Goal: Information Seeking & Learning: Learn about a topic

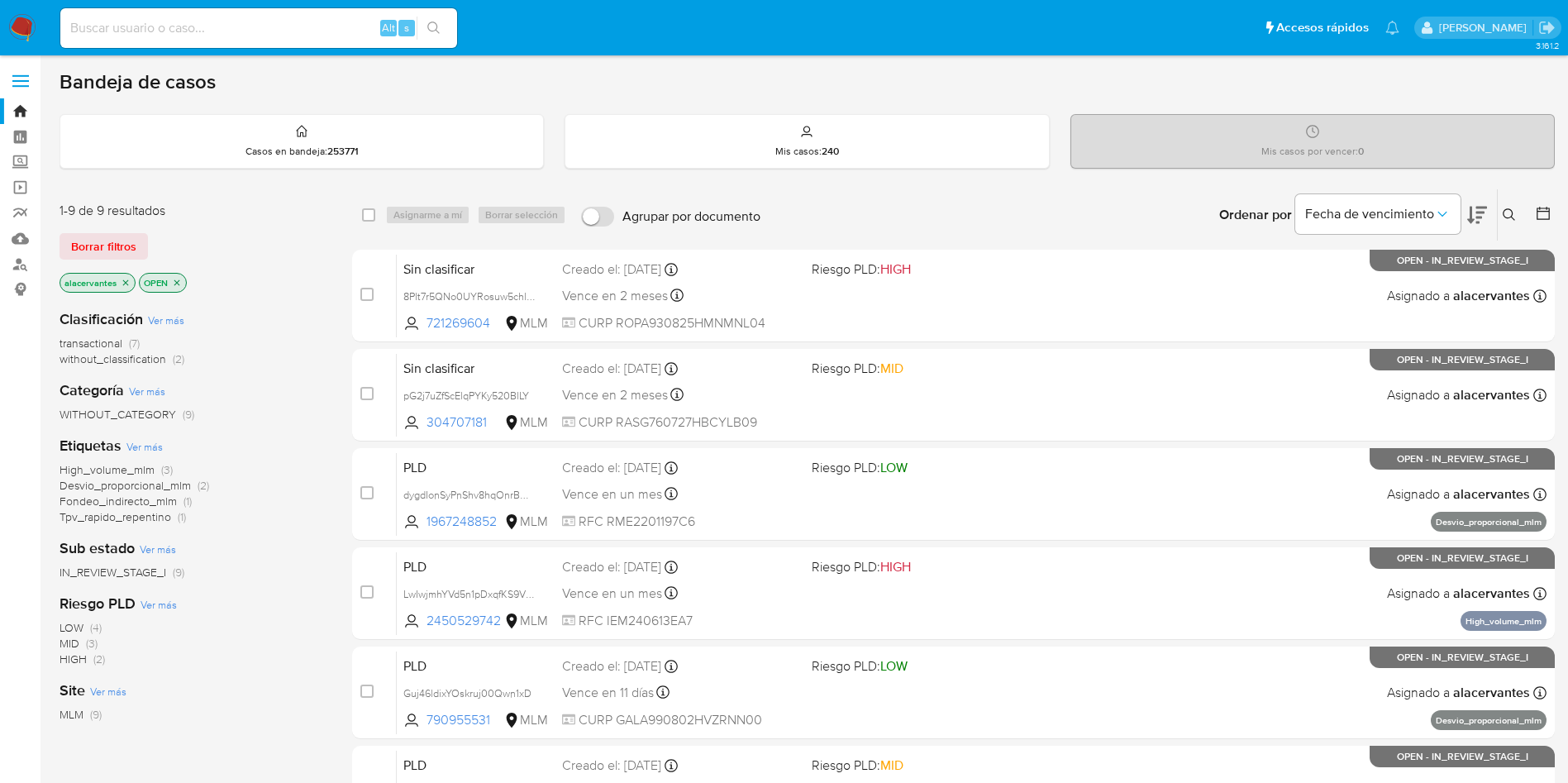
click at [126, 278] on icon "close-filter" at bounding box center [126, 283] width 10 height 10
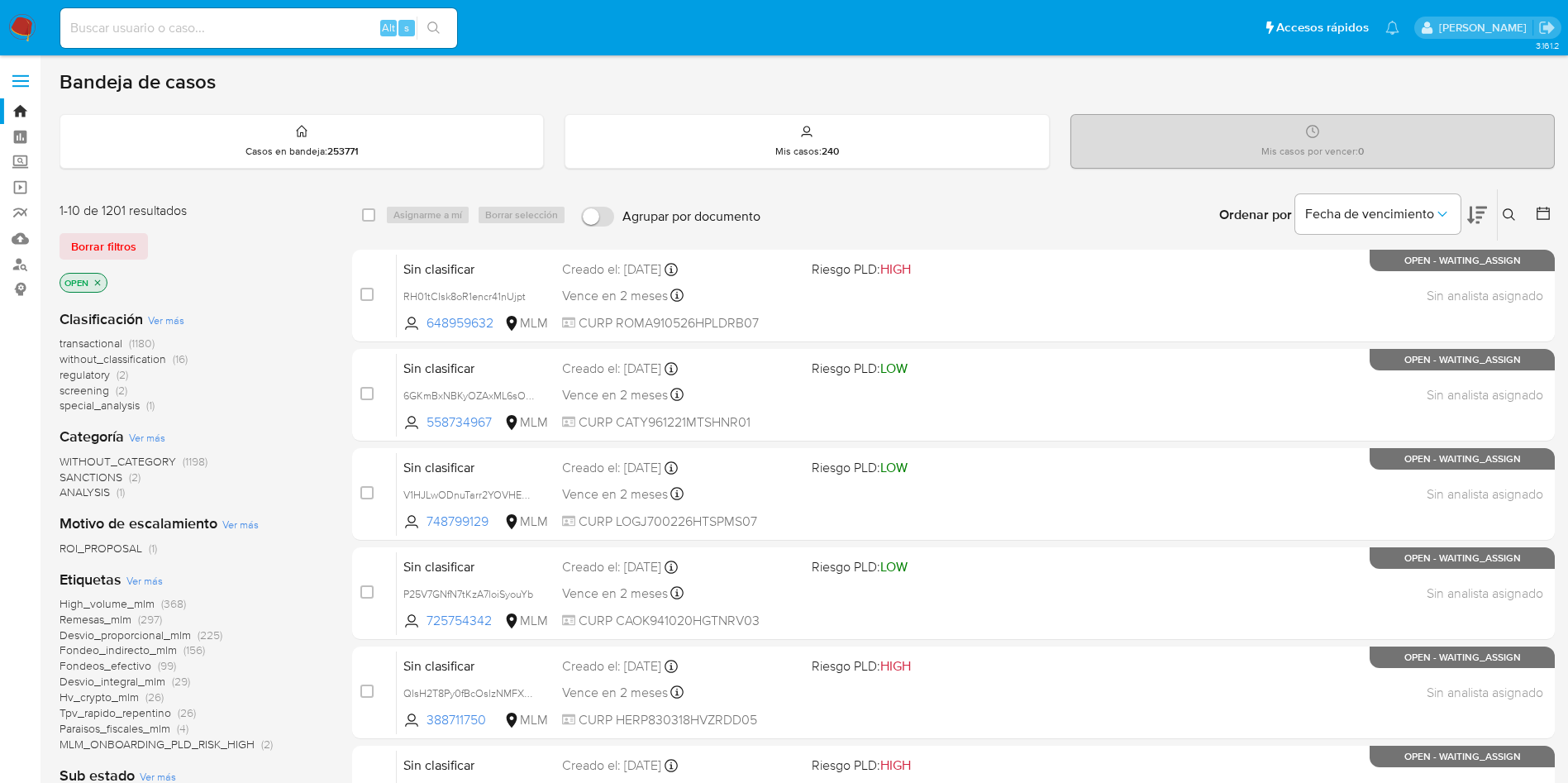
click at [1514, 219] on icon at bounding box center [1509, 214] width 12 height 12
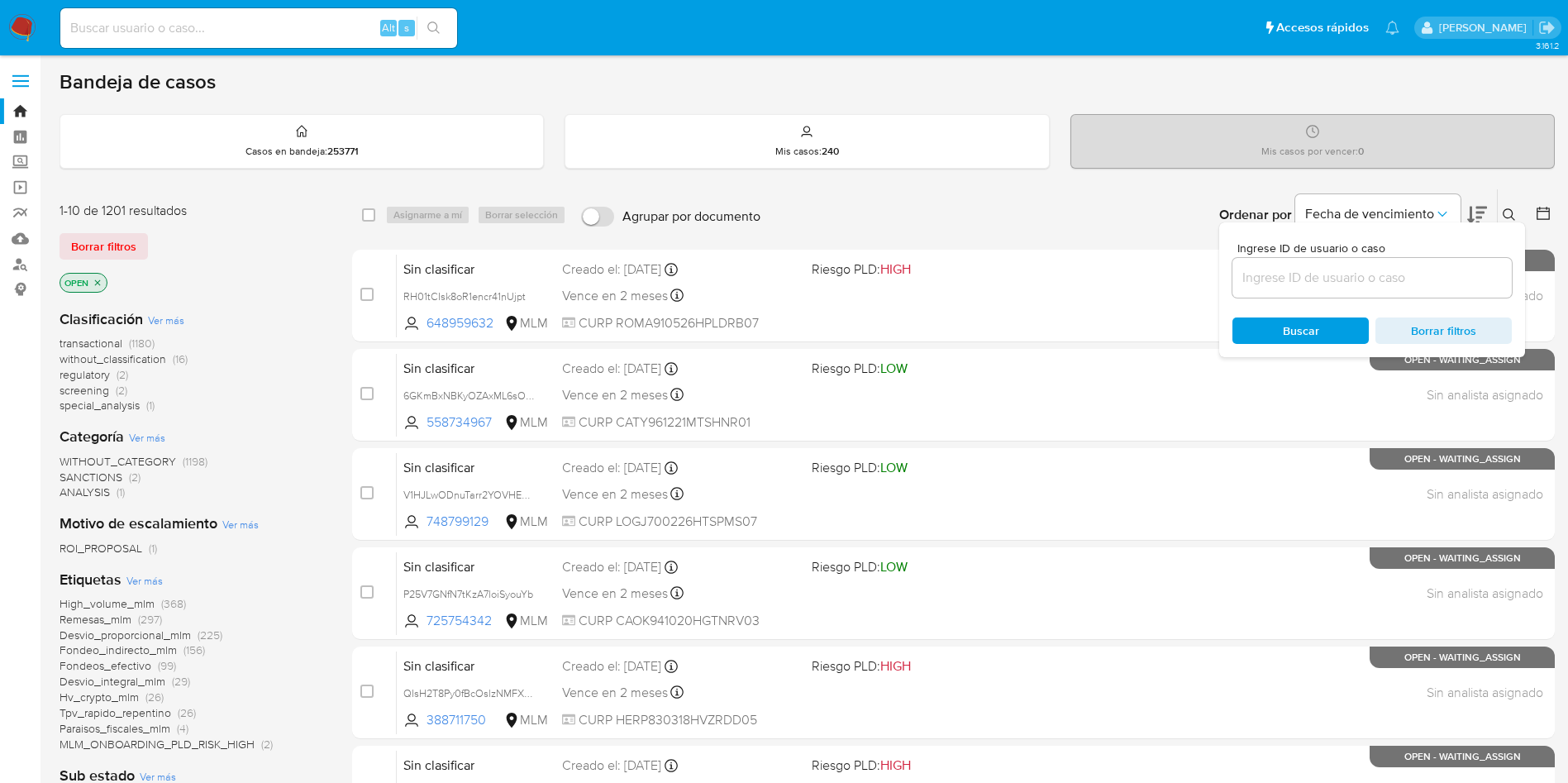
click at [1514, 219] on icon at bounding box center [1509, 214] width 12 height 12
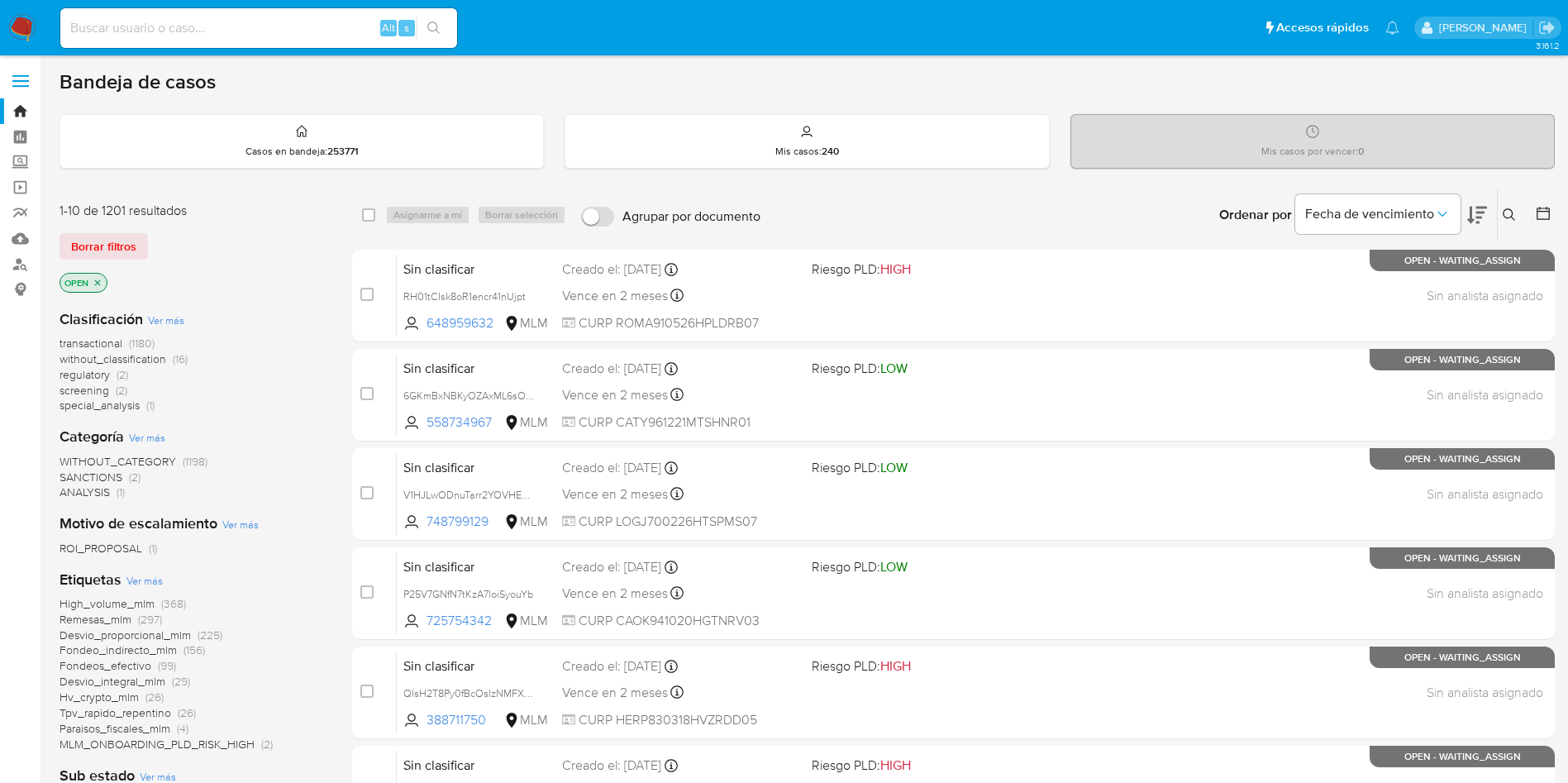
click at [1514, 219] on icon at bounding box center [1509, 214] width 12 height 12
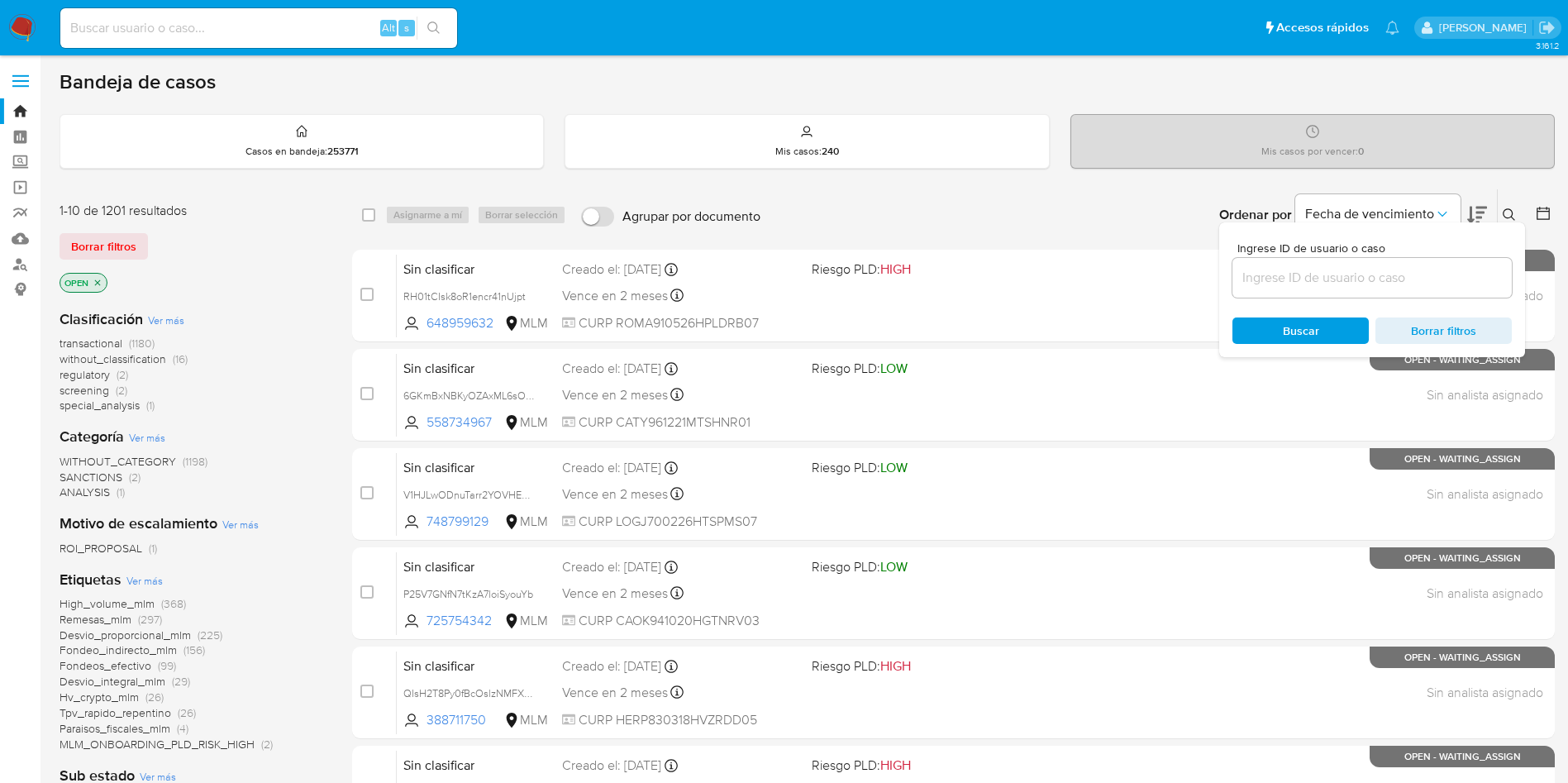
click at [1332, 280] on input at bounding box center [1373, 278] width 279 height 22
type input "fvAuJdRthSd8eg43cznel0yq"
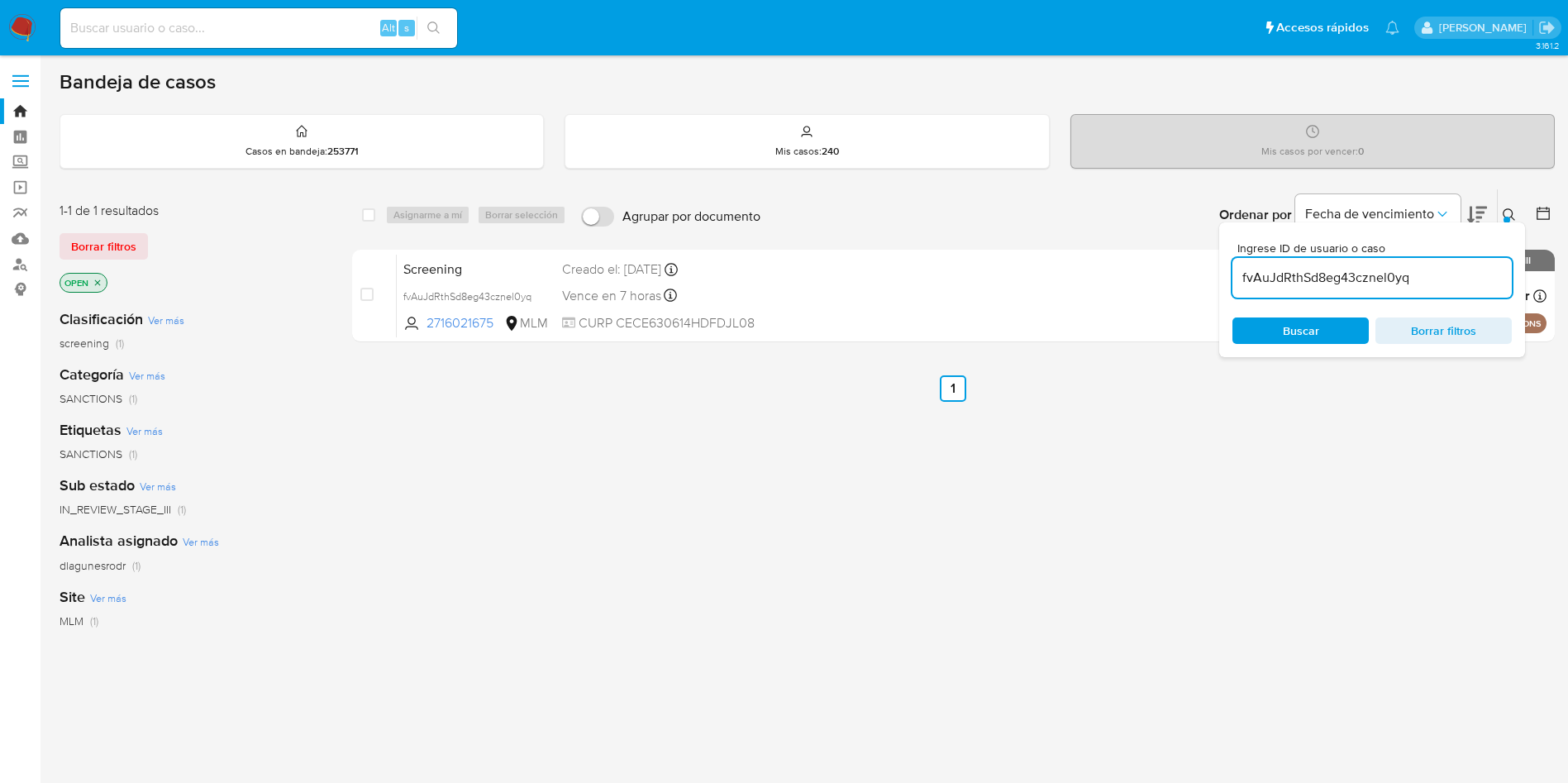
click at [1506, 221] on div at bounding box center [1507, 220] width 7 height 7
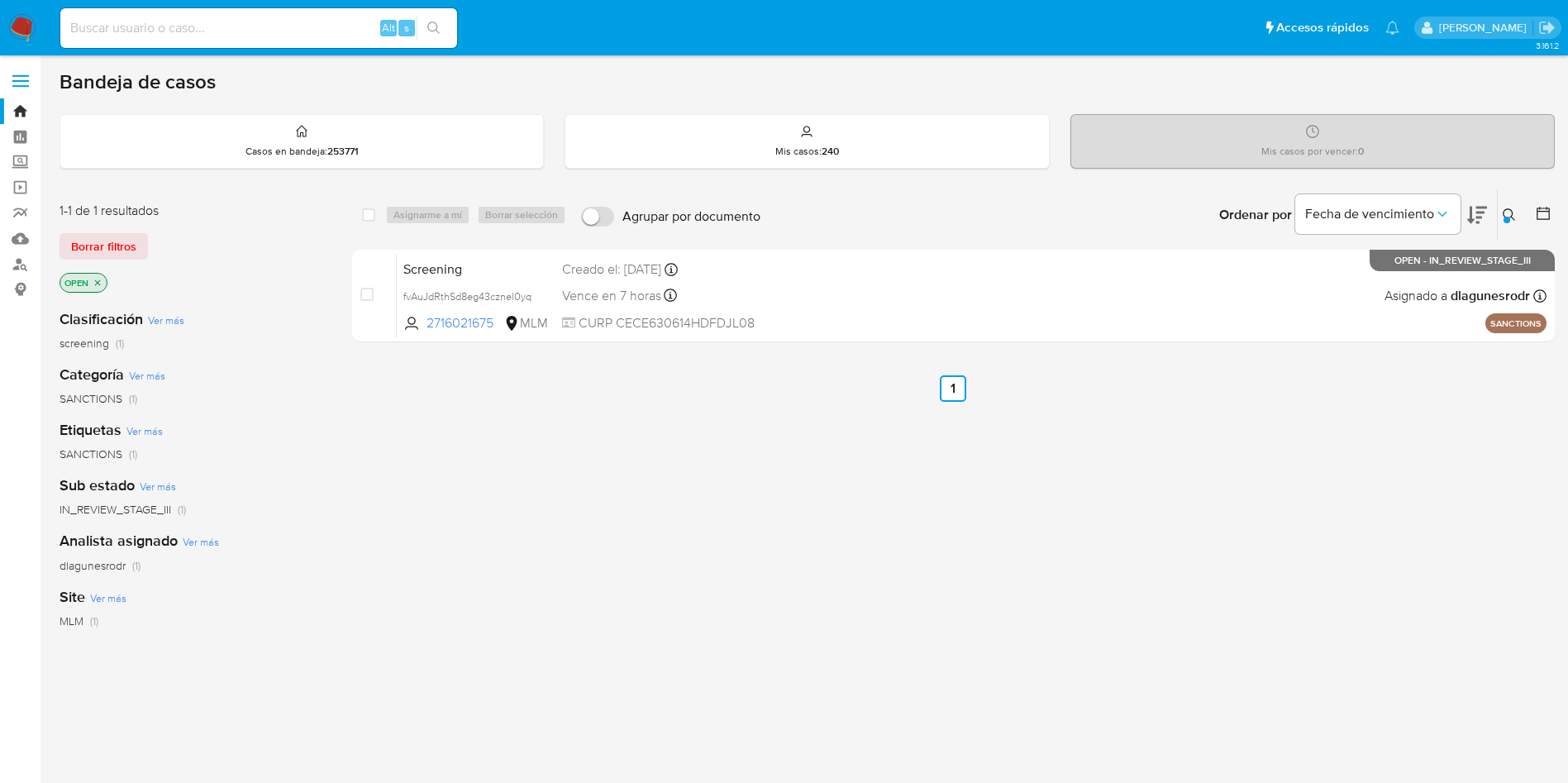
click at [326, 29] on input at bounding box center [259, 28] width 397 height 22
paste input "Guj46ldixYOskruj00Qwn1xD"
type input "Guj46ldixYOskruj00Qwn1xD"
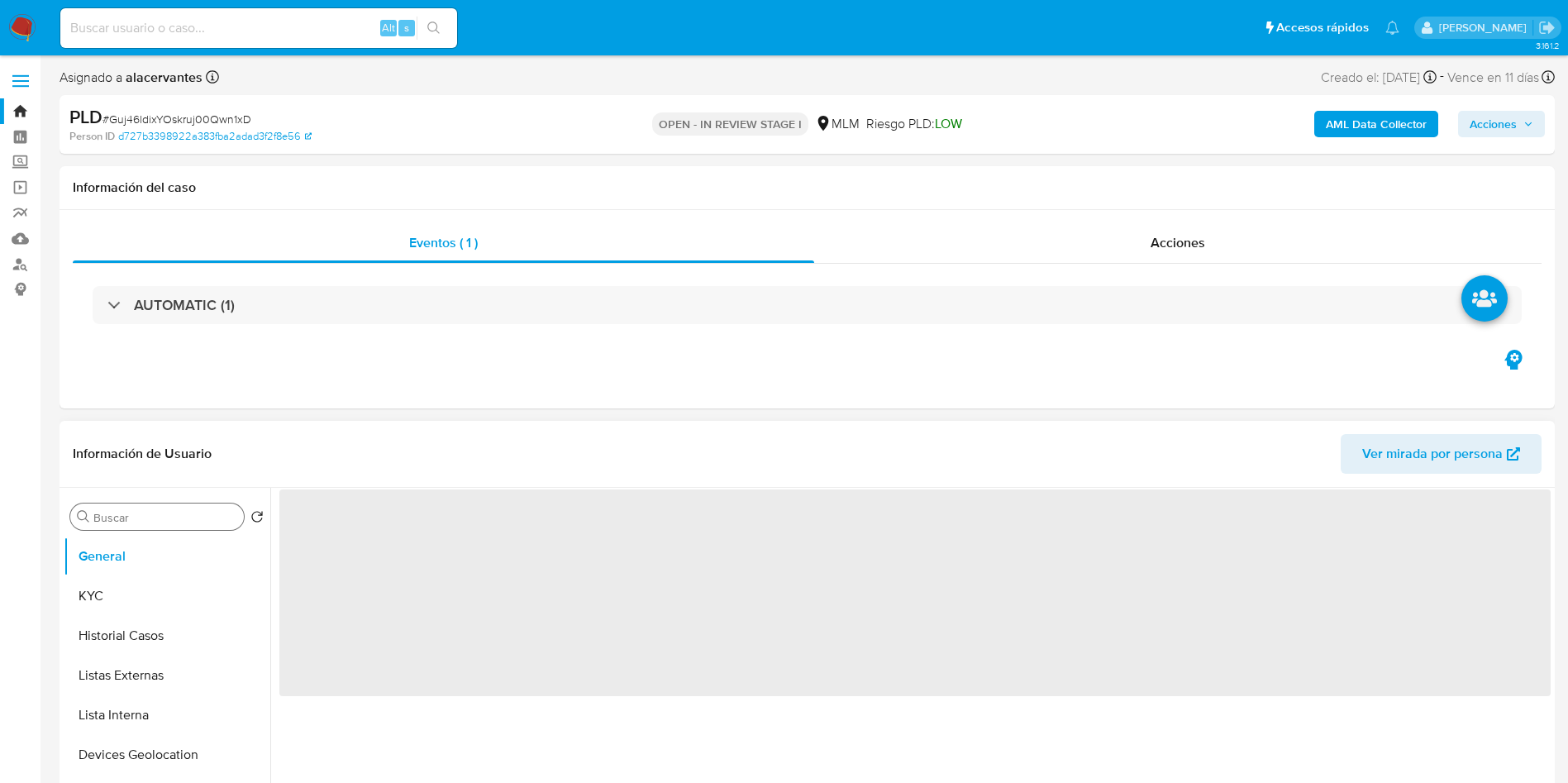
select select "10"
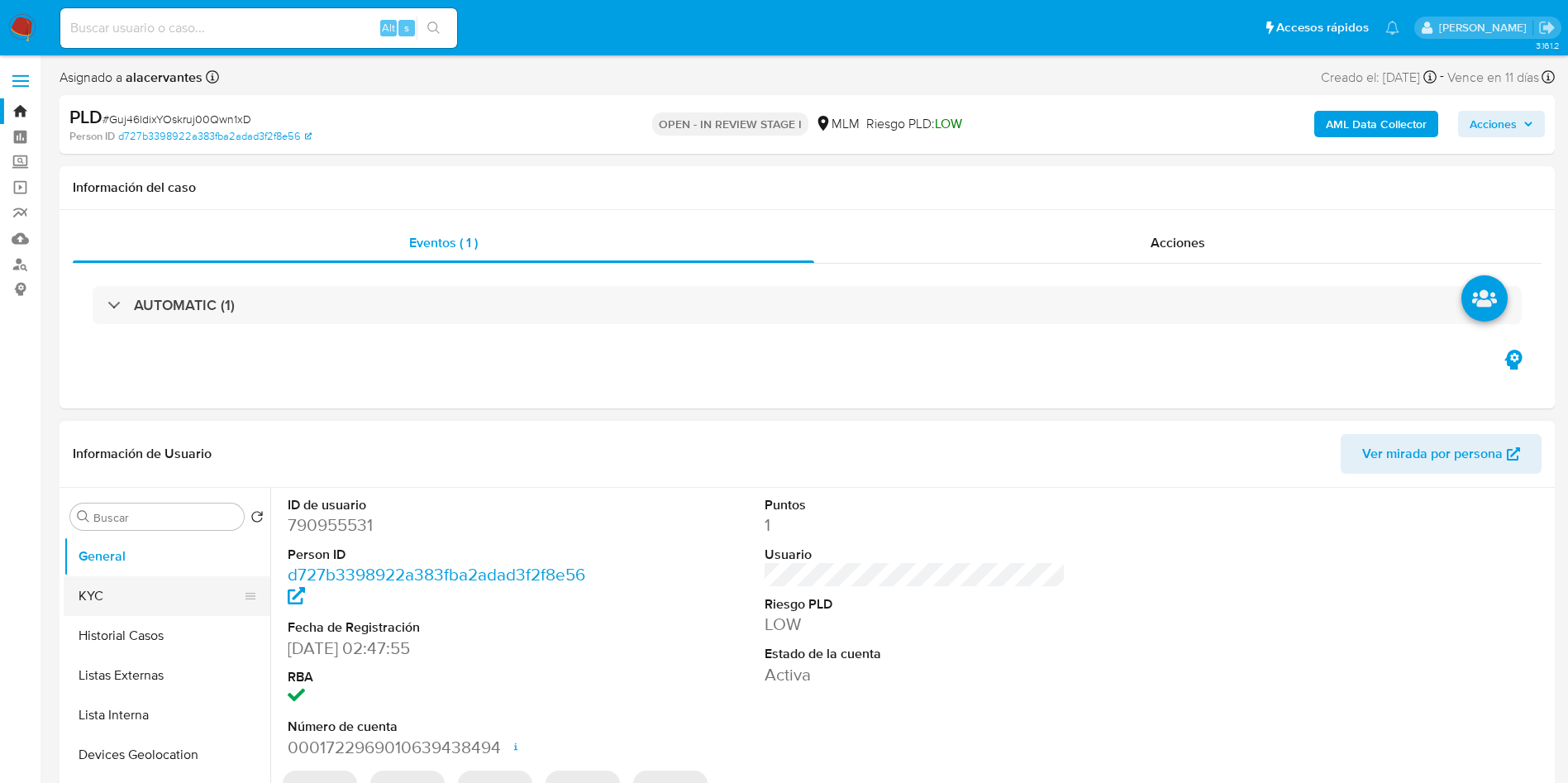
click at [103, 591] on button "KYC" at bounding box center [161, 597] width 194 height 40
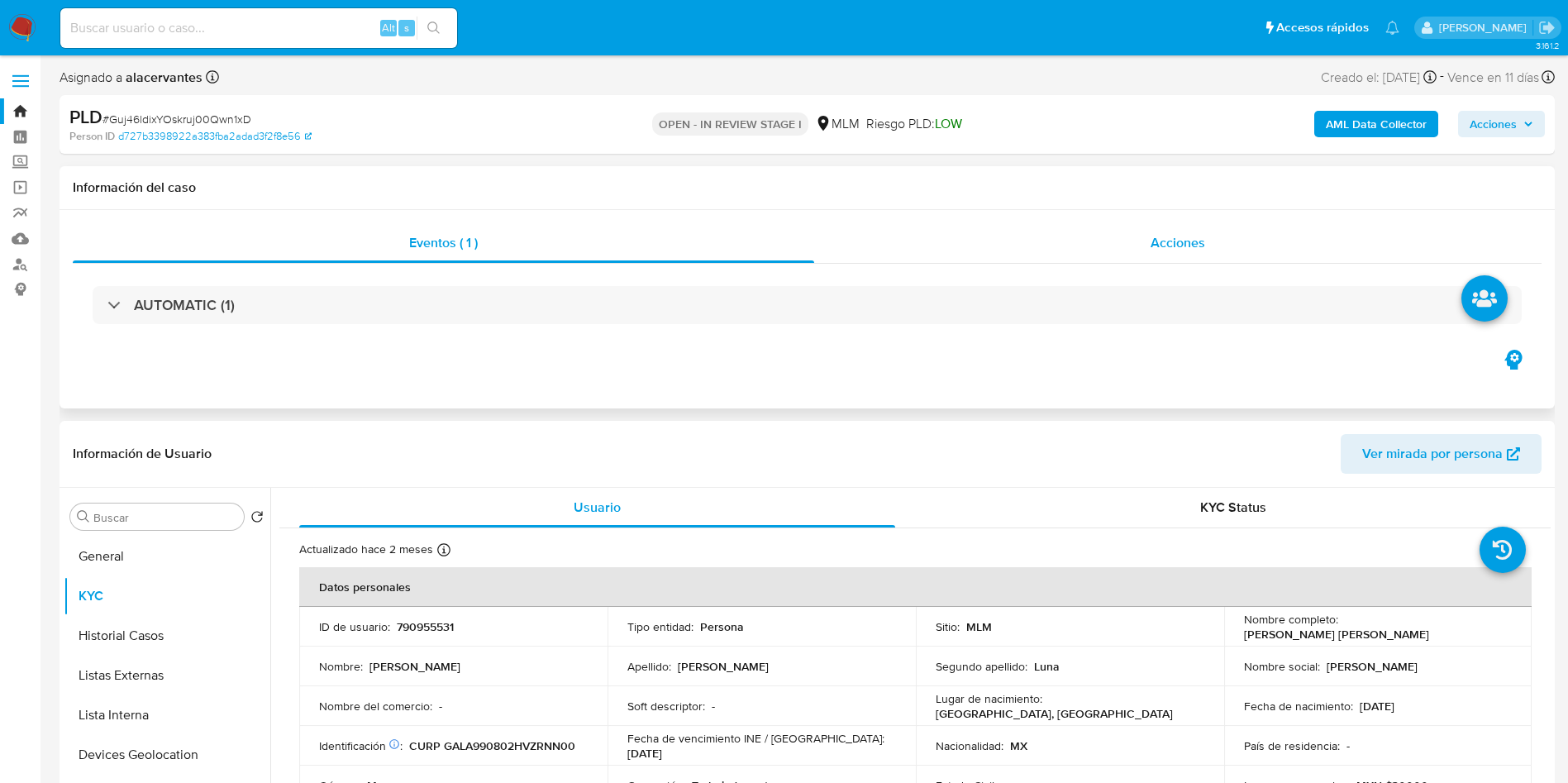
click at [1298, 239] on div "Acciones" at bounding box center [1178, 243] width 727 height 40
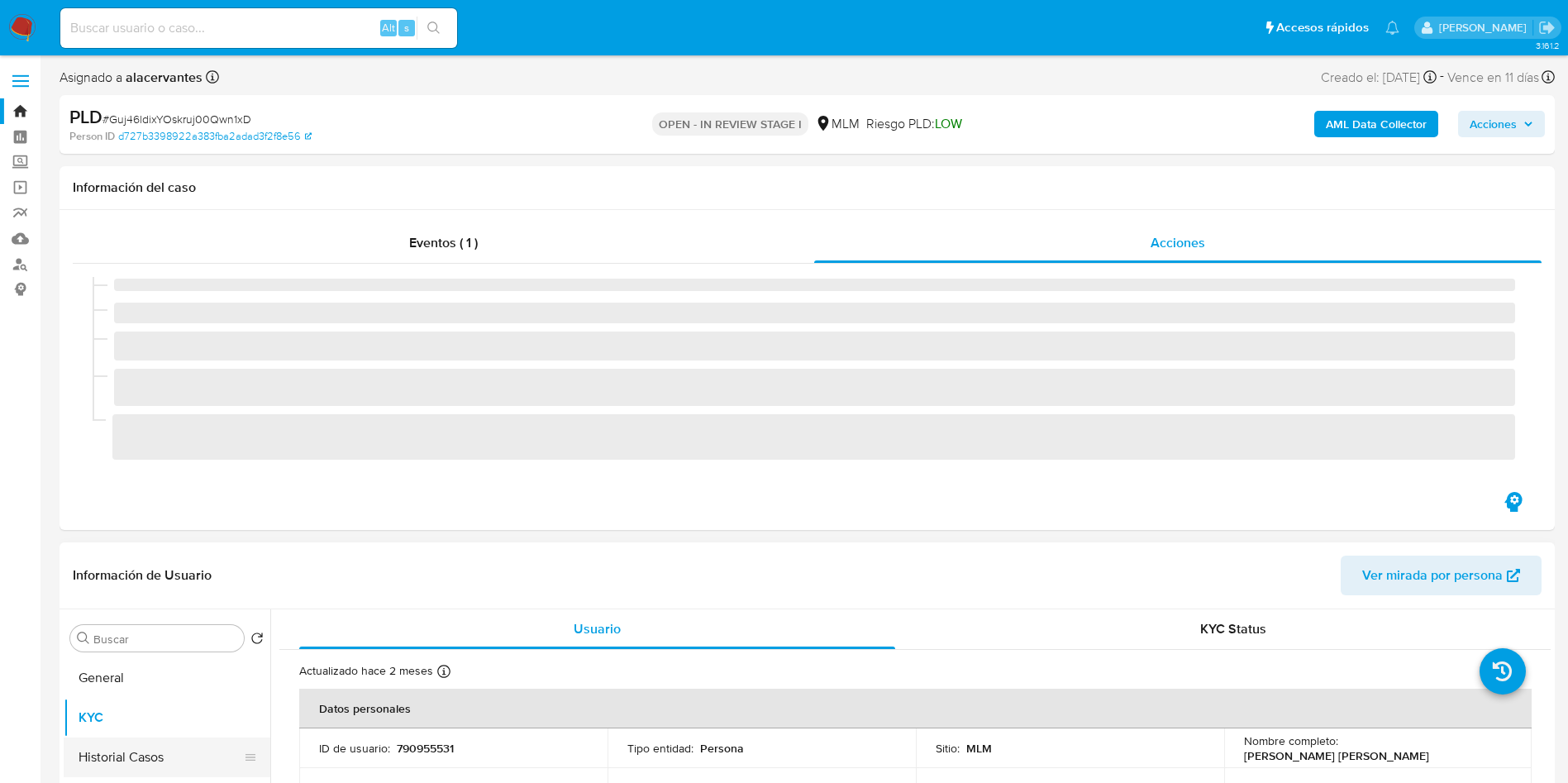
click at [105, 635] on input "Buscar" at bounding box center [165, 639] width 144 height 15
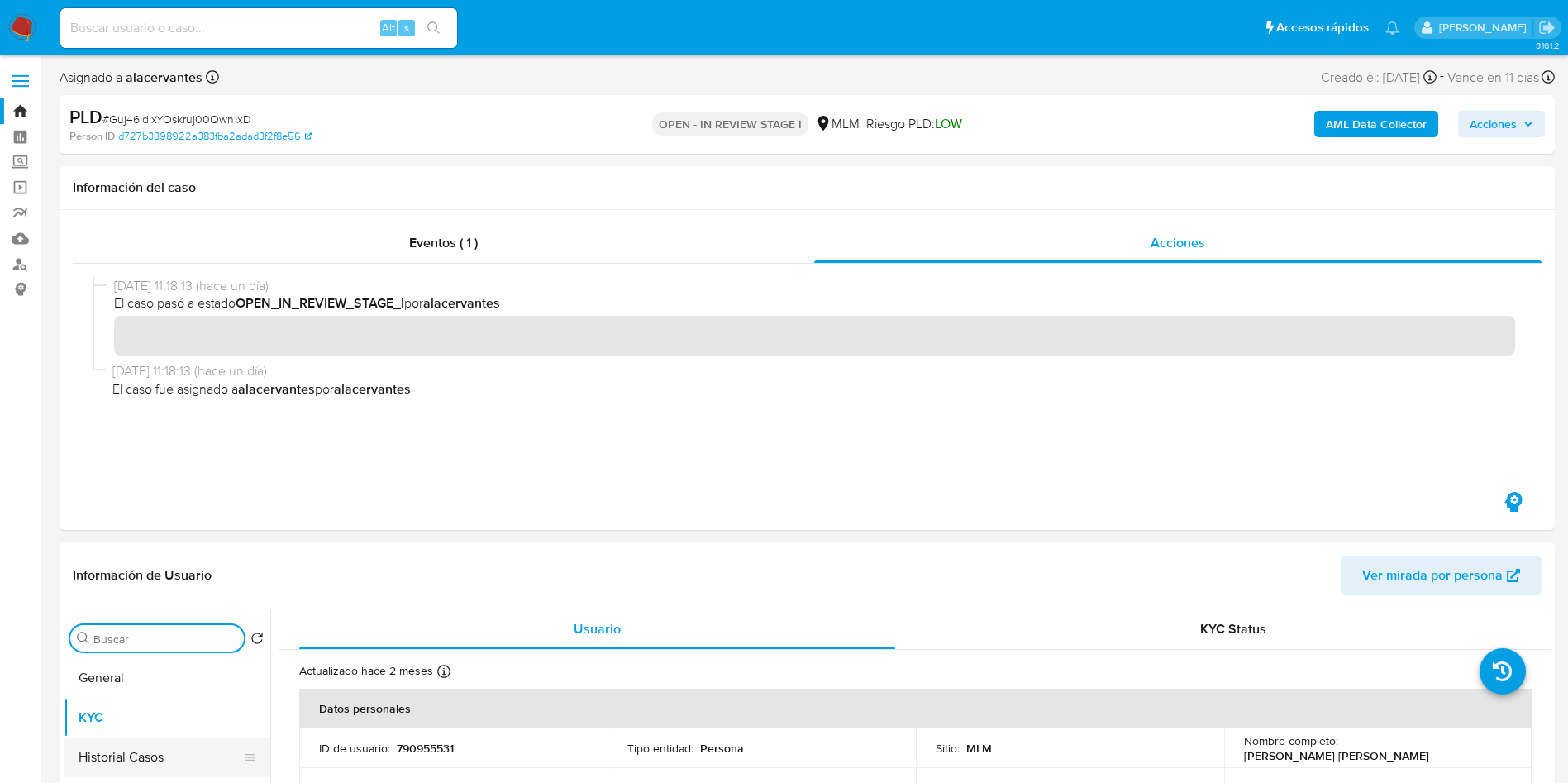
click at [111, 751] on button "Historial Casos" at bounding box center [161, 757] width 194 height 40
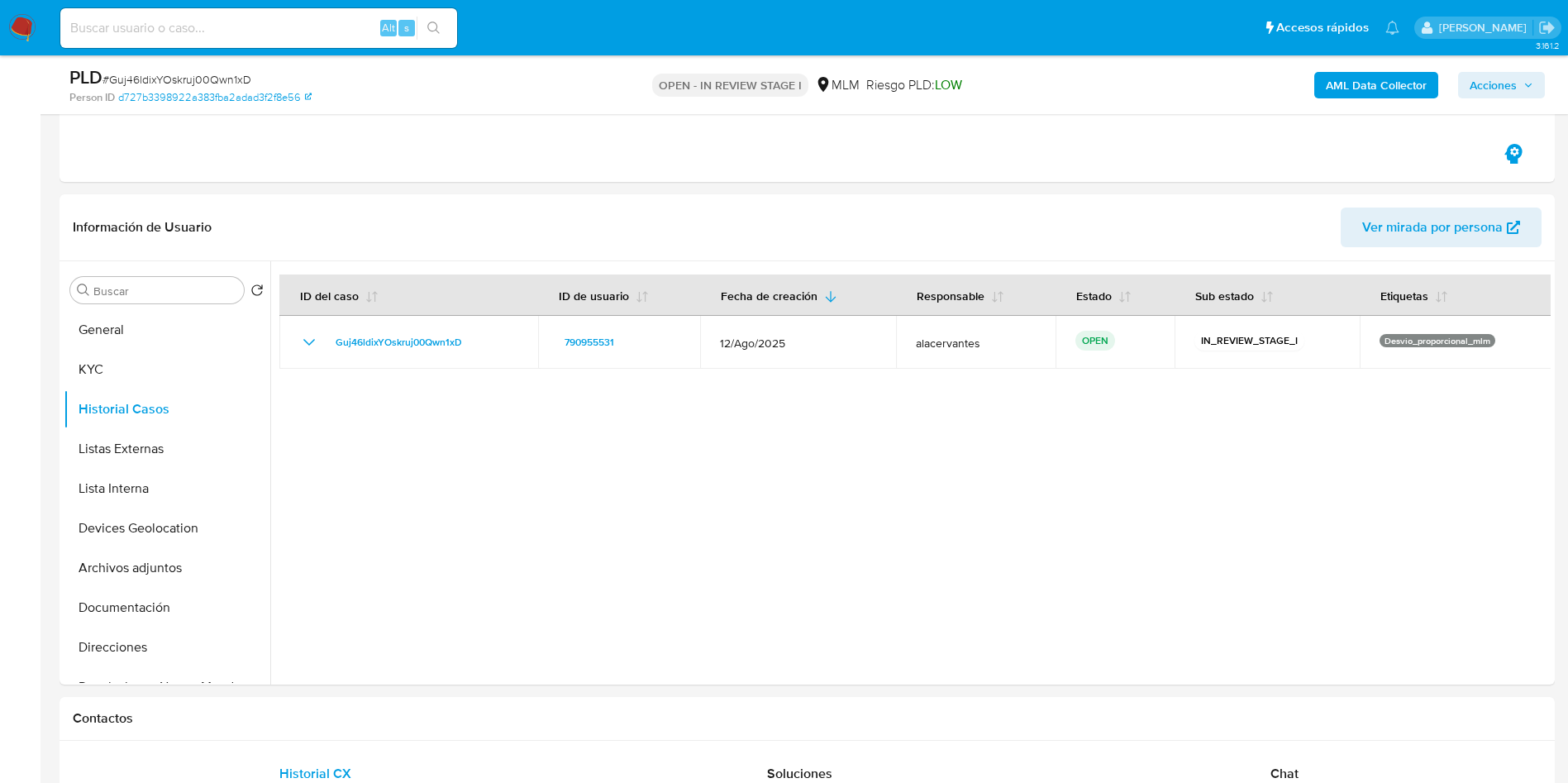
scroll to position [300, 0]
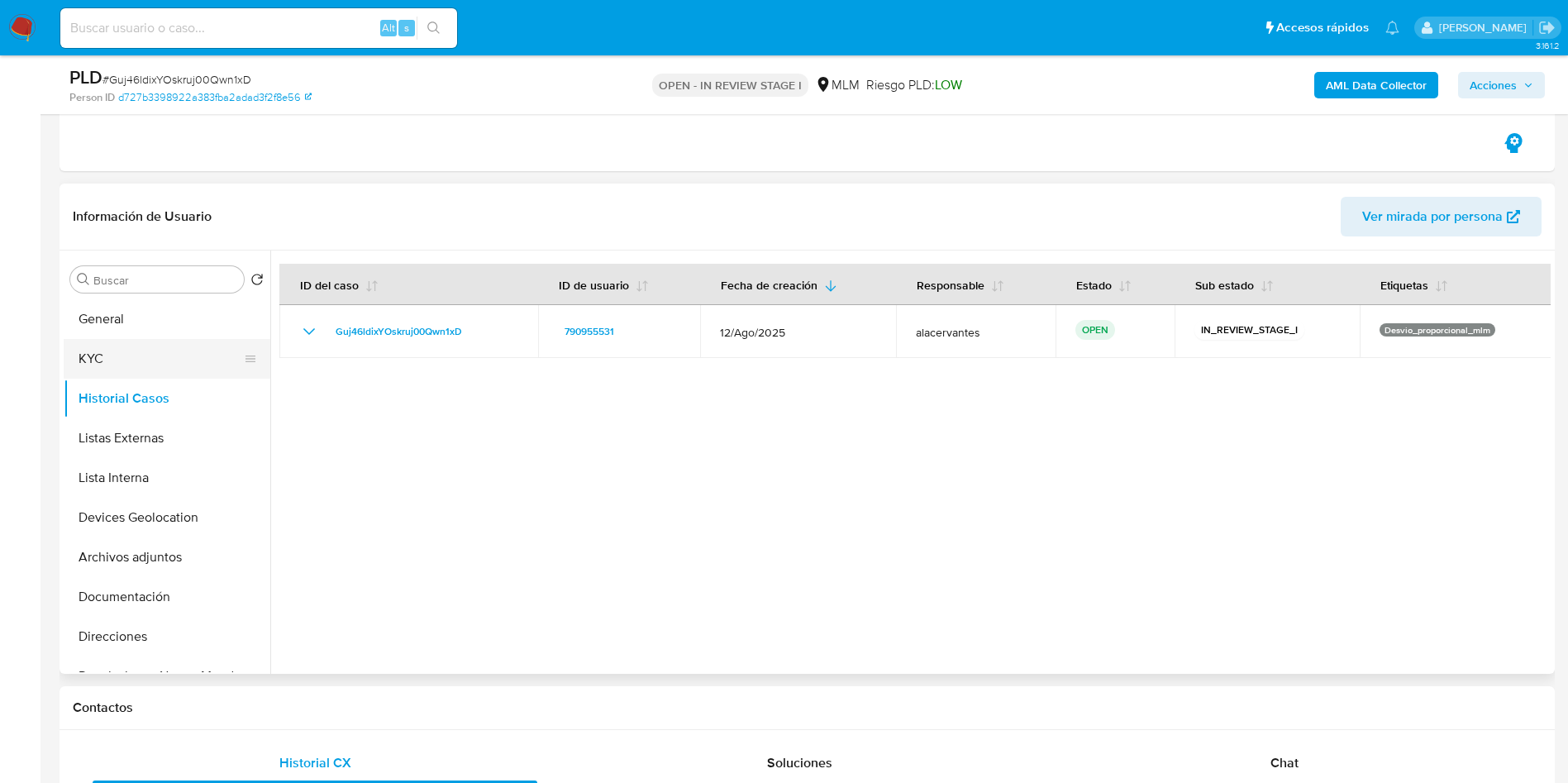
click at [158, 343] on button "KYC" at bounding box center [161, 359] width 194 height 40
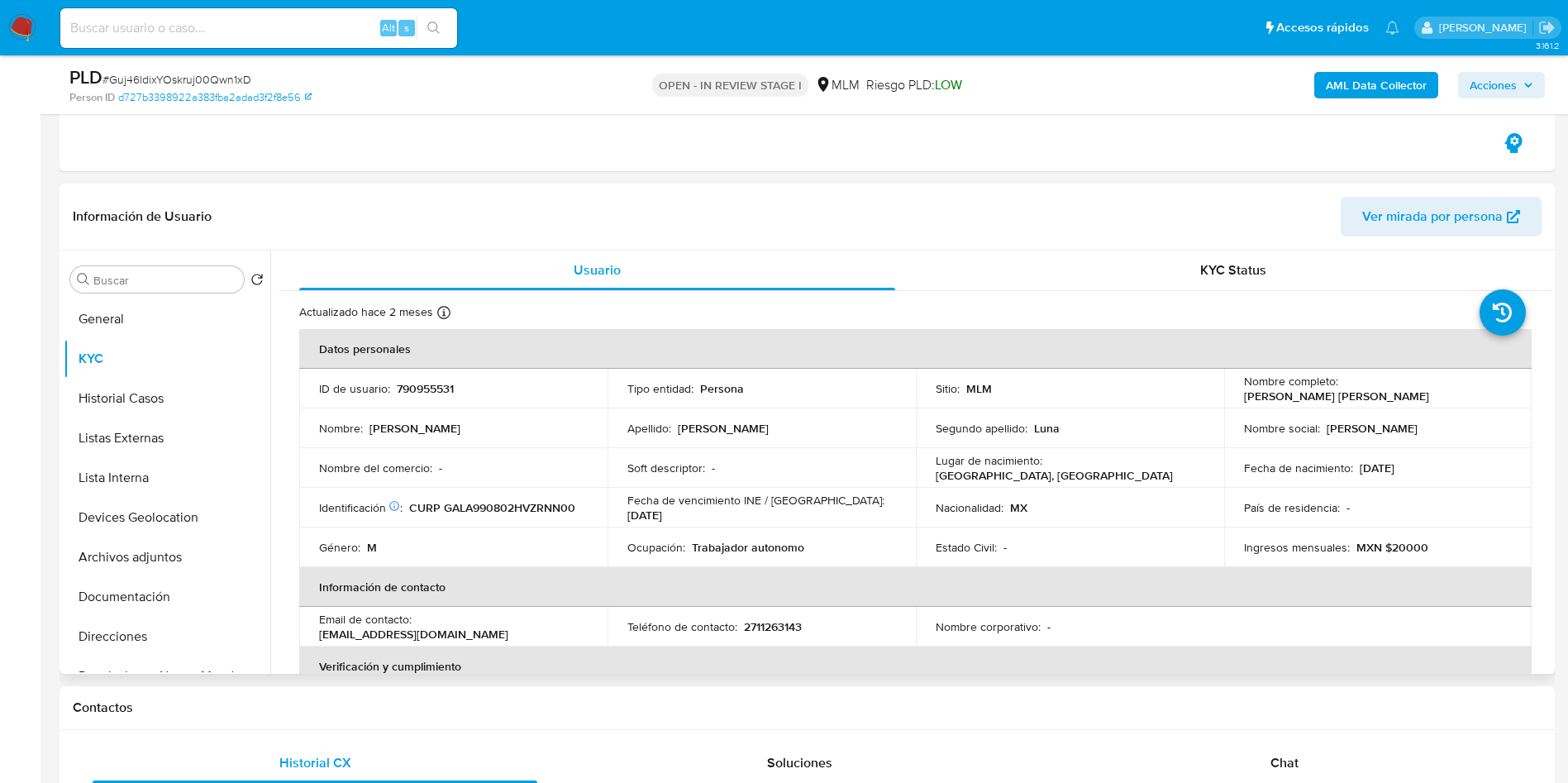
click at [428, 389] on p "790955531" at bounding box center [425, 389] width 57 height 15
copy p "790955531"
click at [172, 393] on button "Historial Casos" at bounding box center [161, 399] width 194 height 40
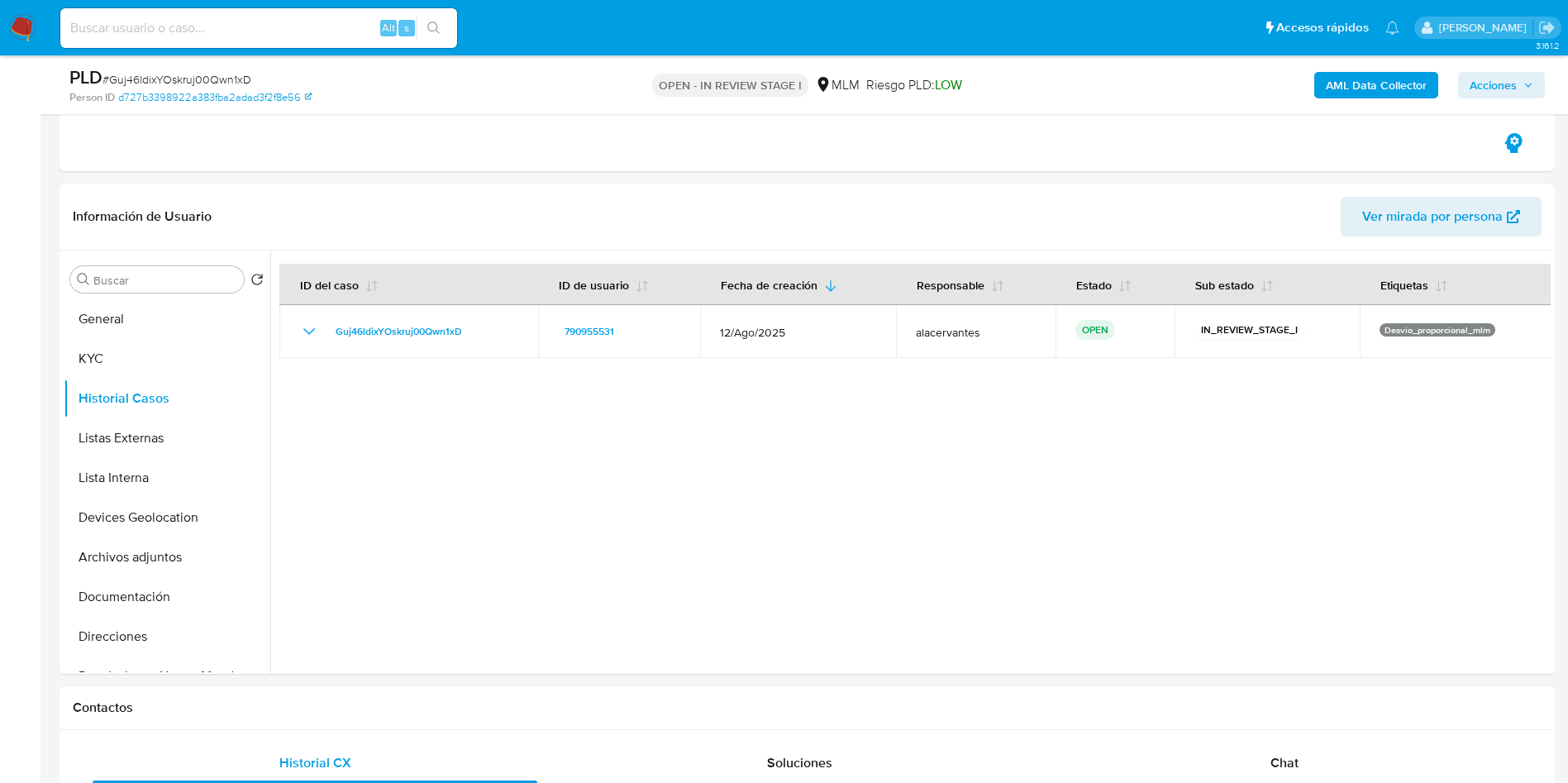
click at [7, 14] on nav "Pausado Ver notificaciones Alt s Accesos rápidos Presiona las siguientes teclas…" at bounding box center [784, 27] width 1568 height 56
click at [20, 26] on img at bounding box center [22, 28] width 28 height 28
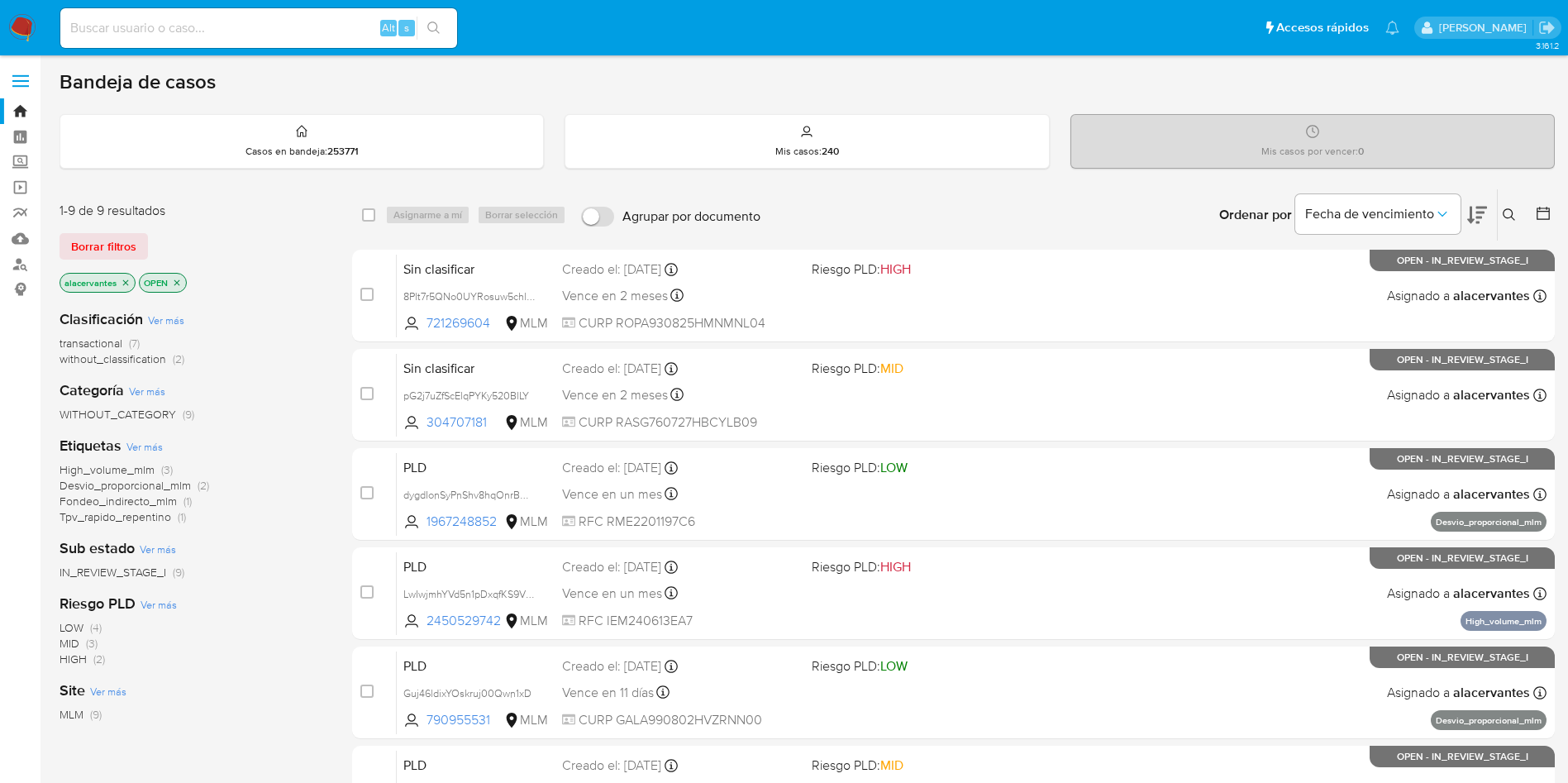
click at [126, 282] on icon "close-filter" at bounding box center [126, 283] width 10 height 10
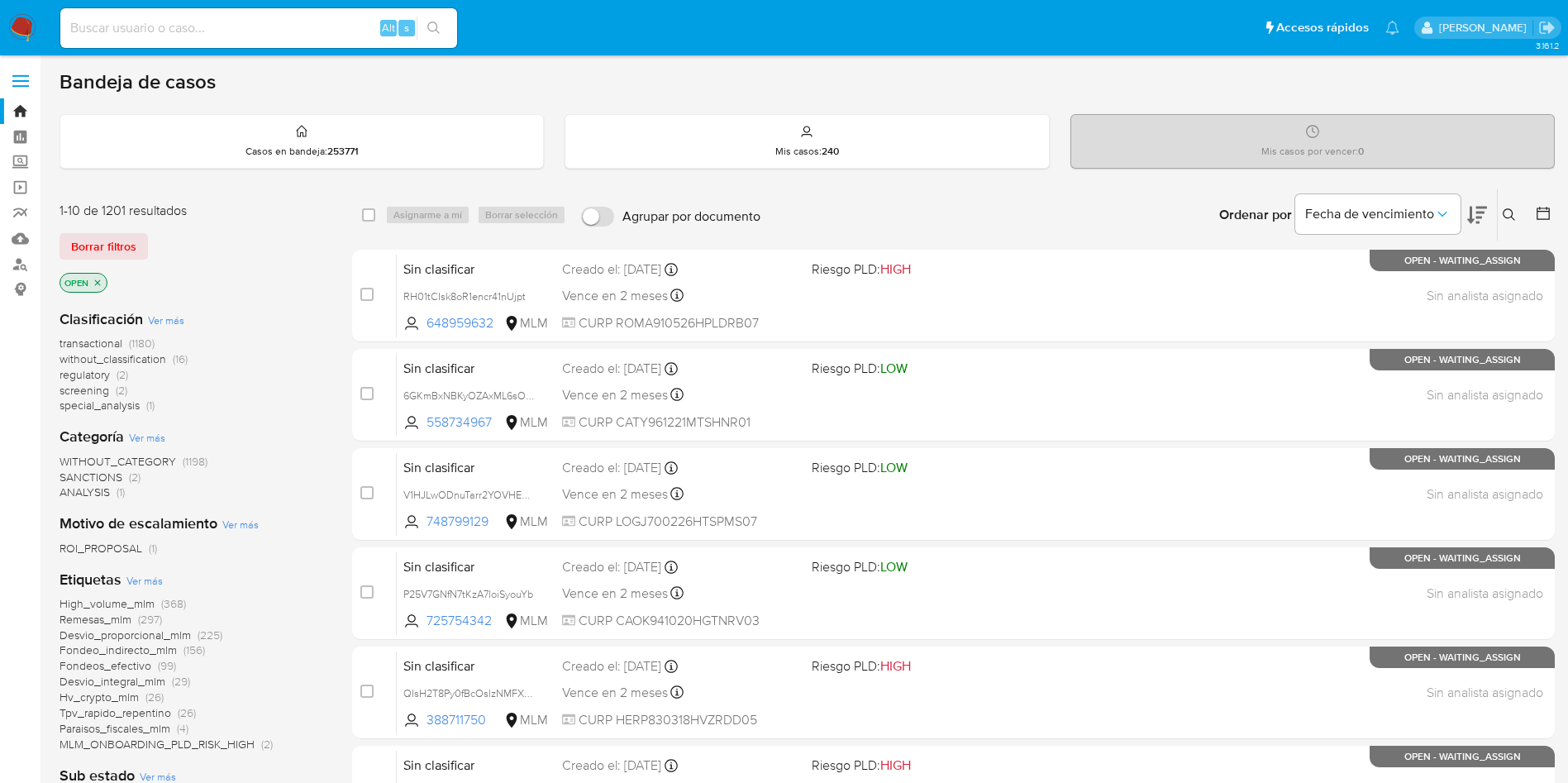
click at [101, 280] on icon "close-filter" at bounding box center [97, 283] width 10 height 10
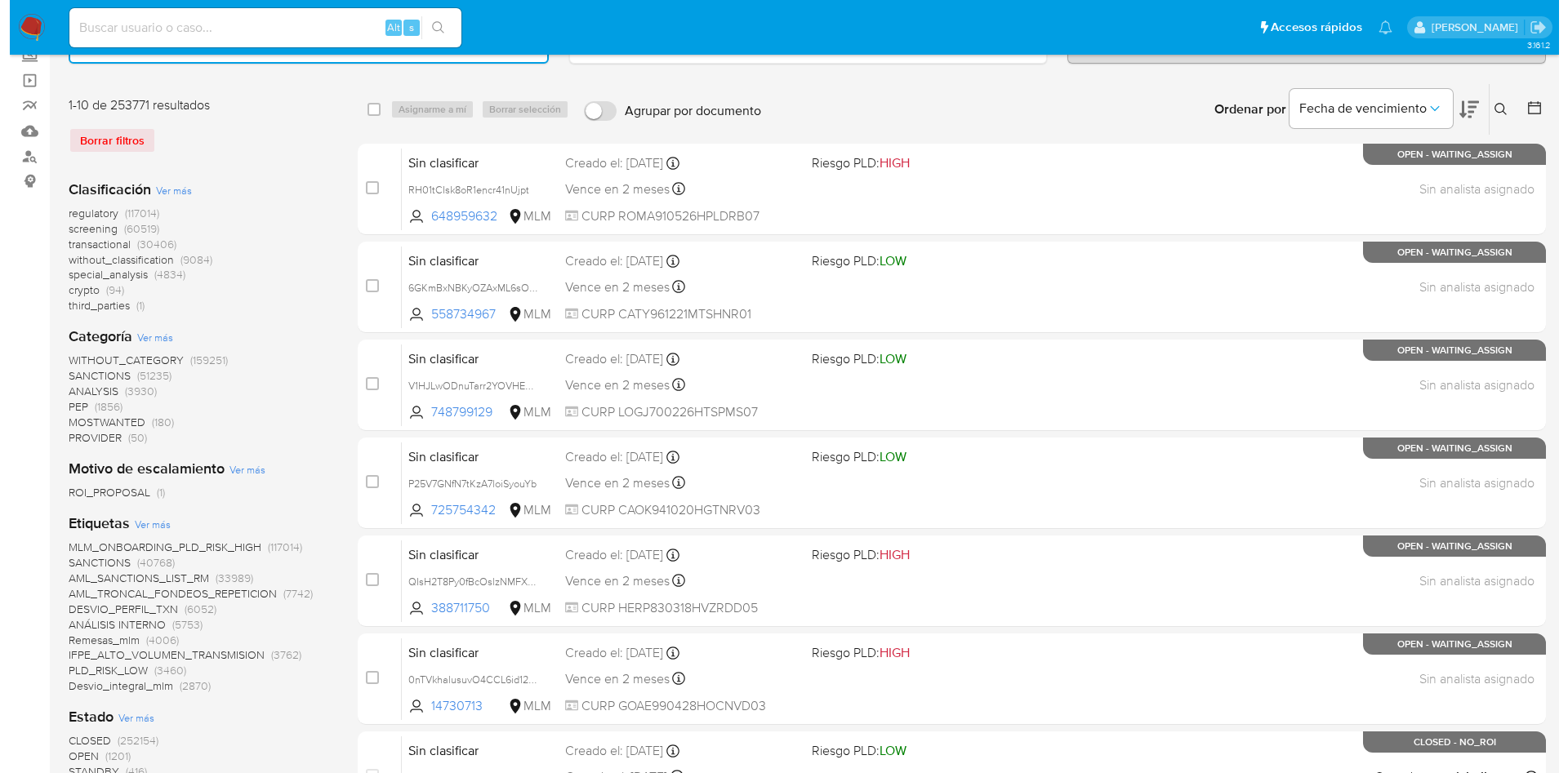
scroll to position [108, 0]
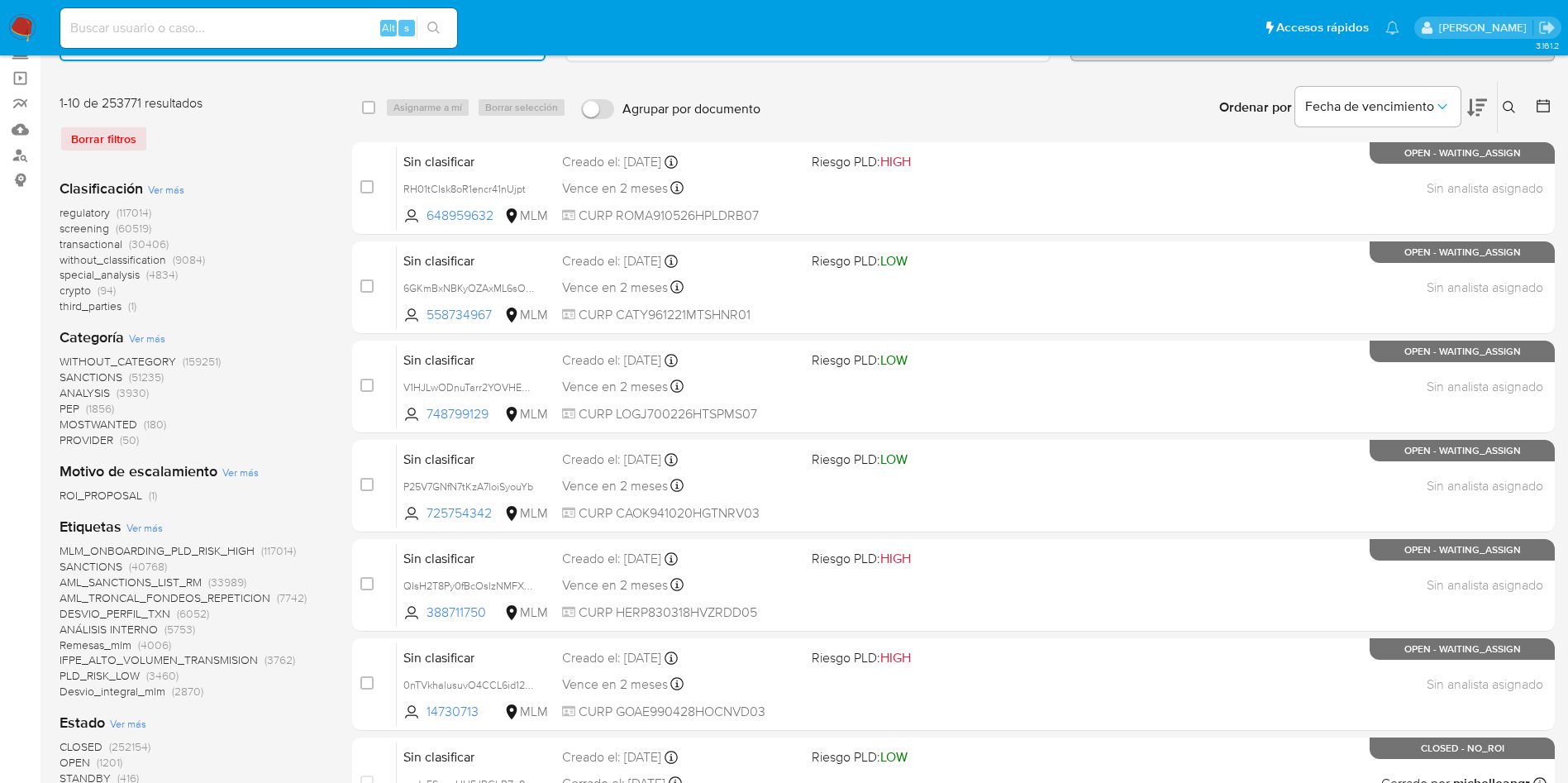
click at [150, 523] on span "Ver más" at bounding box center [145, 528] width 37 height 15
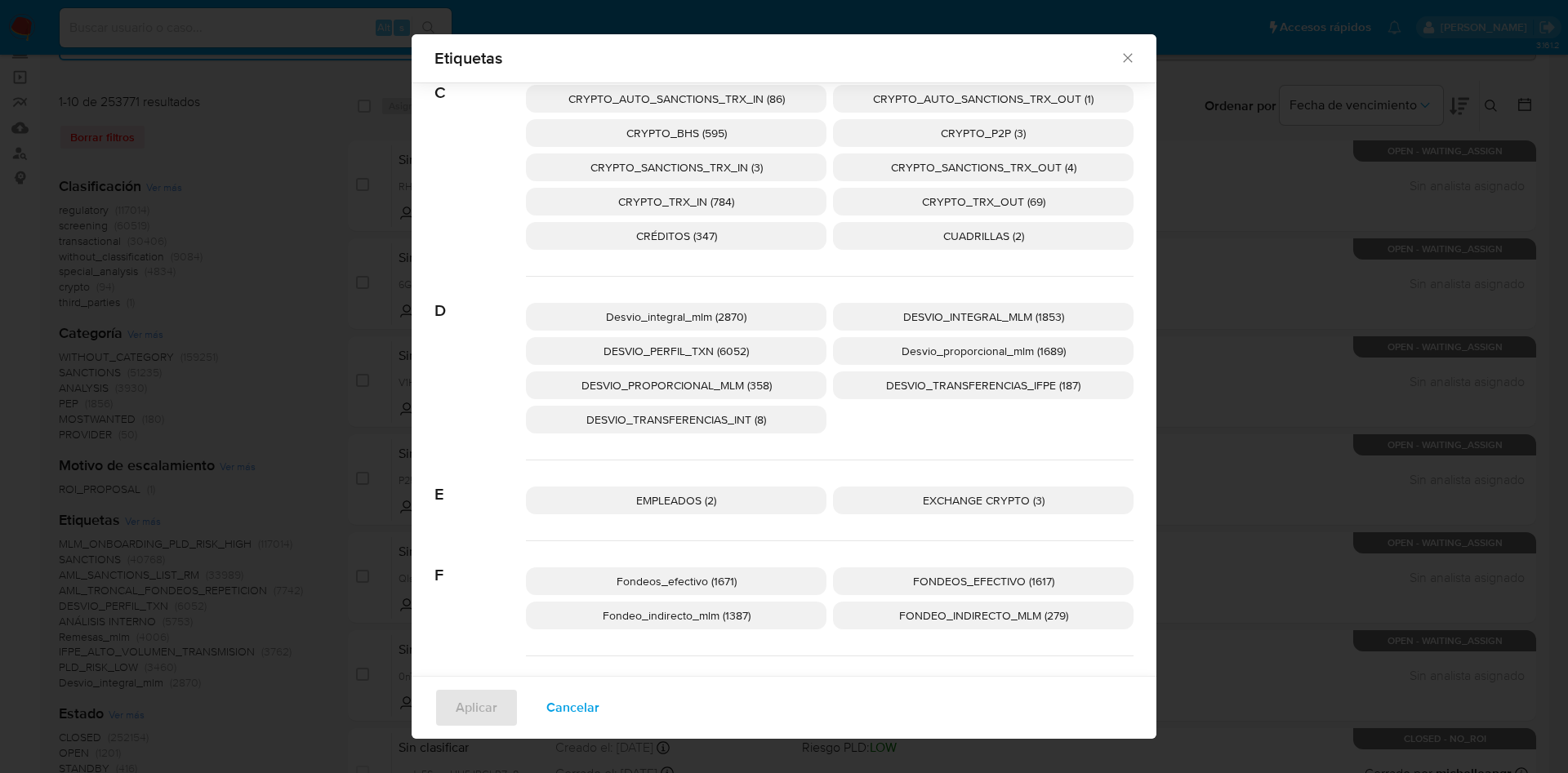
scroll to position [393, 0]
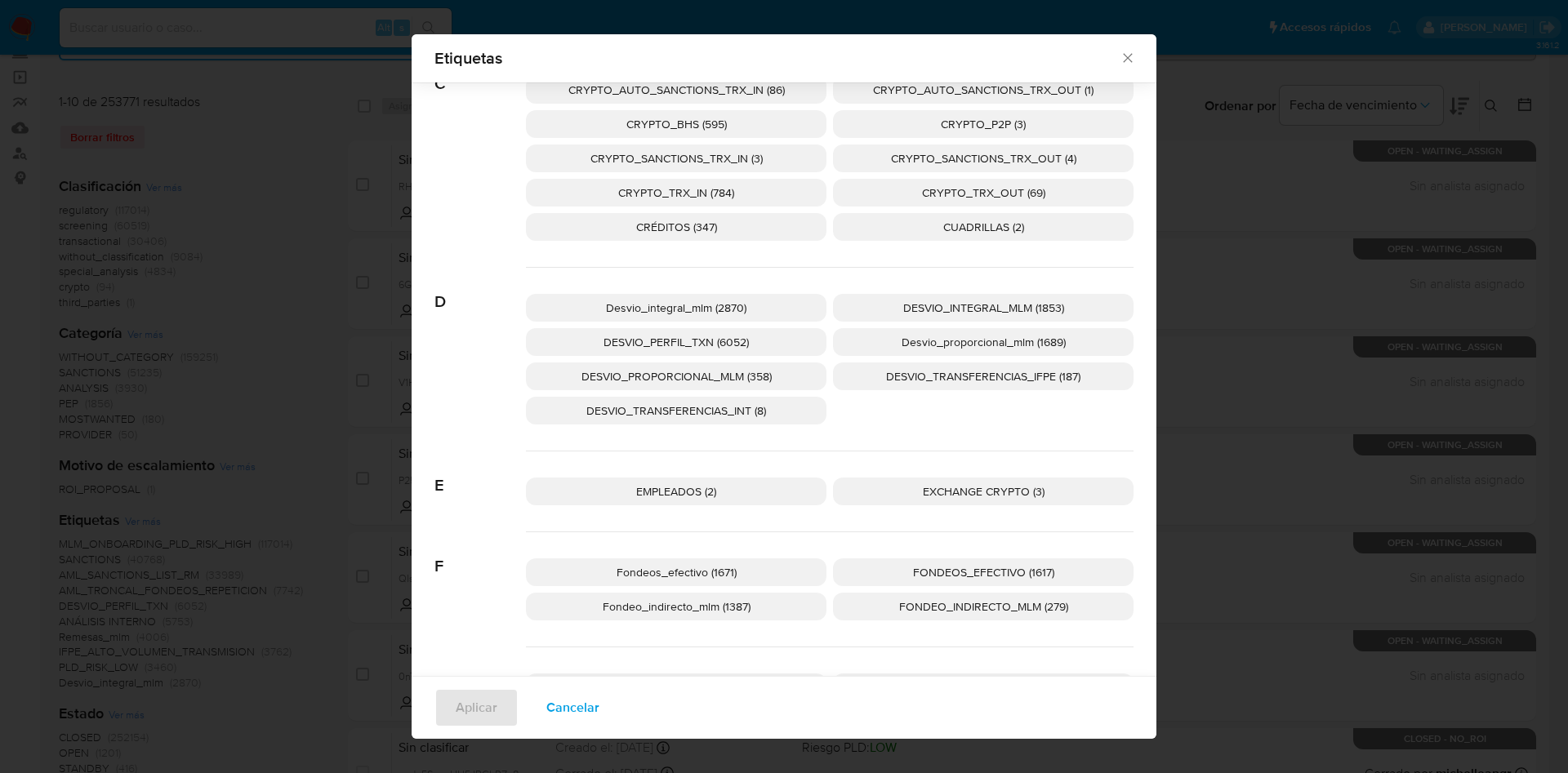
click at [711, 375] on span "DESVIO_PROPORCIONAL_MLM (358)" at bounding box center [677, 376] width 191 height 16
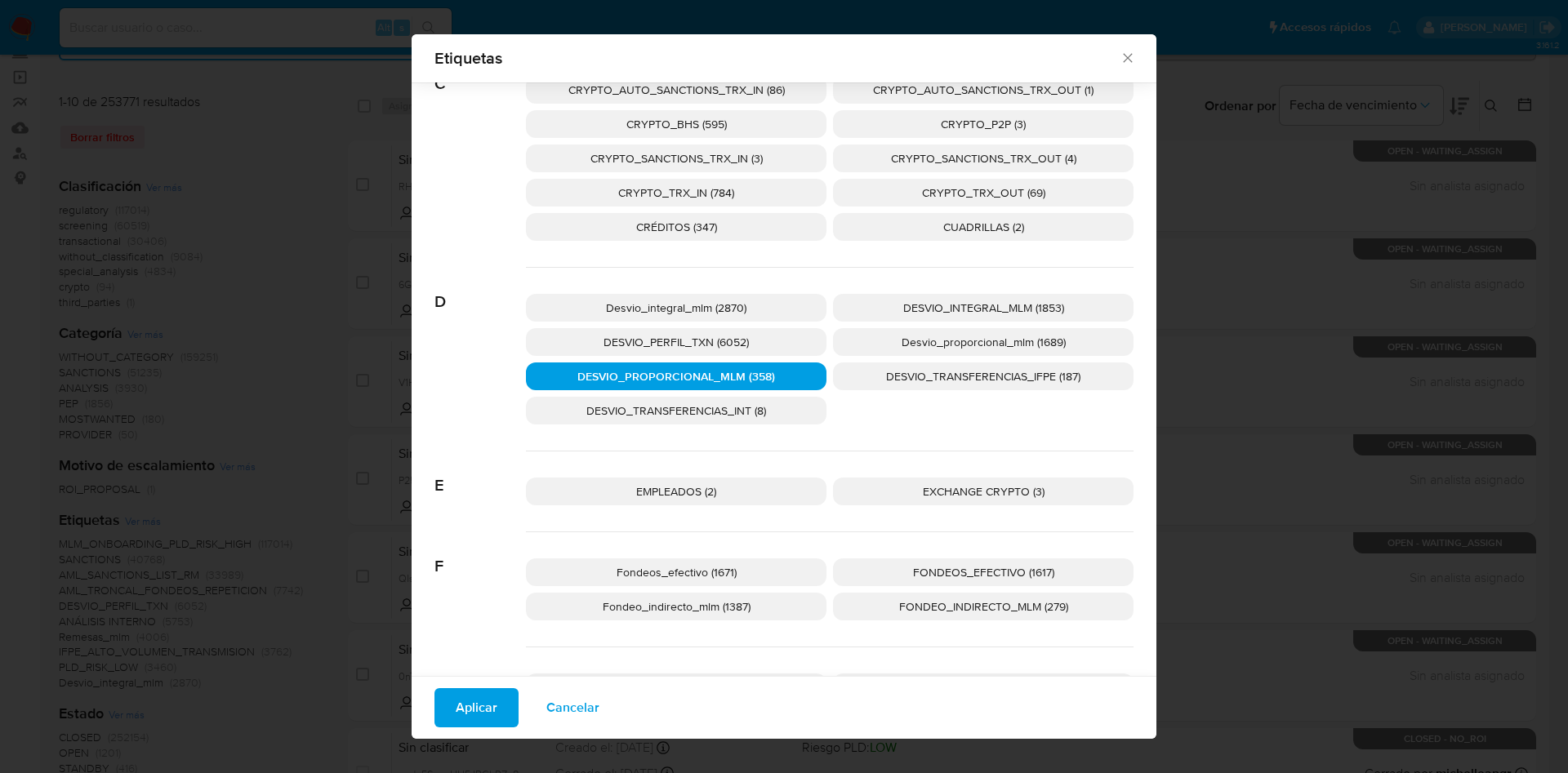
click at [479, 697] on span "Aplicar" at bounding box center [476, 708] width 42 height 36
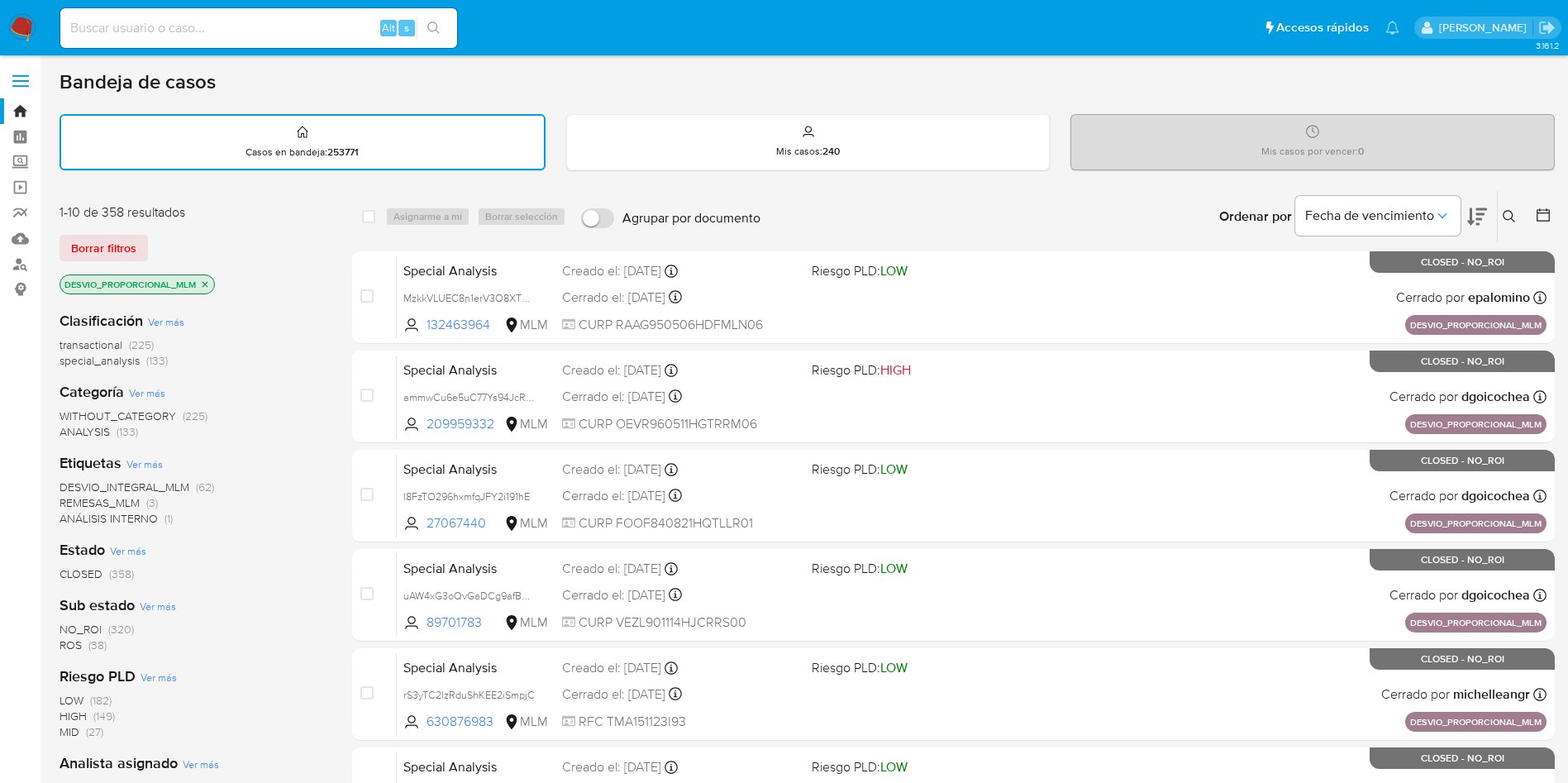
click at [131, 570] on span "(358)" at bounding box center [121, 574] width 25 height 17
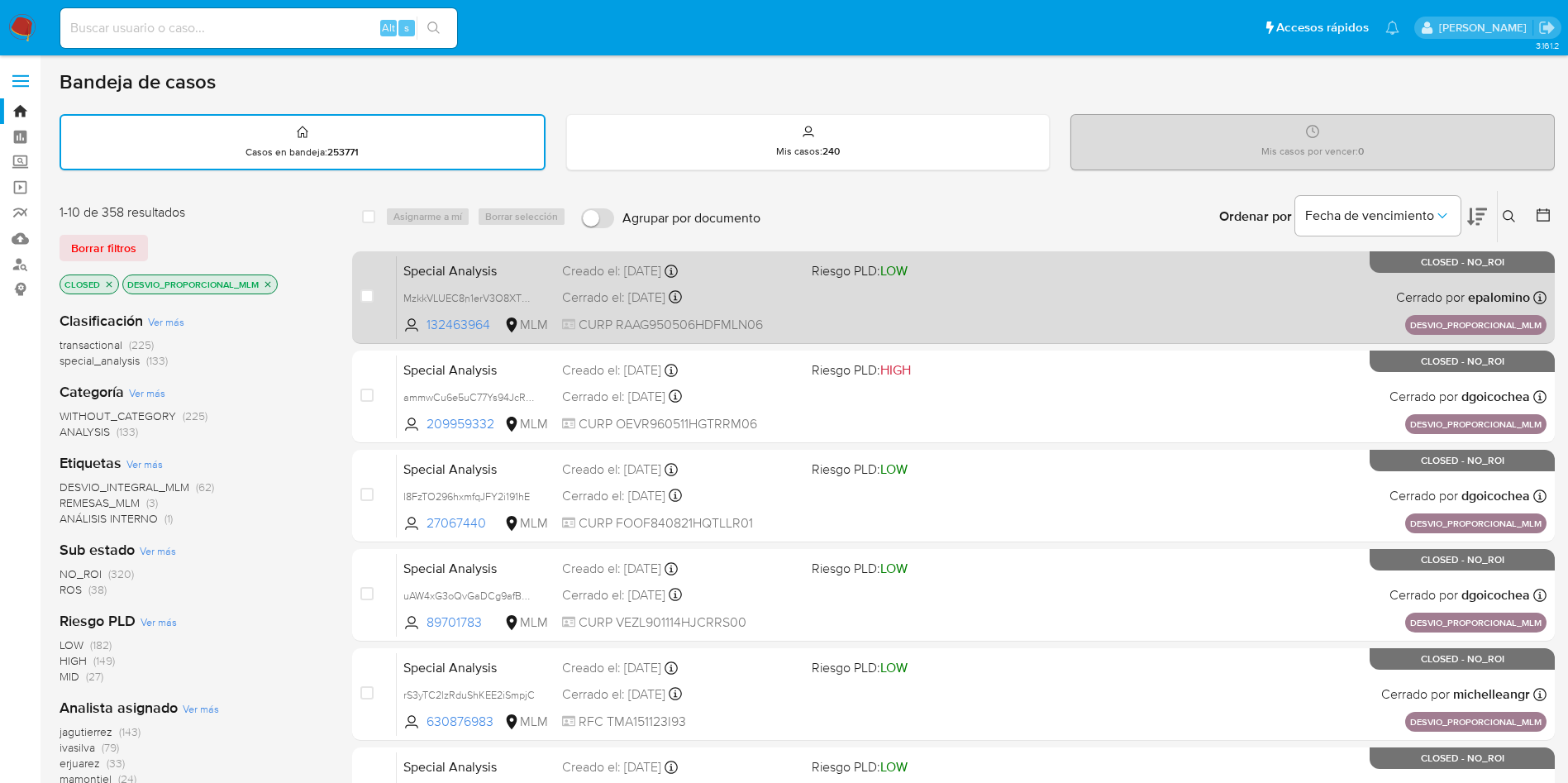
click at [1153, 290] on div "Special Analysis MzkkVLUEC8n1erV3O8XT43le 132463964 MLM Riesgo PLD: LOW Creado …" at bounding box center [972, 297] width 1150 height 83
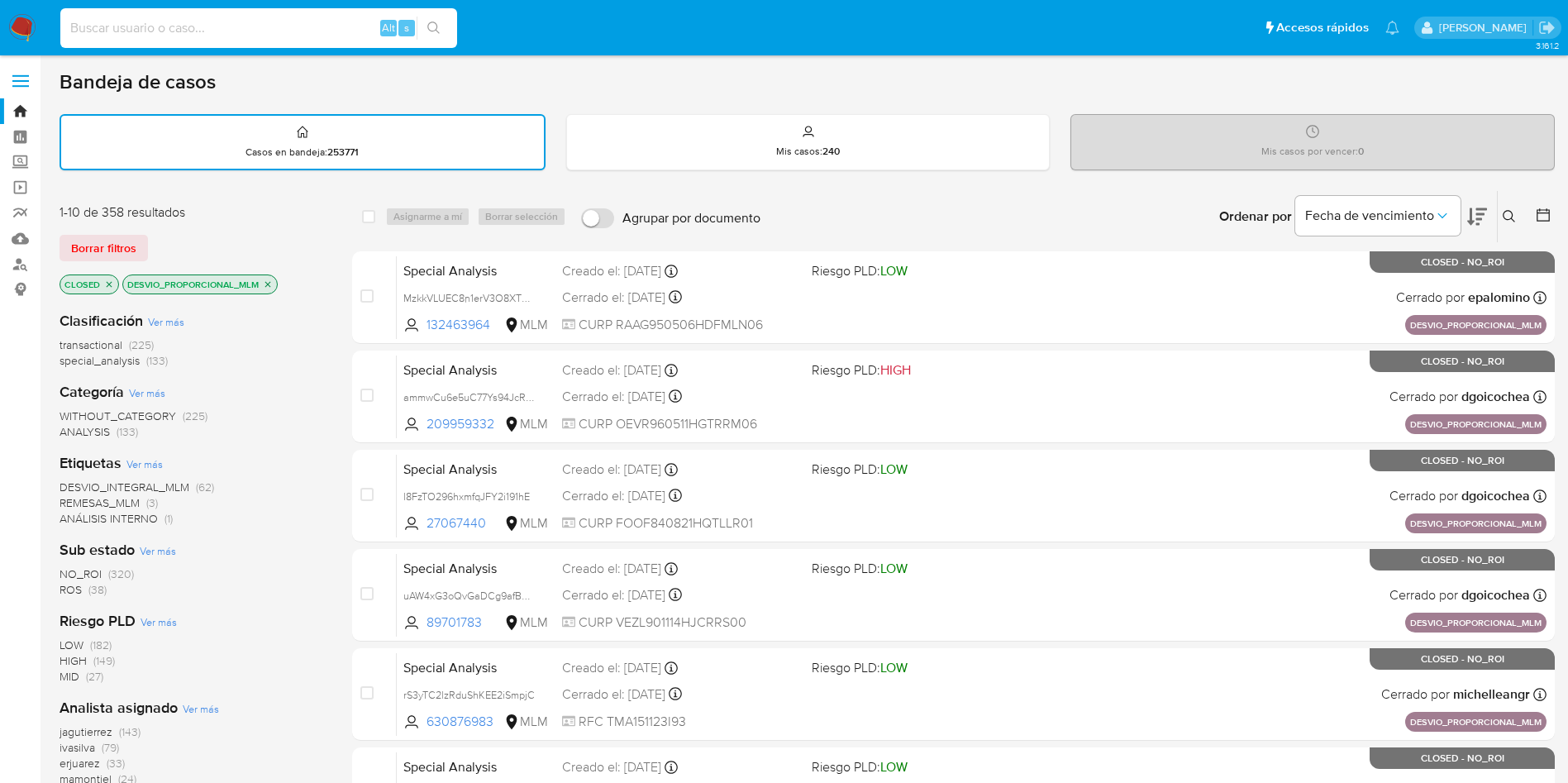
click at [298, 29] on input at bounding box center [259, 28] width 397 height 22
paste input "790955531"
type input "790955531"
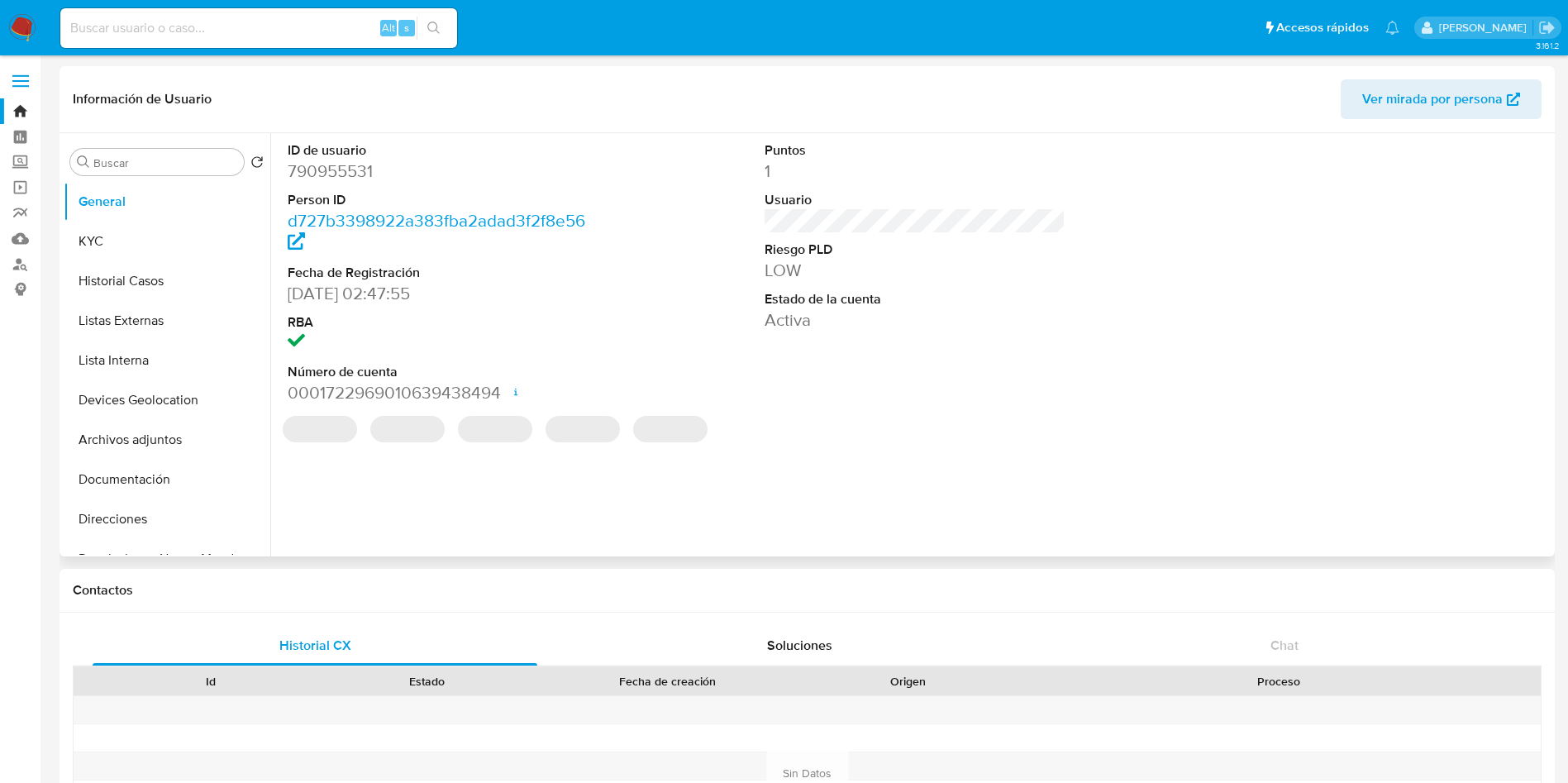
select select "10"
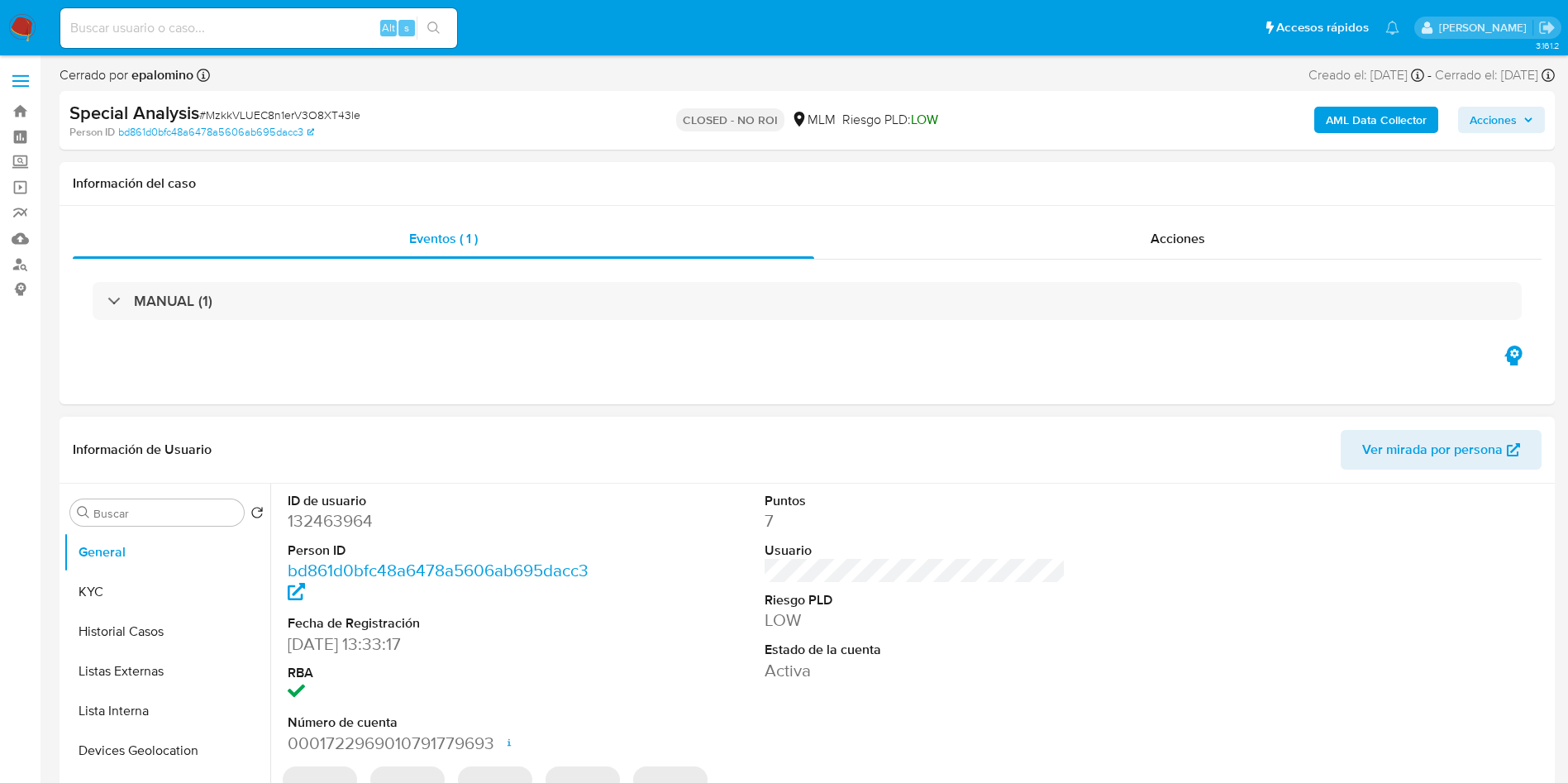
select select "10"
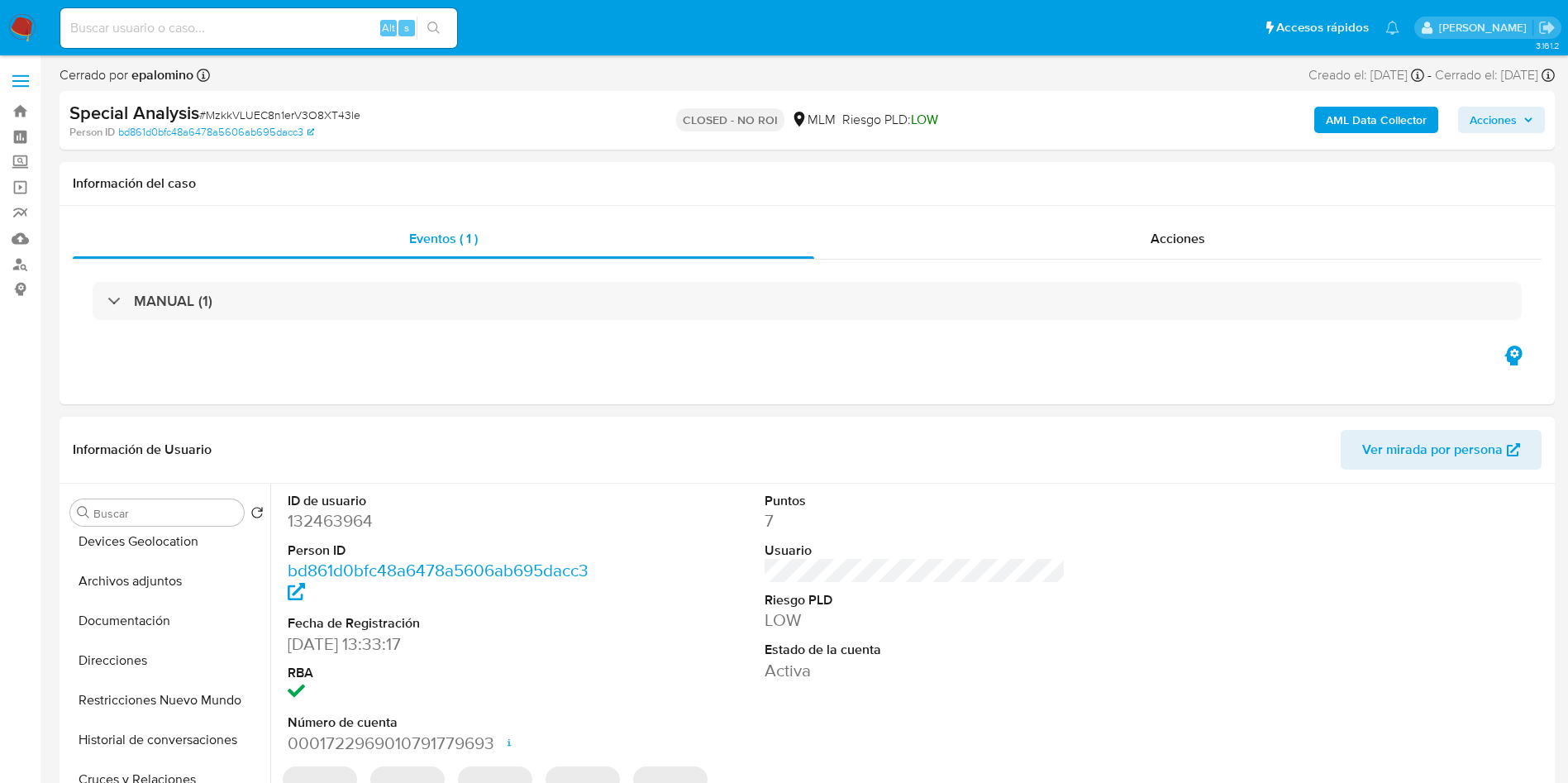
scroll to position [211, 0]
click at [161, 581] on button "Archivos adjuntos" at bounding box center [161, 579] width 194 height 40
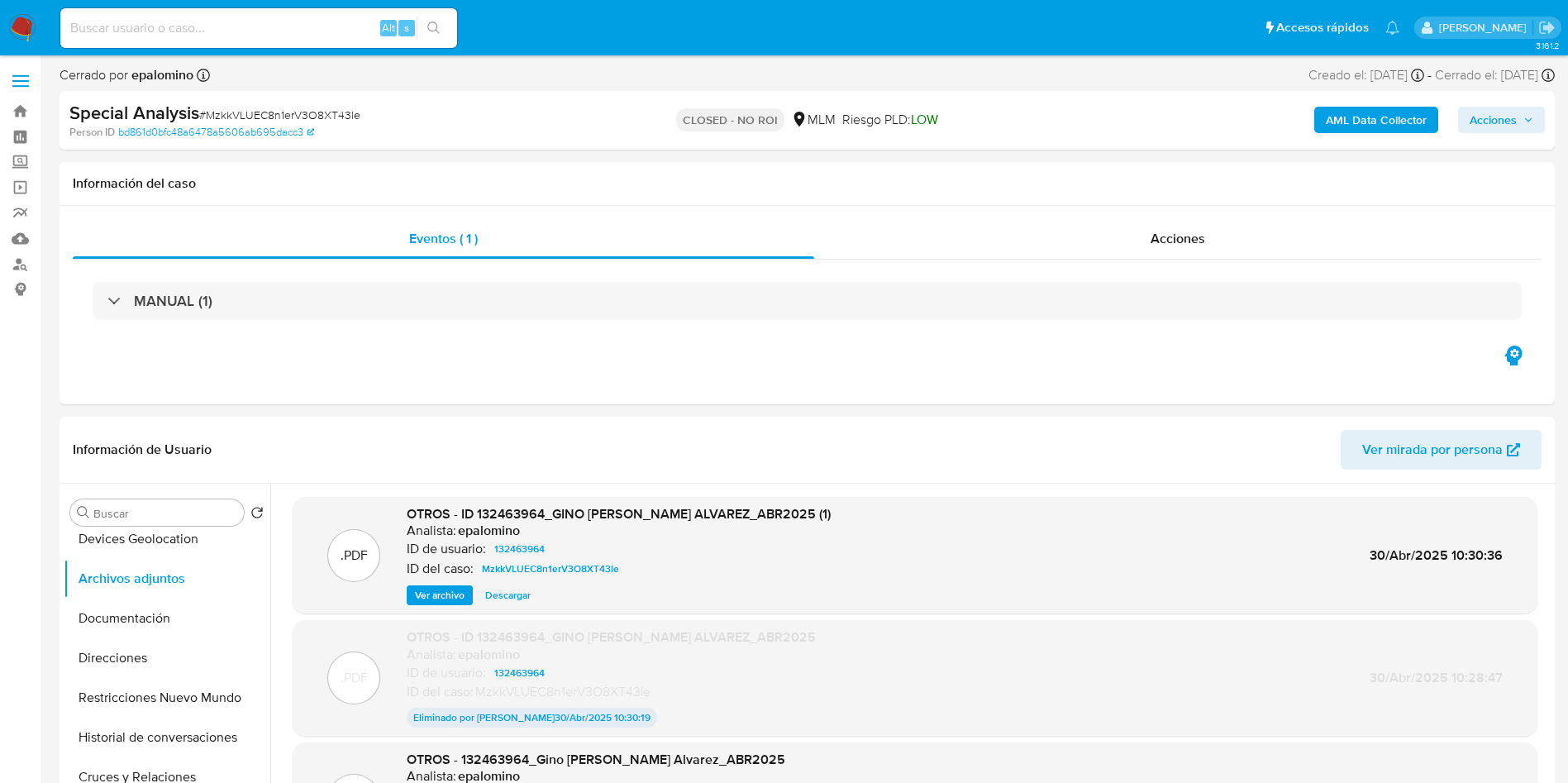
scroll to position [133, 0]
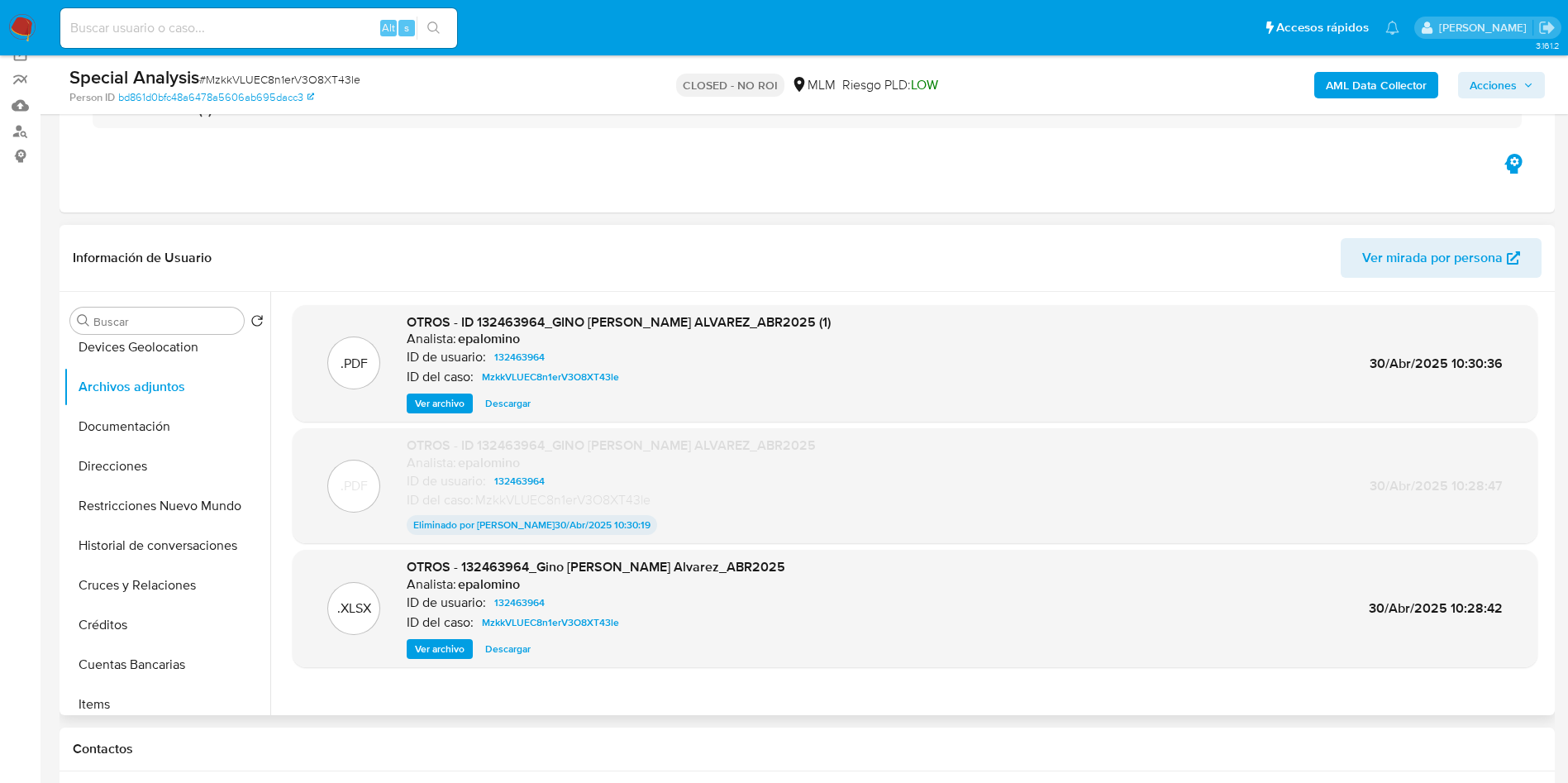
click at [448, 402] on span "Ver archivo" at bounding box center [440, 404] width 50 height 17
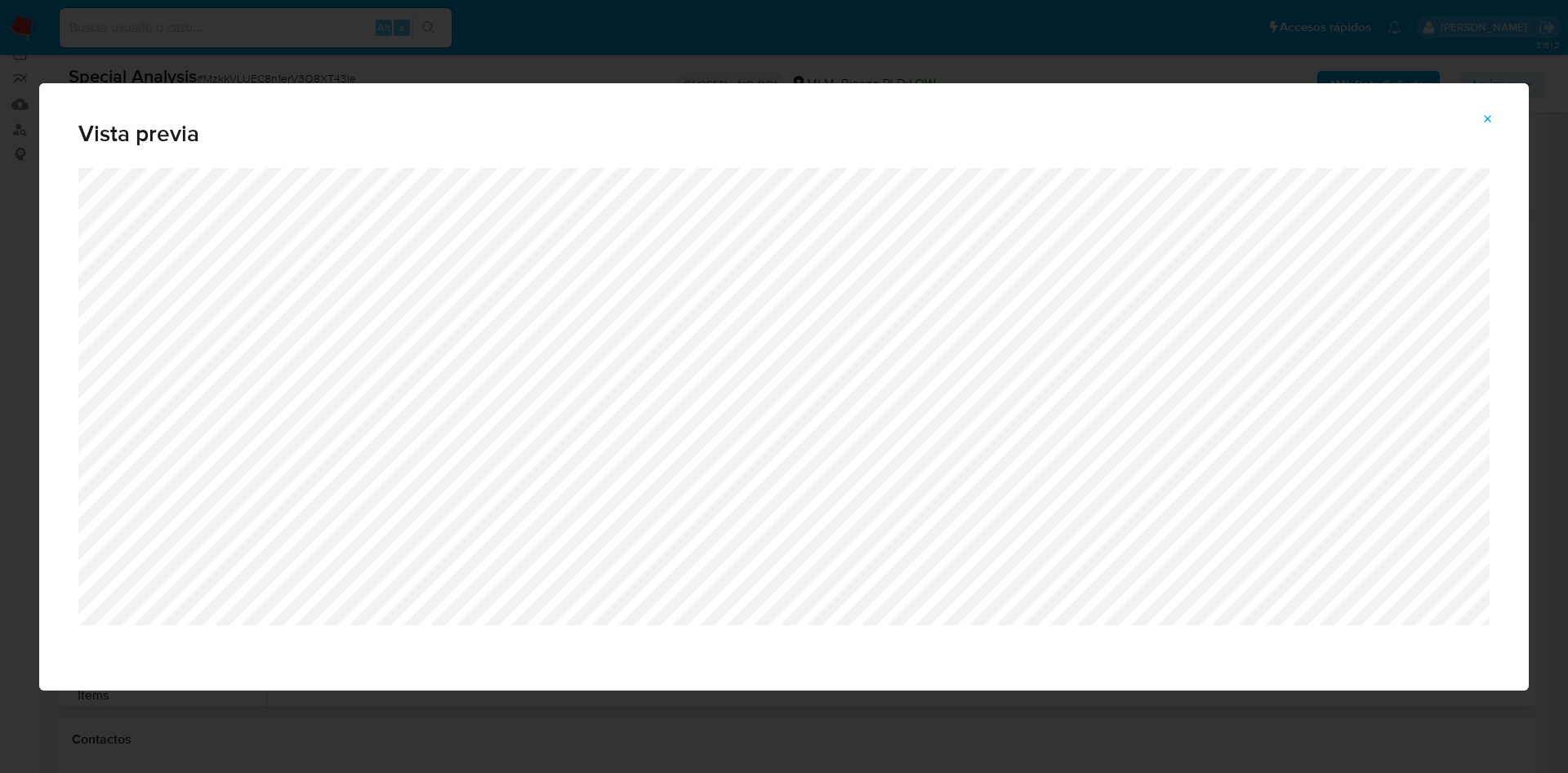
click at [1488, 119] on icon "Attachment preview" at bounding box center [1488, 118] width 7 height 7
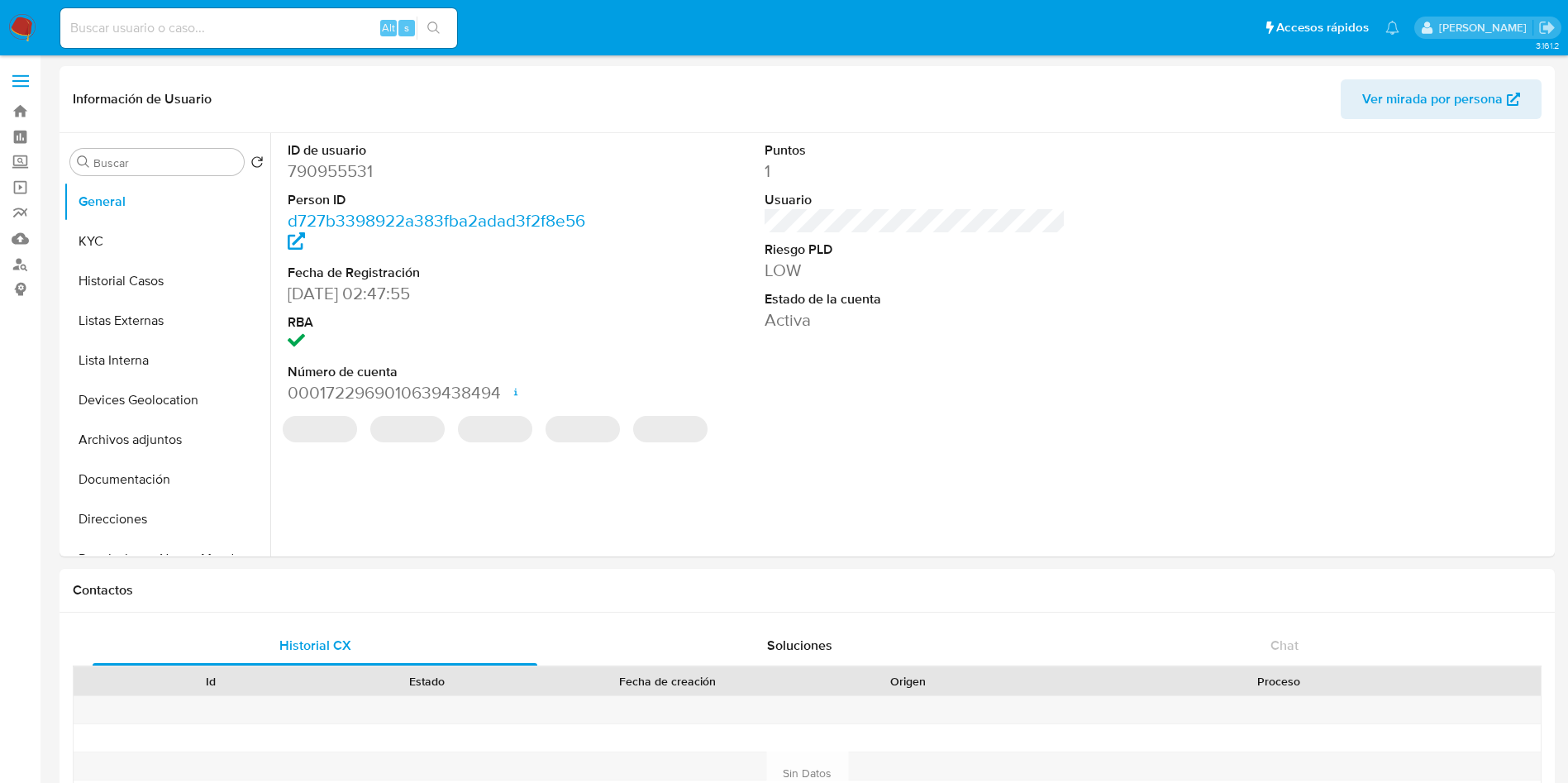
select select "10"
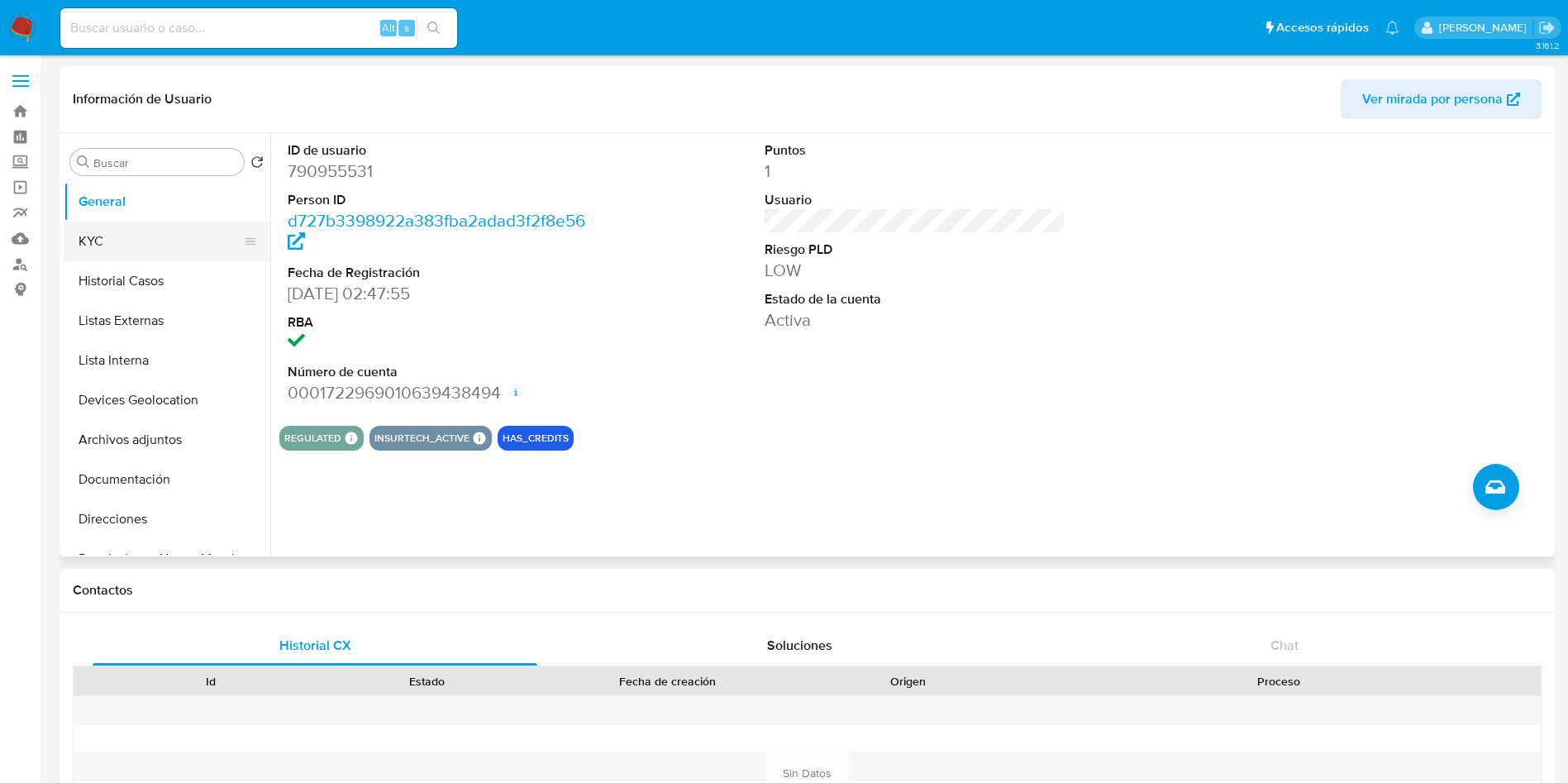
click at [121, 230] on button "KYC" at bounding box center [161, 241] width 194 height 40
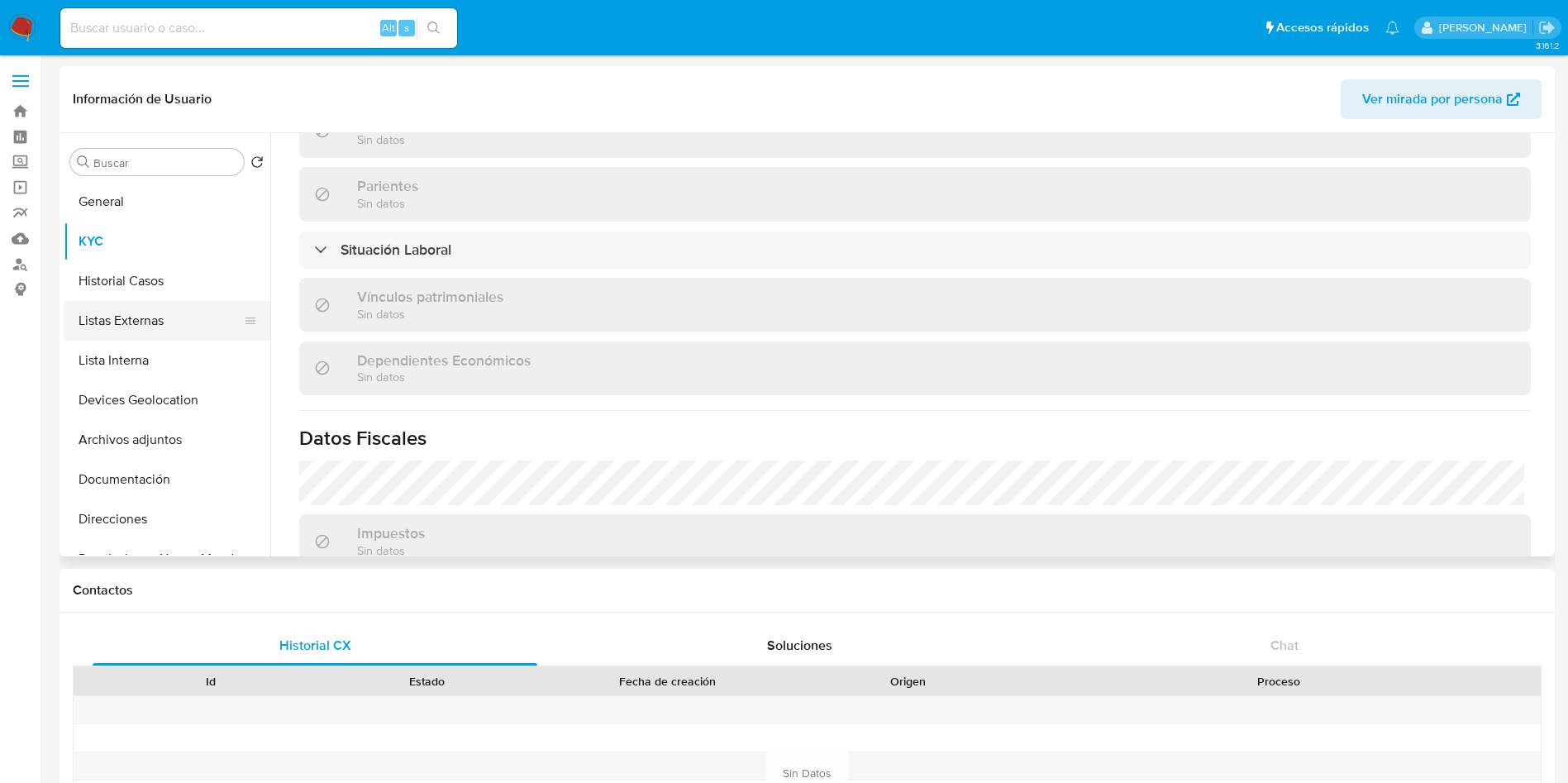
scroll to position [775, 0]
click at [116, 282] on button "Historial Casos" at bounding box center [161, 281] width 194 height 40
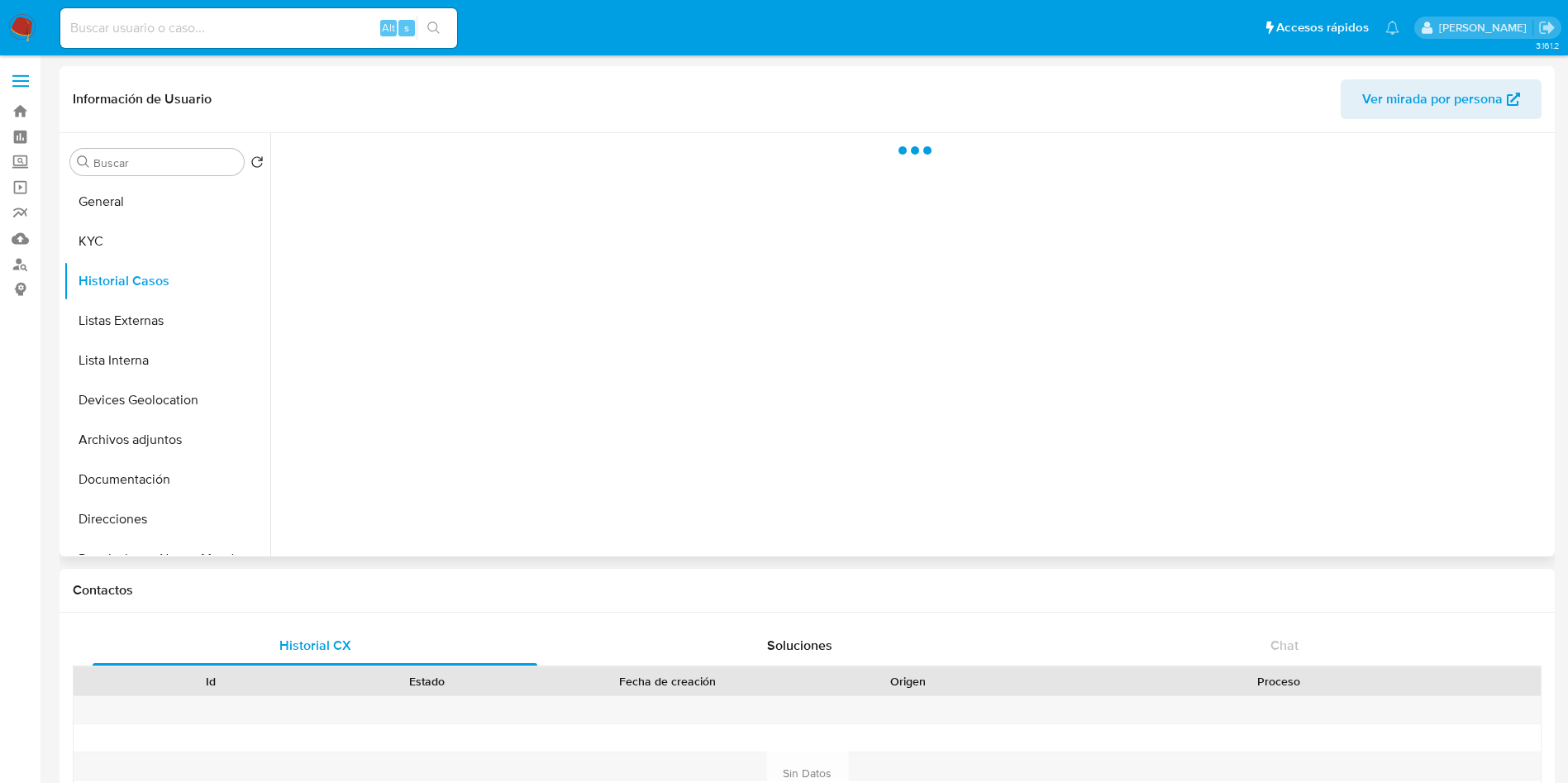
scroll to position [0, 0]
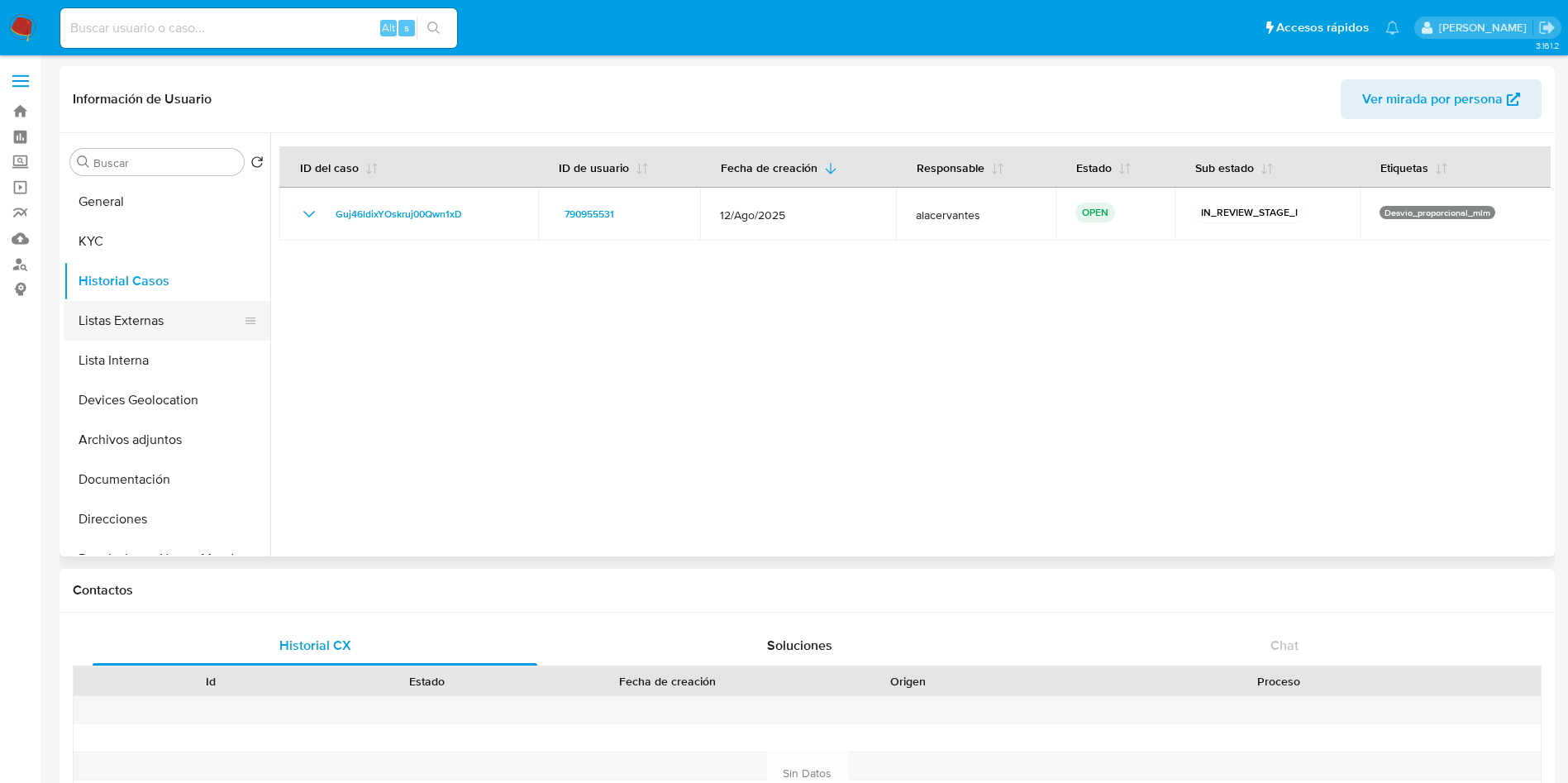
click at [146, 324] on button "Listas Externas" at bounding box center [161, 321] width 194 height 40
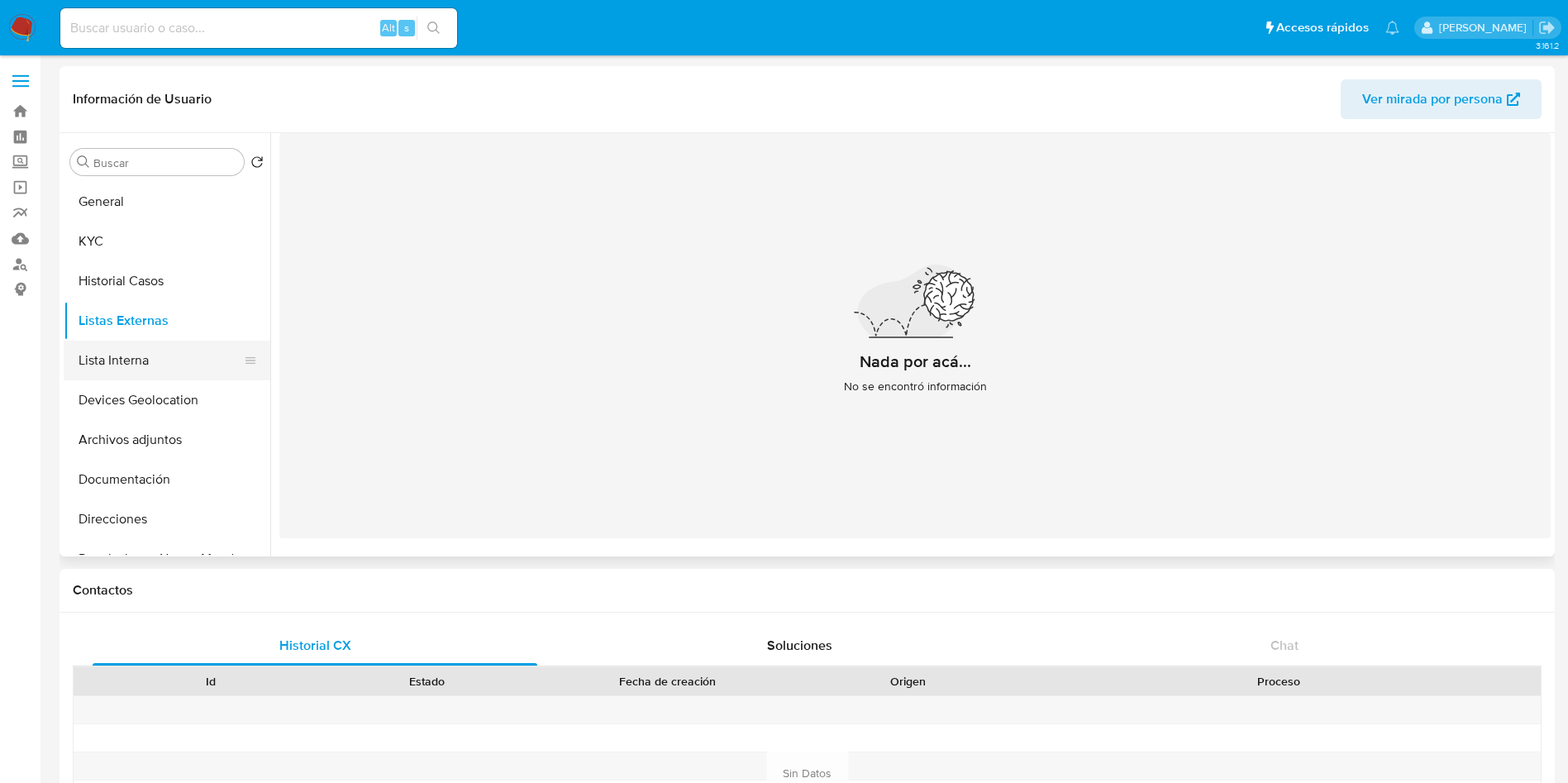
click at [137, 379] on ul "General KYC Historial Casos Listas Externas Lista Interna Devices Geolocation A…" at bounding box center [167, 369] width 206 height 373
click at [137, 376] on button "Lista Interna" at bounding box center [161, 360] width 194 height 40
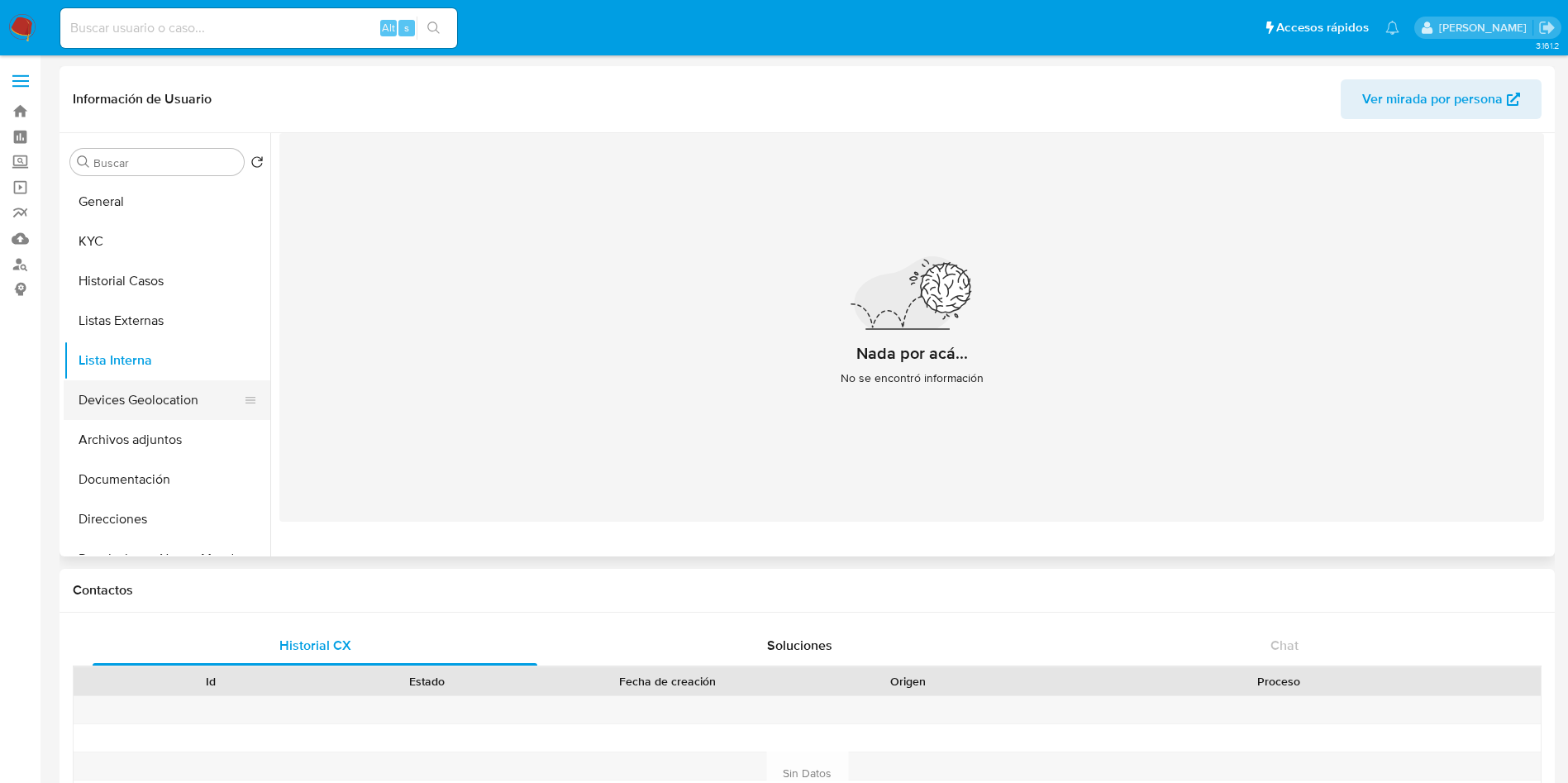
click at [151, 394] on button "Devices Geolocation" at bounding box center [161, 400] width 194 height 40
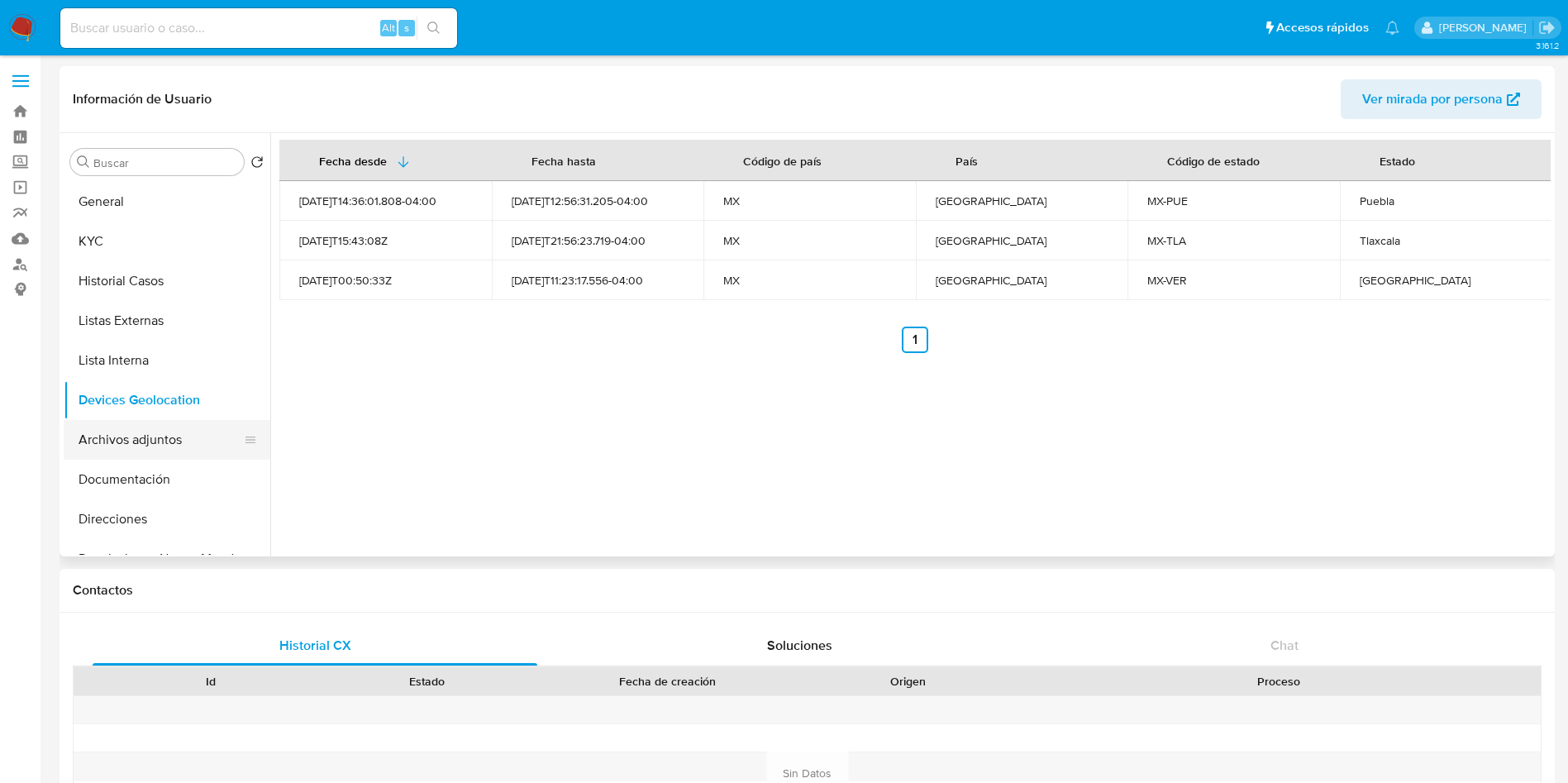
click at [140, 443] on button "Archivos adjuntos" at bounding box center [161, 440] width 194 height 40
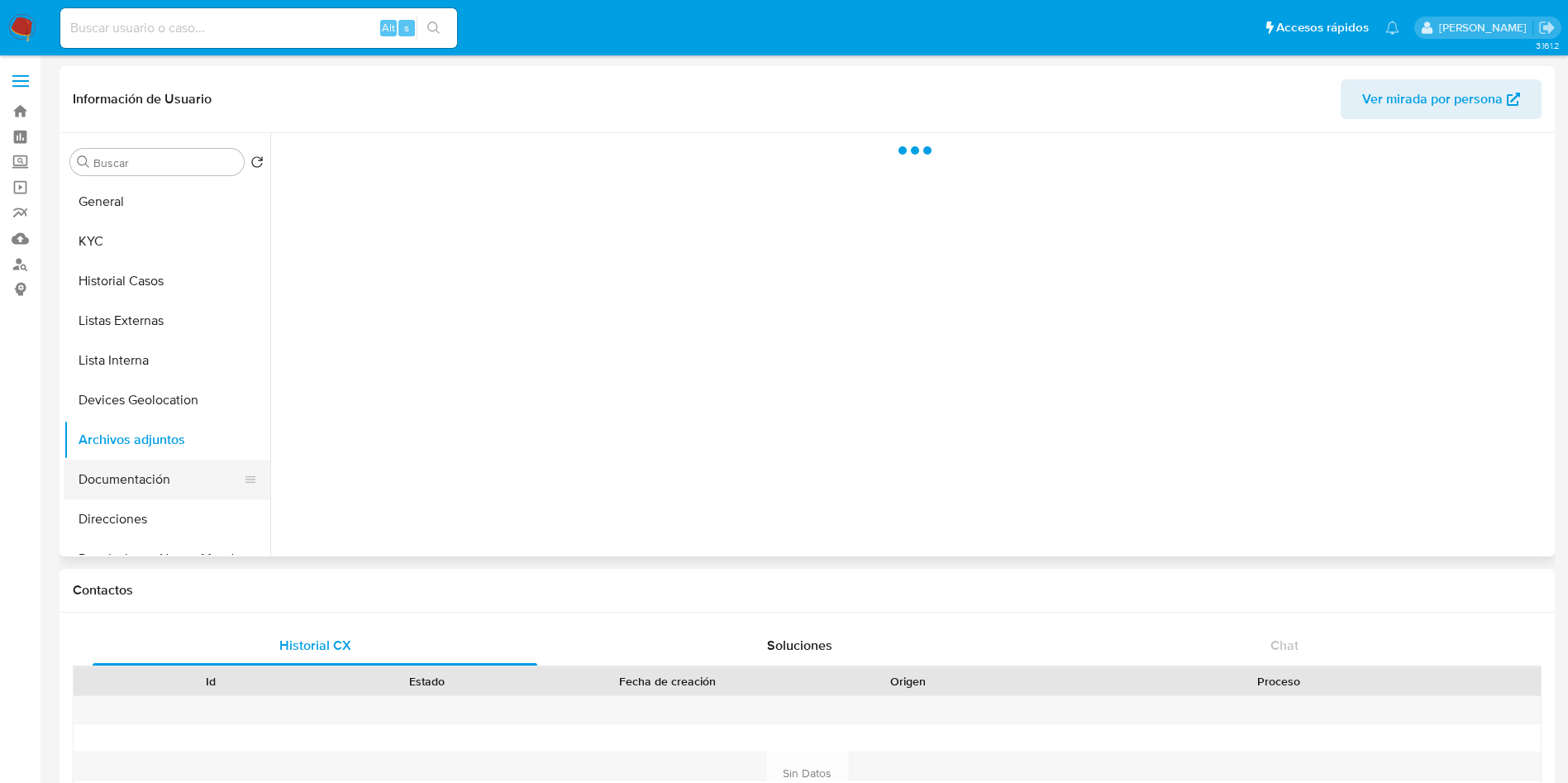
click at [140, 478] on button "Documentación" at bounding box center [161, 479] width 194 height 40
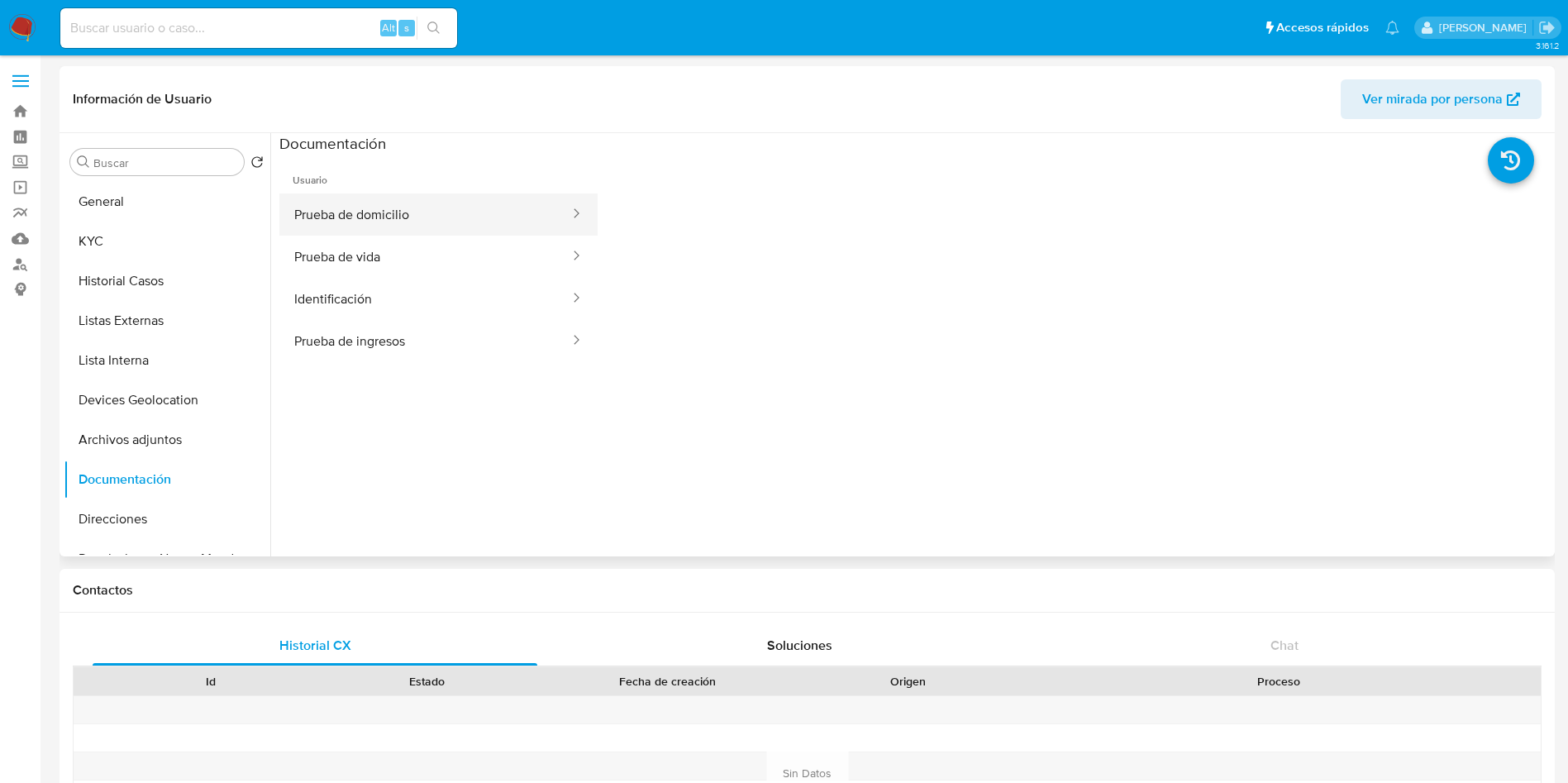
click at [359, 232] on button "Prueba de domicilio" at bounding box center [425, 215] width 292 height 42
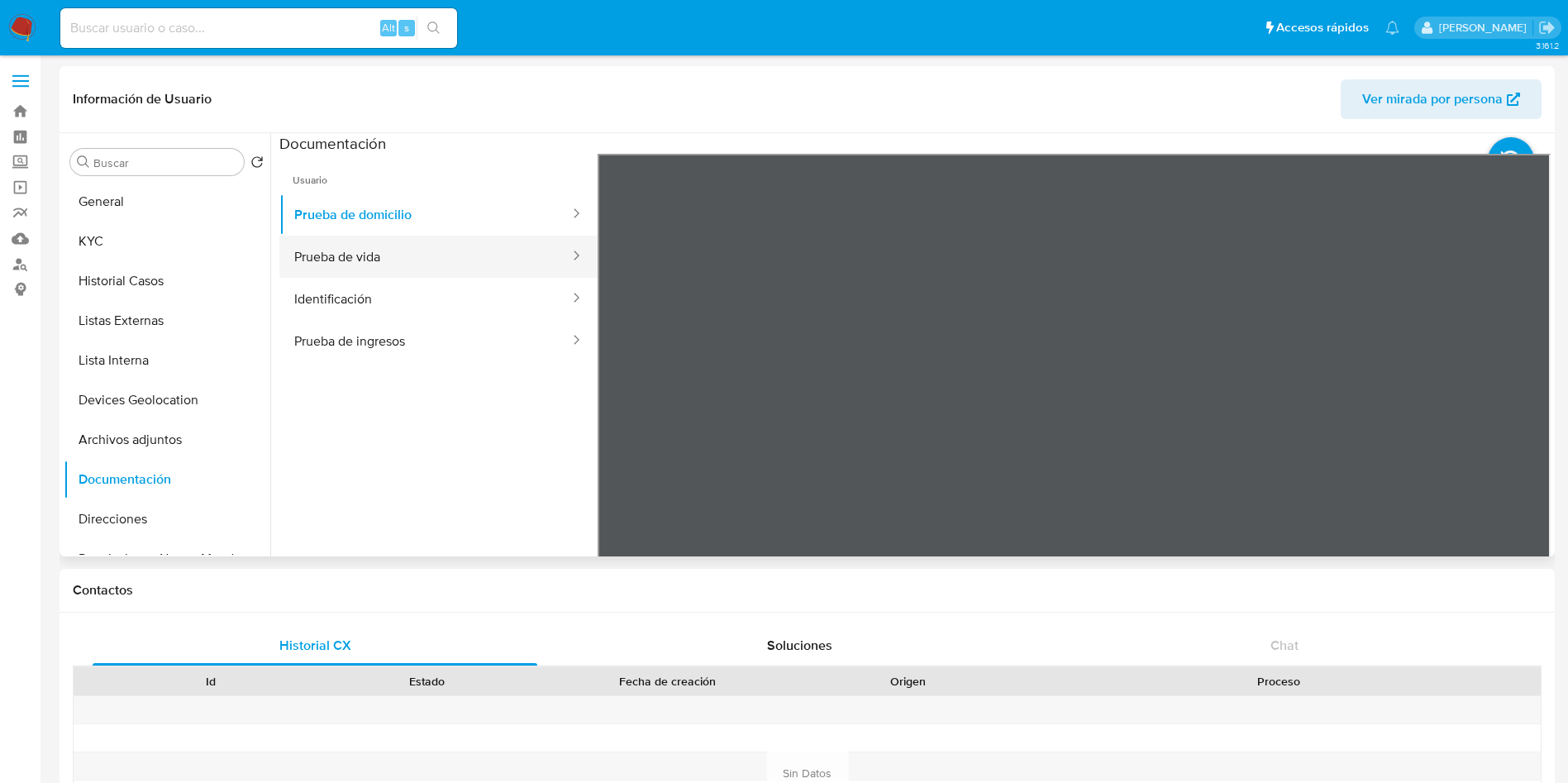
click at [419, 261] on button "Prueba de vida" at bounding box center [425, 256] width 292 height 42
click at [388, 295] on button "Identificación" at bounding box center [425, 299] width 292 height 42
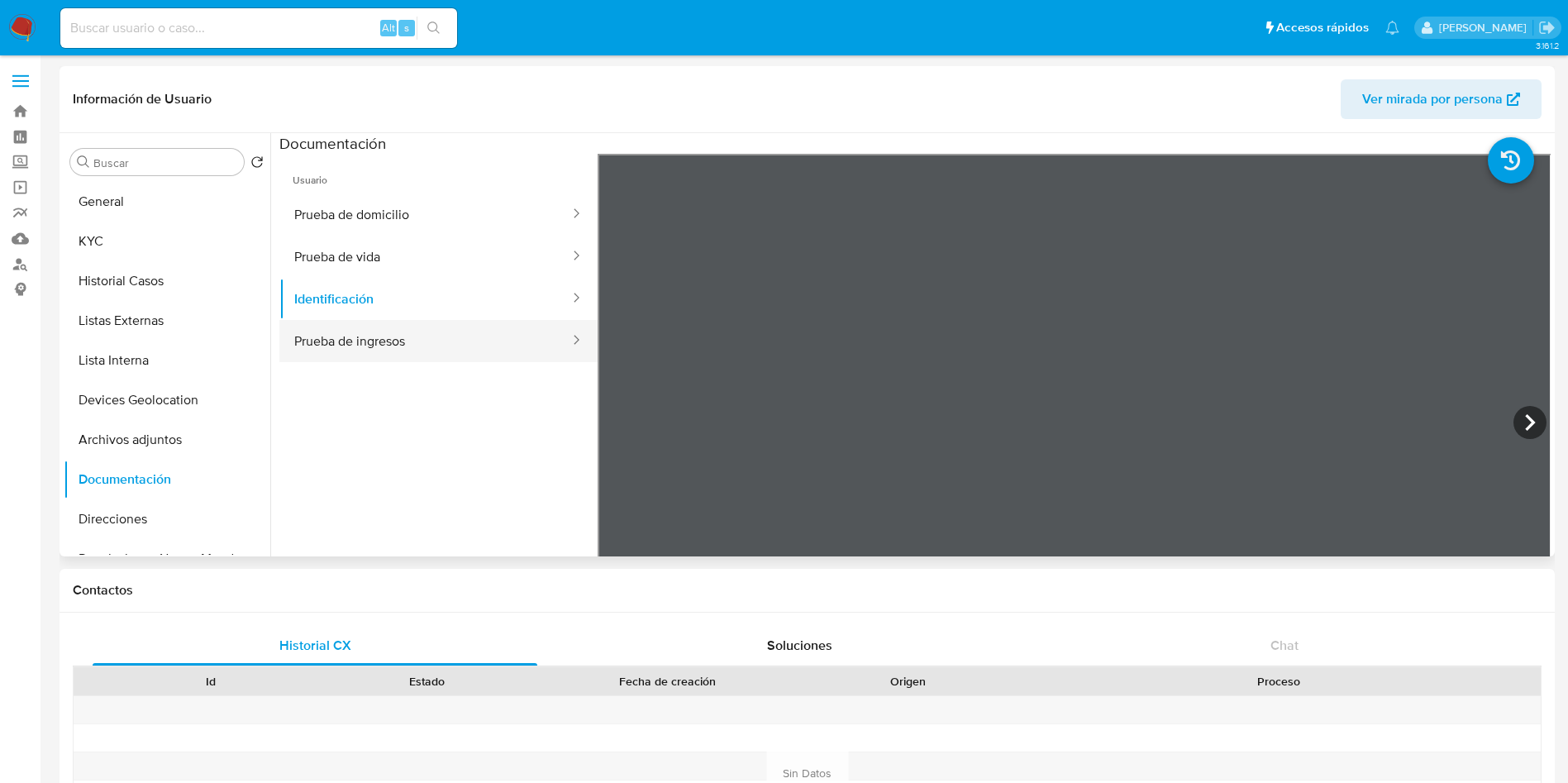
click at [410, 346] on button "Prueba de ingresos" at bounding box center [425, 341] width 292 height 42
click at [1106, 96] on div "Información de Usuario Ver mirada por persona Buscar Volver al orden por defect…" at bounding box center [808, 310] width 1496 height 490
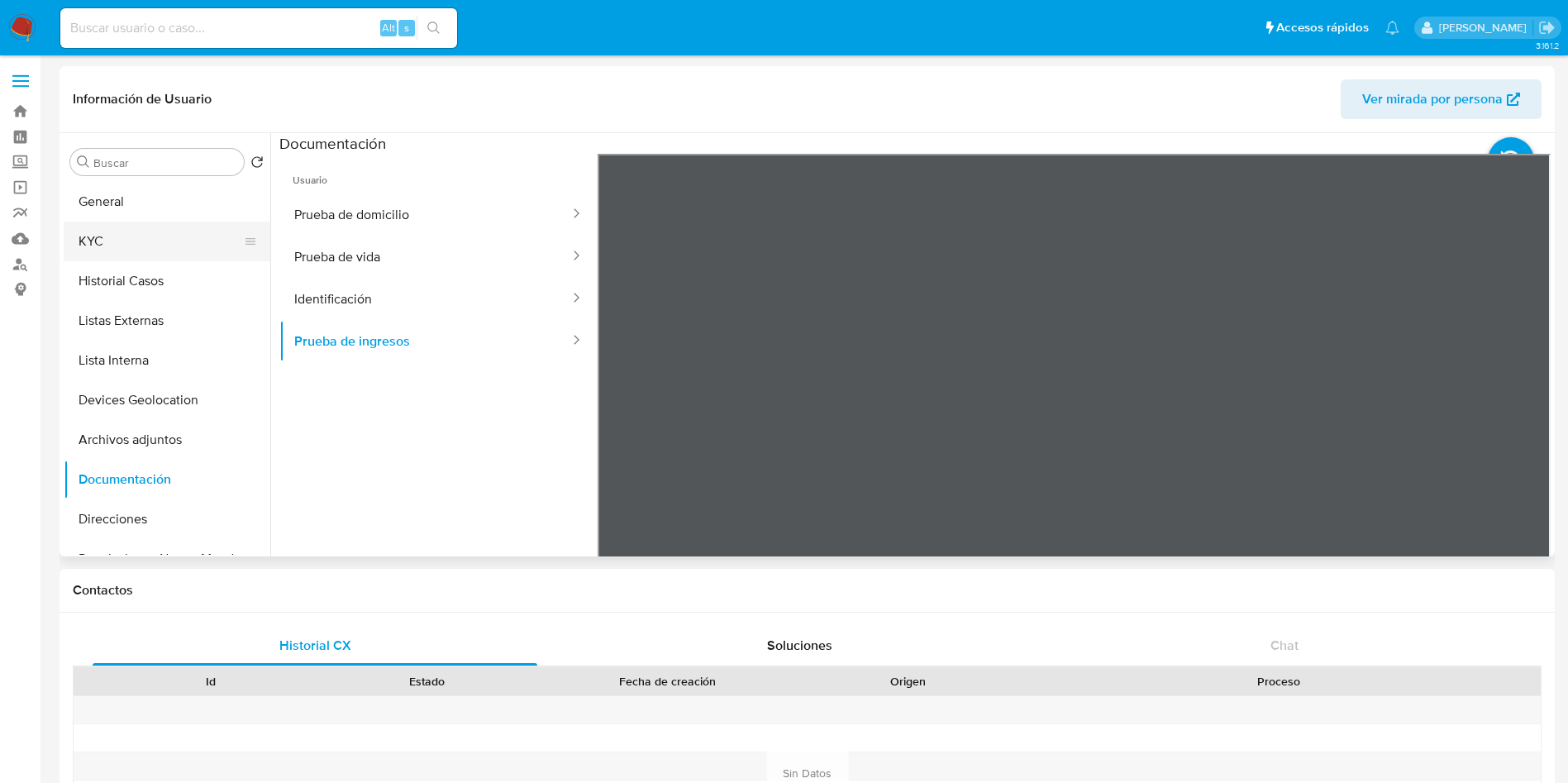
click at [136, 235] on button "KYC" at bounding box center [161, 241] width 194 height 40
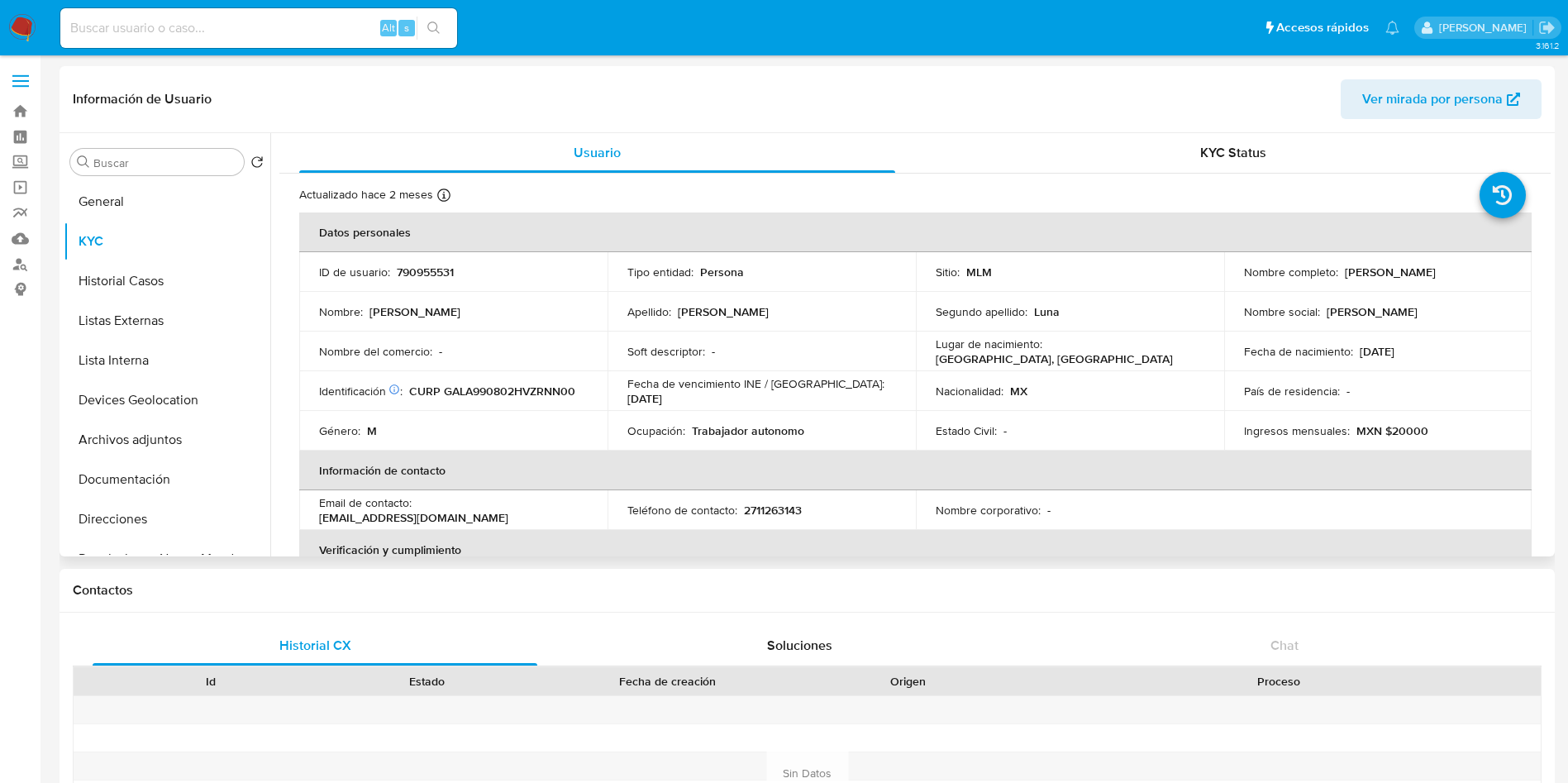
click at [786, 508] on p "2711263143" at bounding box center [773, 510] width 58 height 15
copy p "2711263143"
drag, startPoint x: 426, startPoint y: 510, endPoint x: 547, endPoint y: 518, distance: 121.3
click at [548, 518] on td "Email de contacto : sprangel99@gmail.com" at bounding box center [453, 510] width 309 height 40
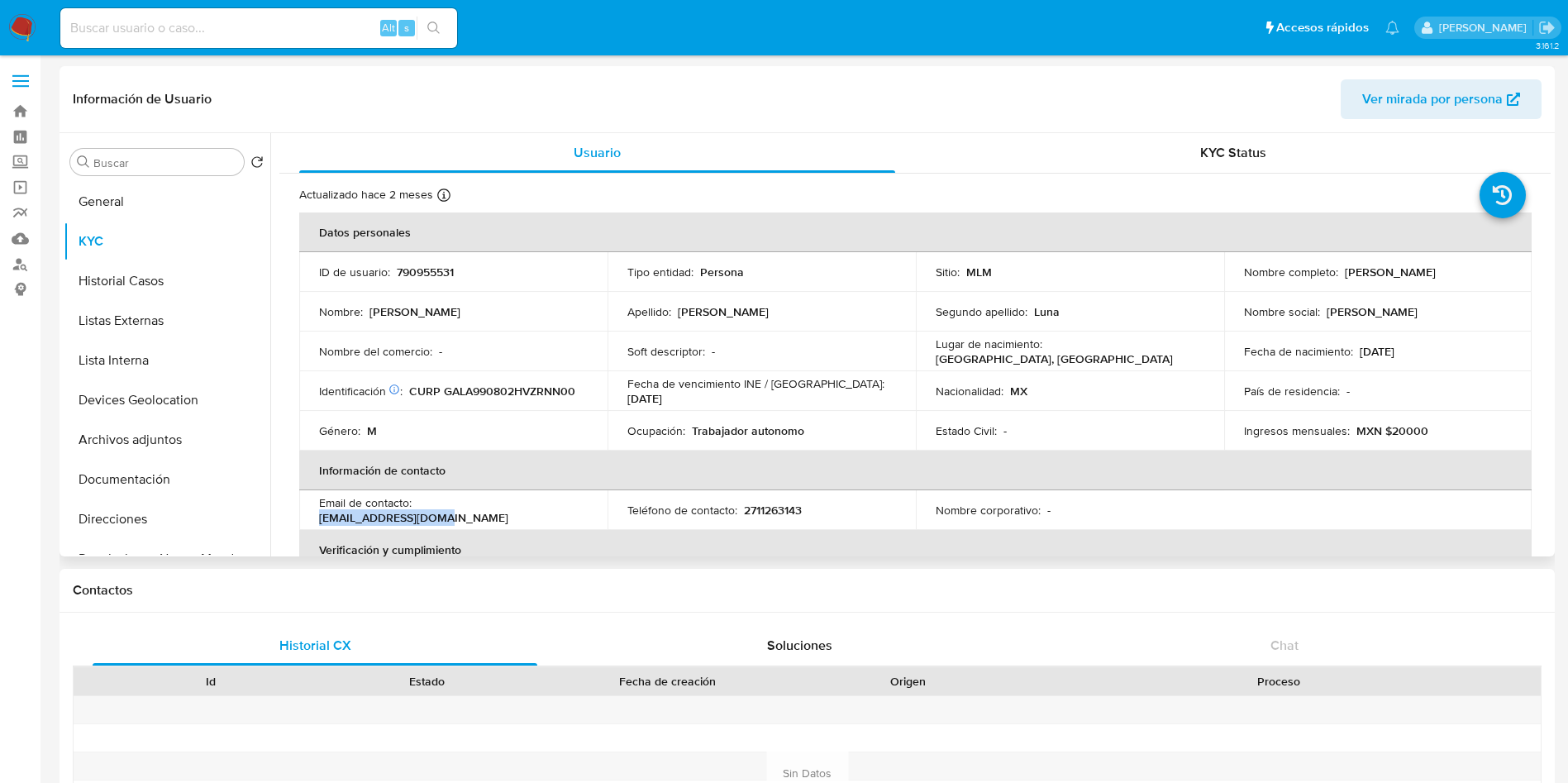
copy p "sprangel99@gmail.com"
drag, startPoint x: 1234, startPoint y: 118, endPoint x: 1236, endPoint y: 14, distance: 104.0
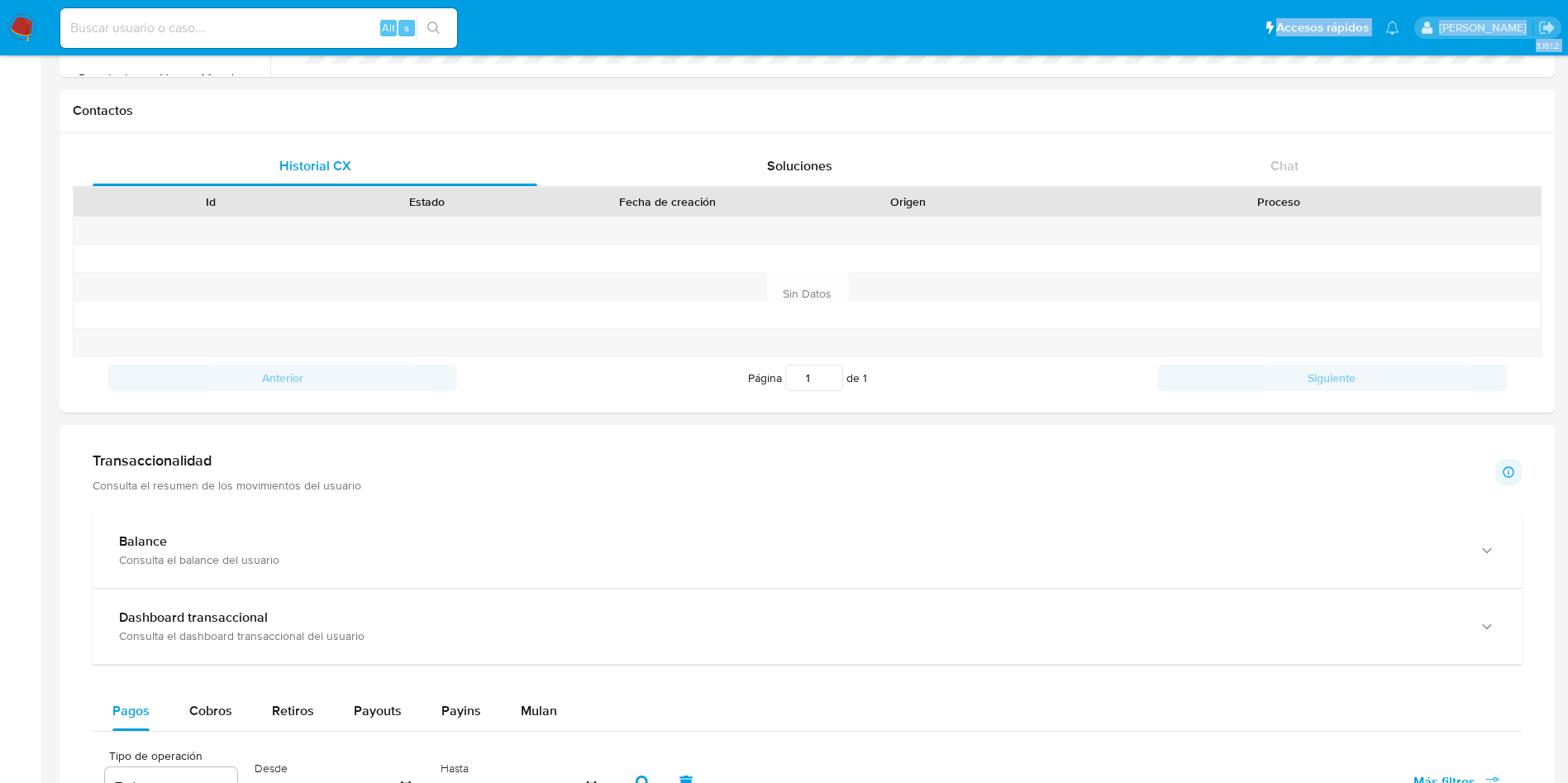
scroll to position [744, 0]
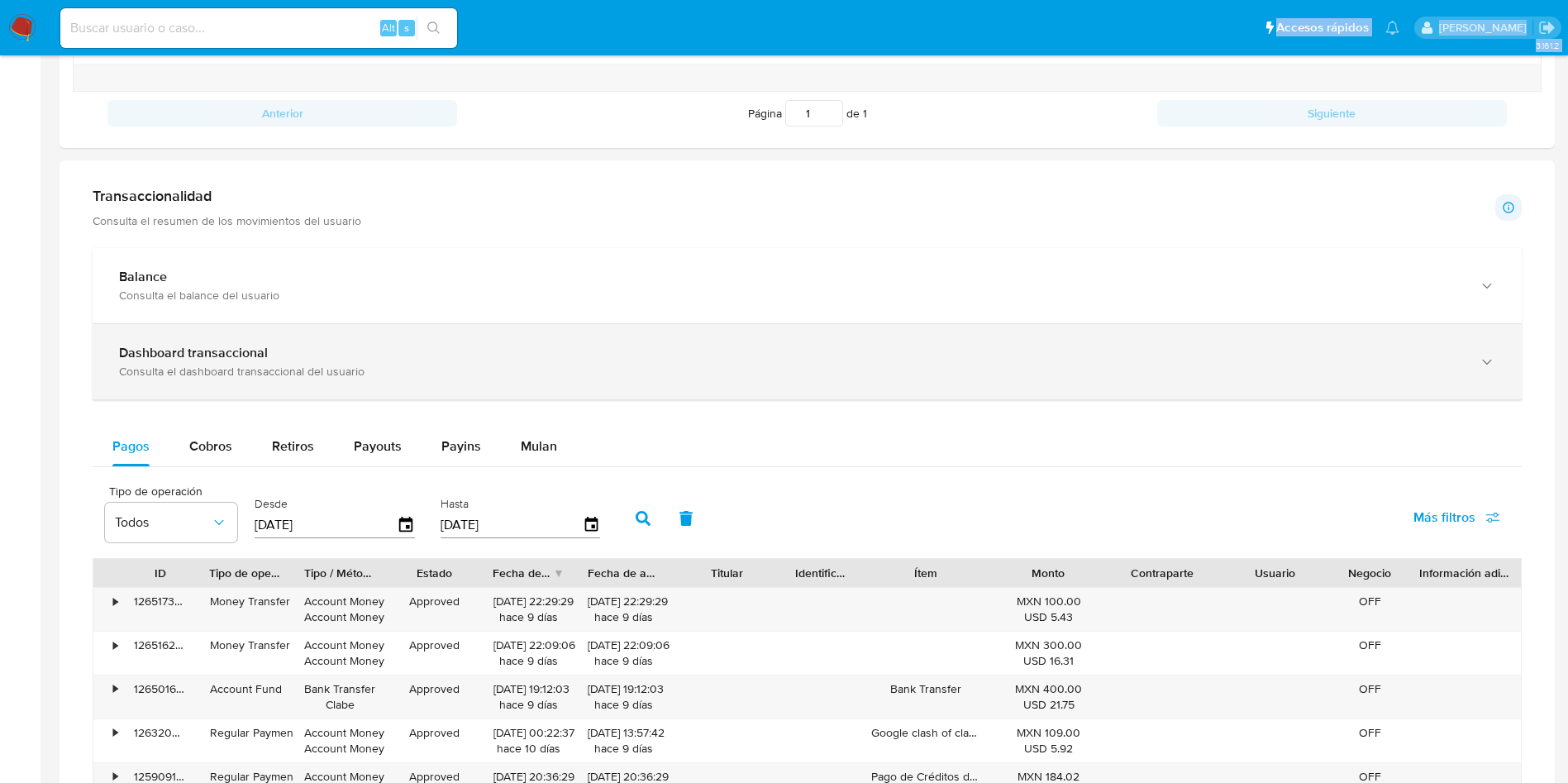
click at [451, 328] on div "Dashboard transaccional Consulta el dashboard transaccional del usuario" at bounding box center [807, 362] width 1429 height 75
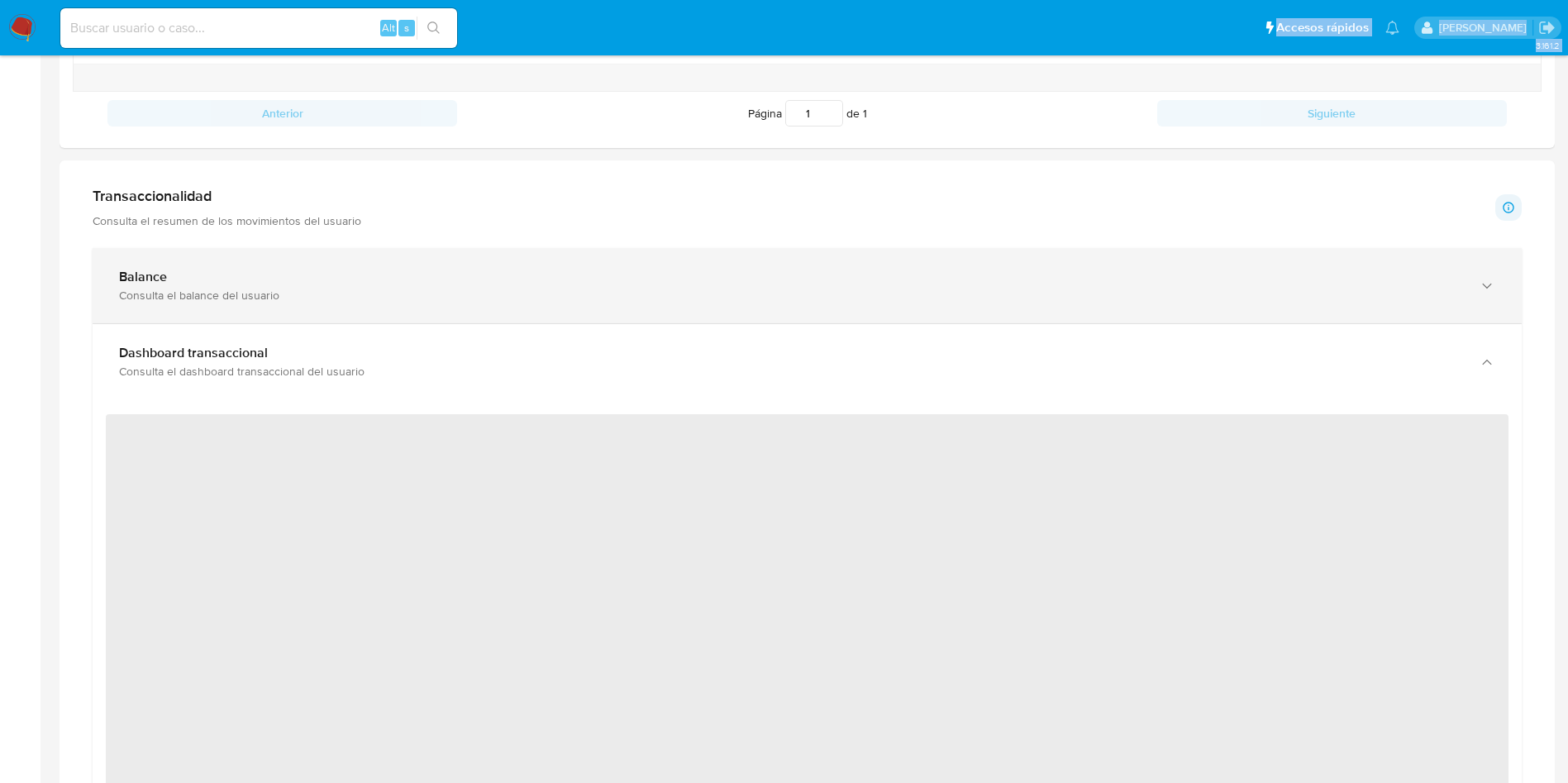
click at [452, 300] on div "Consulta el balance del usuario" at bounding box center [790, 295] width 1343 height 15
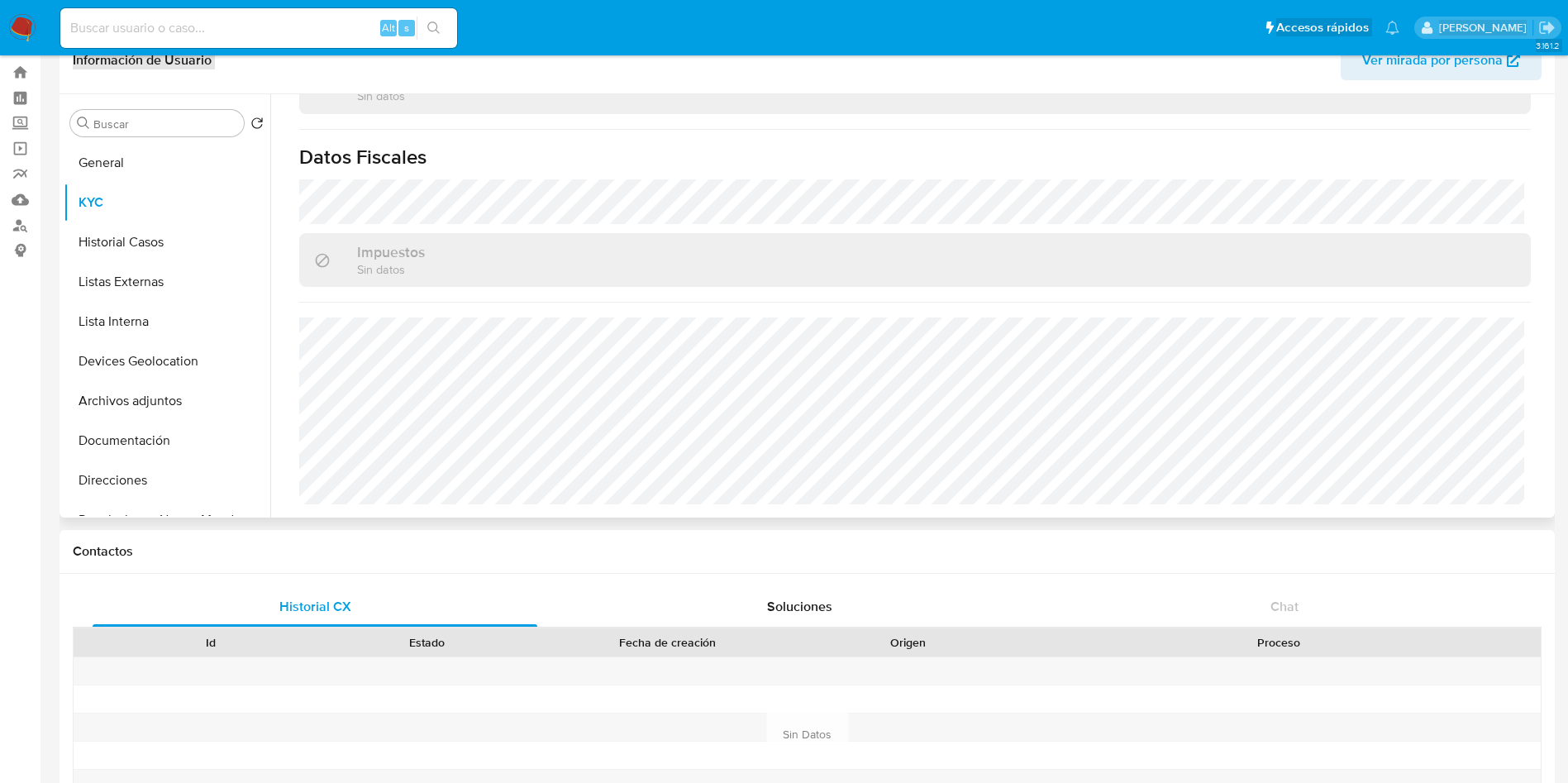
scroll to position [0, 0]
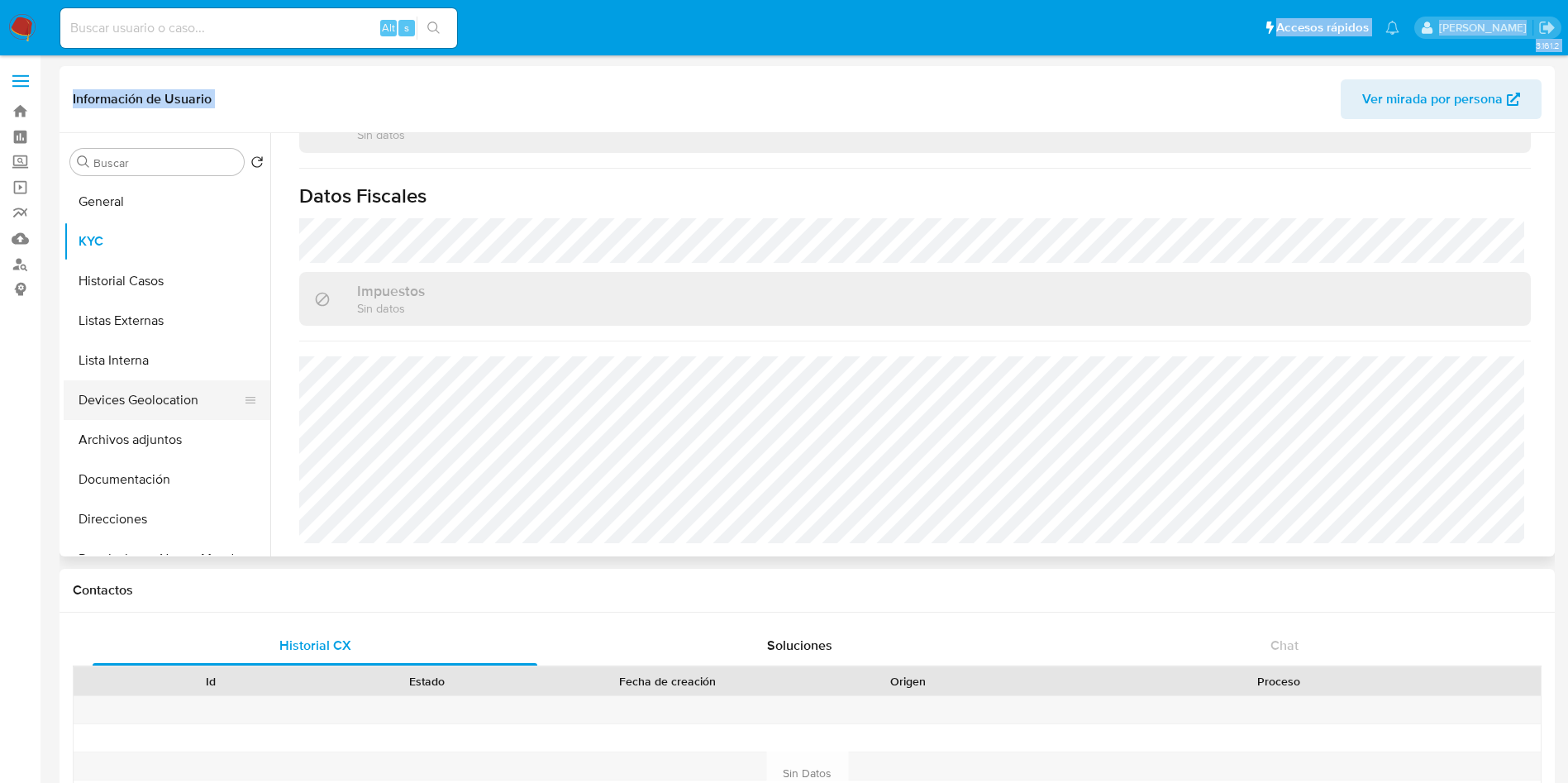
click at [151, 409] on button "Devices Geolocation" at bounding box center [161, 400] width 194 height 40
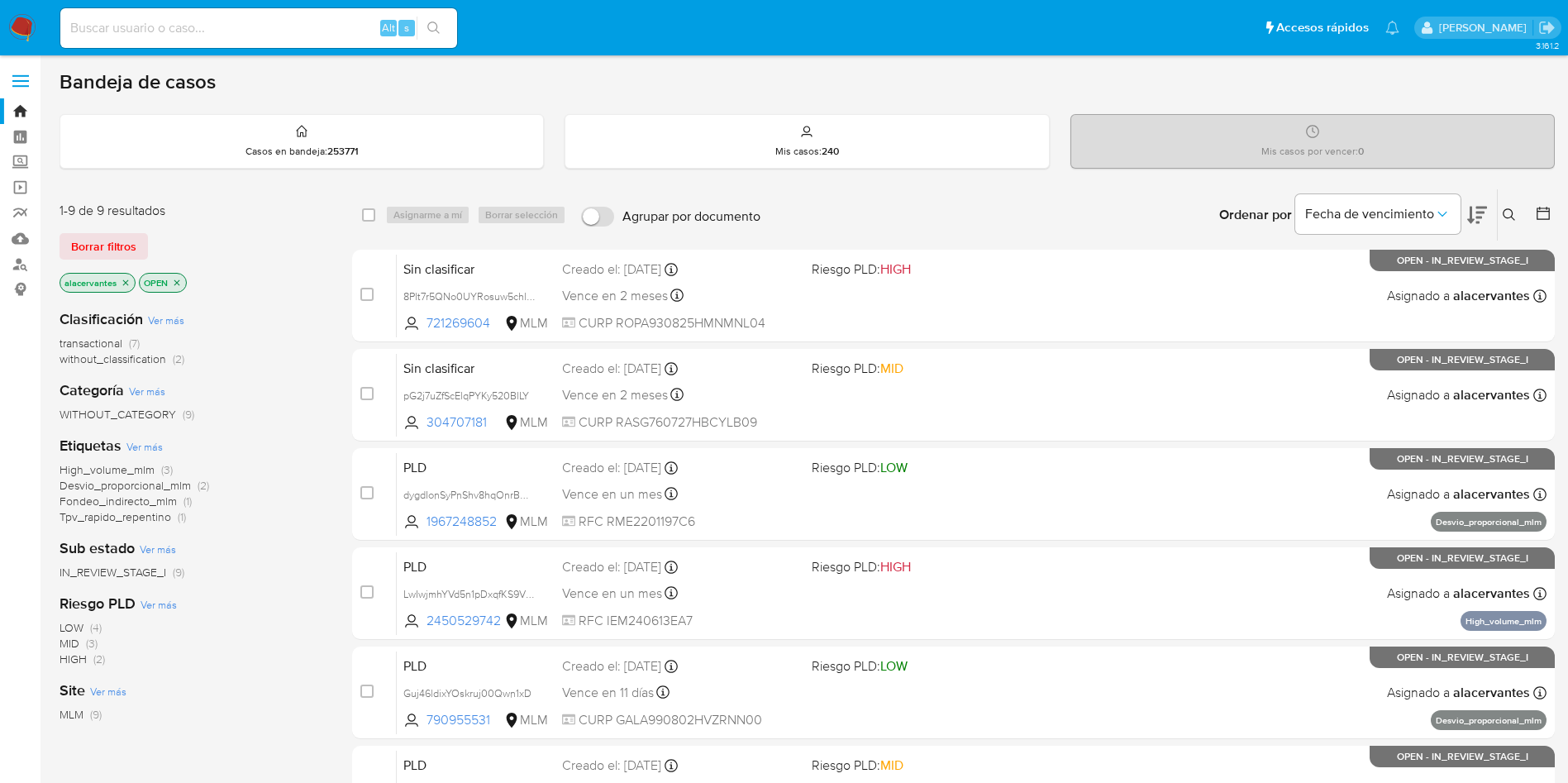
click at [260, 31] on input at bounding box center [259, 28] width 397 height 22
paste input "210368465"
type input "210368465"
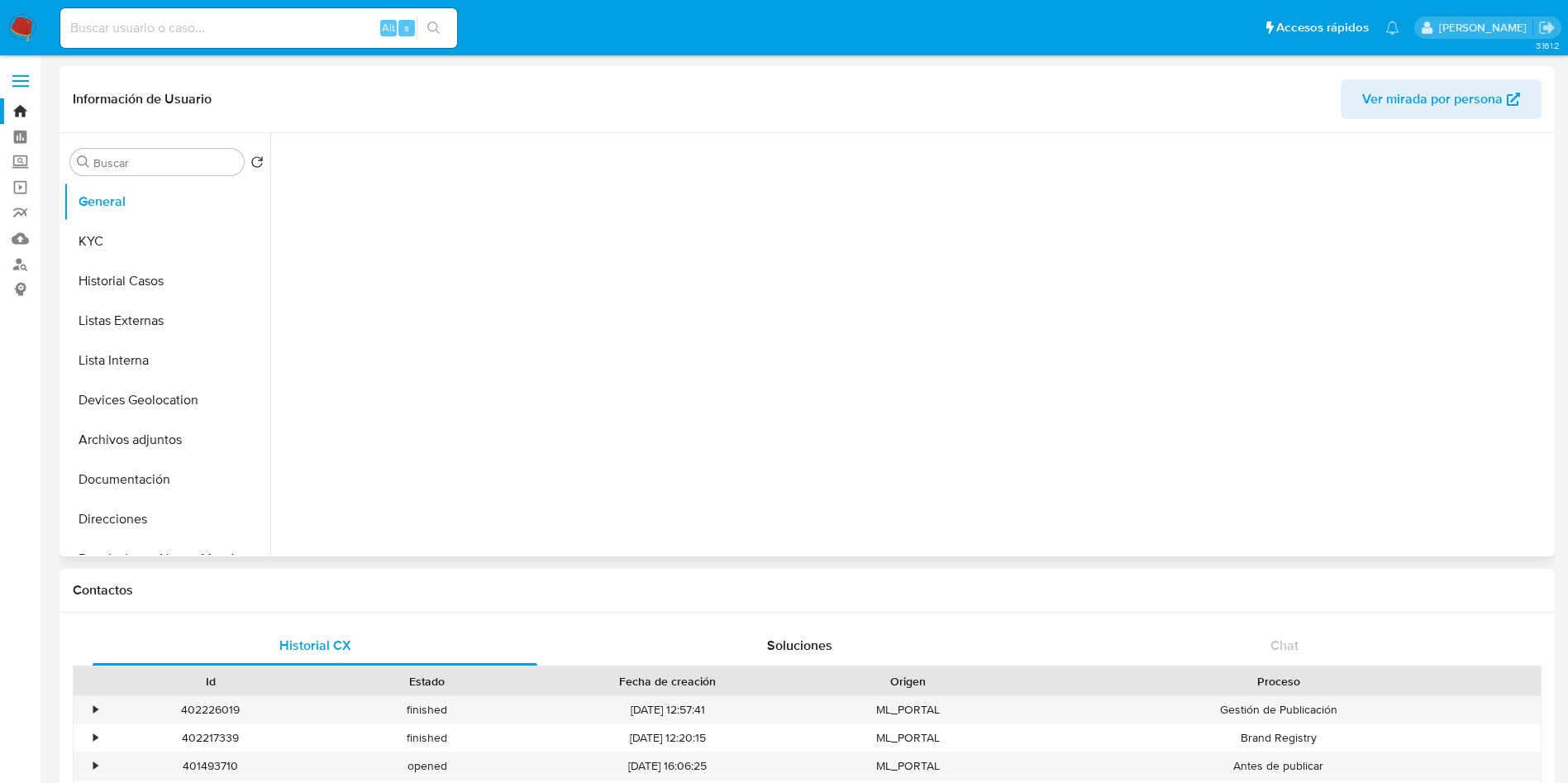
select select "10"
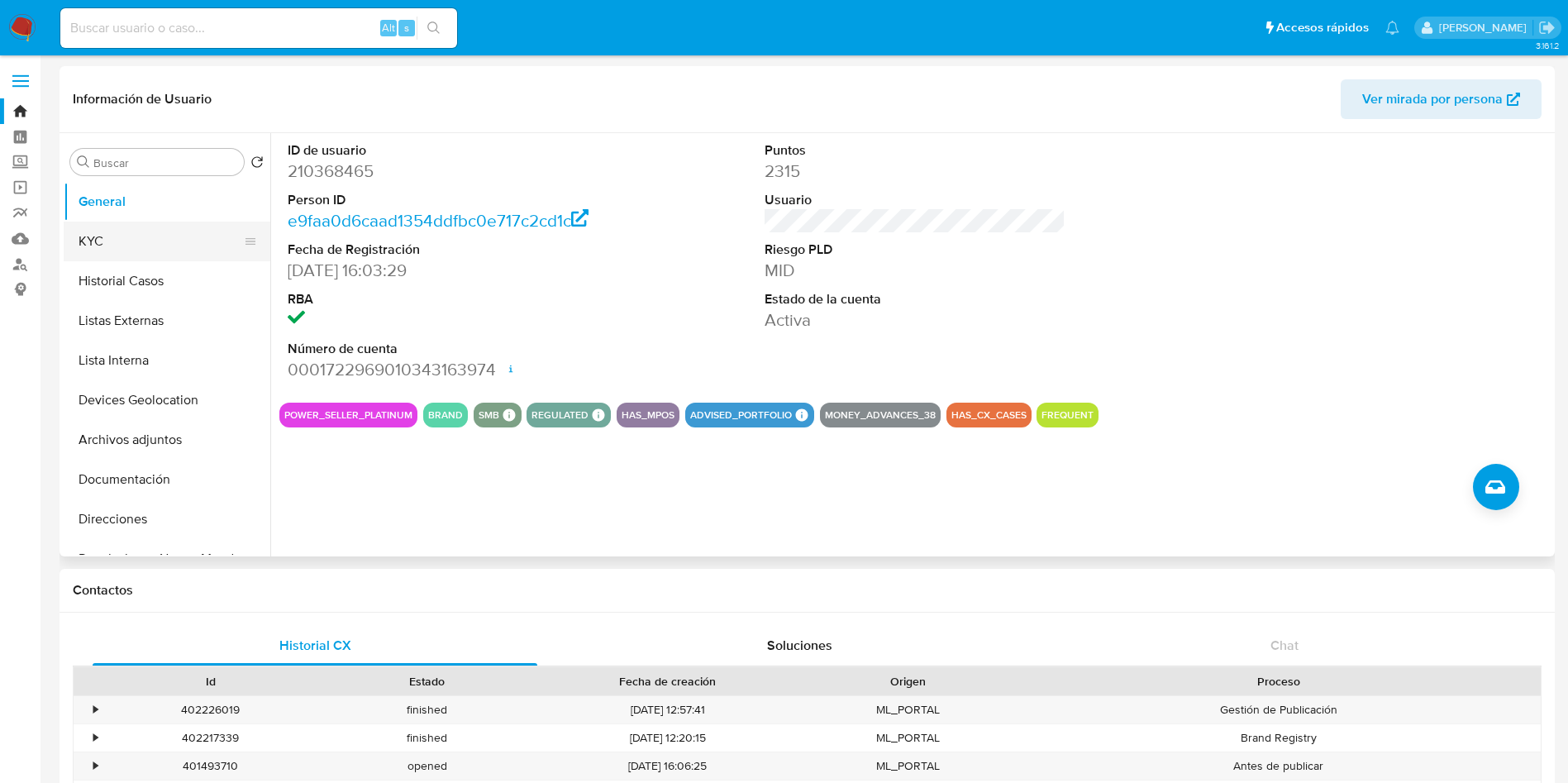
click at [126, 256] on button "KYC" at bounding box center [161, 241] width 194 height 40
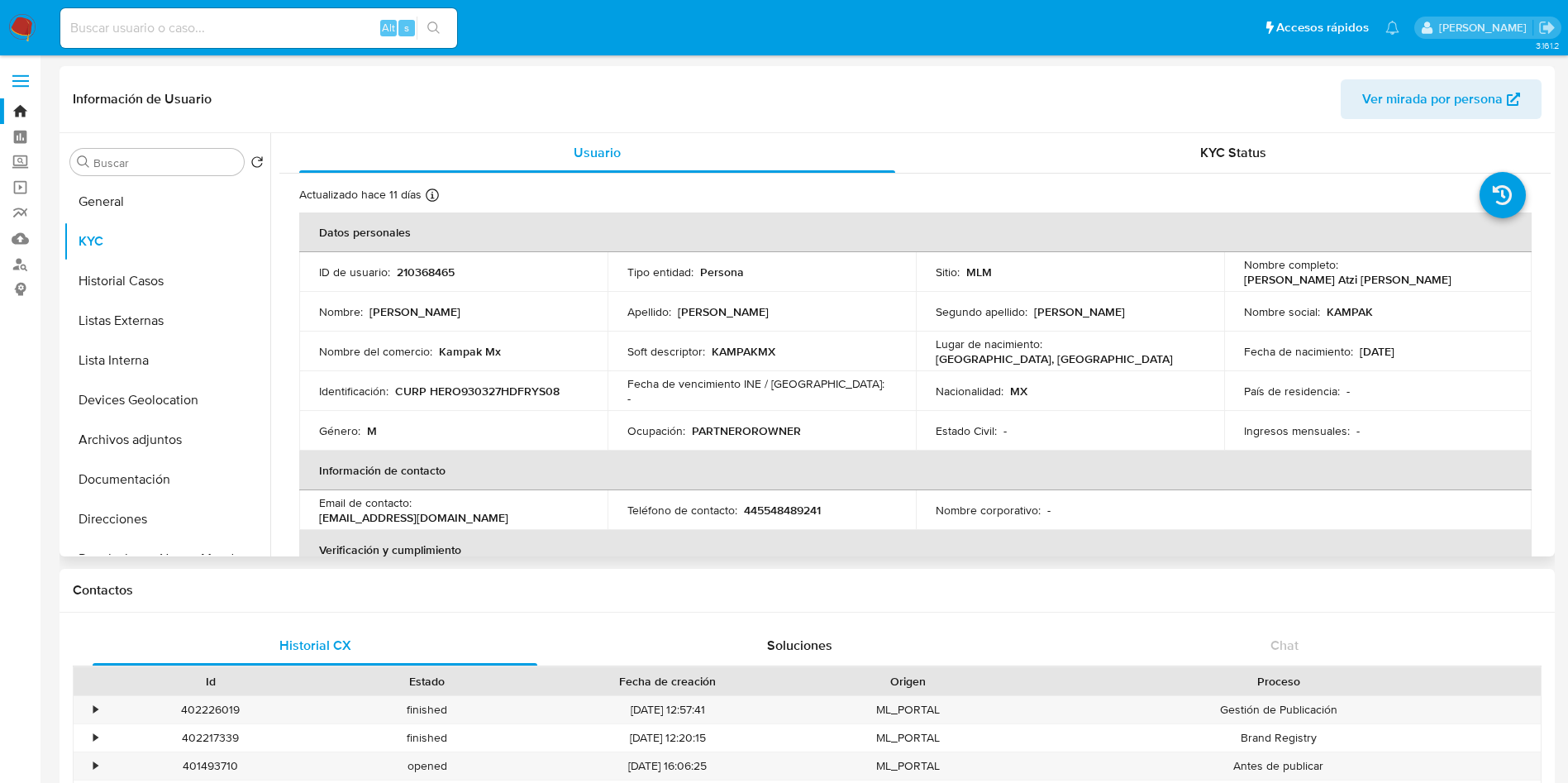
click at [461, 348] on p "Kampak Mx" at bounding box center [470, 351] width 62 height 15
click at [443, 349] on p "Kampak Mx" at bounding box center [470, 351] width 62 height 15
drag, startPoint x: 435, startPoint y: 349, endPoint x: 512, endPoint y: 364, distance: 78.4
click at [510, 367] on td "Nombre del comercio : Kampak Mx" at bounding box center [453, 351] width 309 height 40
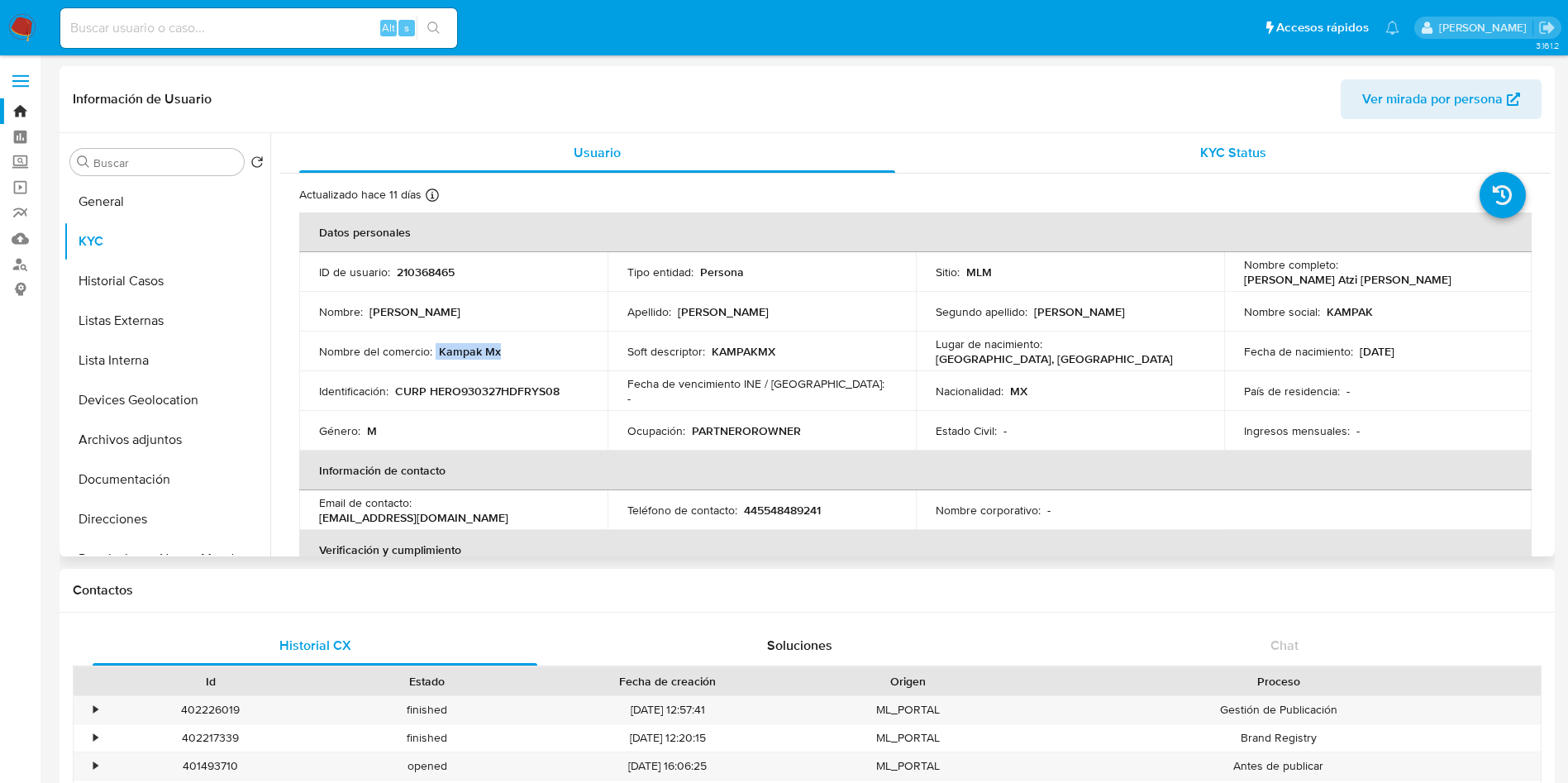
copy div "Kampak Mx"
click at [156, 284] on button "Historial Casos" at bounding box center [161, 281] width 194 height 40
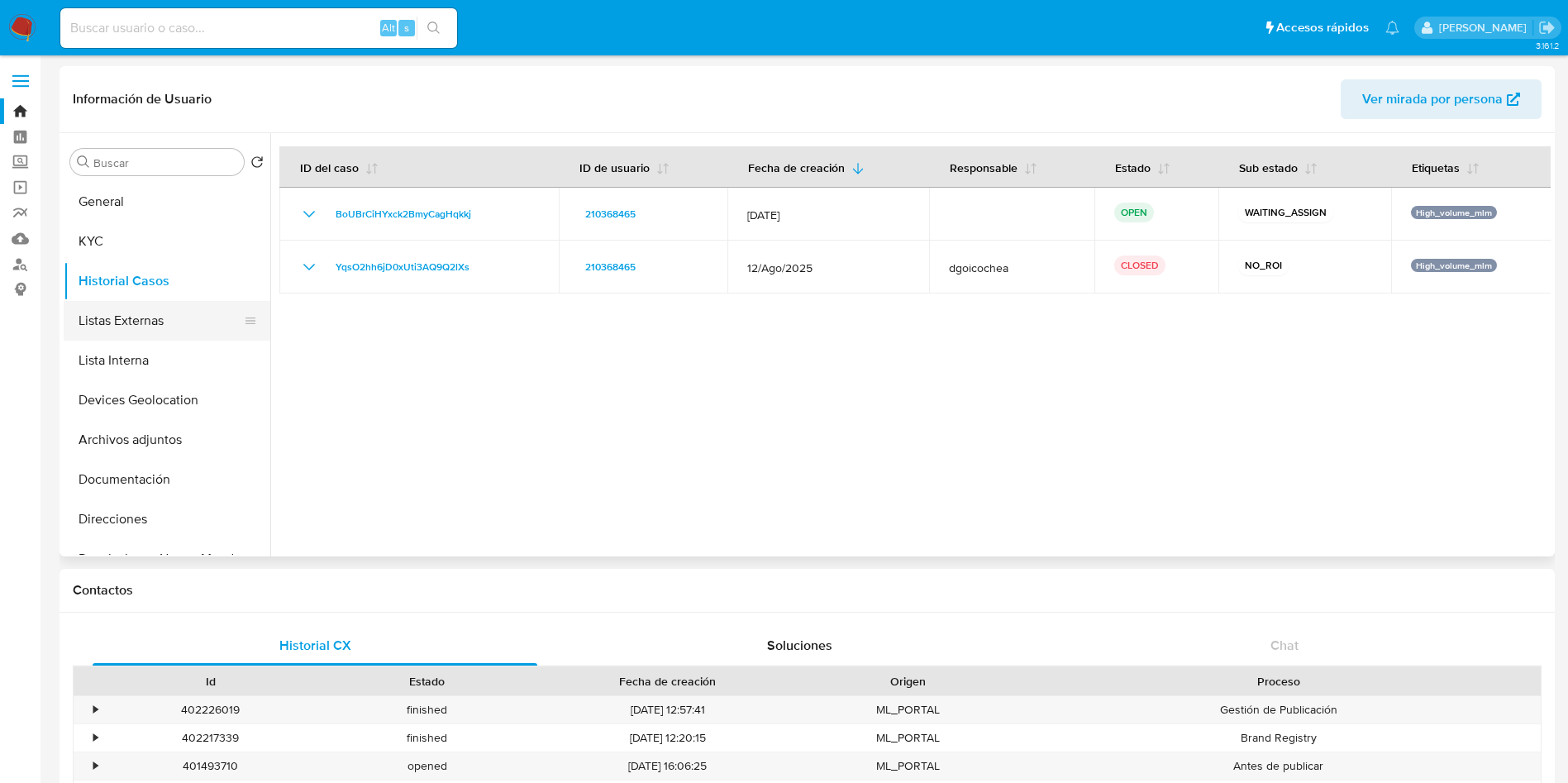
click at [146, 326] on button "Listas Externas" at bounding box center [161, 321] width 194 height 40
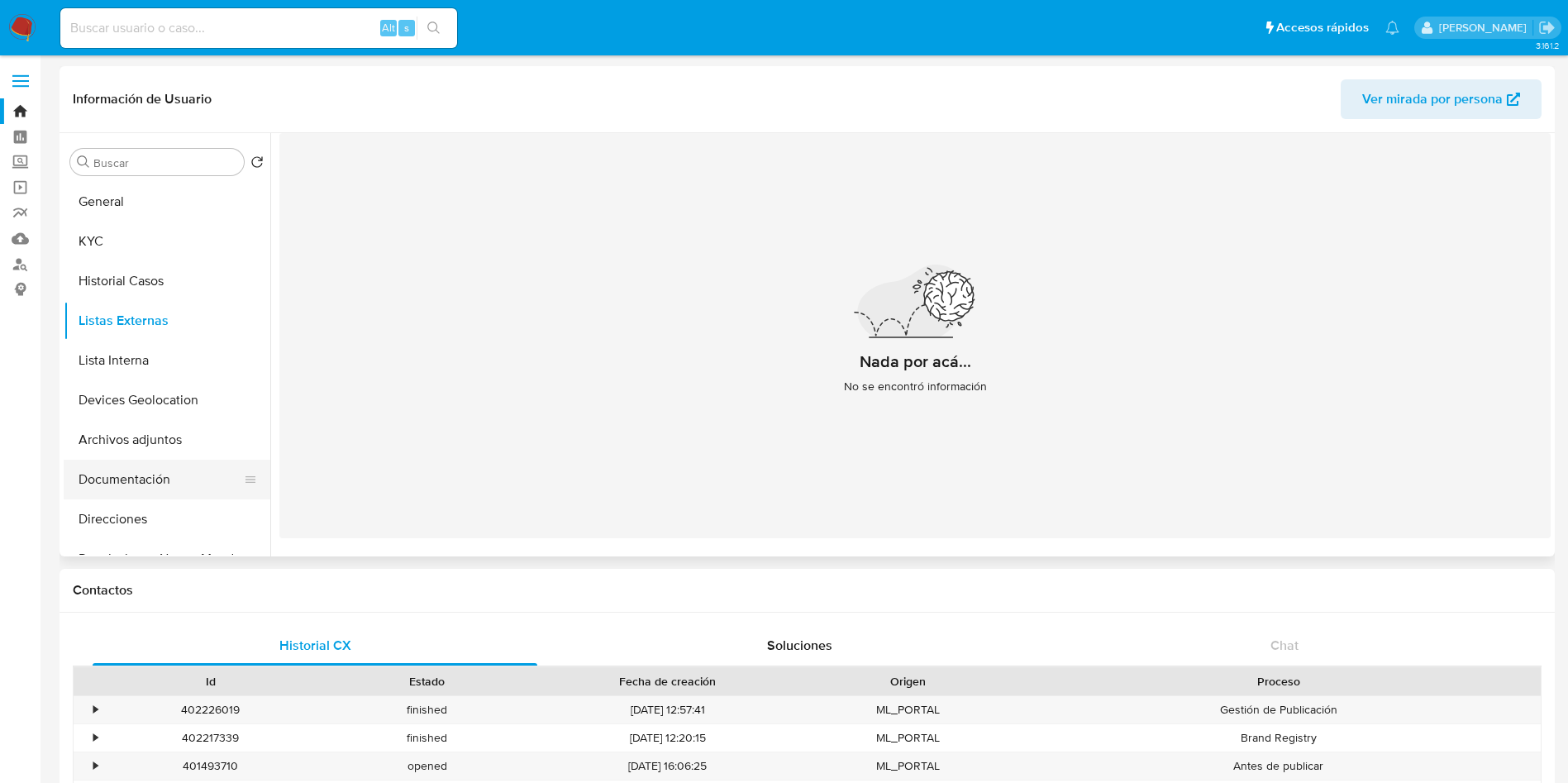
click at [158, 468] on button "Documentación" at bounding box center [161, 479] width 194 height 40
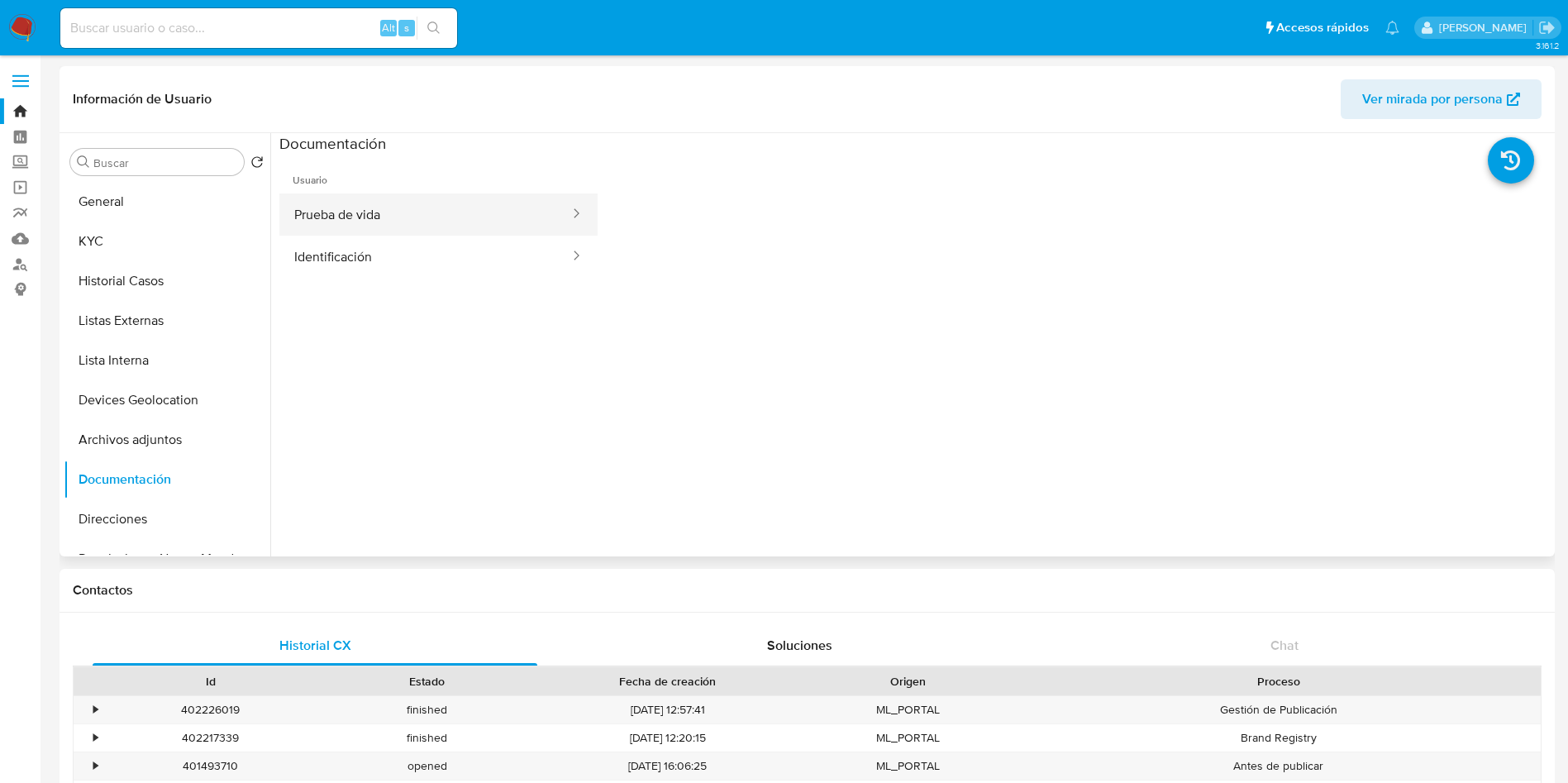
click at [425, 225] on button "Prueba de vida" at bounding box center [425, 215] width 292 height 42
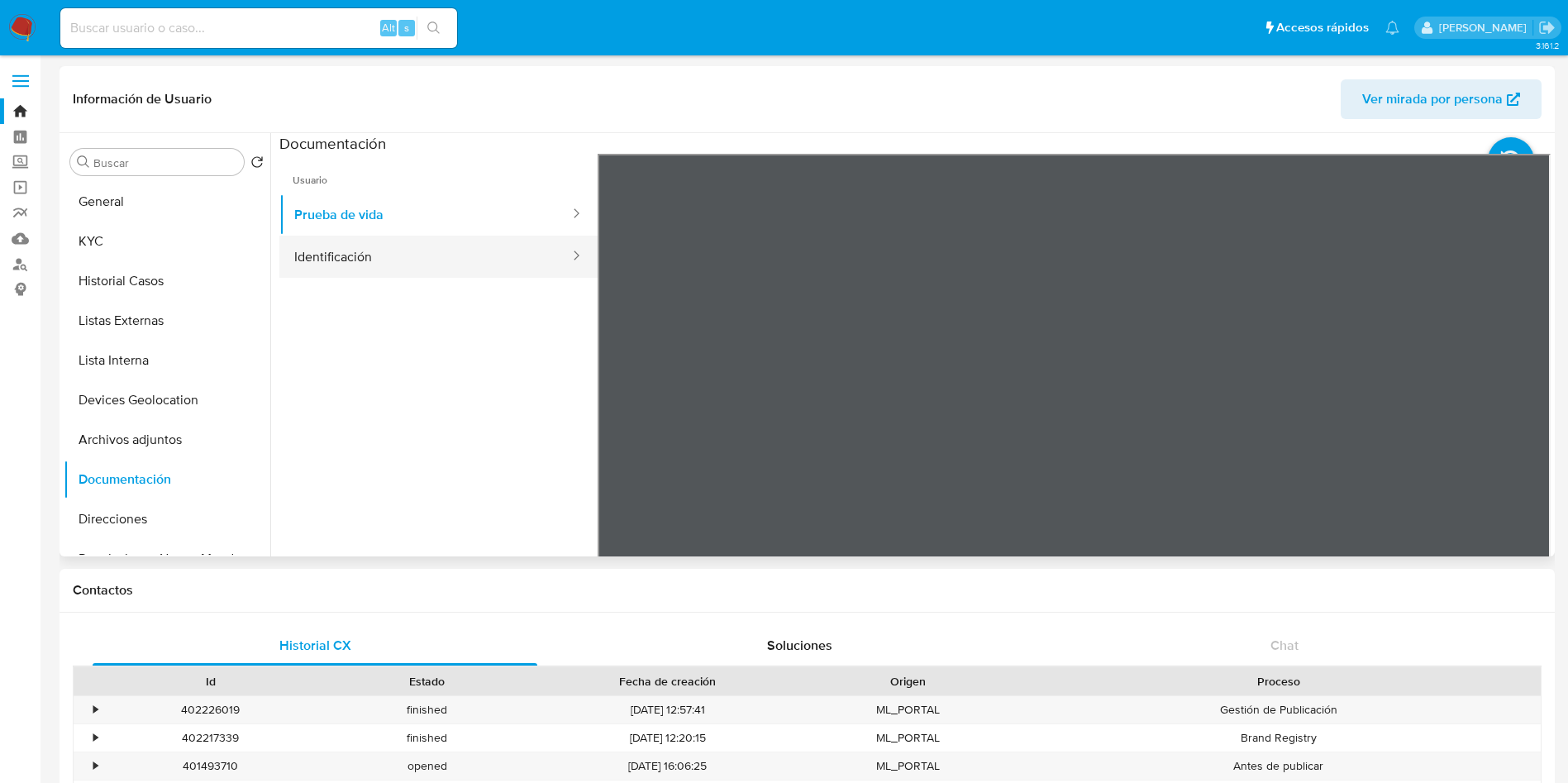
click at [356, 264] on button "Identificación" at bounding box center [425, 256] width 292 height 42
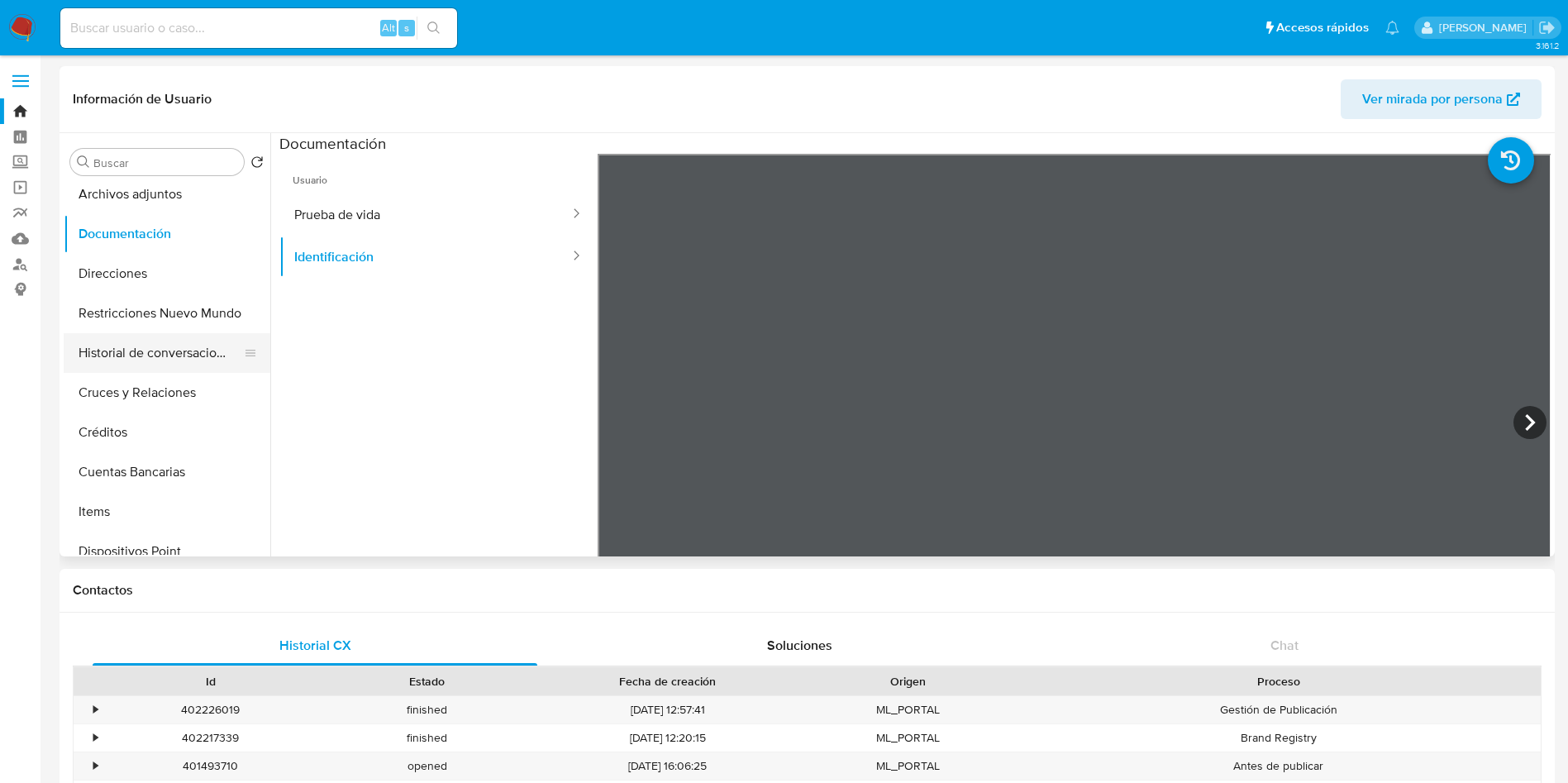
scroll to position [260, 0]
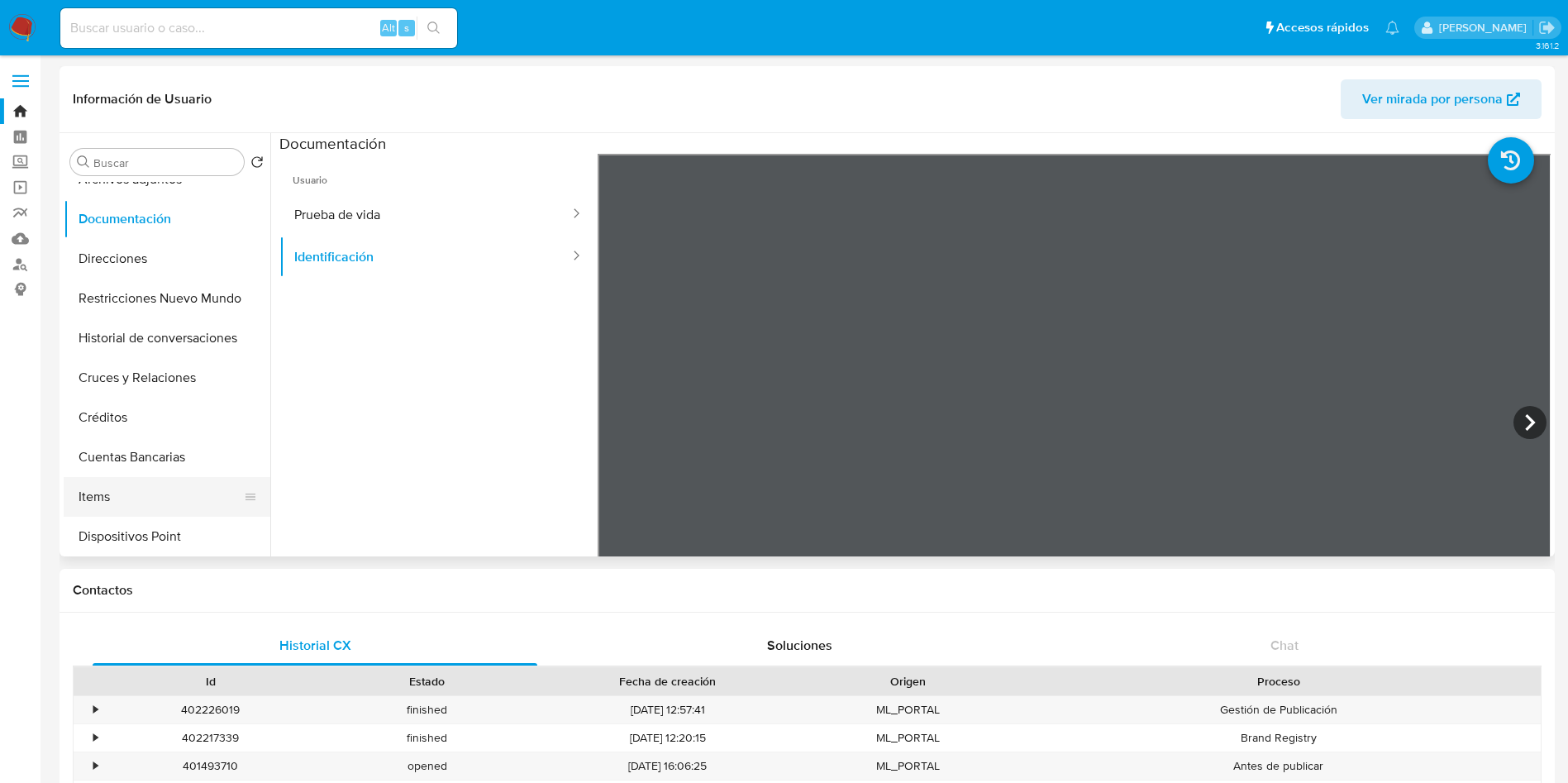
click at [156, 493] on button "Items" at bounding box center [161, 497] width 194 height 40
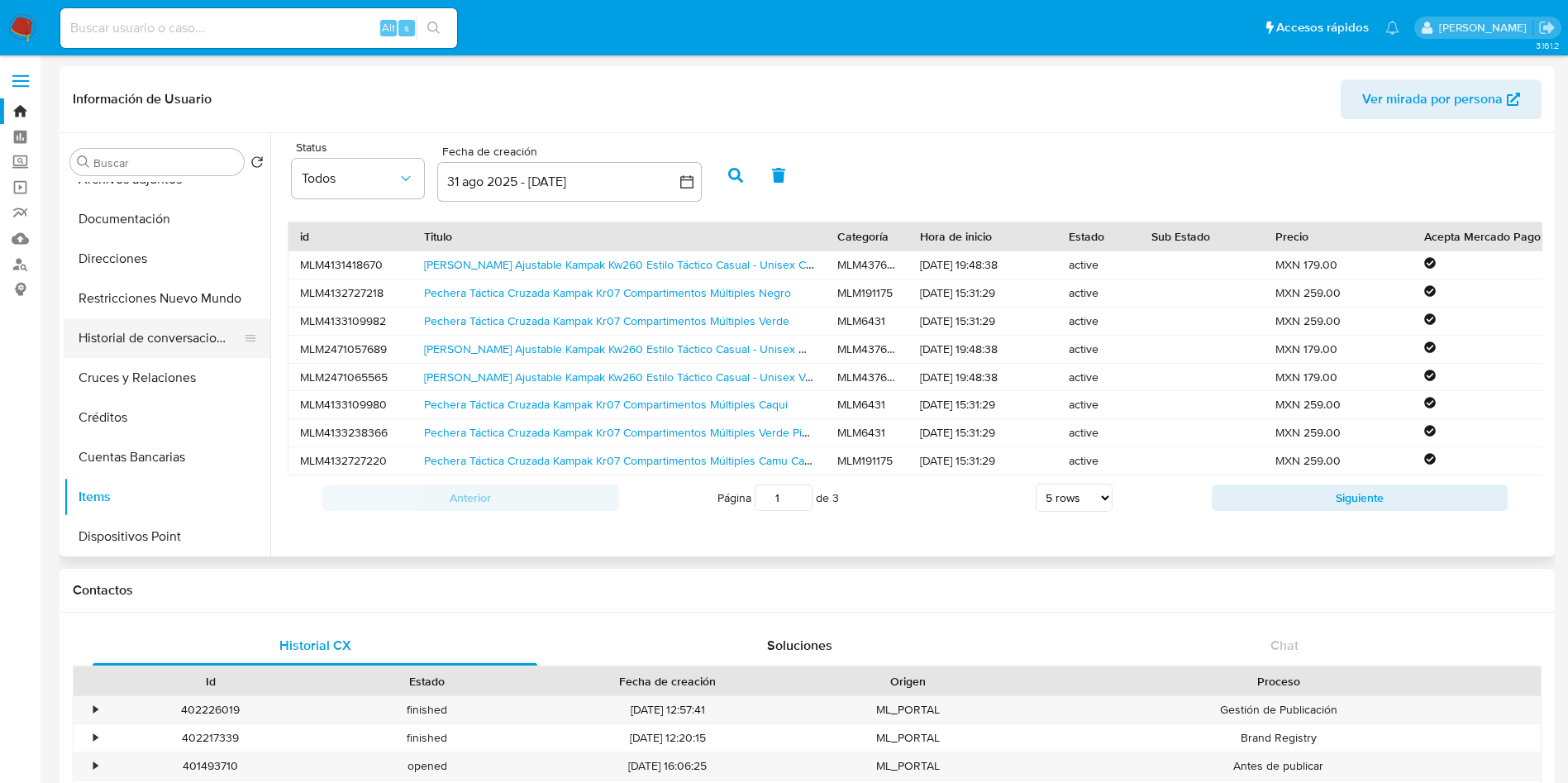
click at [195, 349] on button "Historial de conversaciones" at bounding box center [161, 339] width 194 height 40
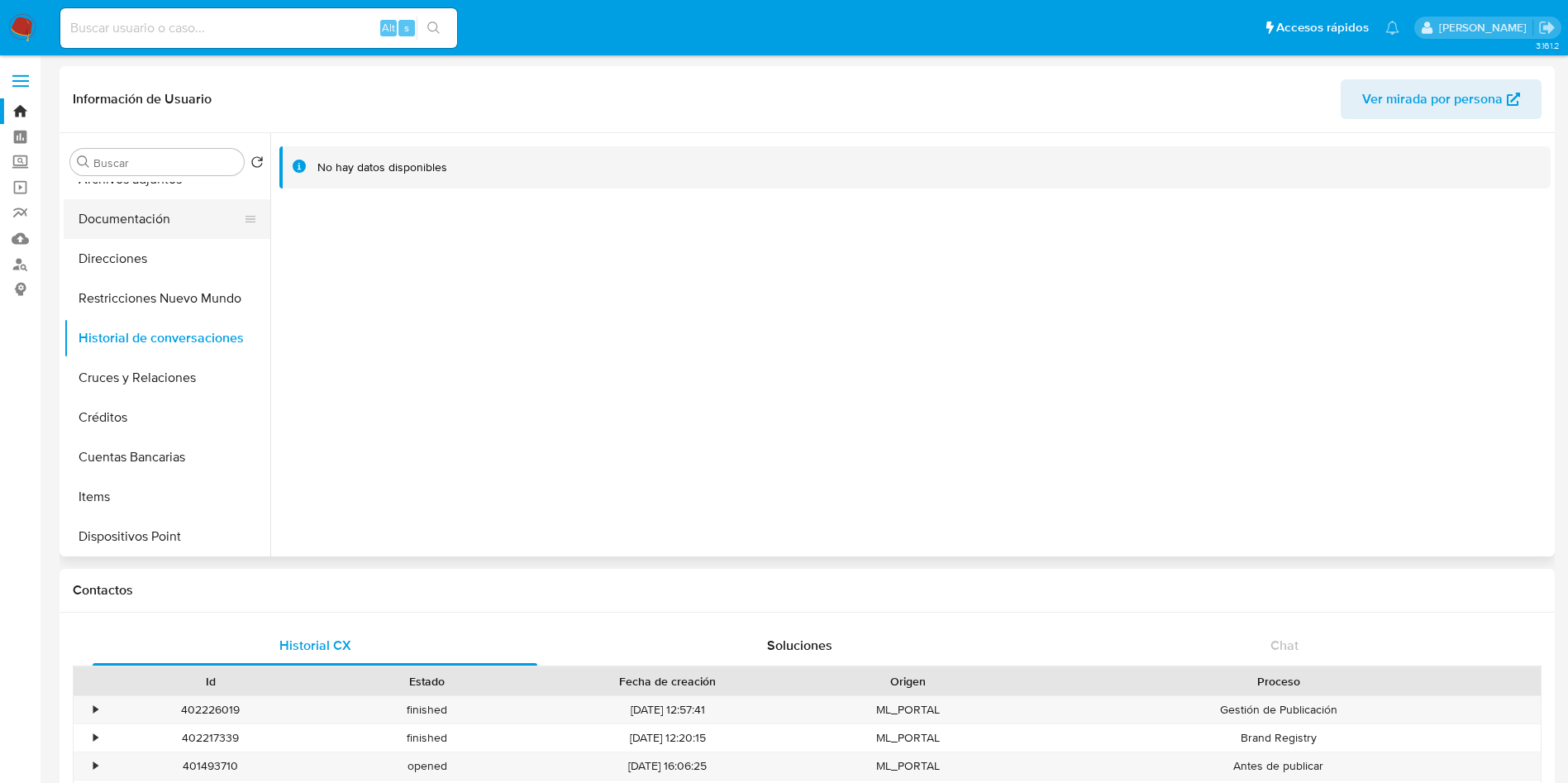
click at [84, 221] on button "Documentación" at bounding box center [161, 219] width 194 height 40
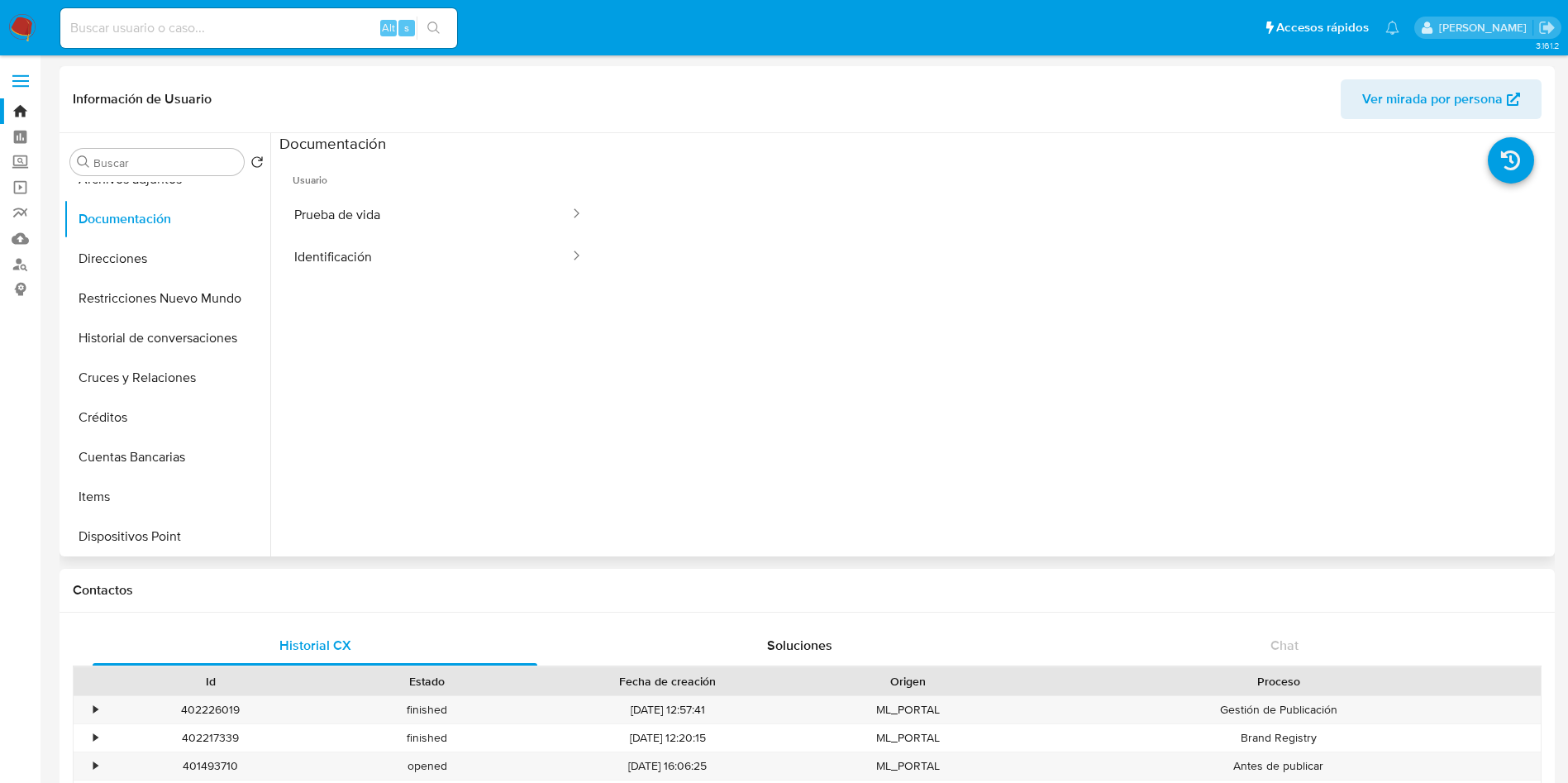
scroll to position [0, 0]
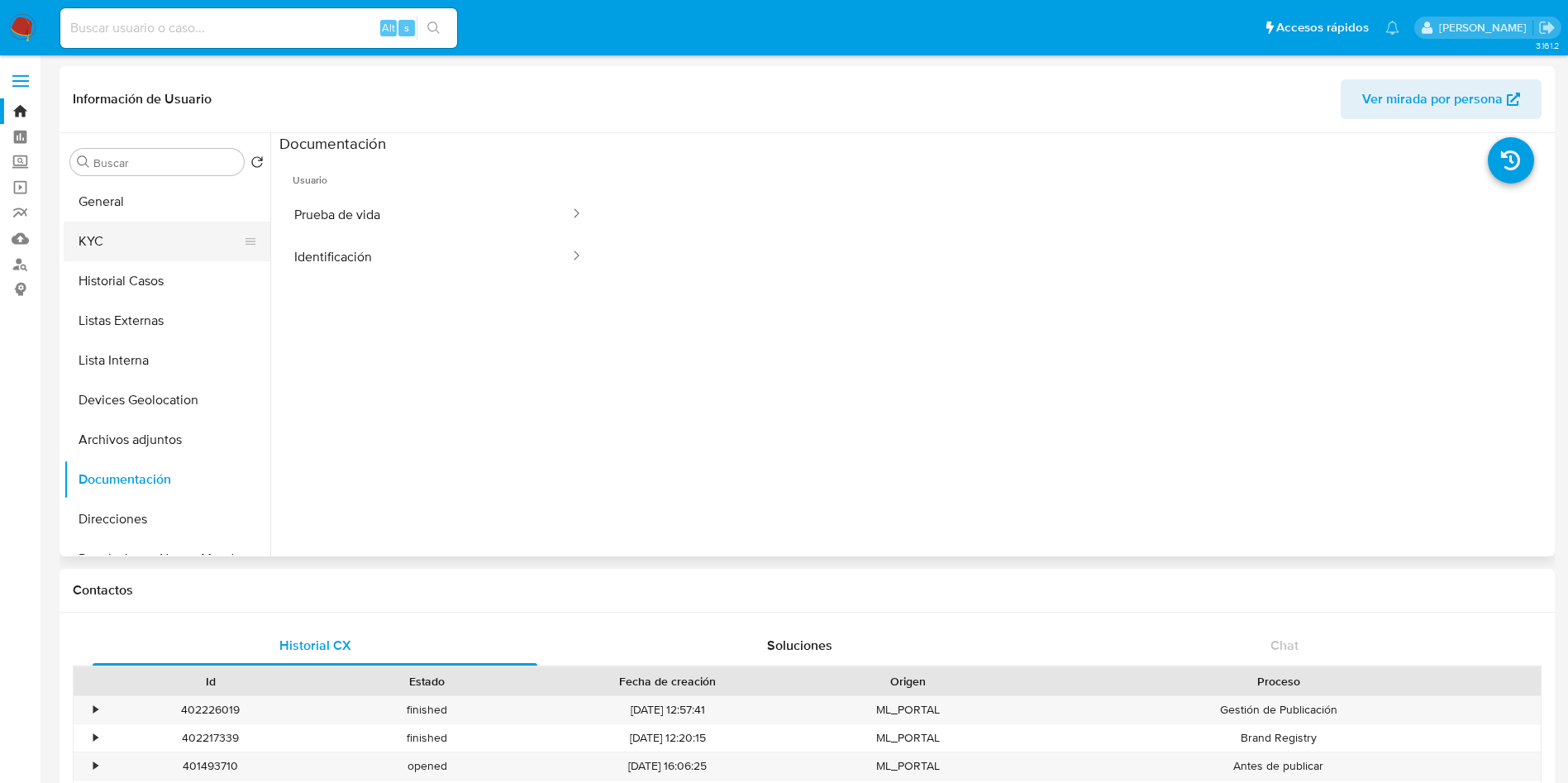
click at [163, 233] on button "KYC" at bounding box center [161, 241] width 194 height 40
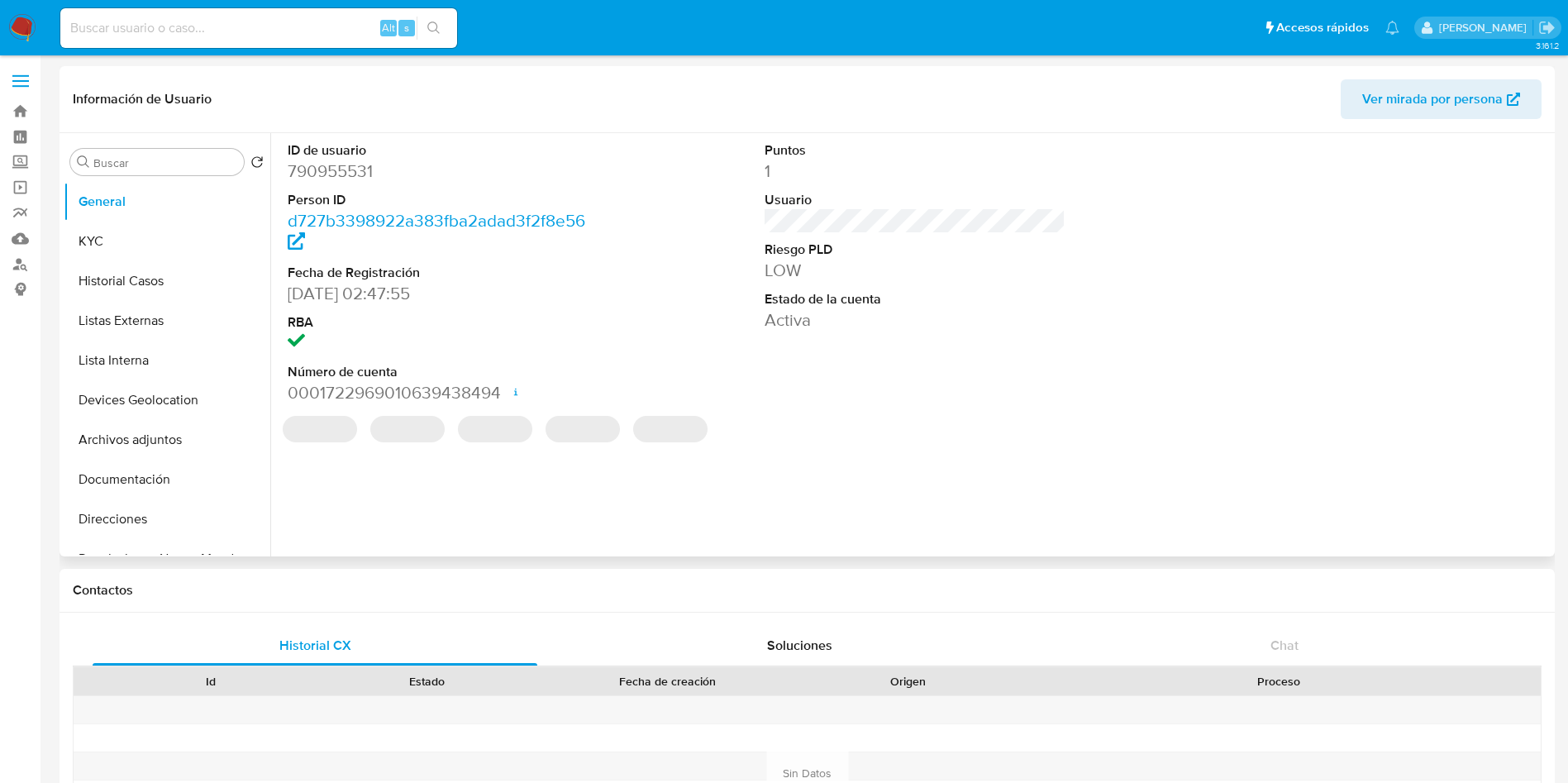
select select "10"
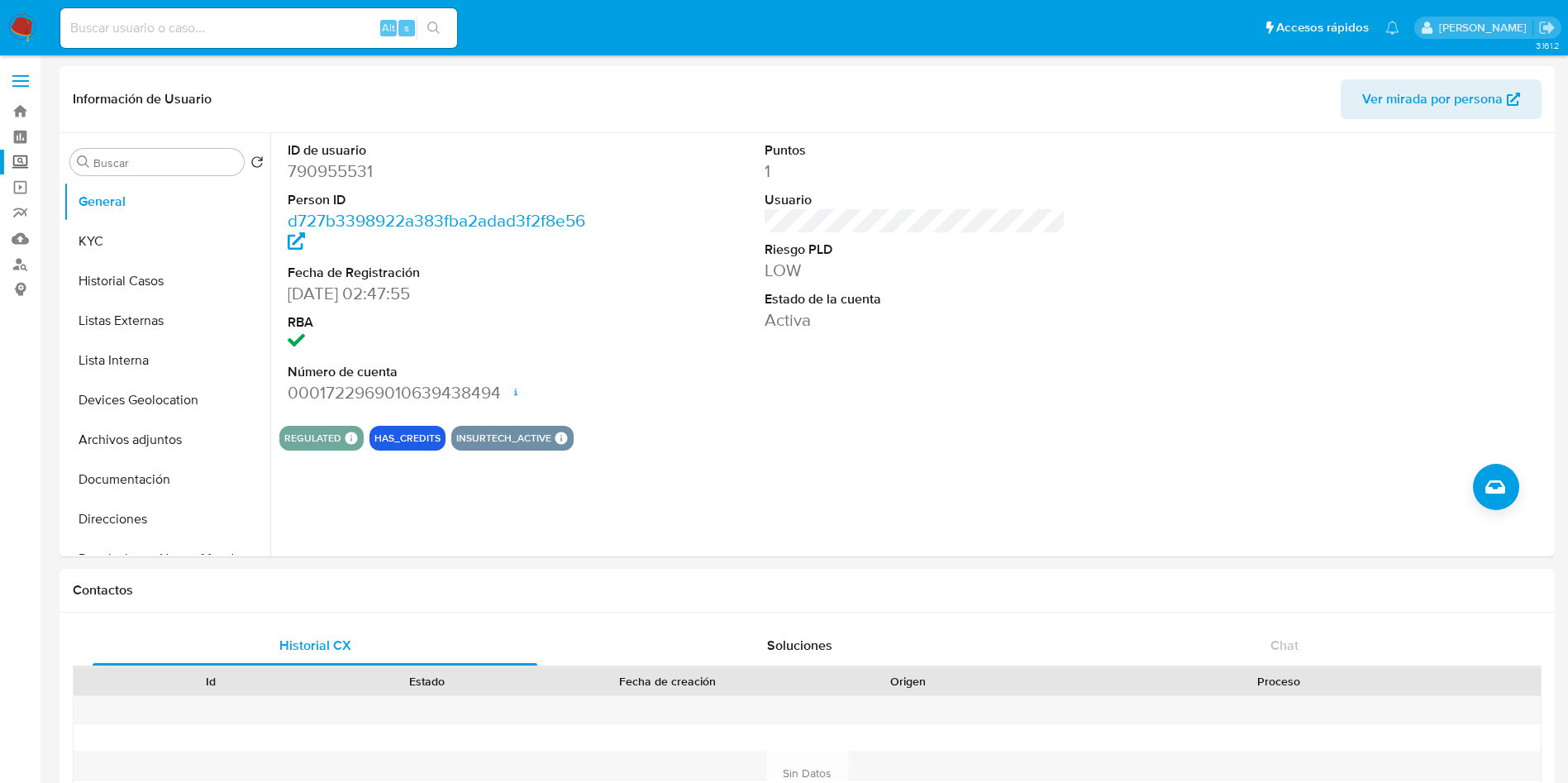
click at [21, 161] on label "Screening" at bounding box center [98, 162] width 196 height 26
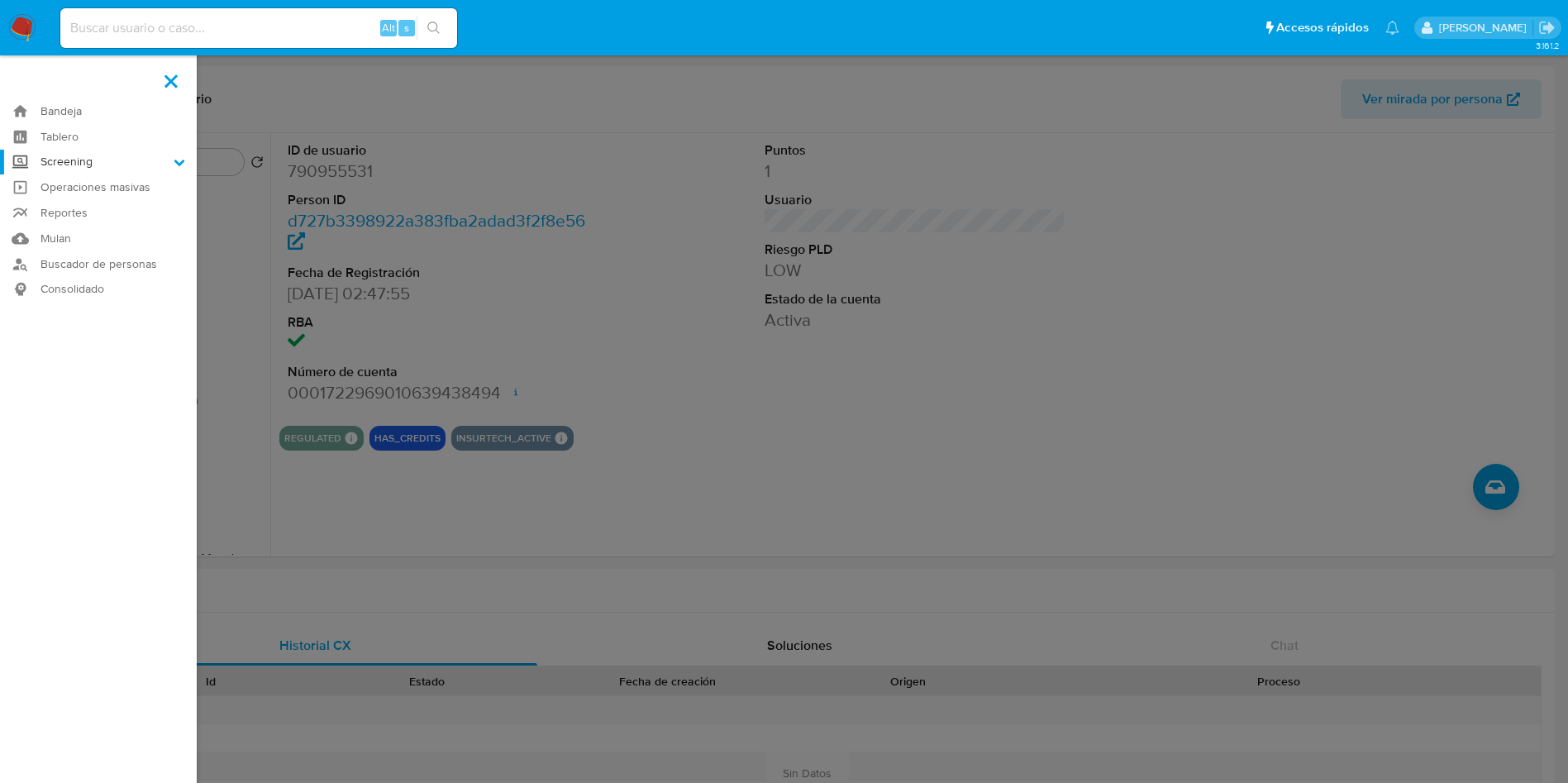
click at [0, 0] on input "Screening" at bounding box center [0, 0] width 0 height 0
click at [82, 225] on link "Herramientas" at bounding box center [98, 226] width 196 height 21
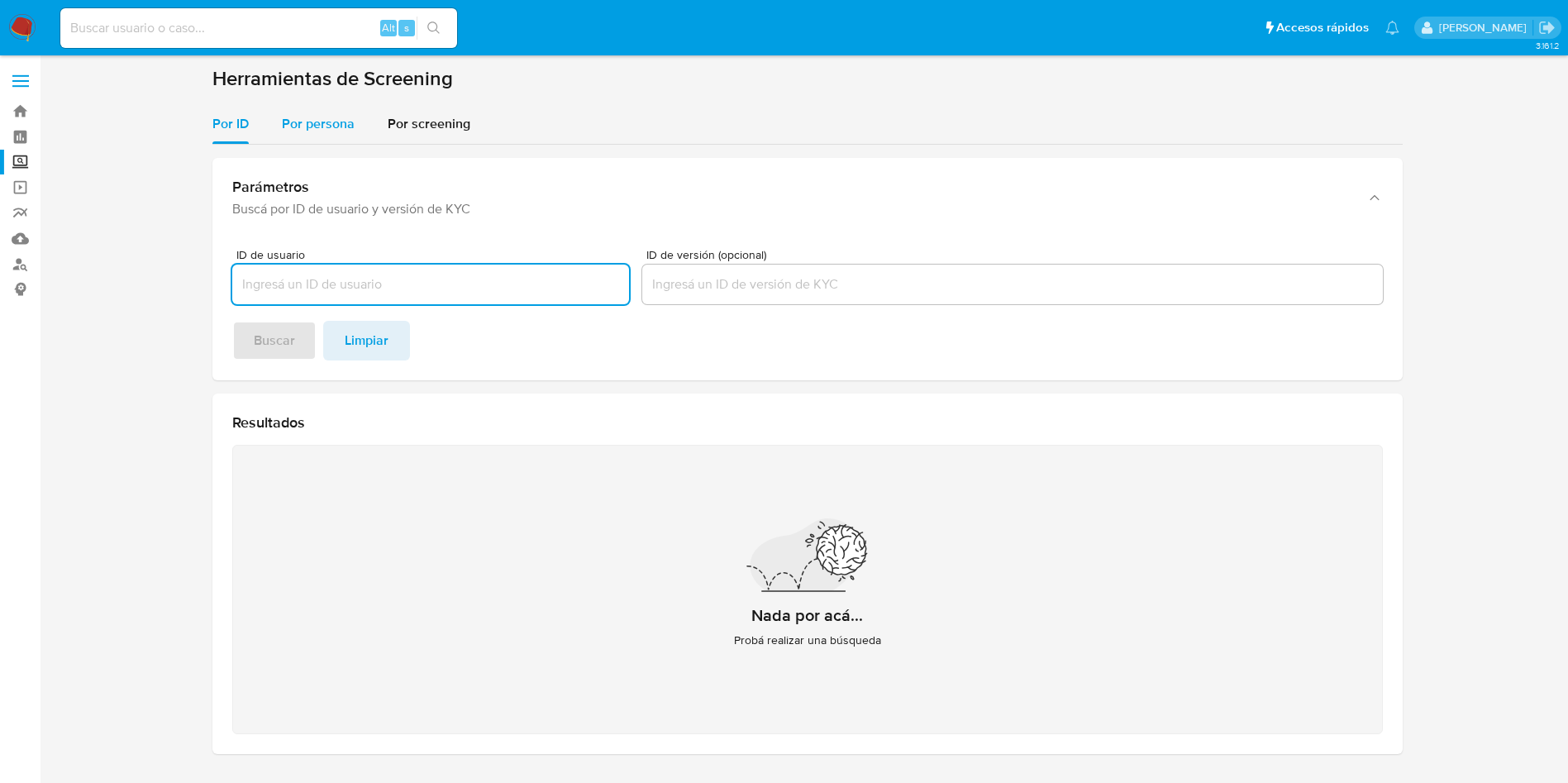
click at [319, 133] on div "Por persona" at bounding box center [318, 124] width 72 height 40
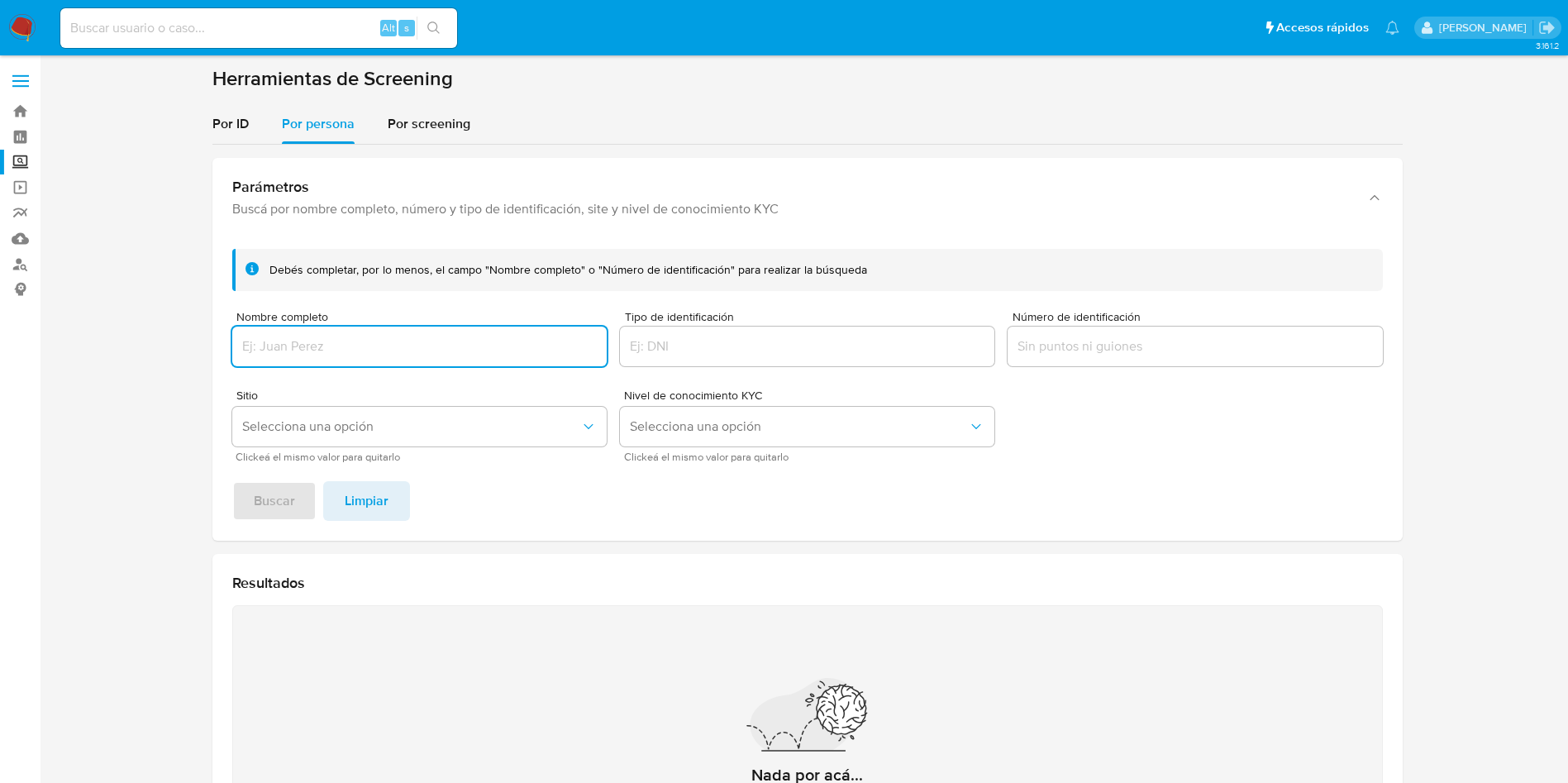
click at [430, 341] on input "Nombre completo" at bounding box center [419, 346] width 374 height 22
type input "[PERSON_NAME] GRANDE"
click at [294, 491] on button "Buscar" at bounding box center [274, 501] width 84 height 40
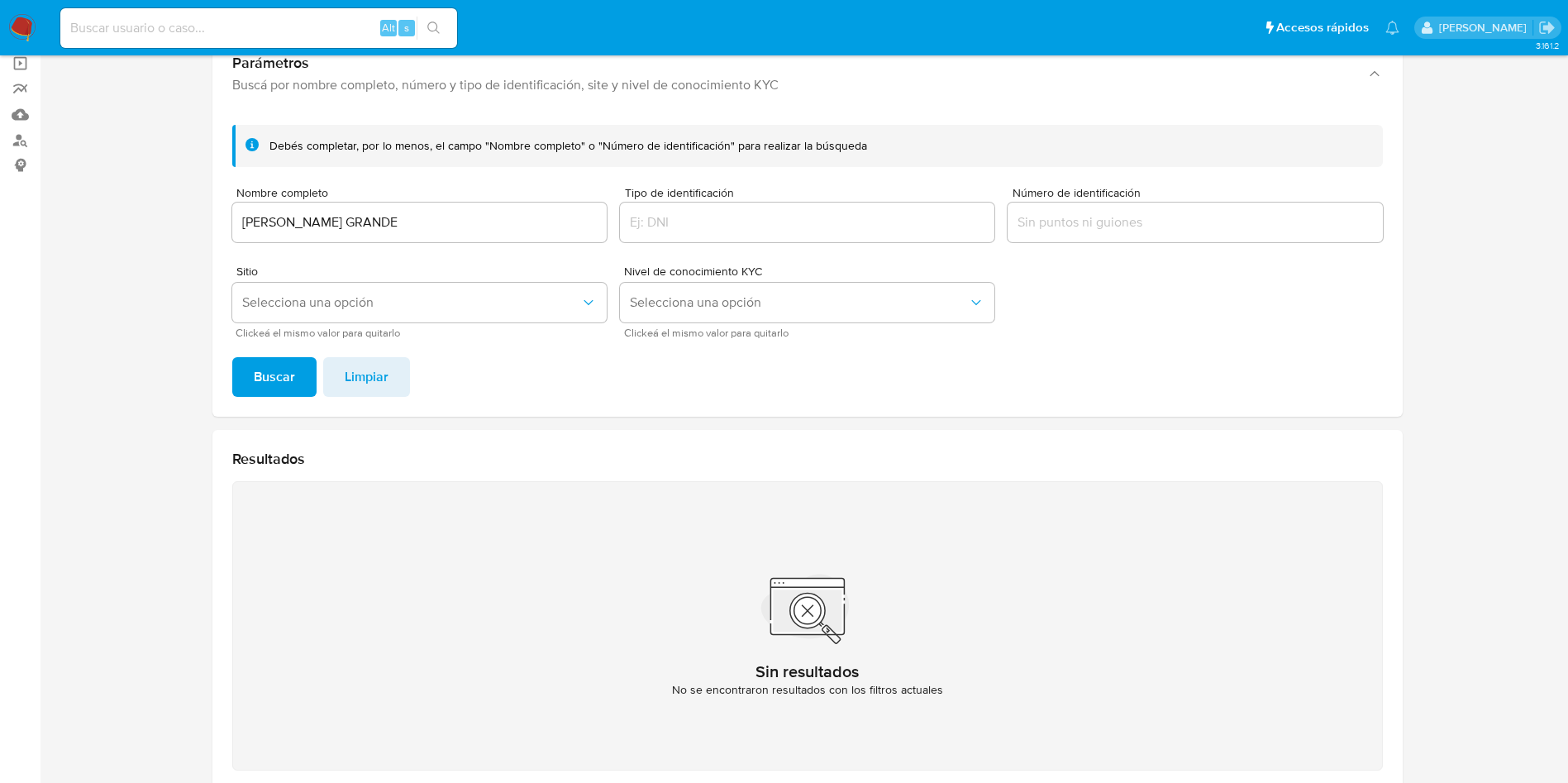
scroll to position [91, 0]
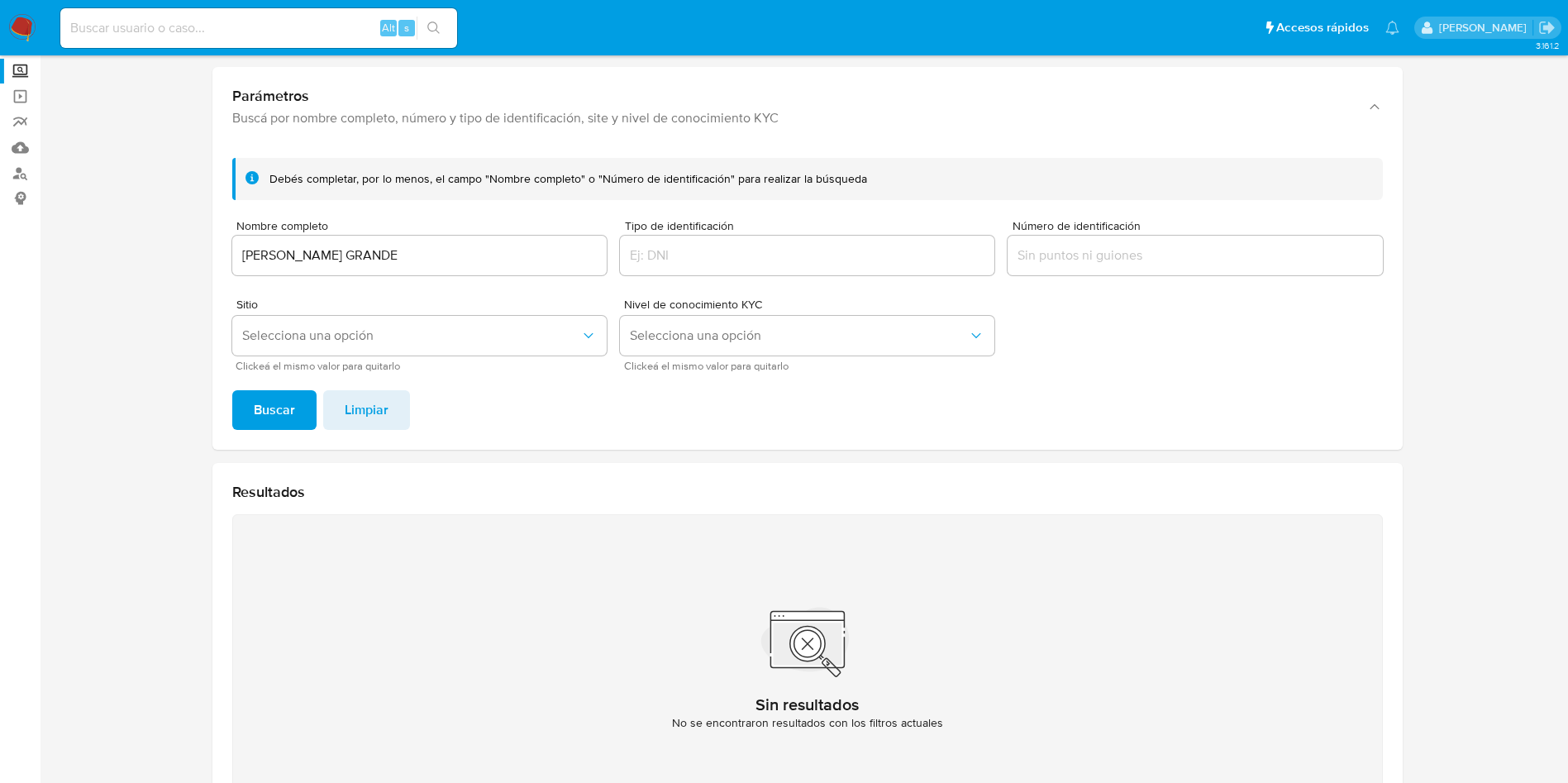
click at [485, 251] on input "[PERSON_NAME] GRANDE" at bounding box center [419, 255] width 374 height 22
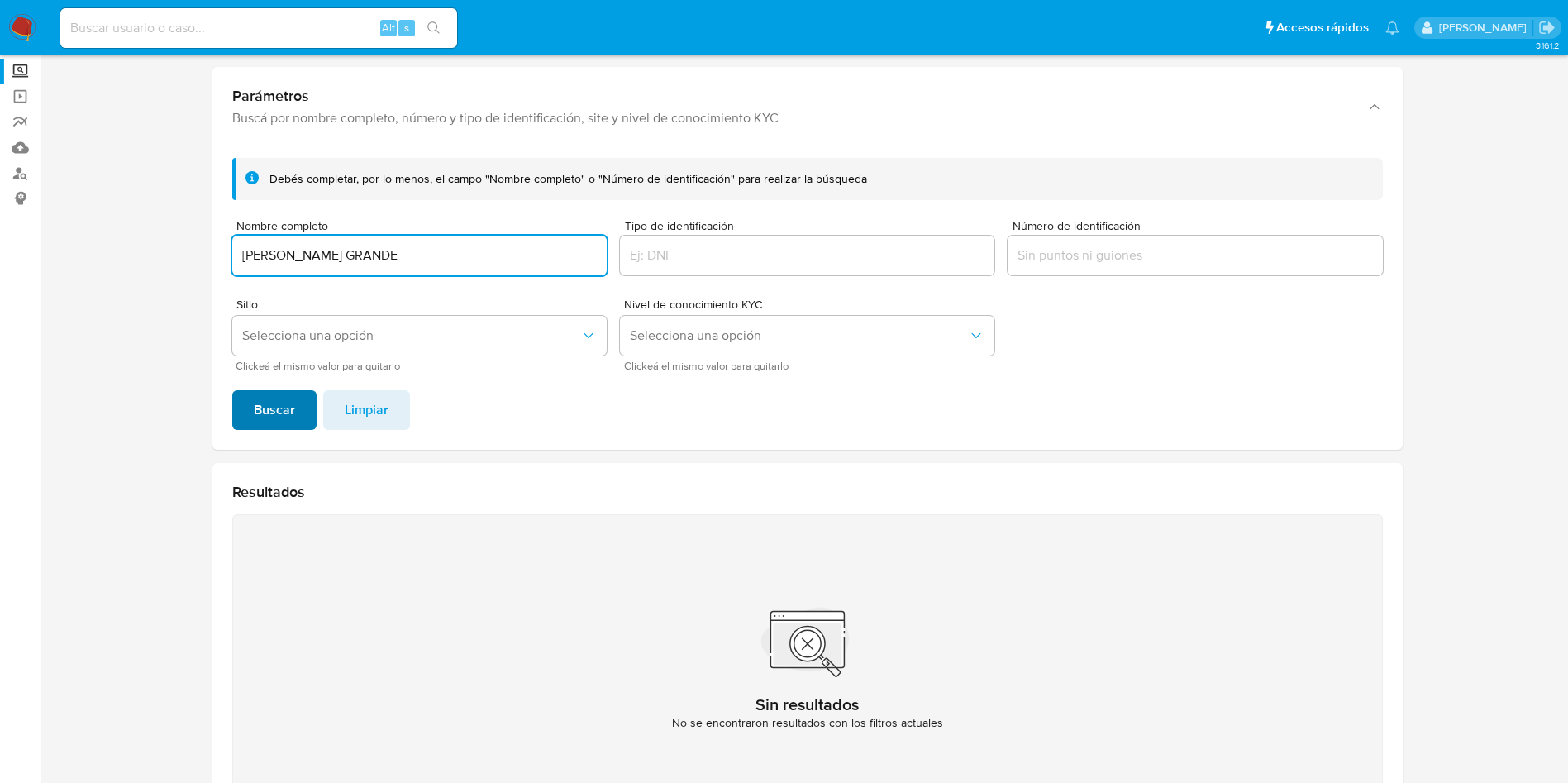
click at [291, 394] on span "Buscar" at bounding box center [275, 410] width 42 height 37
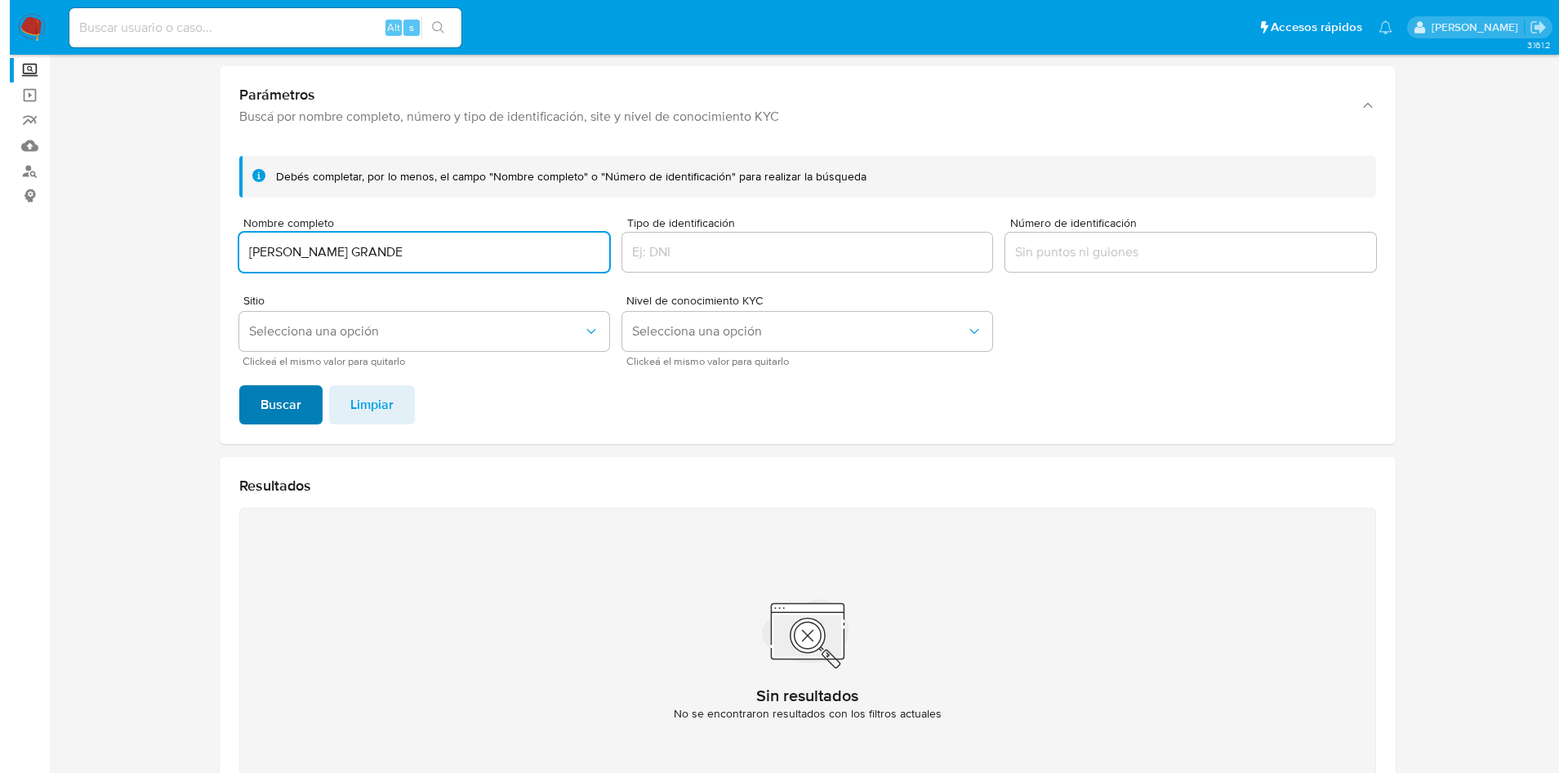
scroll to position [212, 0]
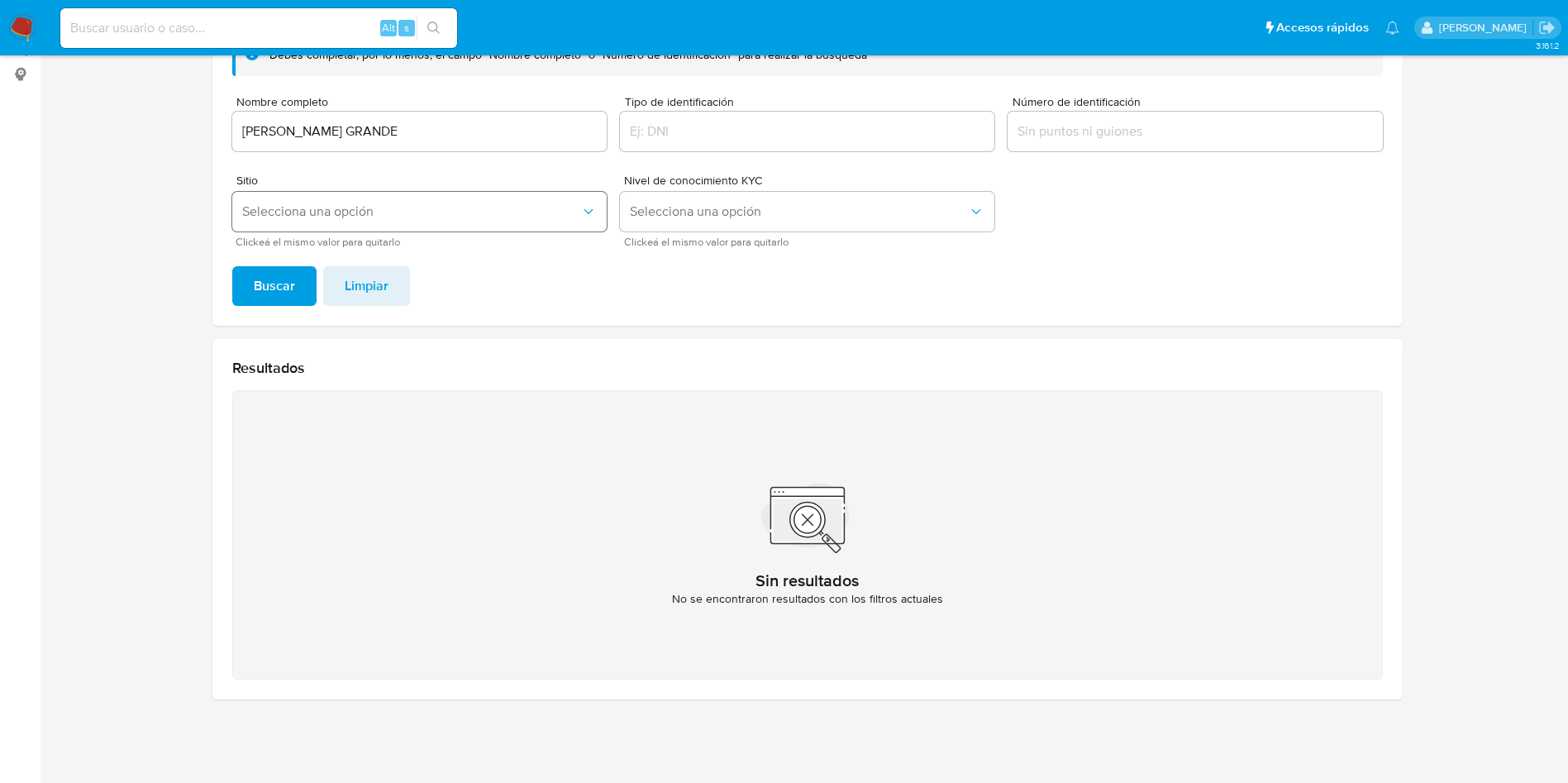
click at [393, 221] on button "Selecciona una opción" at bounding box center [419, 212] width 374 height 40
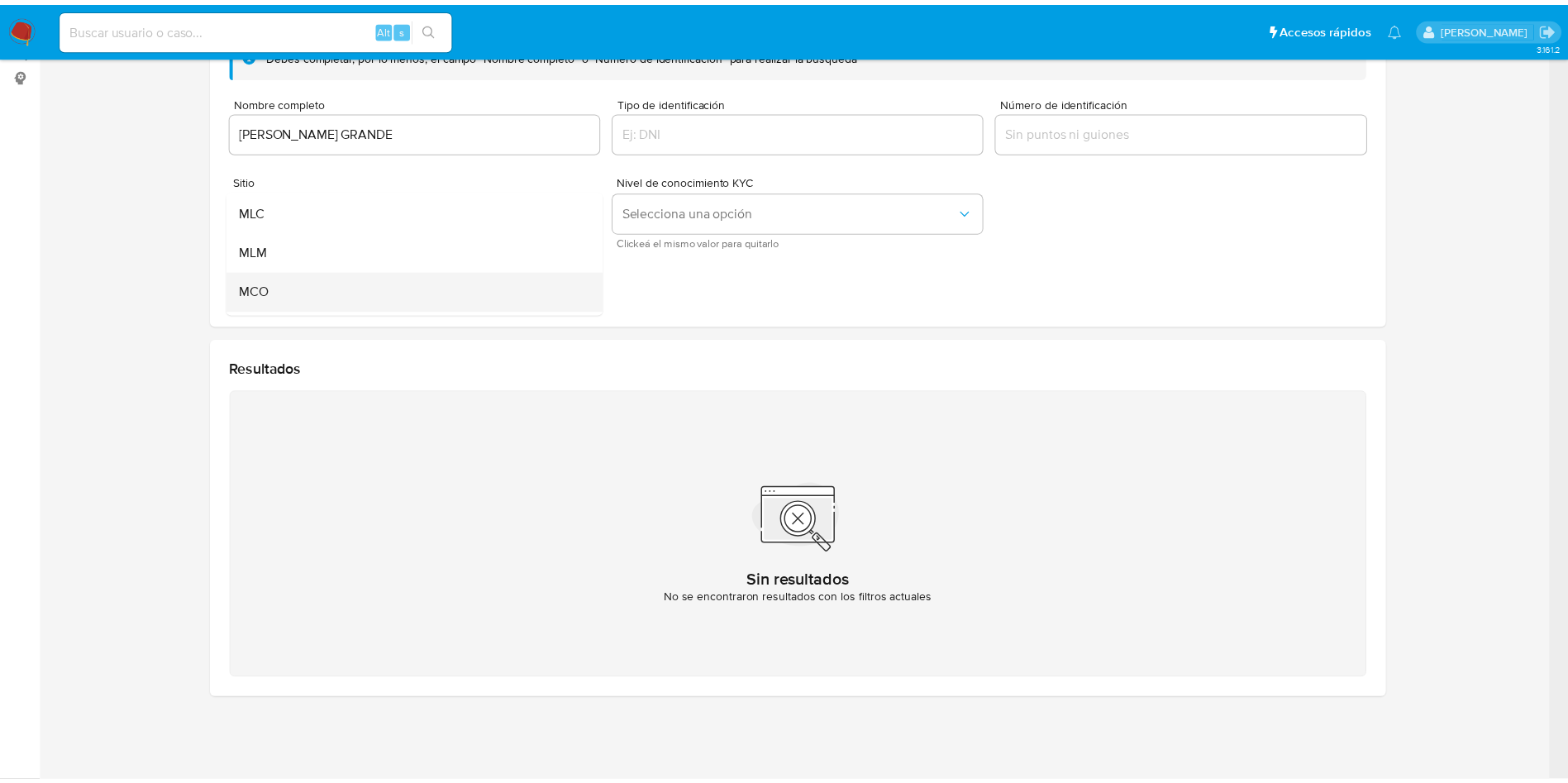
scroll to position [114, 0]
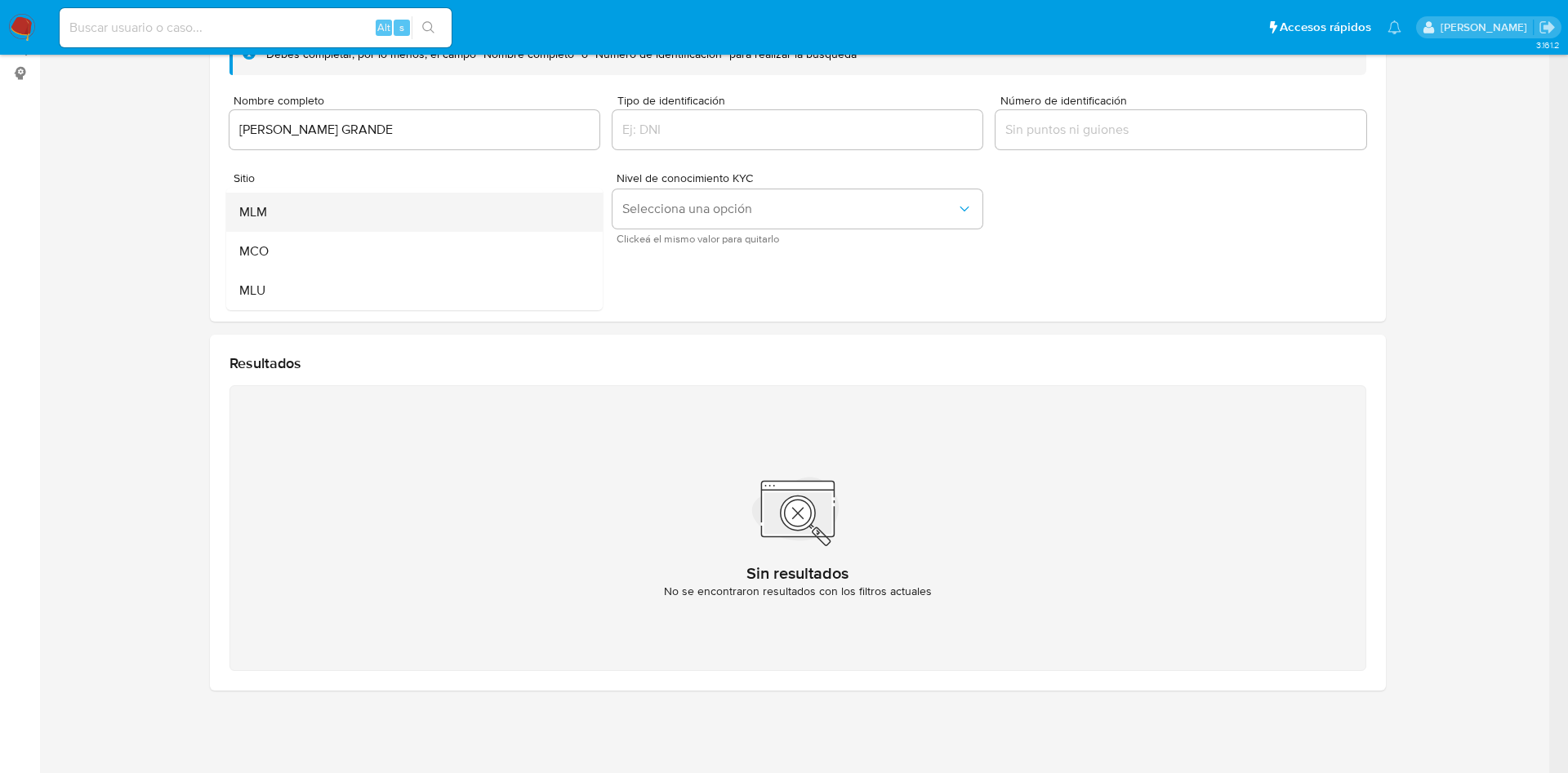
click at [261, 213] on span "MLM" at bounding box center [253, 212] width 28 height 16
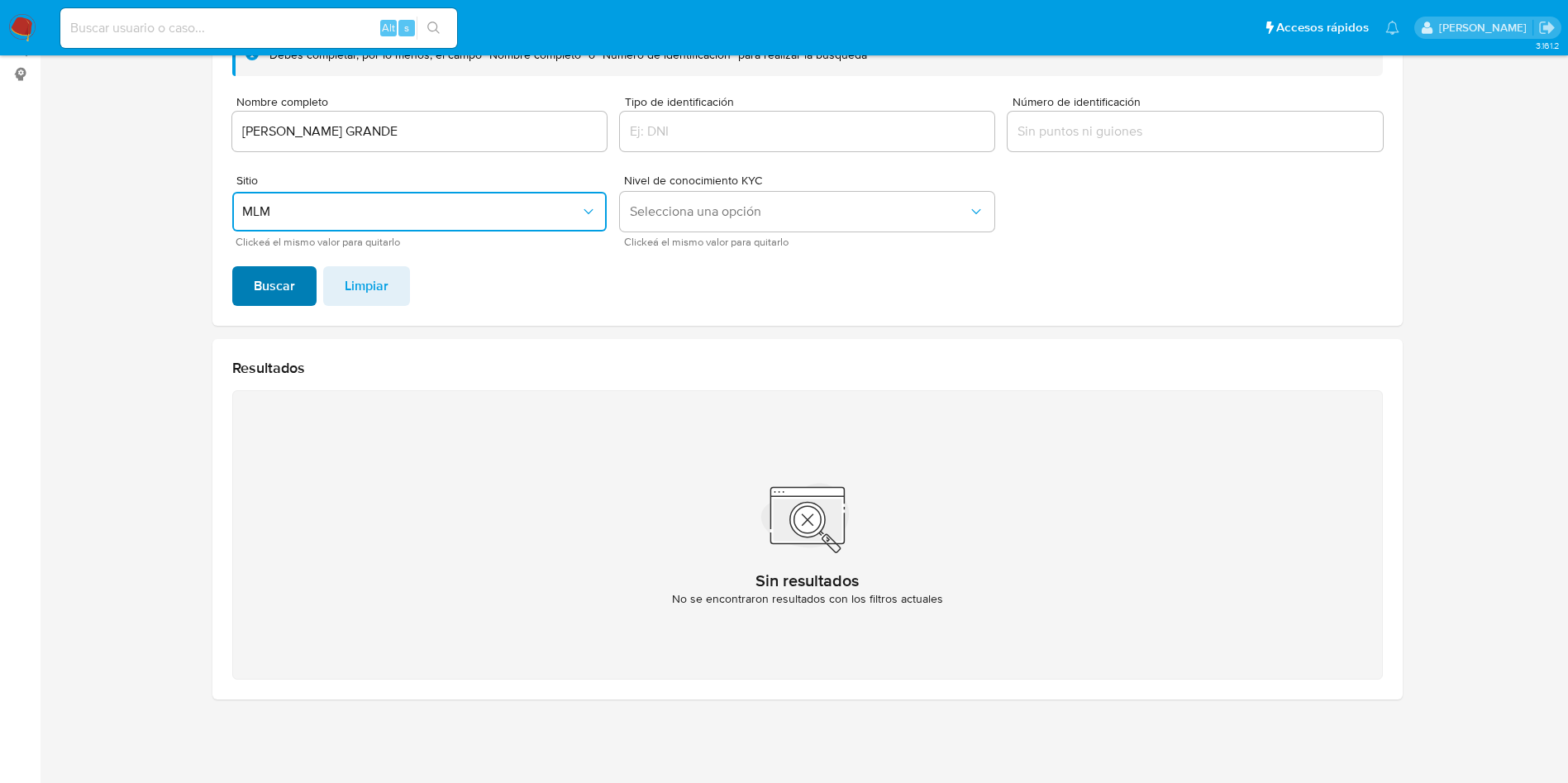
click at [266, 293] on span "Buscar" at bounding box center [275, 286] width 42 height 37
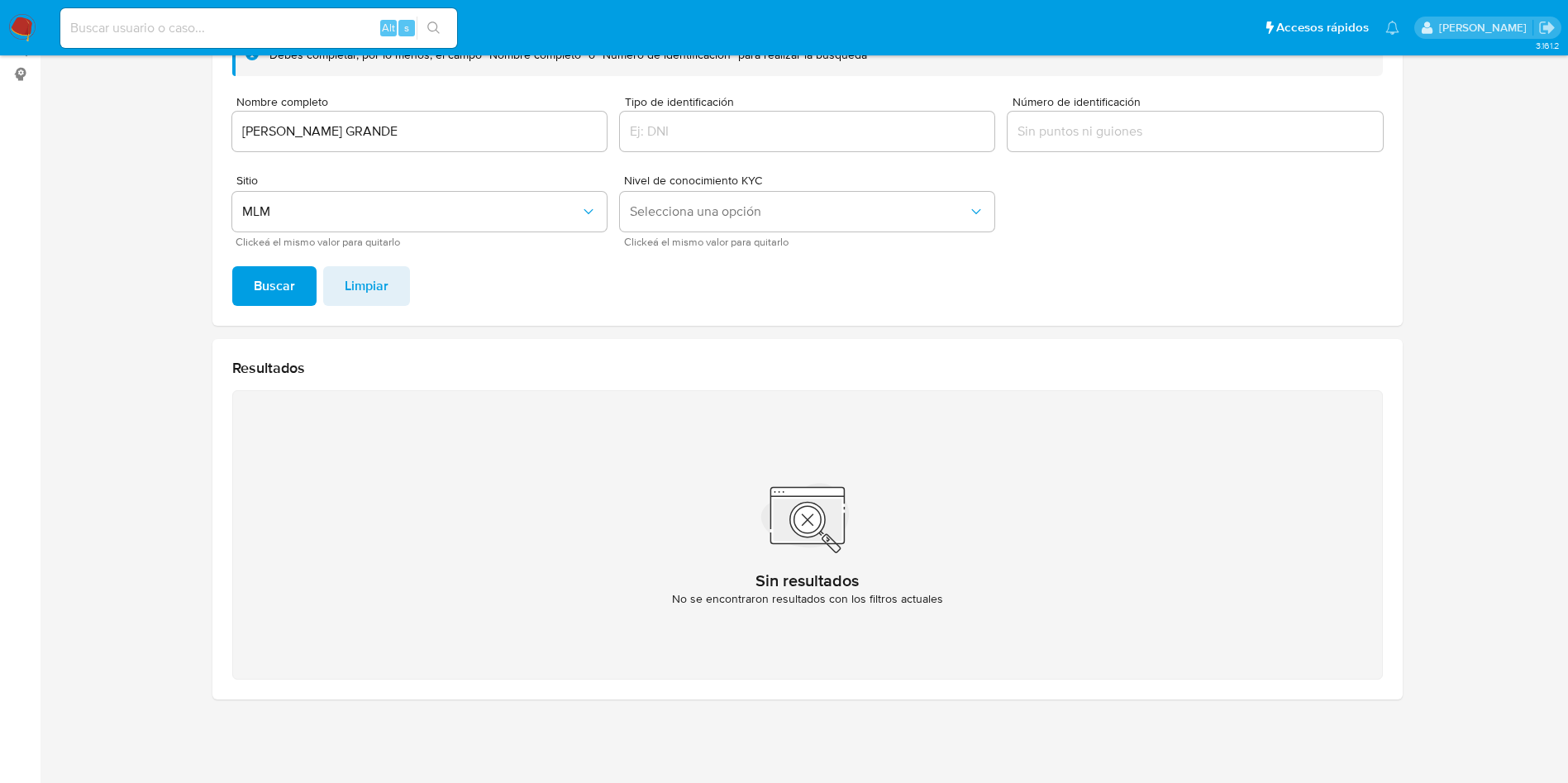
click at [460, 126] on input "[PERSON_NAME] GRANDE" at bounding box center [419, 131] width 374 height 22
click at [460, 125] on input "[PERSON_NAME] GRANDE" at bounding box center [419, 131] width 374 height 22
type input "[PERSON_NAME]"
click at [287, 277] on span "Buscar" at bounding box center [275, 286] width 42 height 37
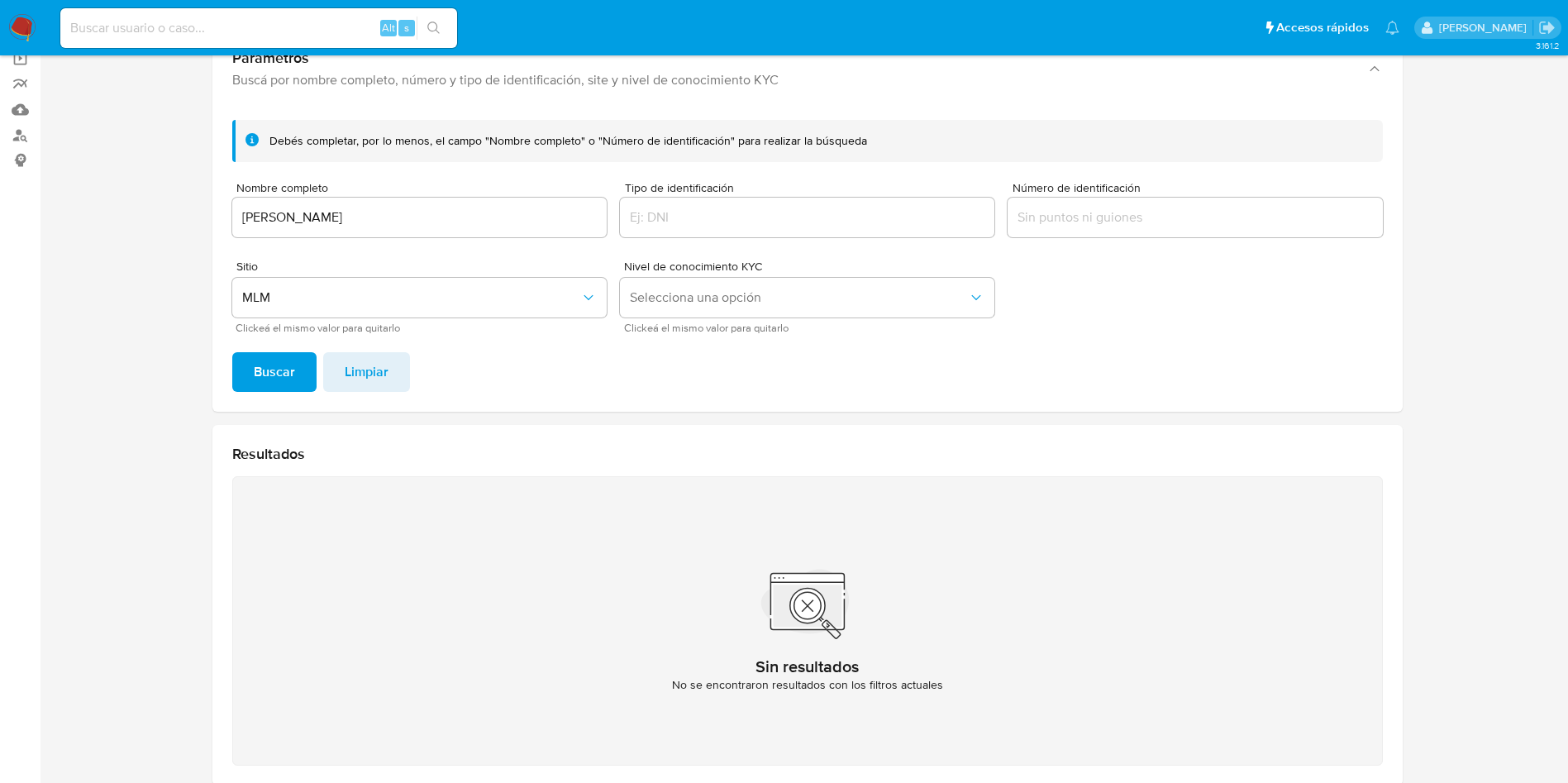
scroll to position [91, 0]
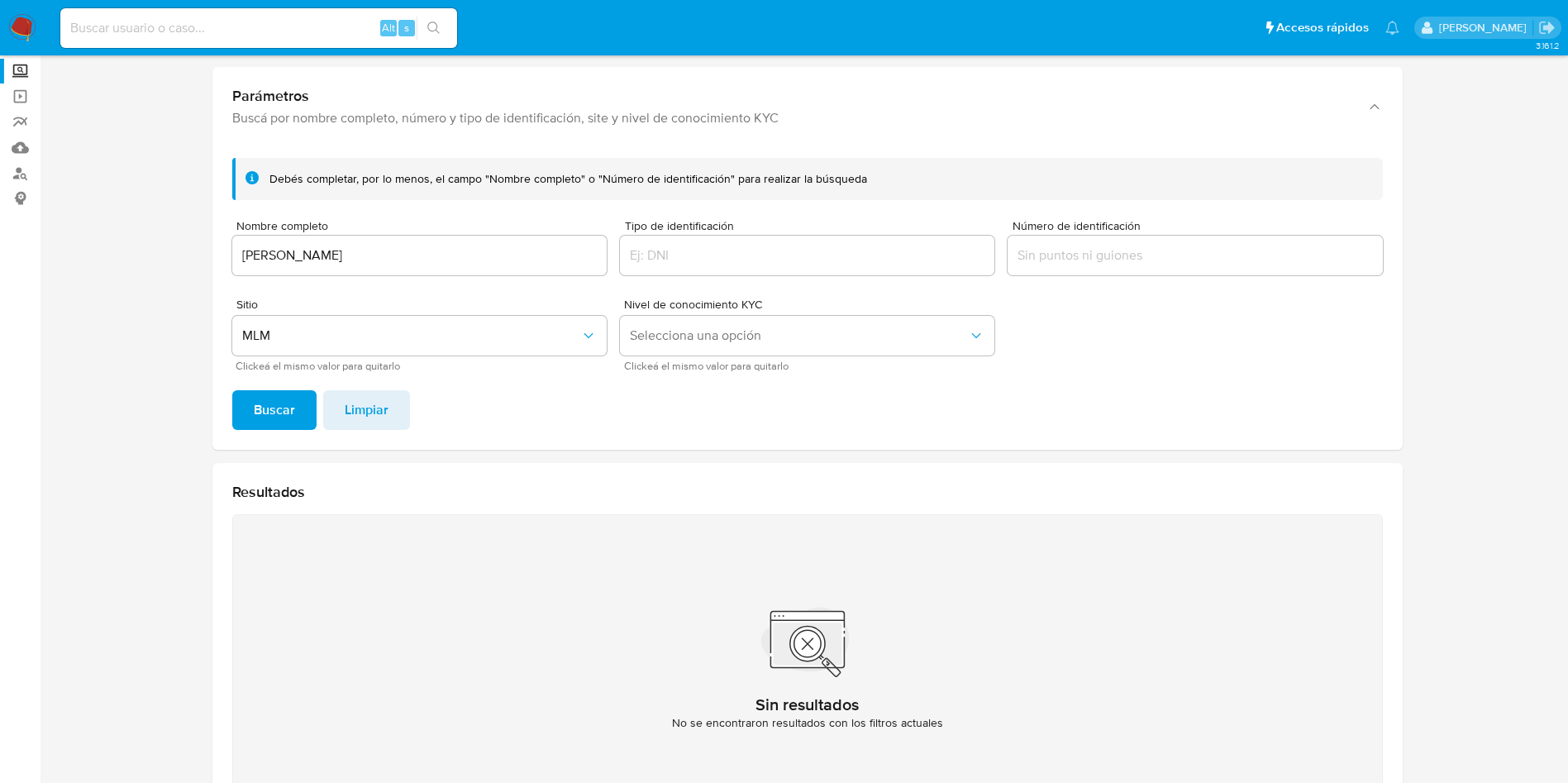
click at [453, 139] on div "Parámetros Buscá por nombre completo, número y tipo de identificación, site y n…" at bounding box center [807, 105] width 1190 height 77
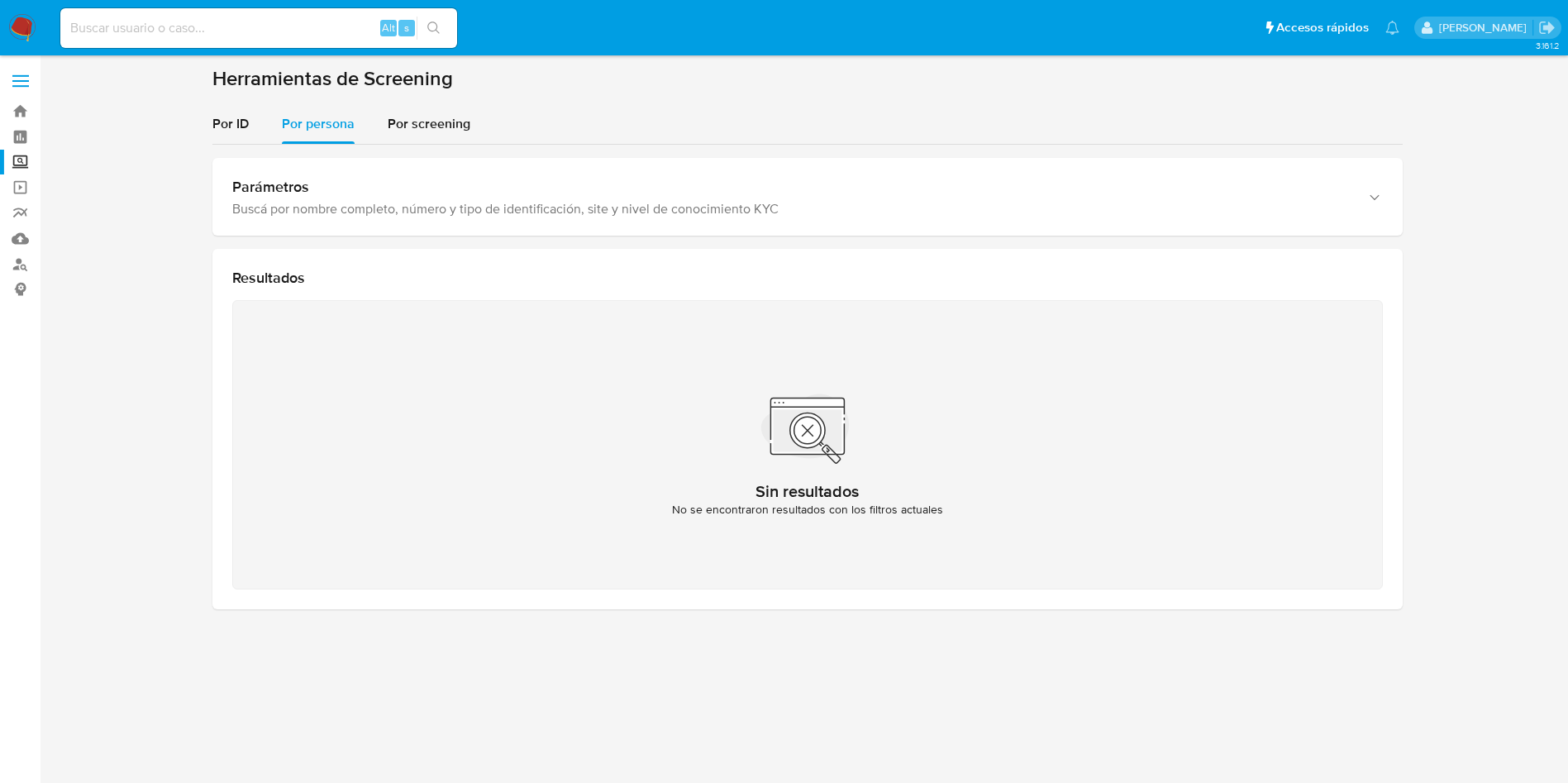
scroll to position [0, 0]
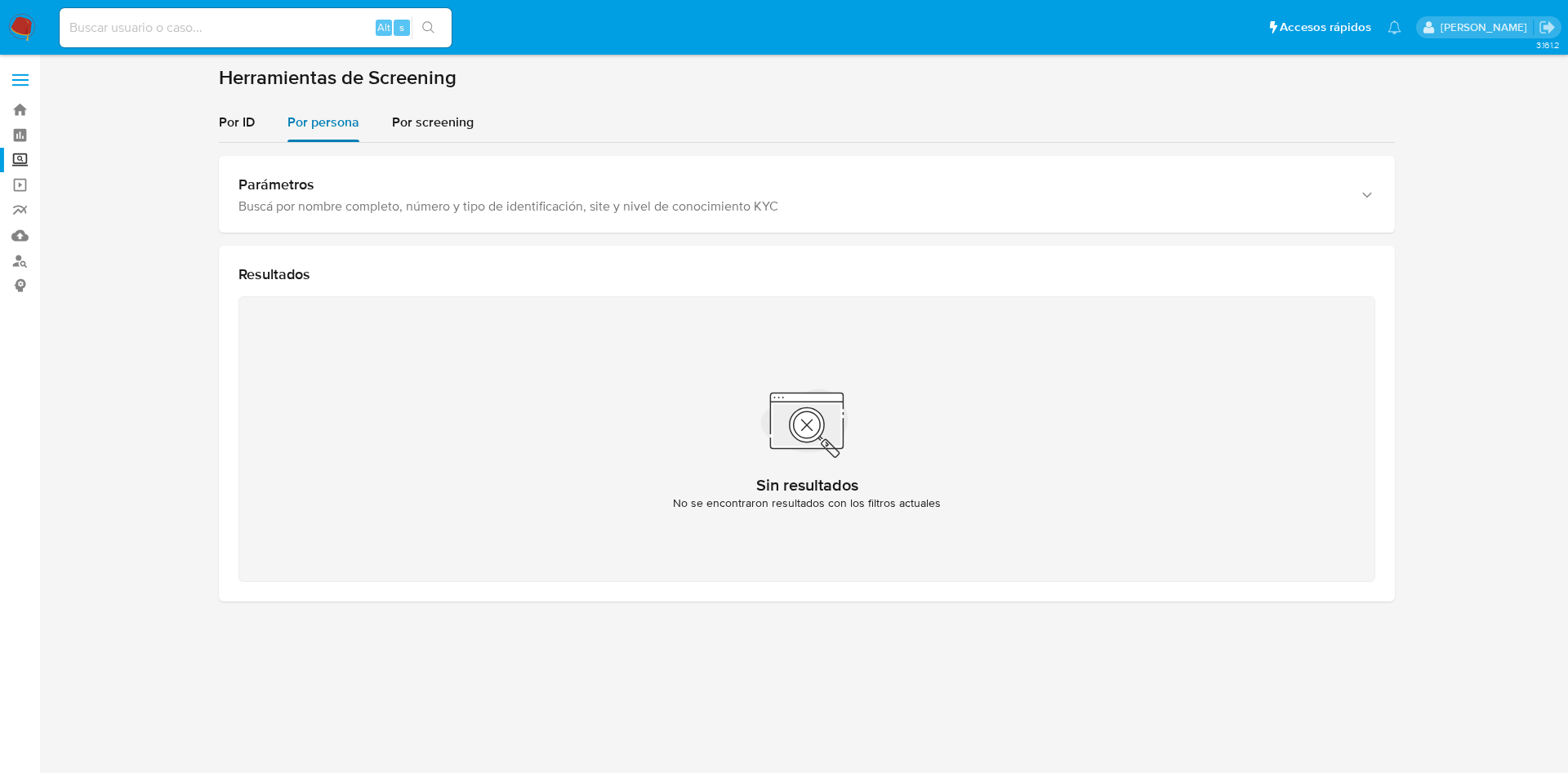
click at [322, 110] on div "Por persona" at bounding box center [323, 122] width 71 height 39
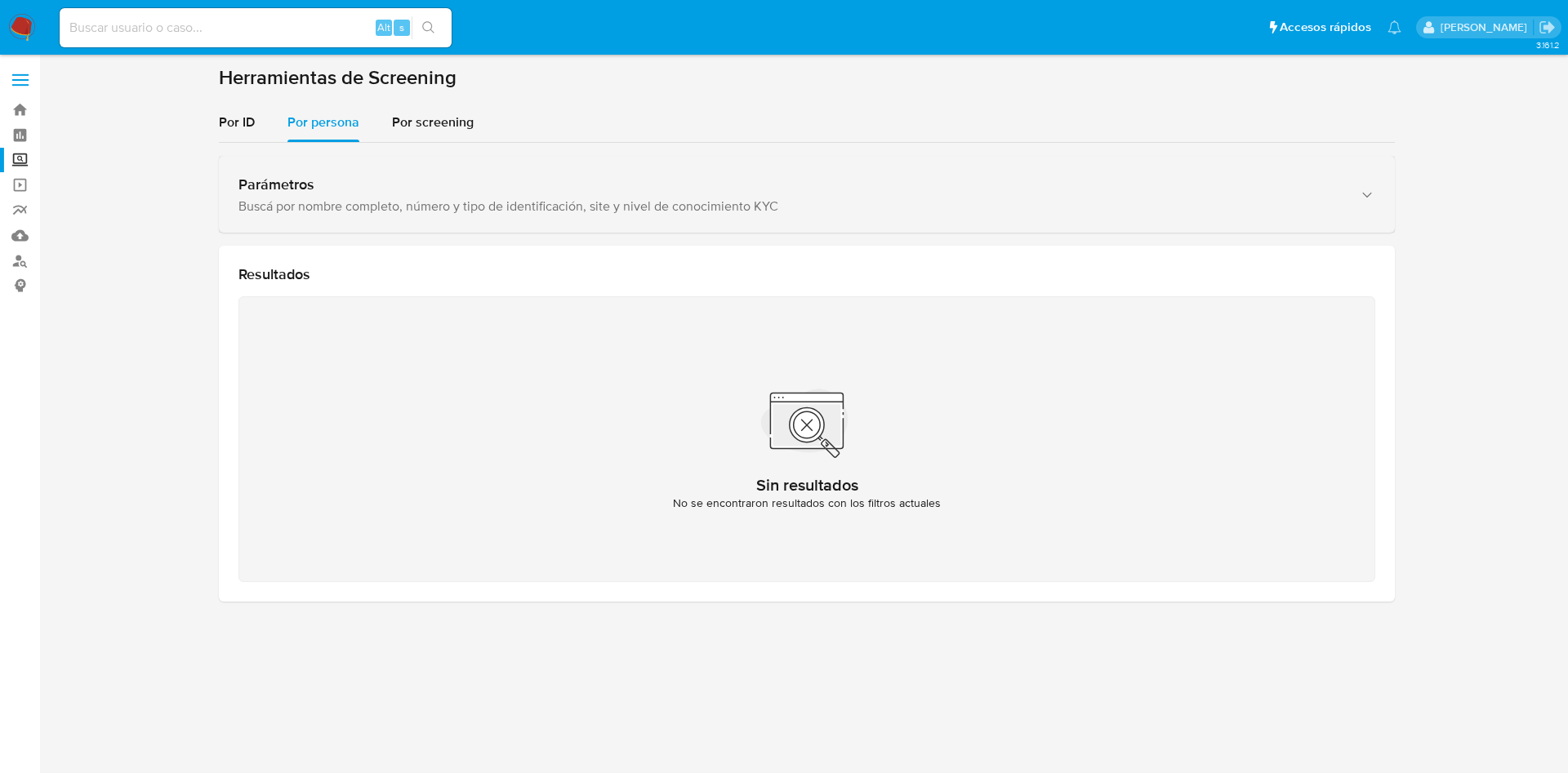
click at [324, 168] on div "Parámetros Buscá por nombre completo, número y tipo de identificación, site y n…" at bounding box center [806, 194] width 1176 height 76
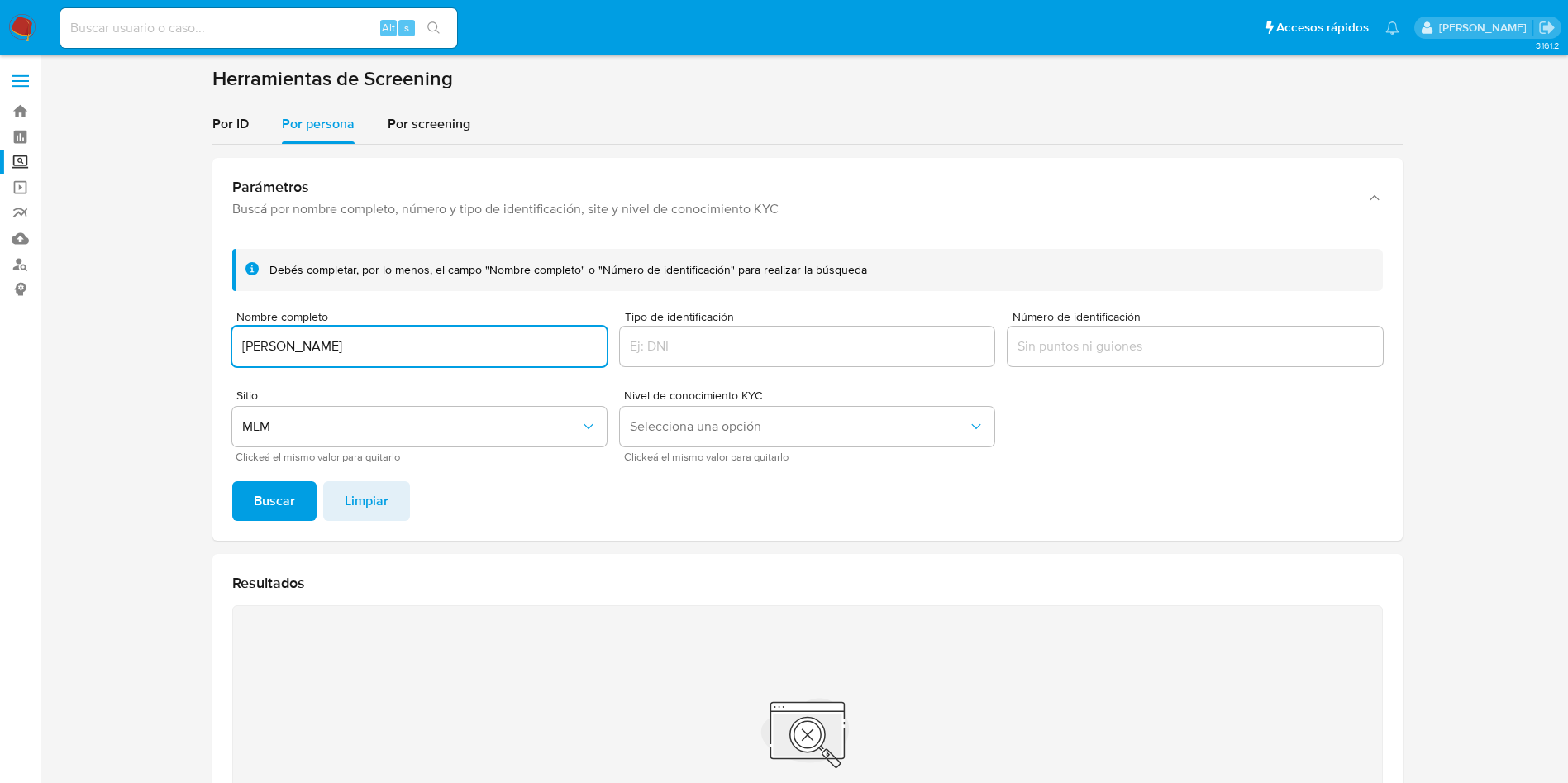
click at [421, 350] on input "[PERSON_NAME]" at bounding box center [419, 346] width 374 height 22
type input "[PERSON_NAME]"
click at [232, 481] on button "Buscar" at bounding box center [274, 501] width 84 height 40
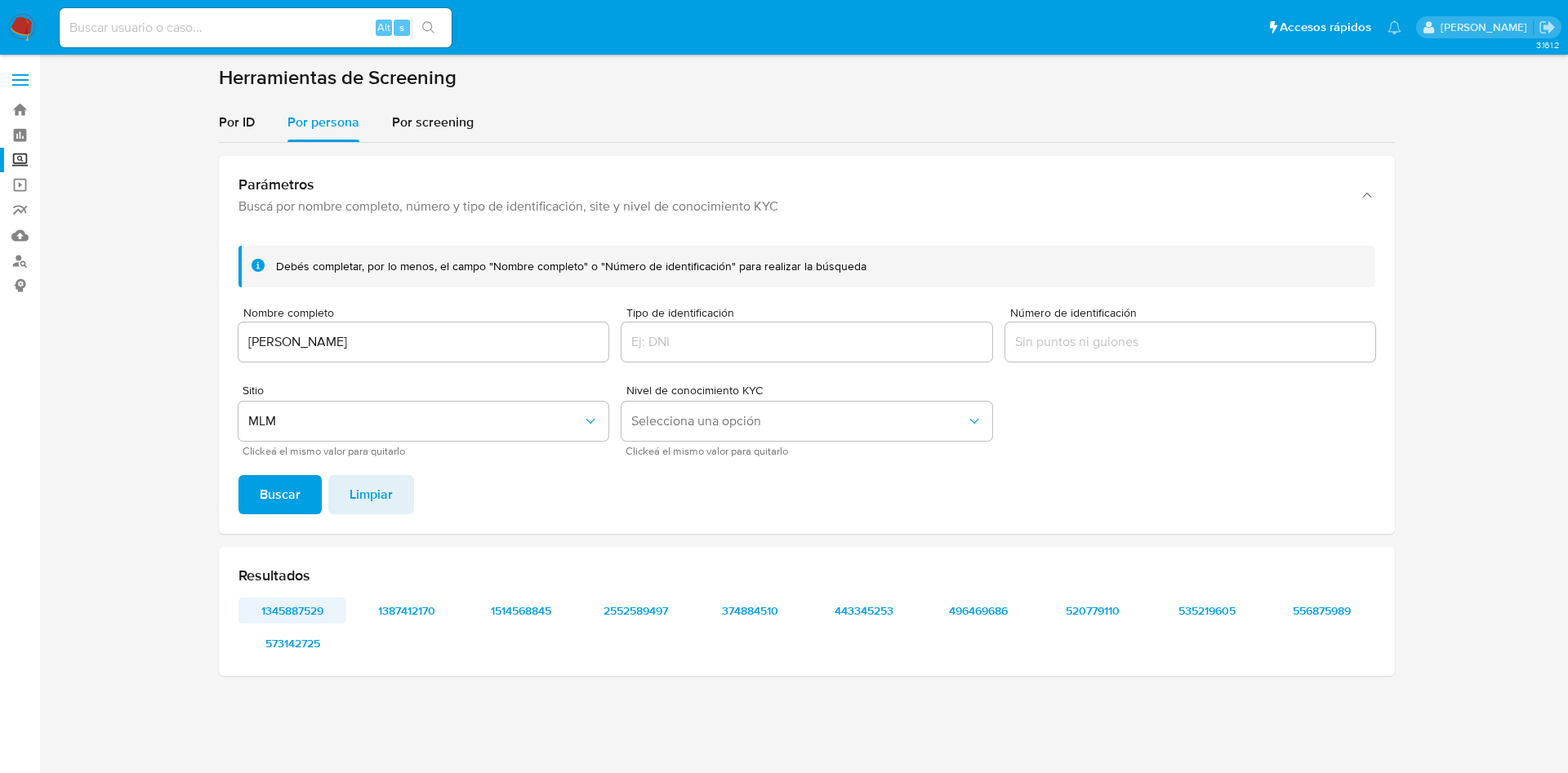
click at [294, 616] on span "1345887529" at bounding box center [292, 610] width 85 height 23
click at [324, 645] on span "573142725" at bounding box center [292, 643] width 85 height 23
click at [418, 600] on span "1387412170" at bounding box center [406, 610] width 85 height 23
click at [530, 599] on span "1514568845" at bounding box center [520, 610] width 85 height 23
click at [625, 623] on div "1345887529 1387412170 1514568845 2552589497 374884510 443345253 496469686 52077…" at bounding box center [806, 627] width 1137 height 59
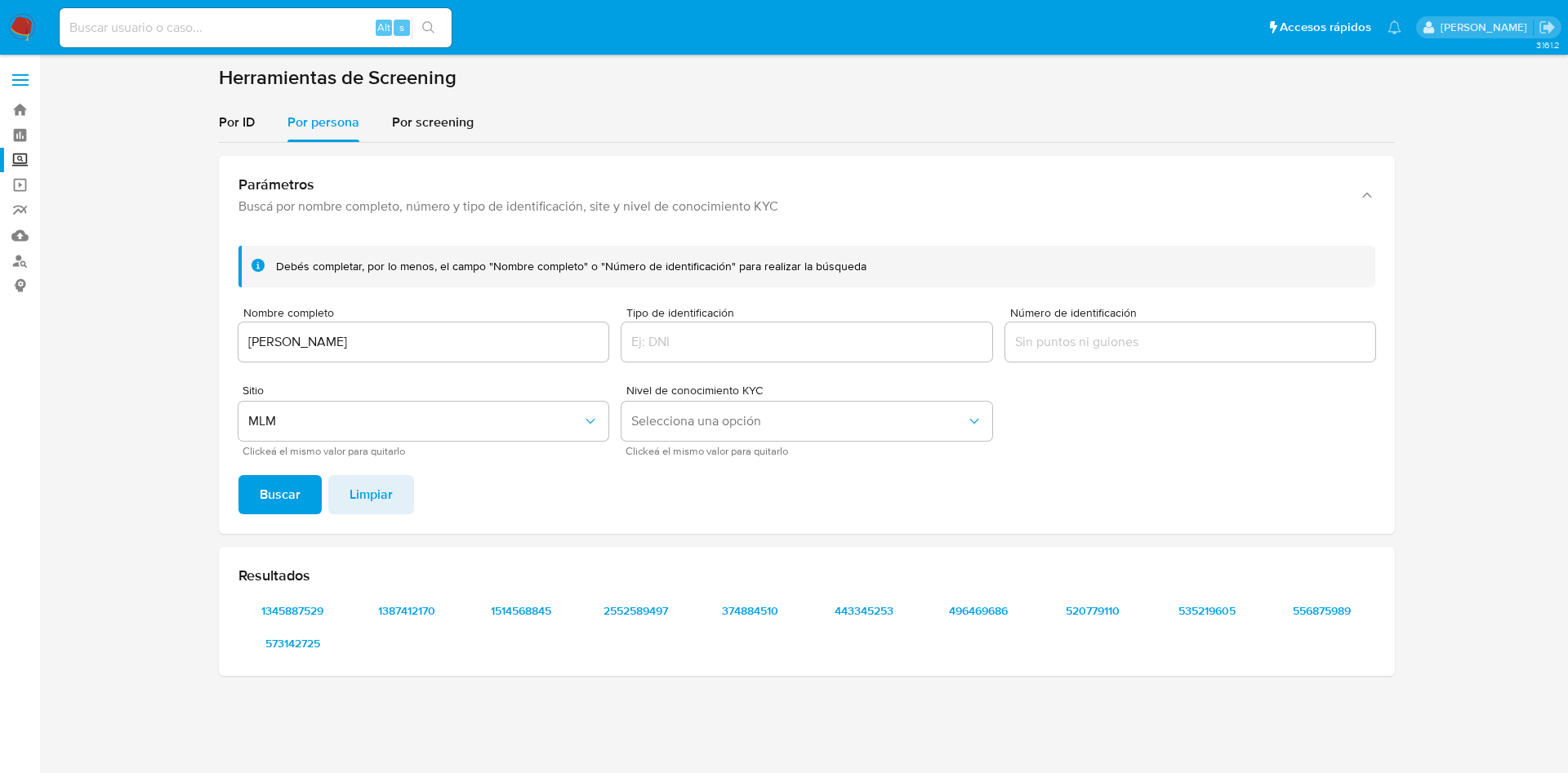
click at [625, 595] on div "Resultados 1345887529 1387412170 1514568845 2552589497 374884510 443345253 4964…" at bounding box center [806, 611] width 1176 height 129
click at [632, 604] on span "2552589497" at bounding box center [634, 610] width 85 height 23
click at [754, 613] on span "374884510" at bounding box center [749, 610] width 85 height 23
click at [869, 614] on span "443345253" at bounding box center [864, 610] width 85 height 23
click at [987, 627] on div "1345887529 1387412170 1514568845 2552589497 374884510 443345253 496469686 52077…" at bounding box center [806, 627] width 1137 height 59
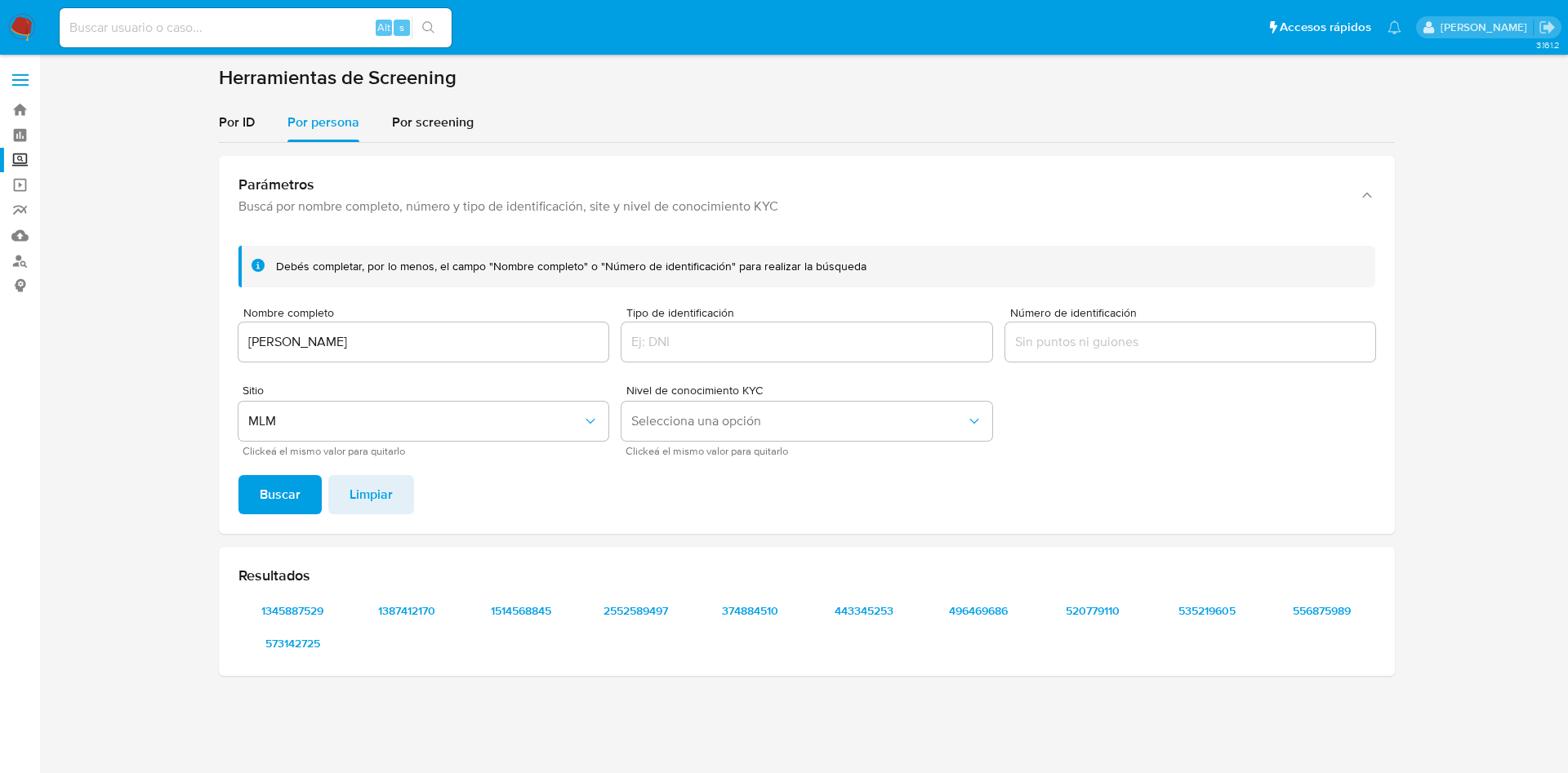
click at [985, 623] on div "1345887529 1387412170 1514568845 2552589497 374884510 443345253 496469686 52077…" at bounding box center [806, 627] width 1137 height 59
click at [985, 612] on span "496469686" at bounding box center [978, 610] width 85 height 23
click at [1085, 595] on div "Resultados 1345887529 1387412170 1514568845 2552589497 374884510 443345253 4964…" at bounding box center [806, 611] width 1176 height 129
click at [1089, 600] on span "520779110" at bounding box center [1092, 610] width 85 height 23
click at [1200, 611] on span "535219605" at bounding box center [1206, 610] width 85 height 23
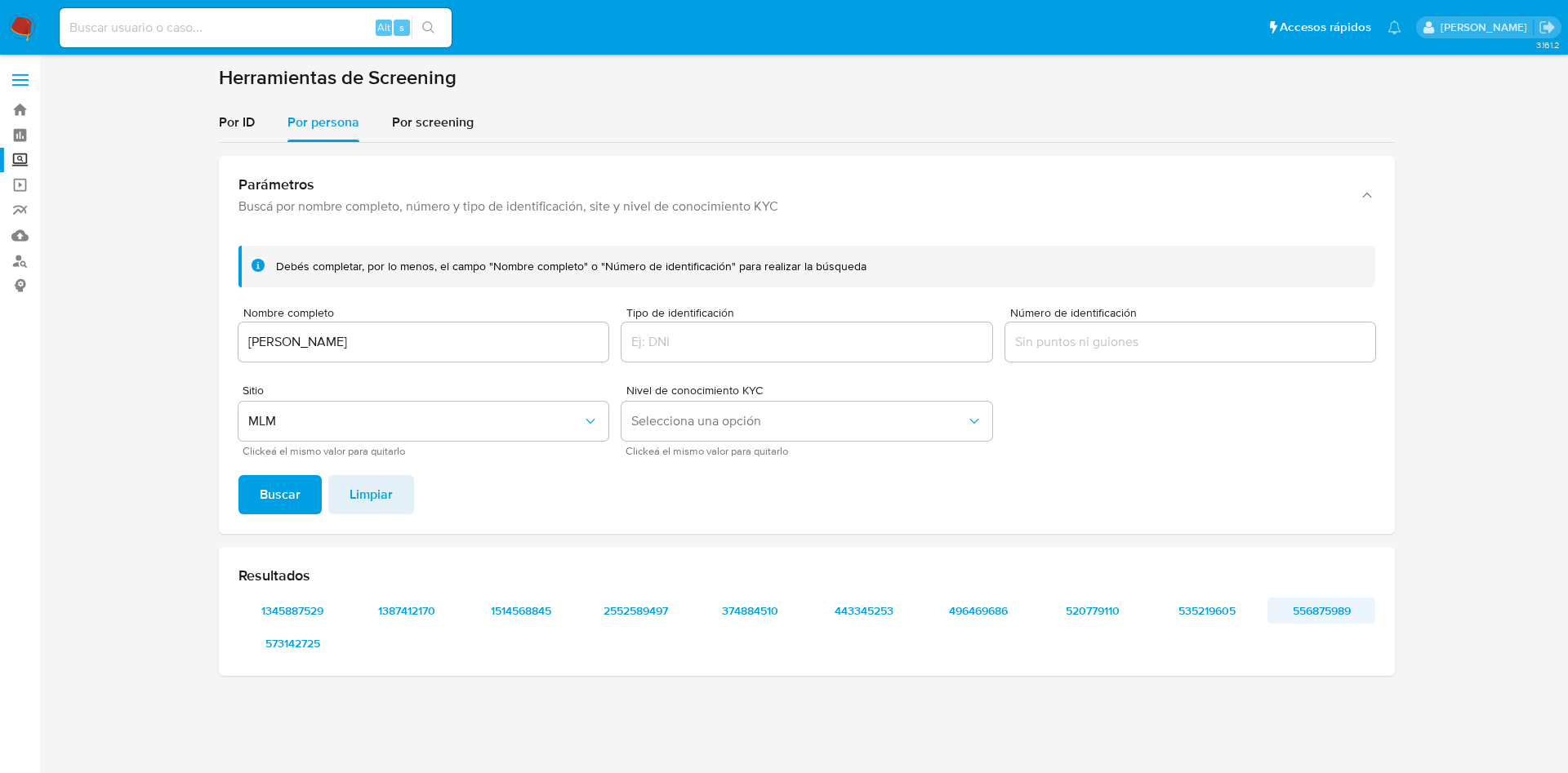
click at [1330, 603] on span "556875989" at bounding box center [1321, 610] width 85 height 23
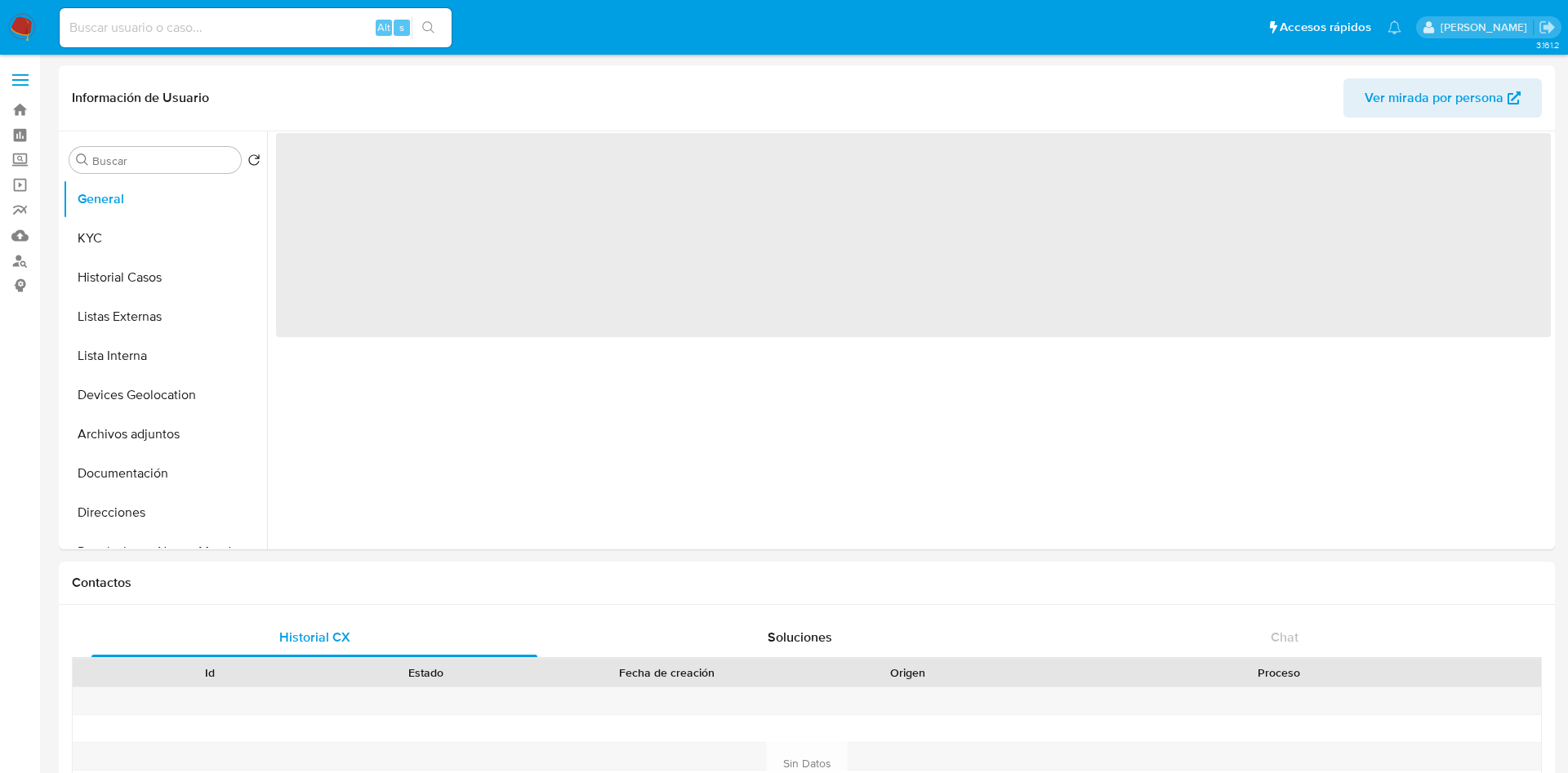
select select "10"
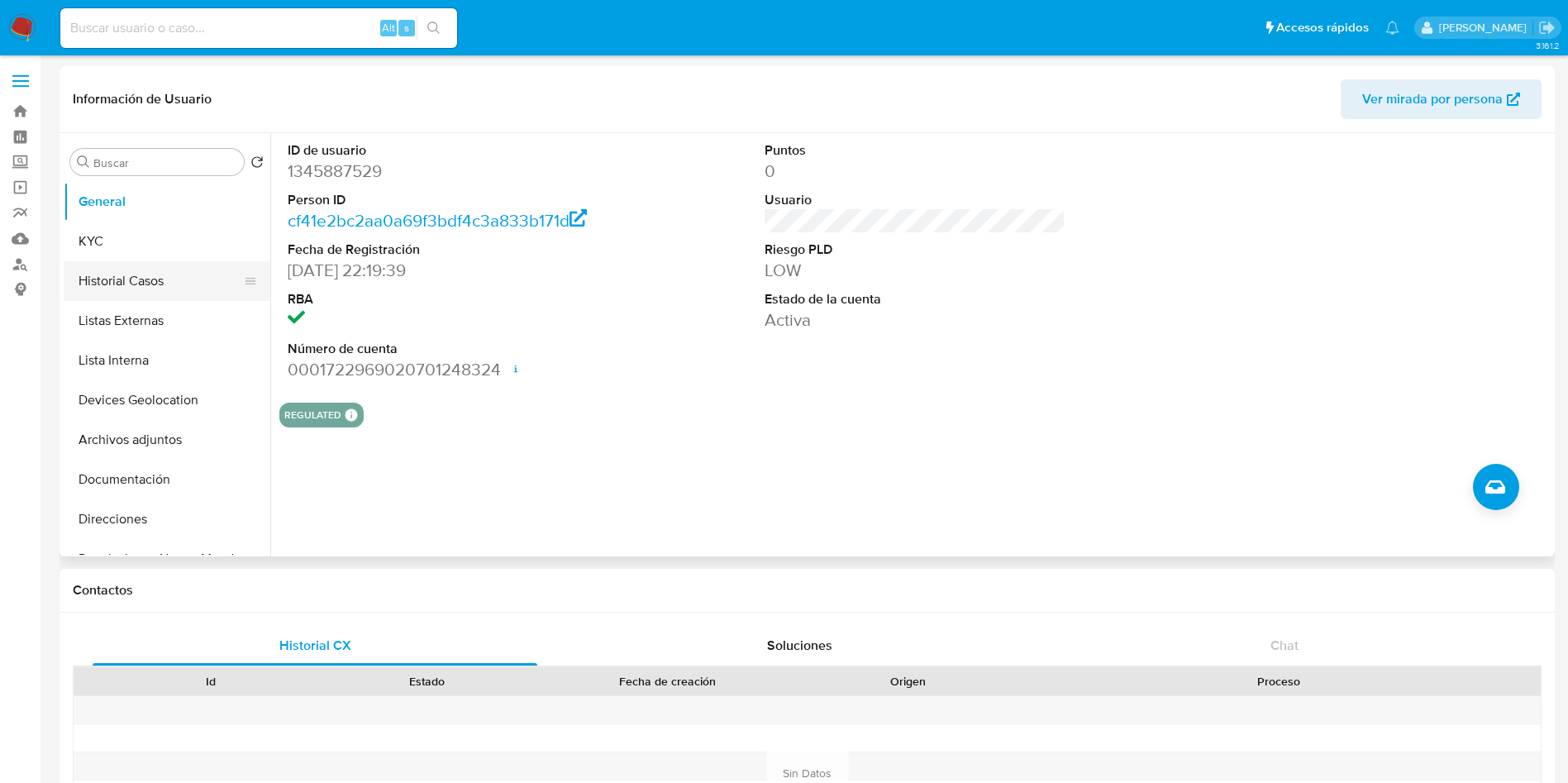
click at [89, 268] on button "Historial Casos" at bounding box center [161, 281] width 194 height 40
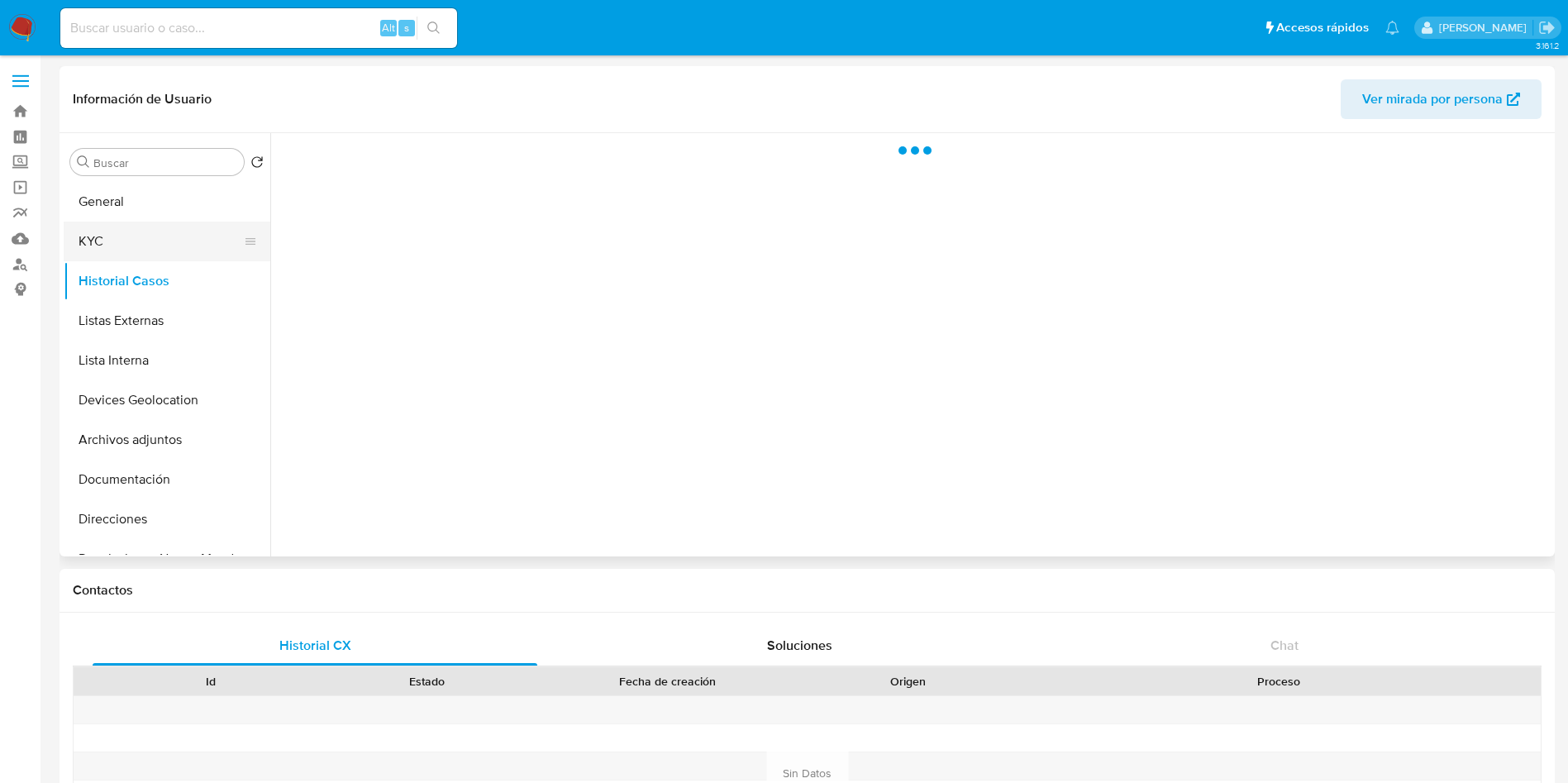
click at [103, 237] on button "KYC" at bounding box center [161, 241] width 194 height 40
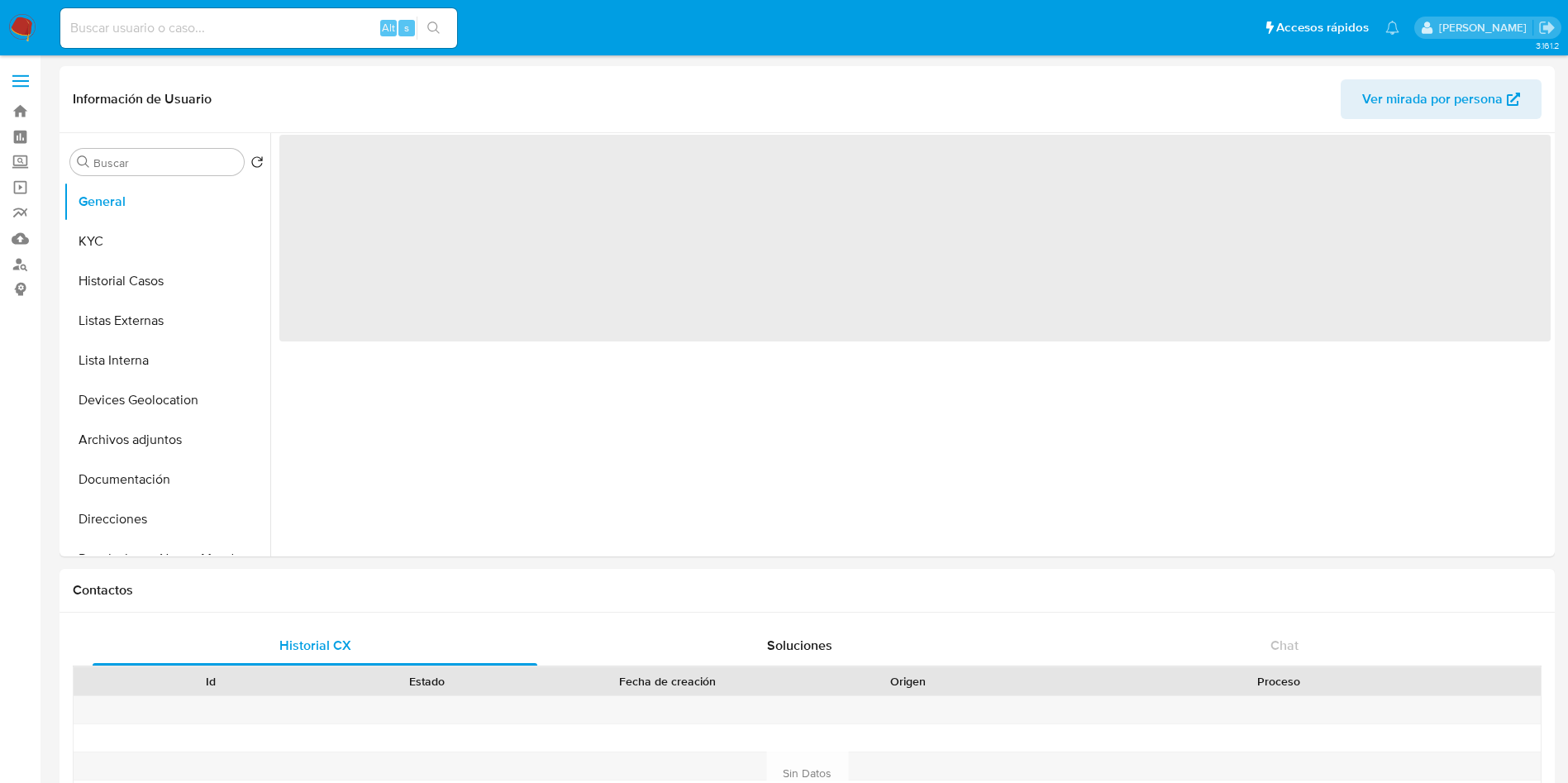
select select "10"
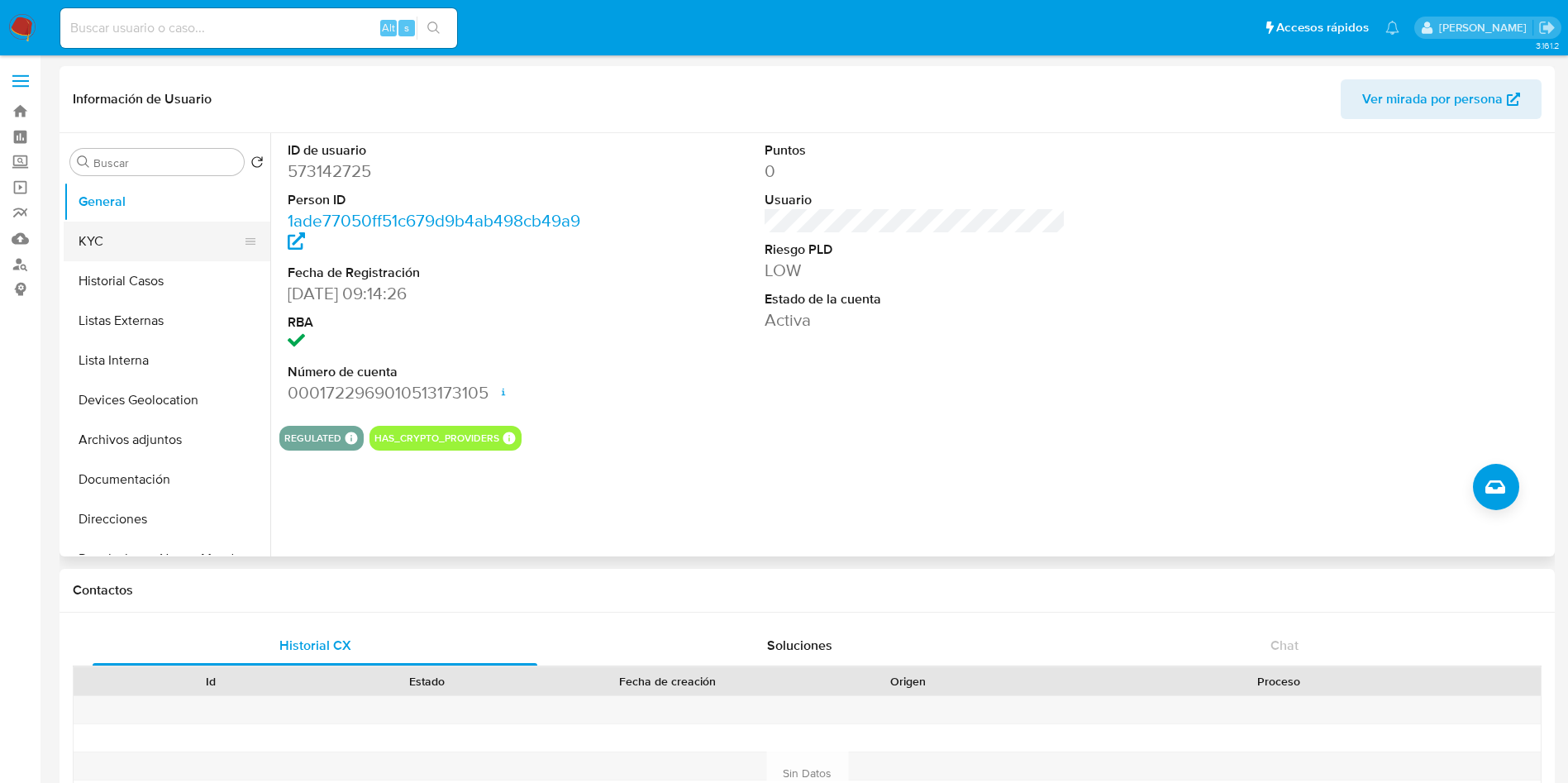
click at [126, 234] on button "KYC" at bounding box center [161, 241] width 194 height 40
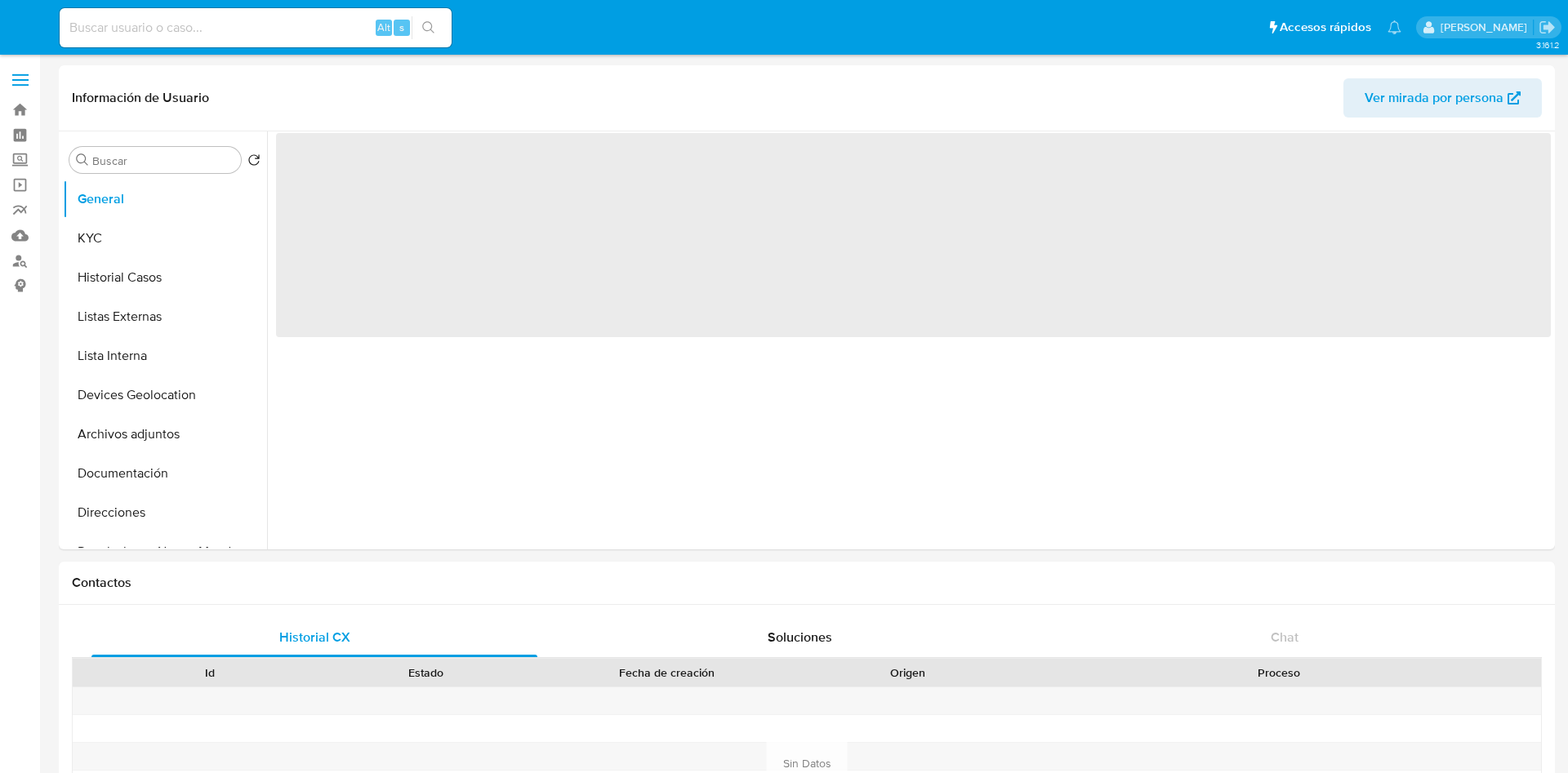
select select "10"
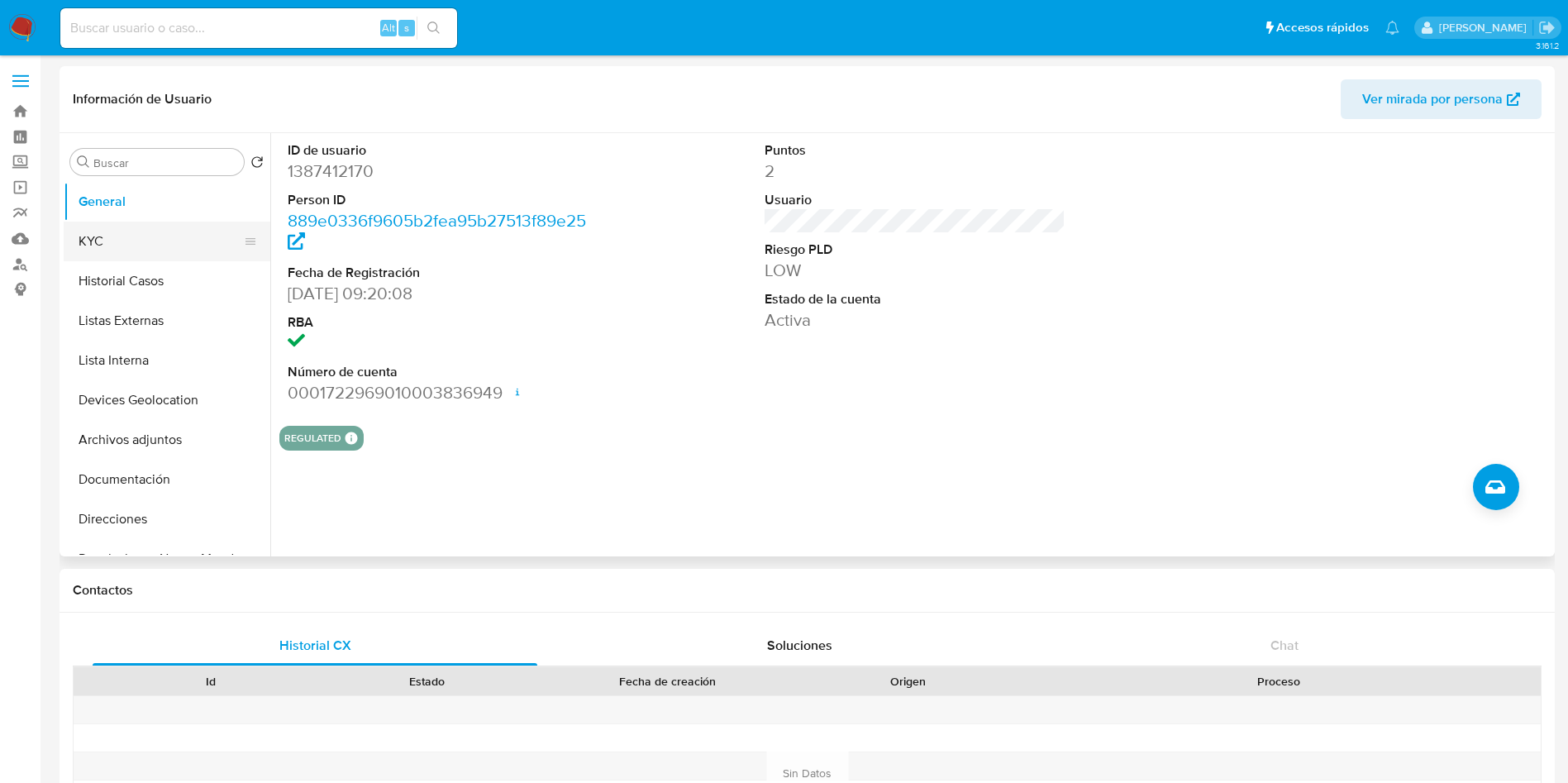
click at [102, 242] on button "KYC" at bounding box center [161, 241] width 194 height 40
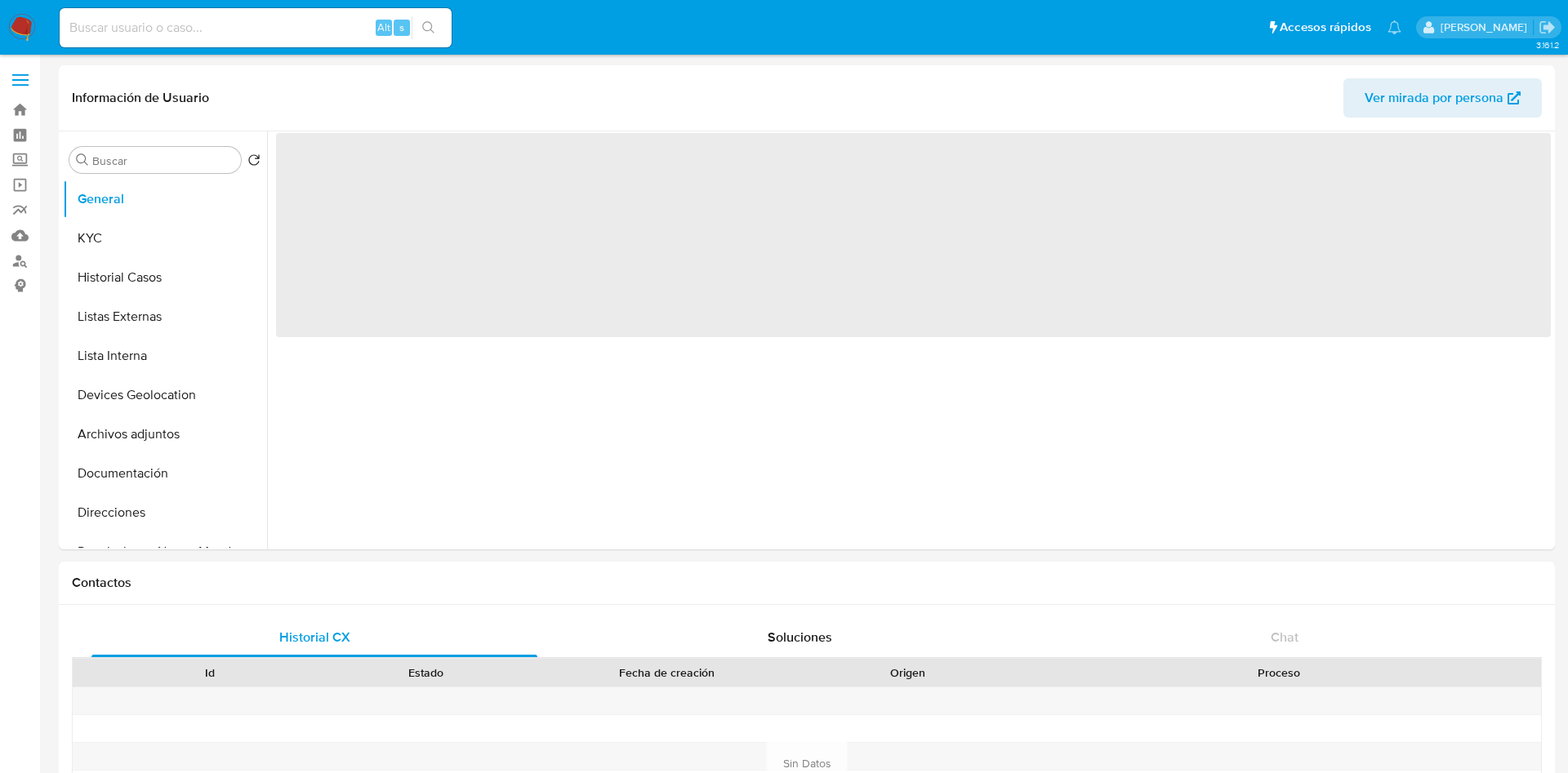
select select "10"
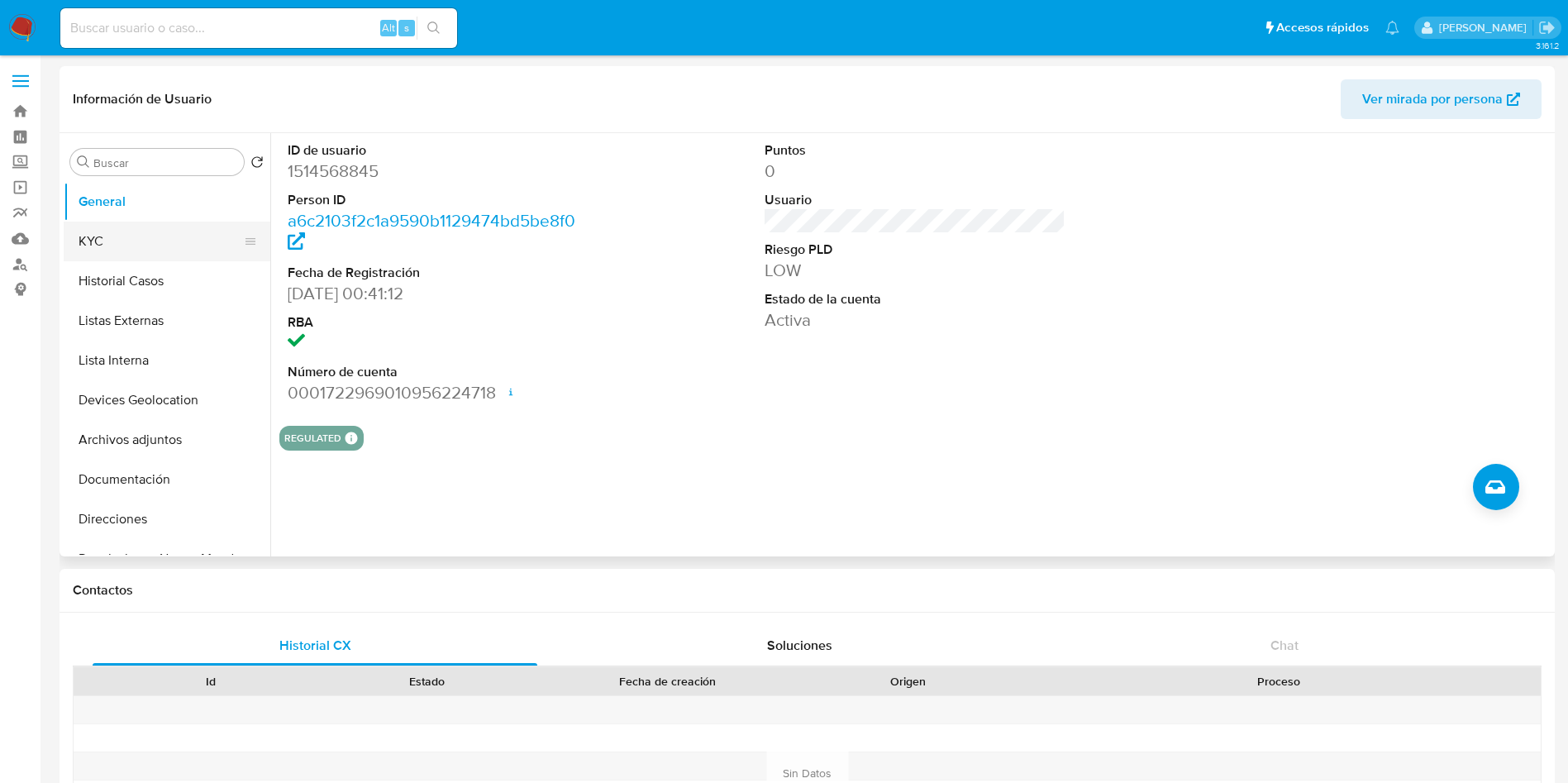
click at [124, 255] on button "KYC" at bounding box center [161, 241] width 194 height 40
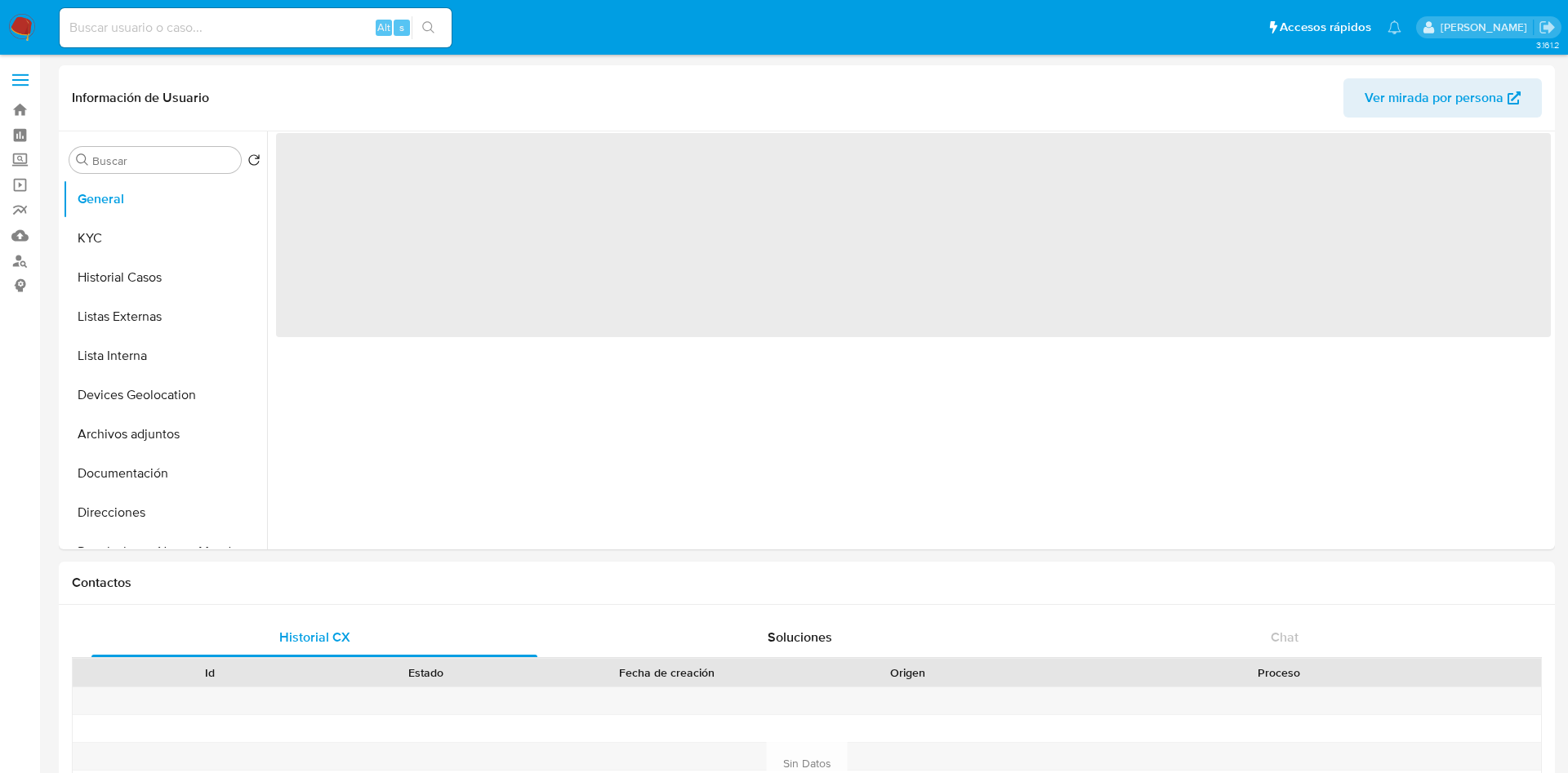
select select "10"
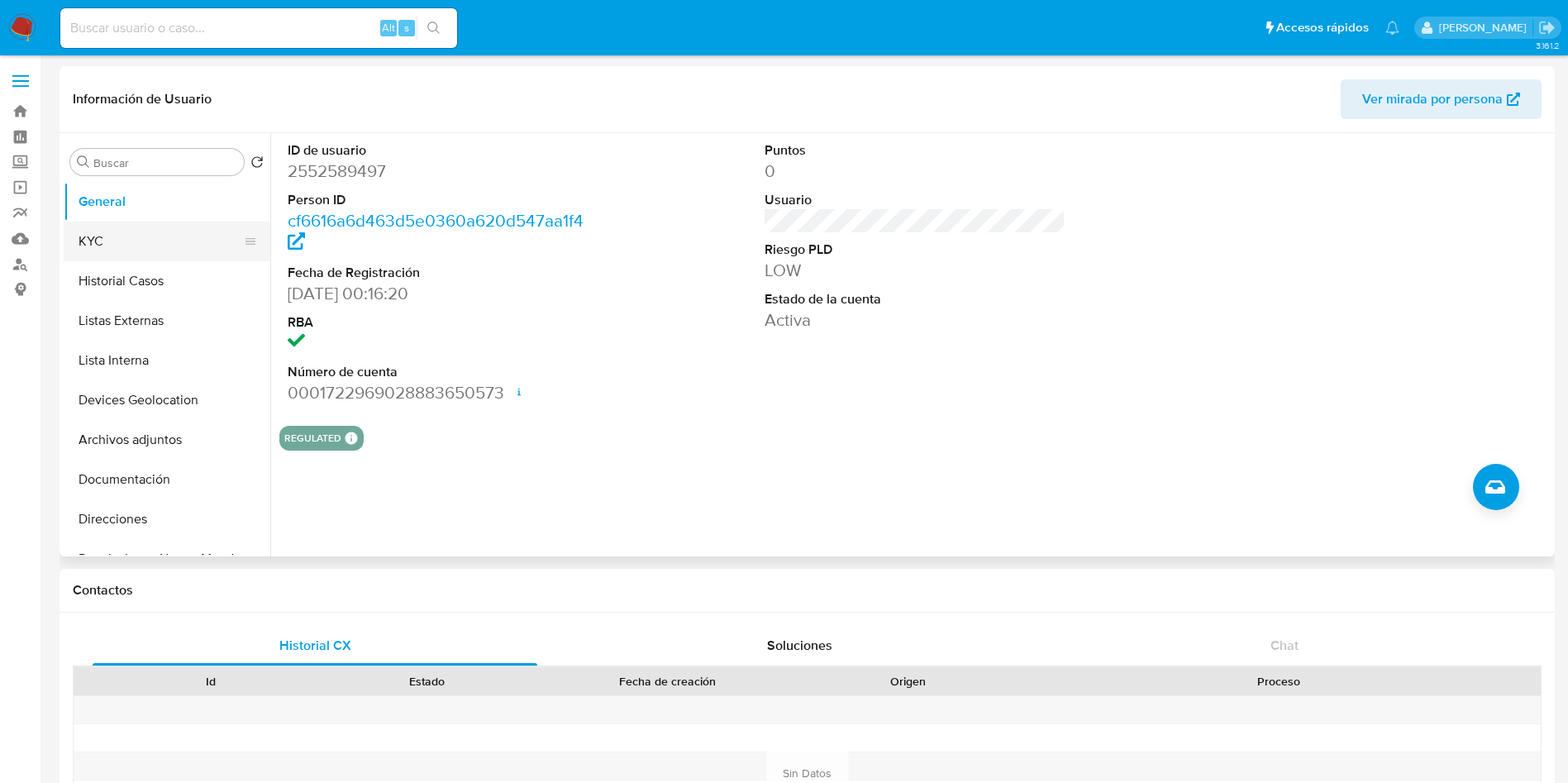
click at [161, 235] on button "KYC" at bounding box center [161, 241] width 194 height 40
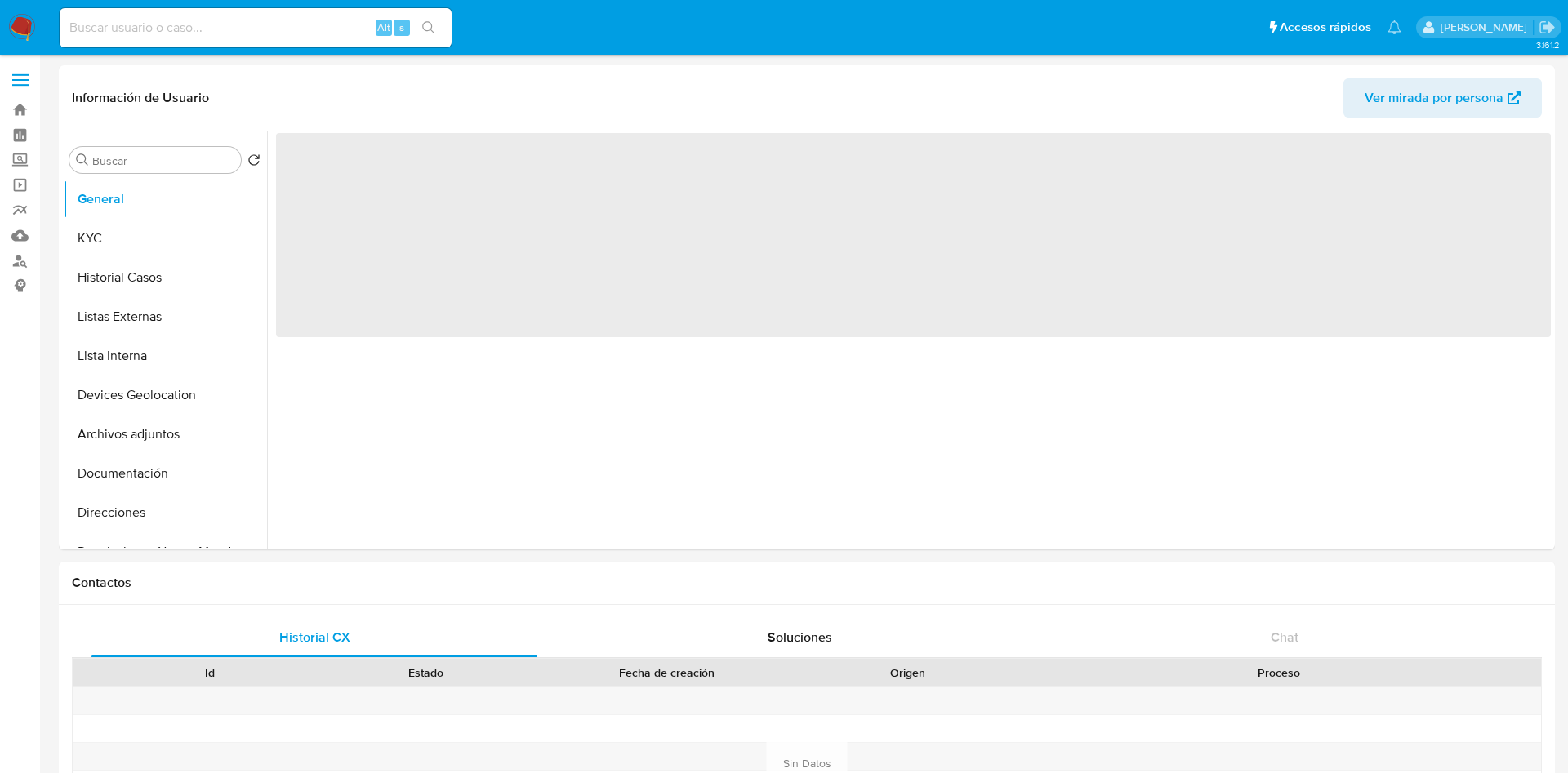
select select "10"
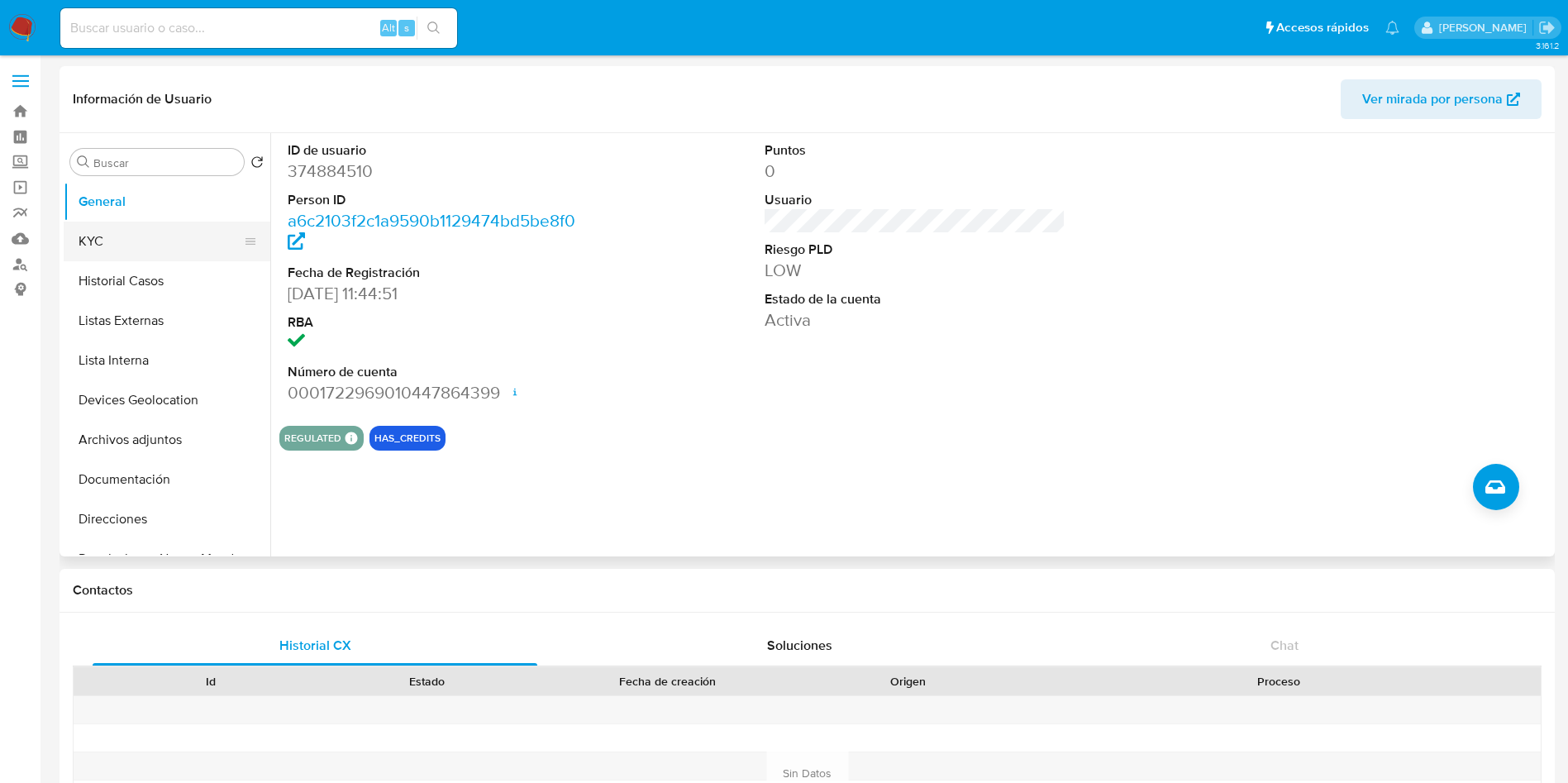
click at [139, 233] on button "KYC" at bounding box center [161, 241] width 194 height 40
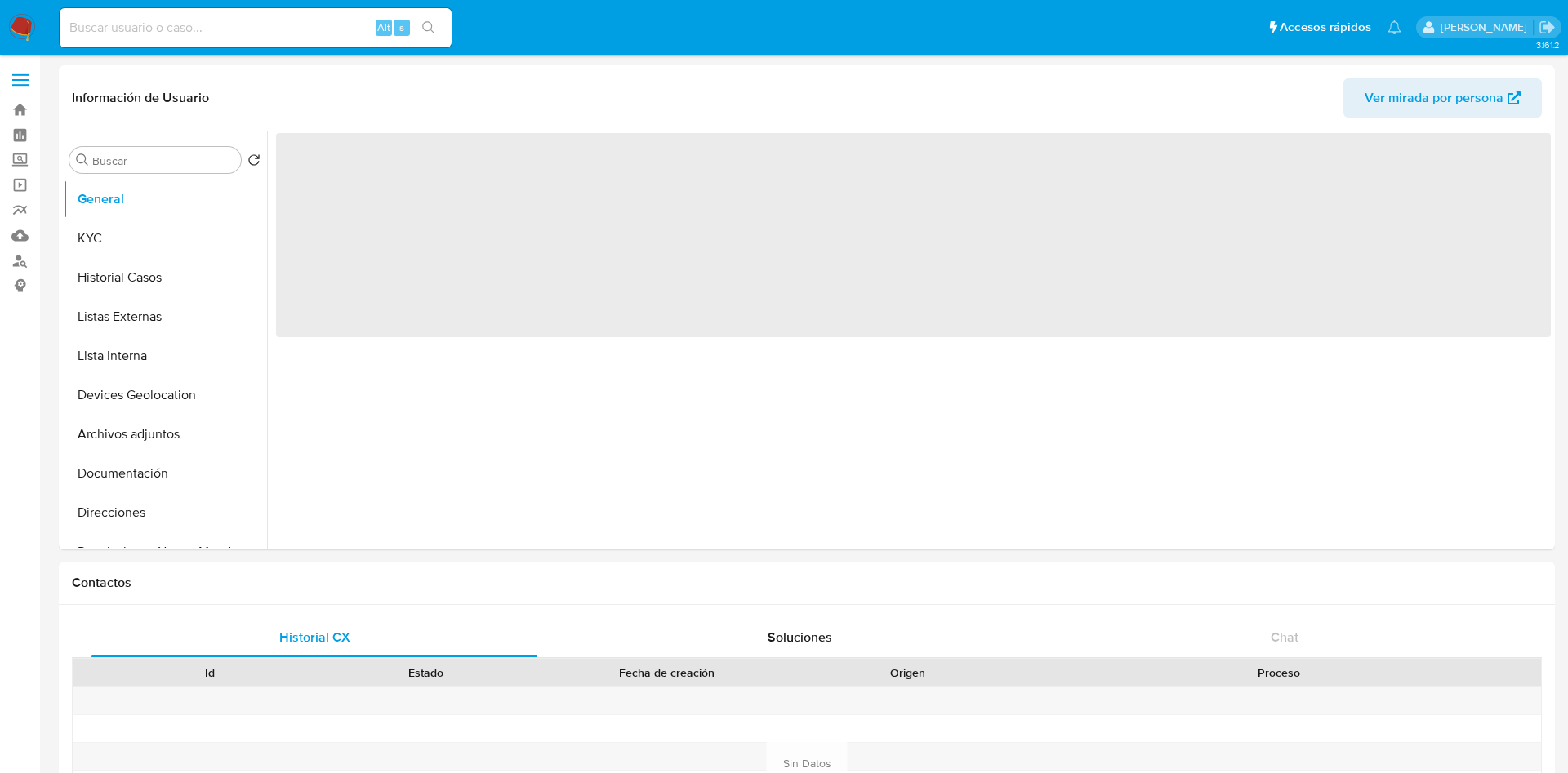
select select "10"
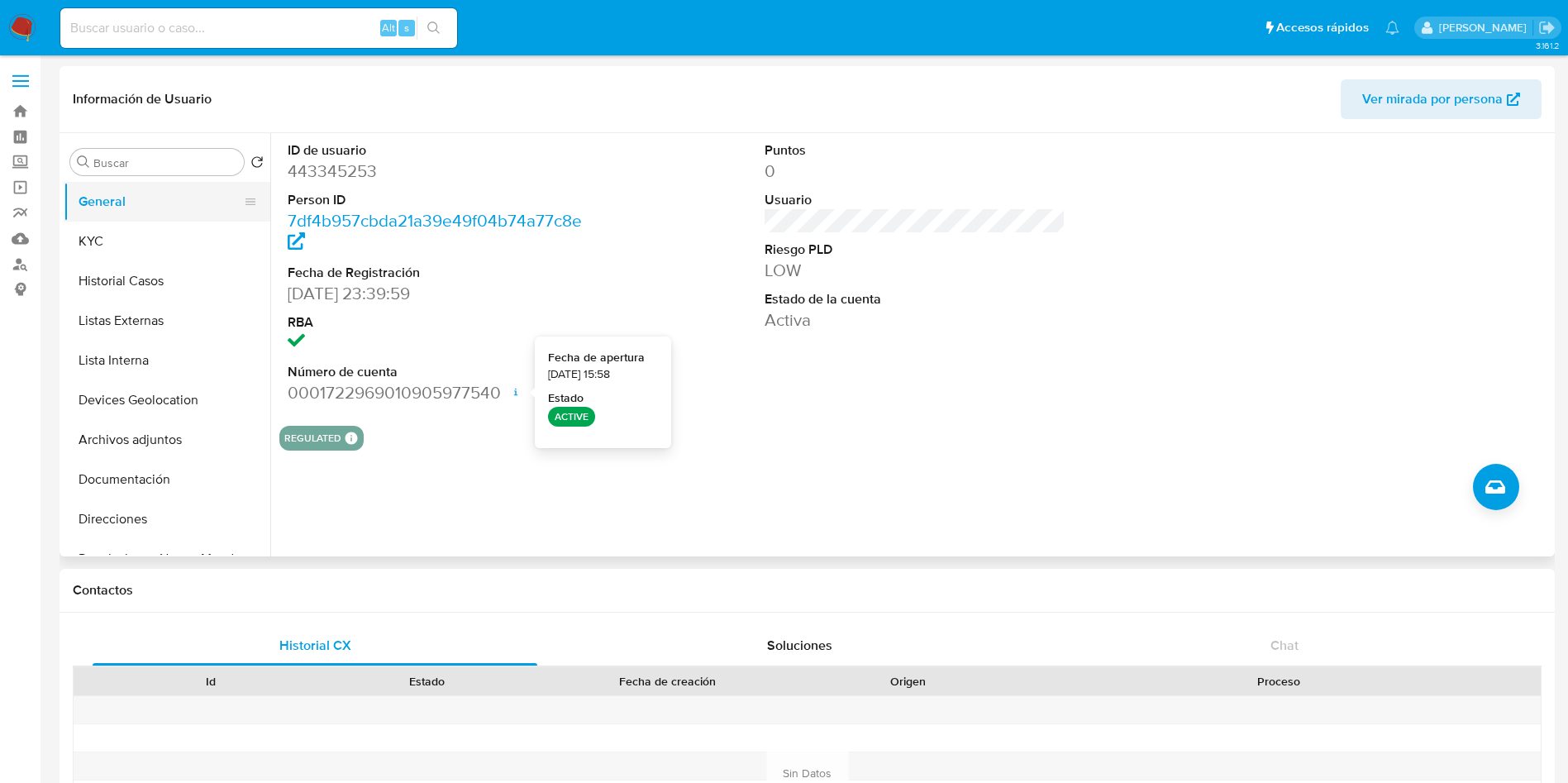
click at [109, 209] on button "General" at bounding box center [161, 202] width 194 height 40
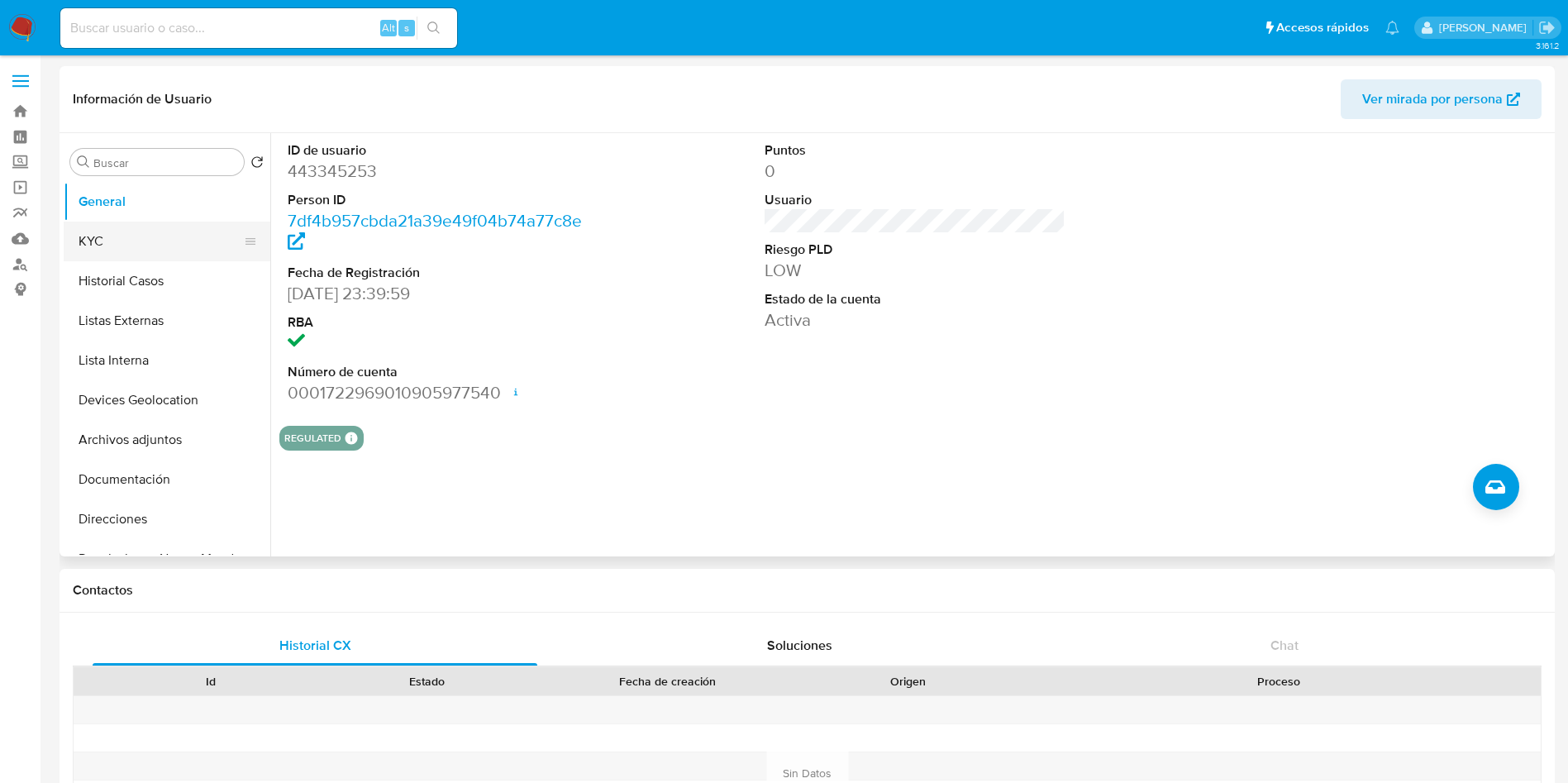
click at [117, 235] on button "KYC" at bounding box center [161, 241] width 194 height 40
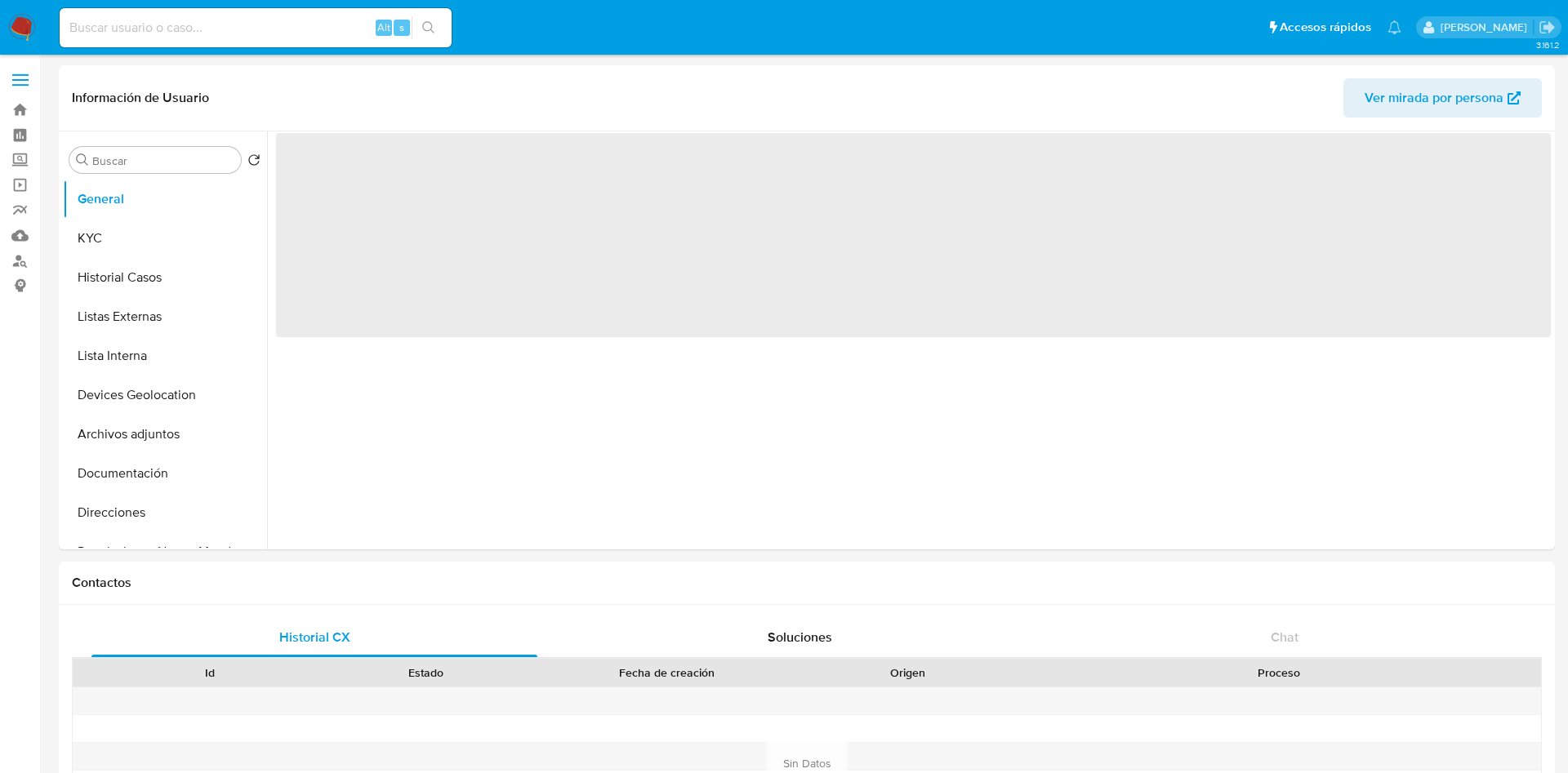
select select "10"
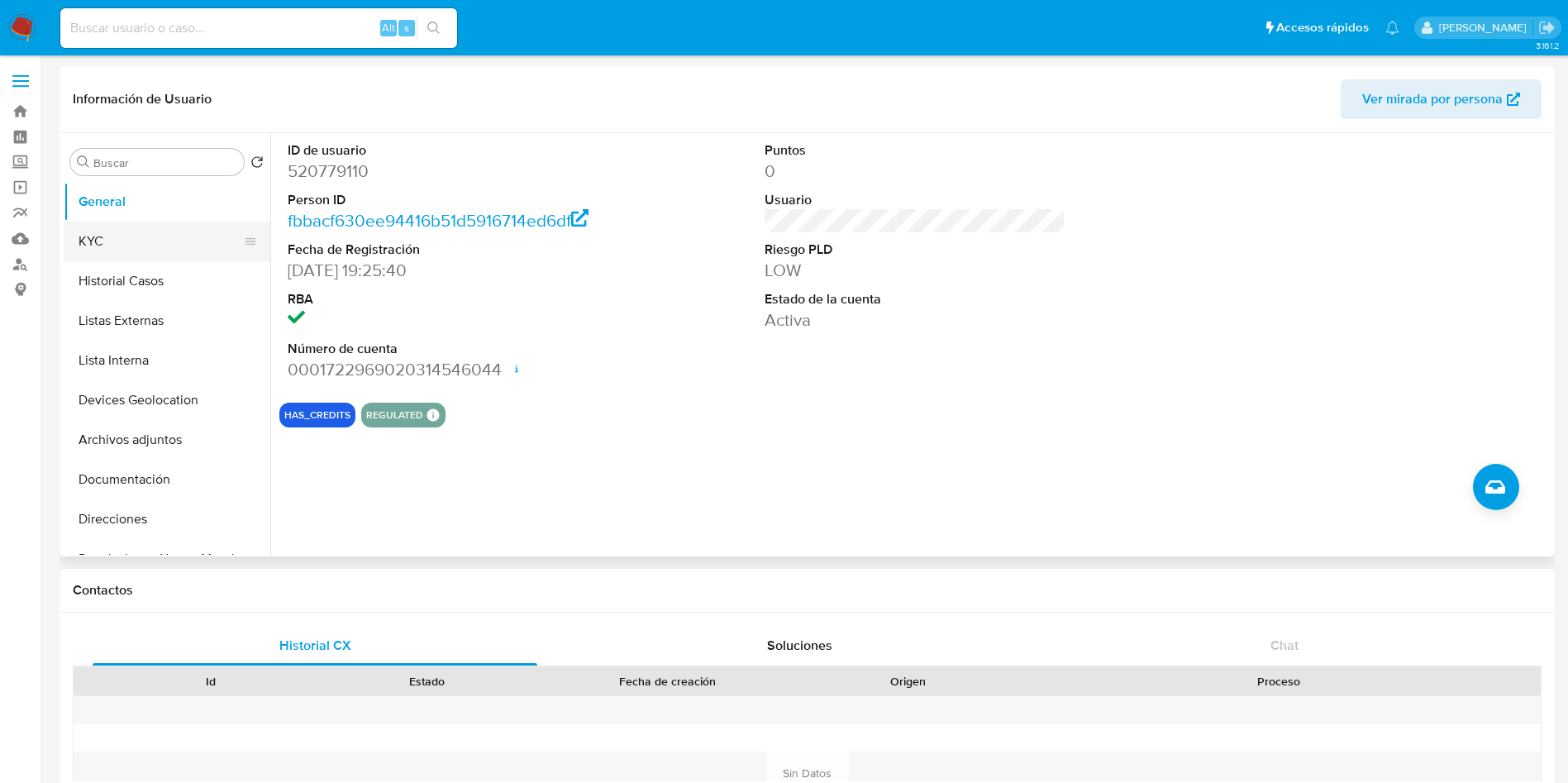
click at [124, 229] on button "KYC" at bounding box center [161, 241] width 194 height 40
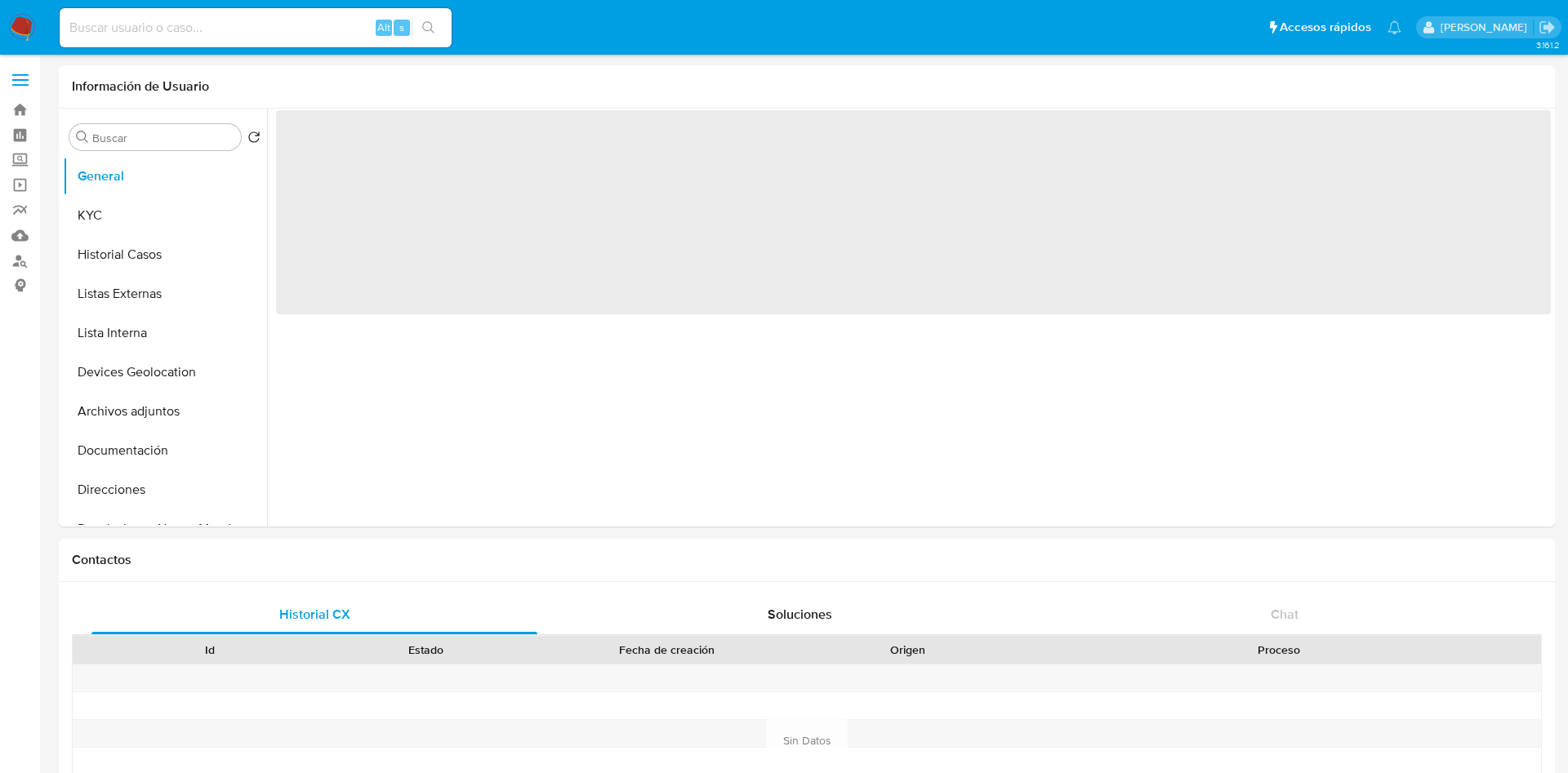
select select "10"
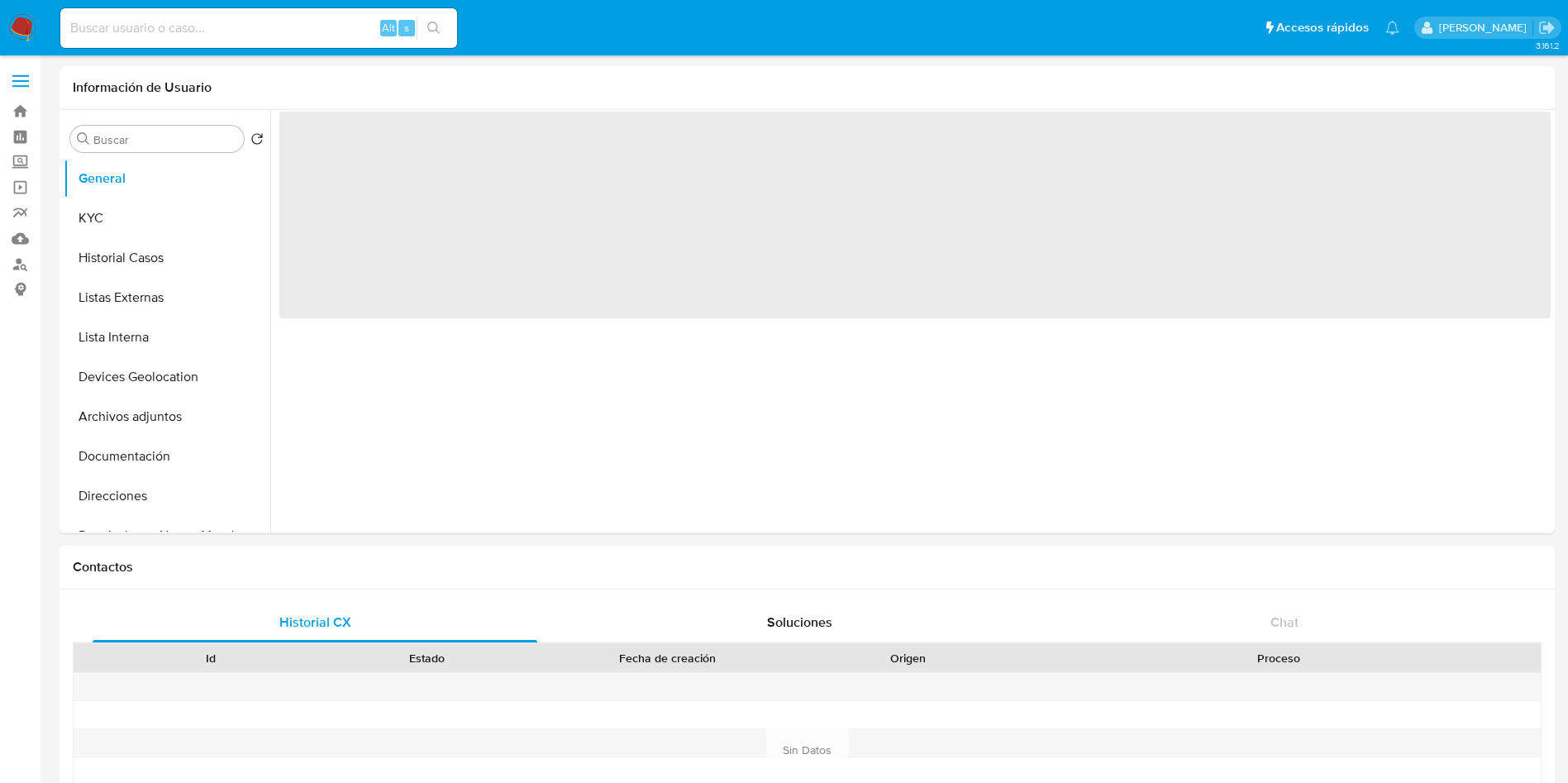
select select "10"
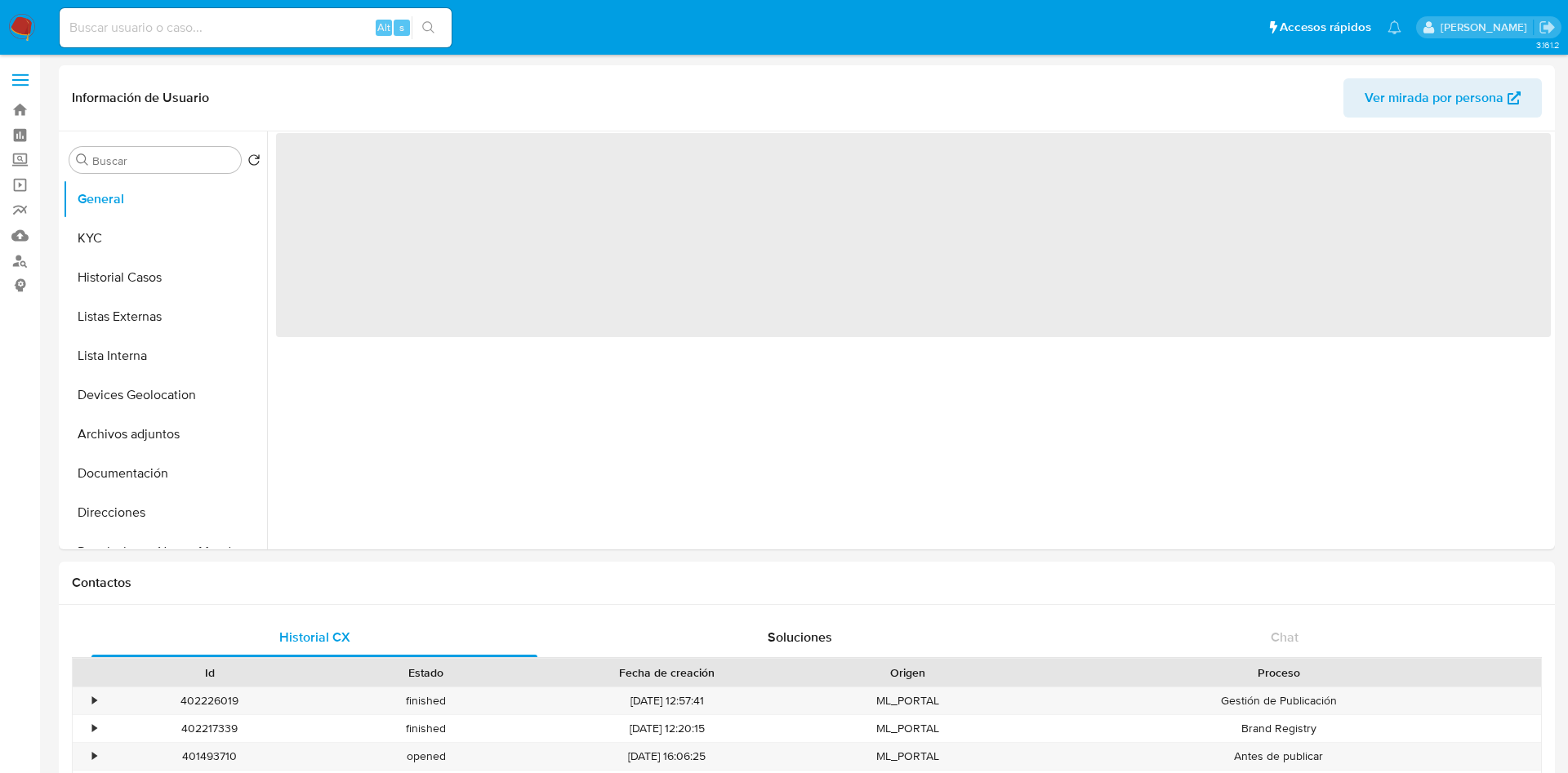
select select "10"
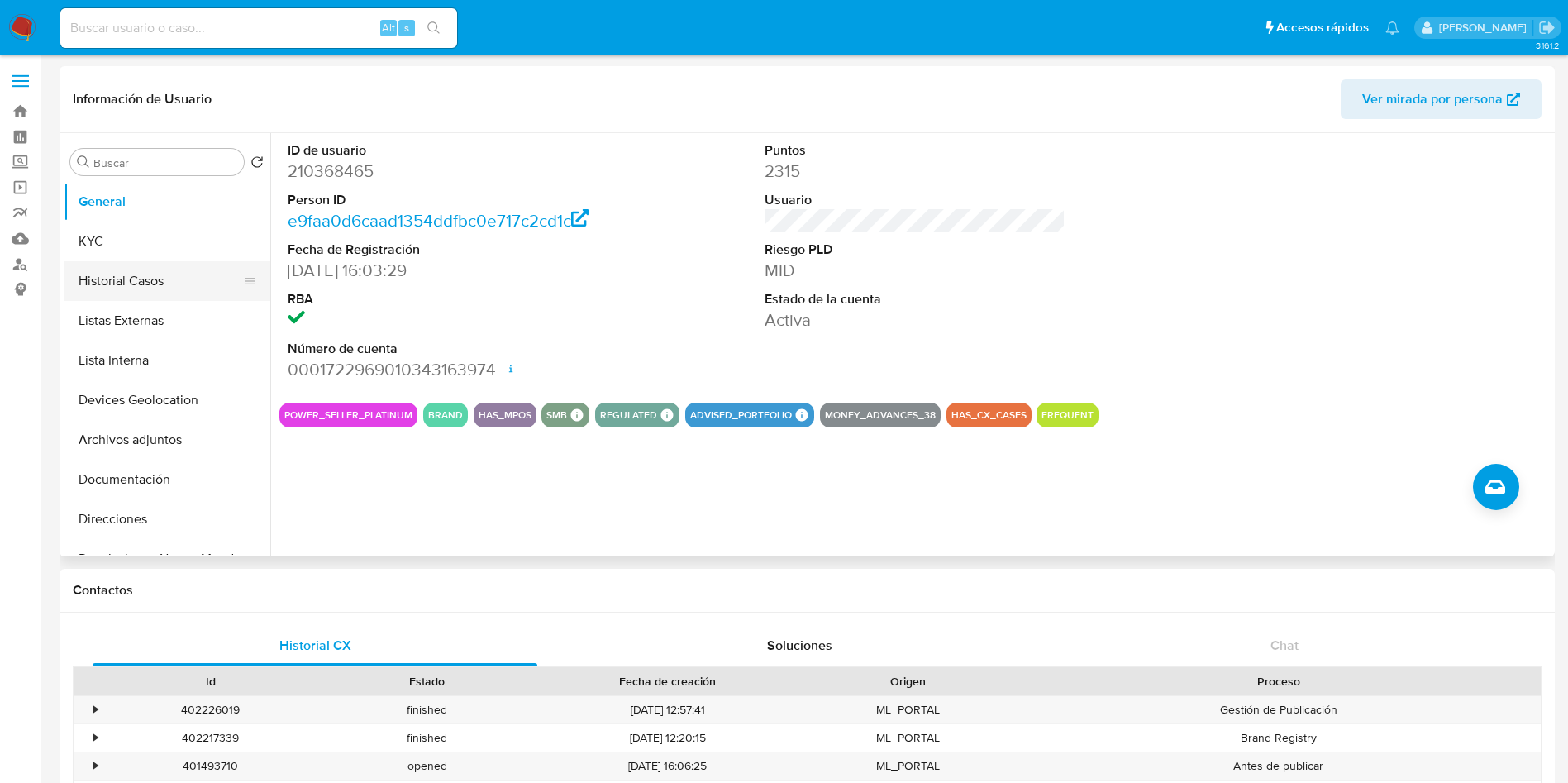
click at [95, 281] on button "Historial Casos" at bounding box center [161, 281] width 194 height 40
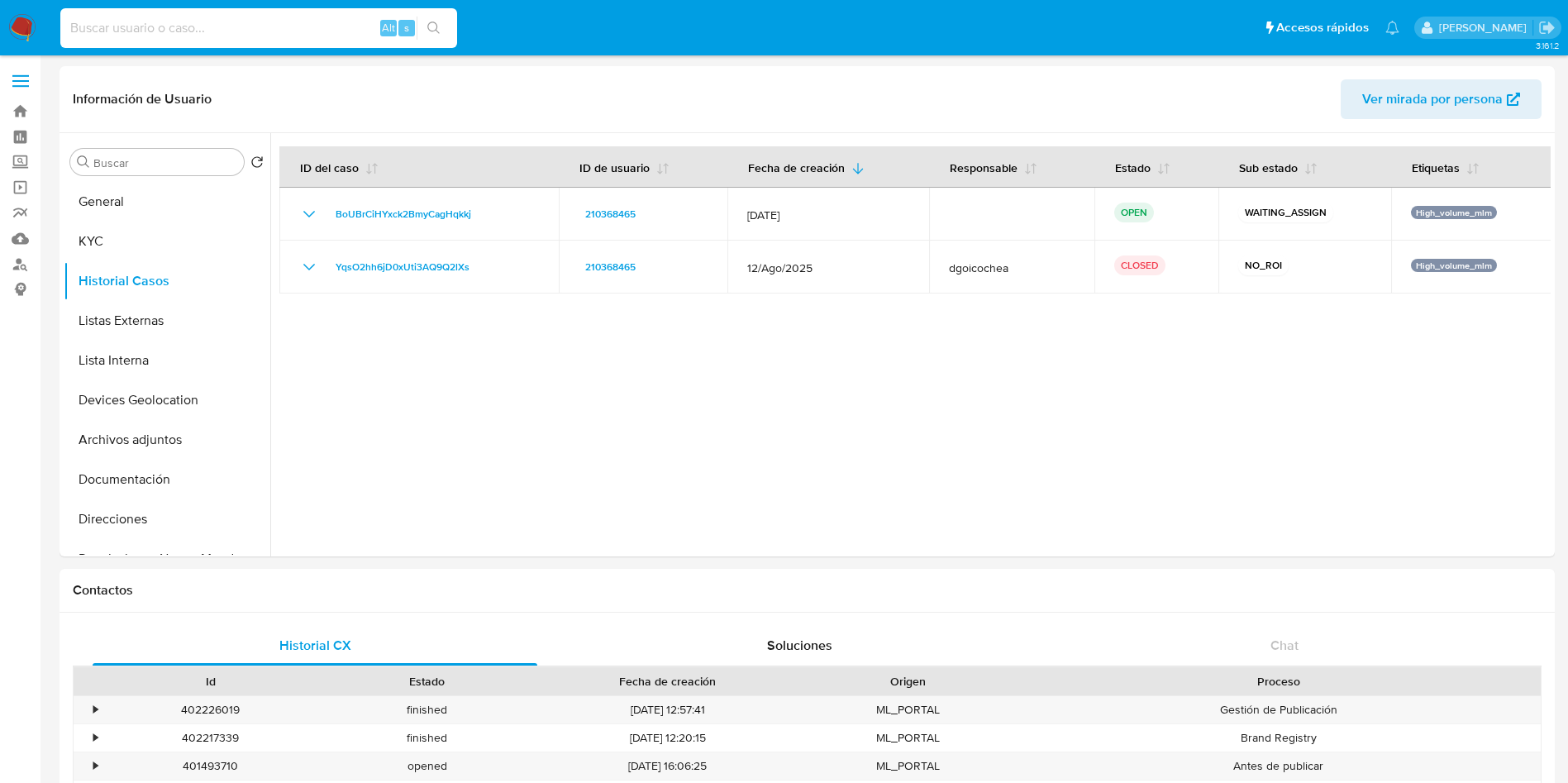
click at [215, 35] on input at bounding box center [259, 28] width 397 height 22
paste input "790955531"
type input "790955531"
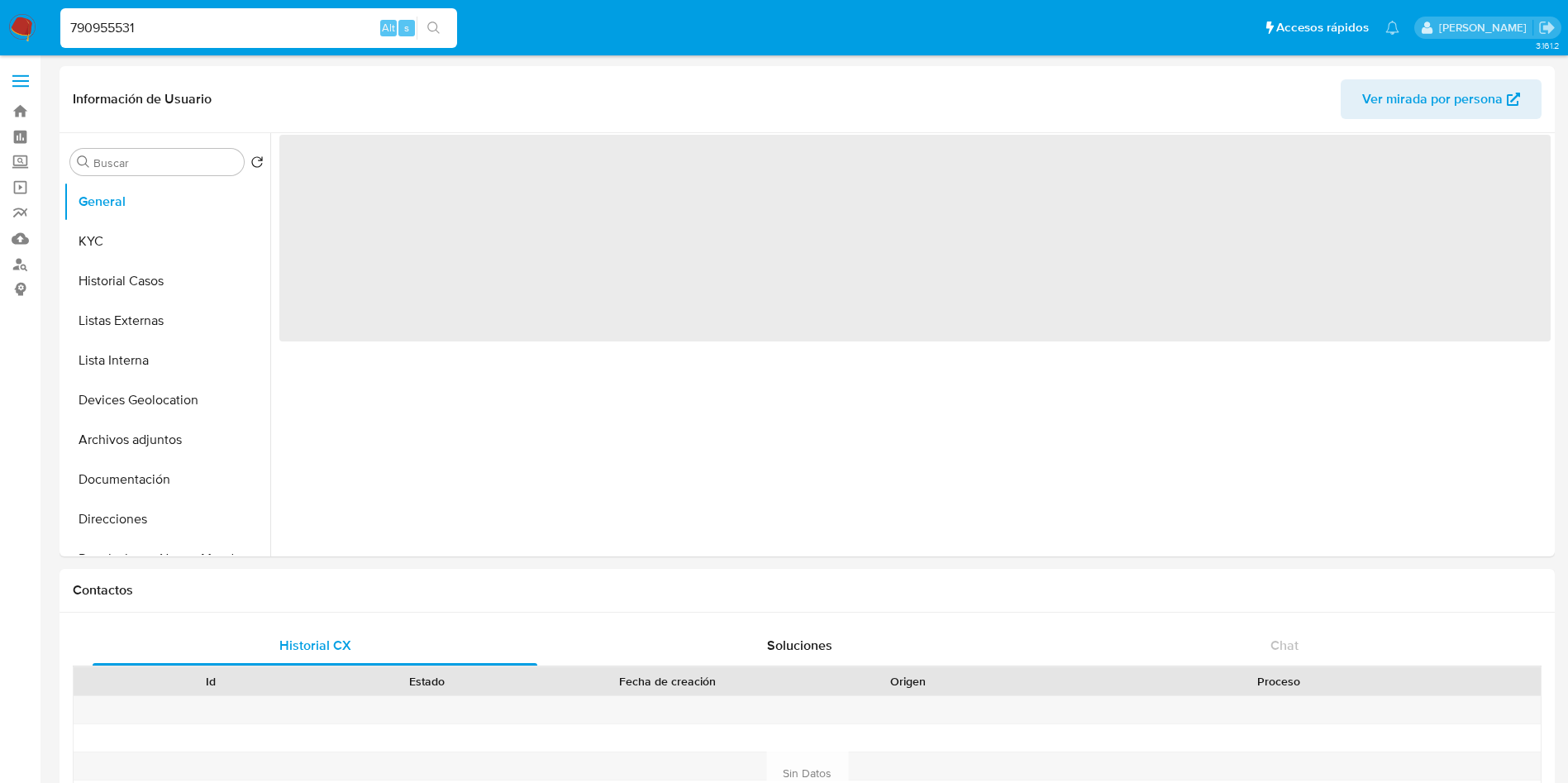
select select "10"
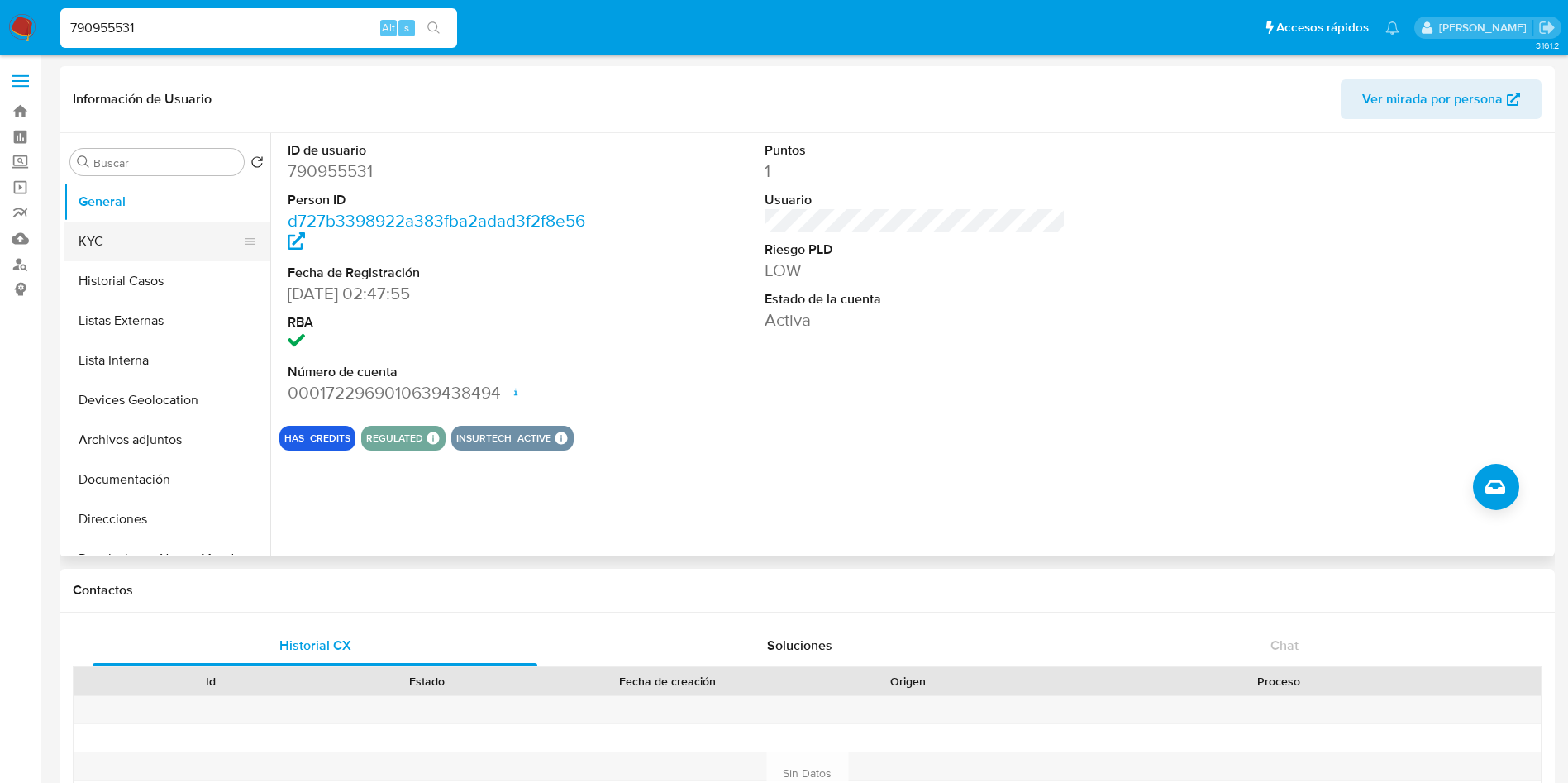
click at [140, 248] on button "KYC" at bounding box center [161, 241] width 194 height 40
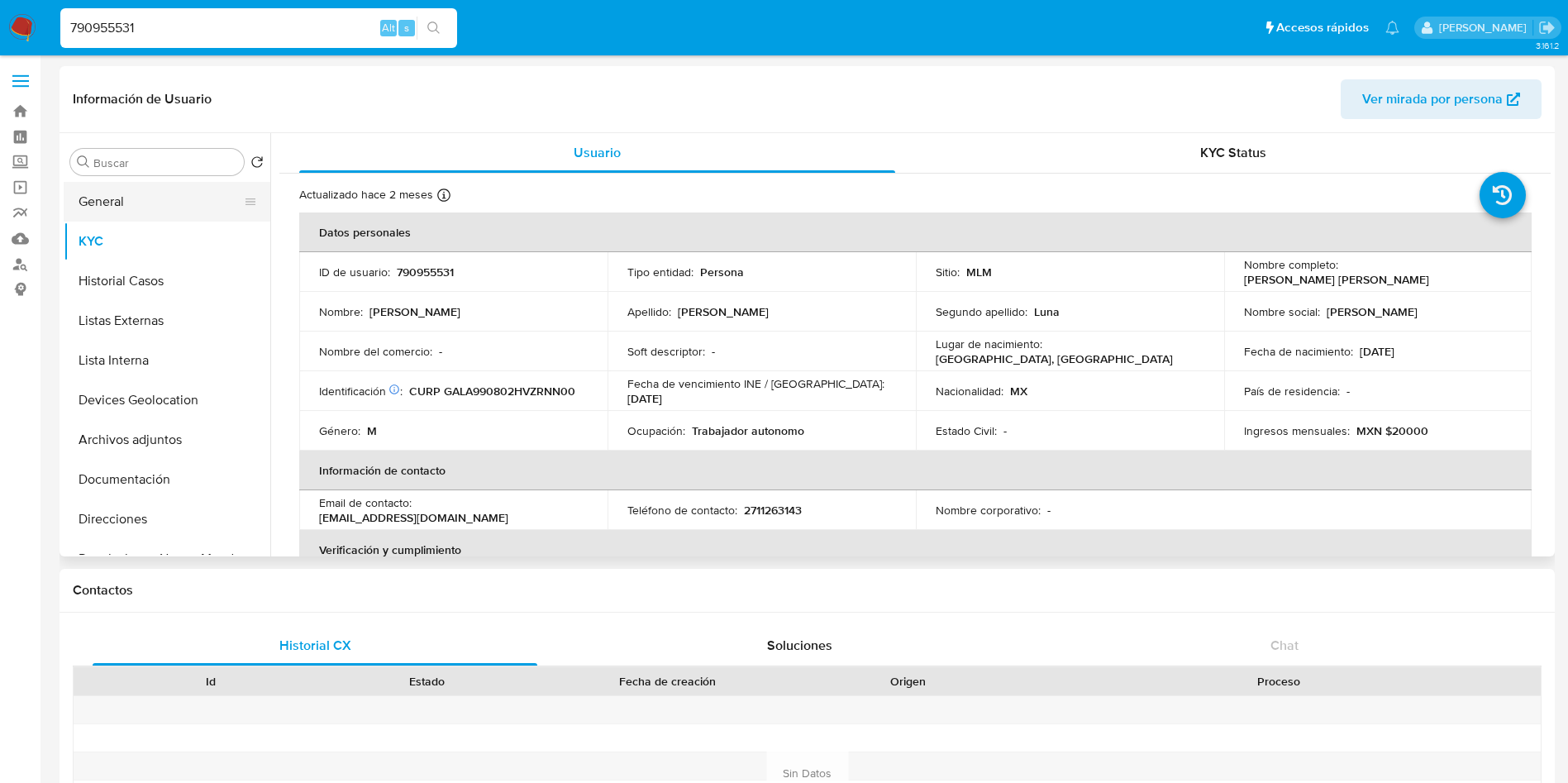
click at [91, 186] on button "General" at bounding box center [161, 202] width 194 height 40
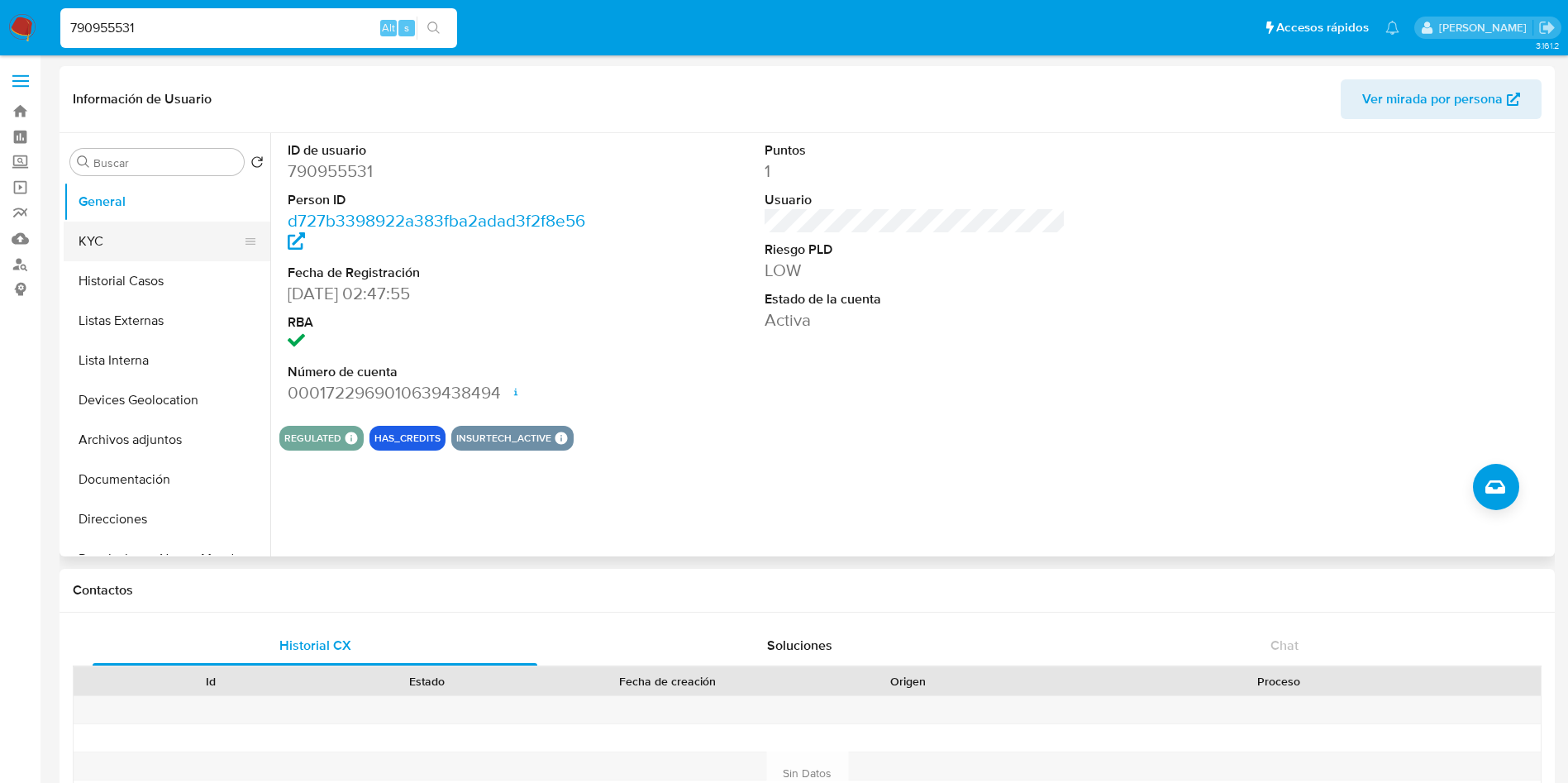
click at [131, 233] on button "KYC" at bounding box center [161, 241] width 194 height 40
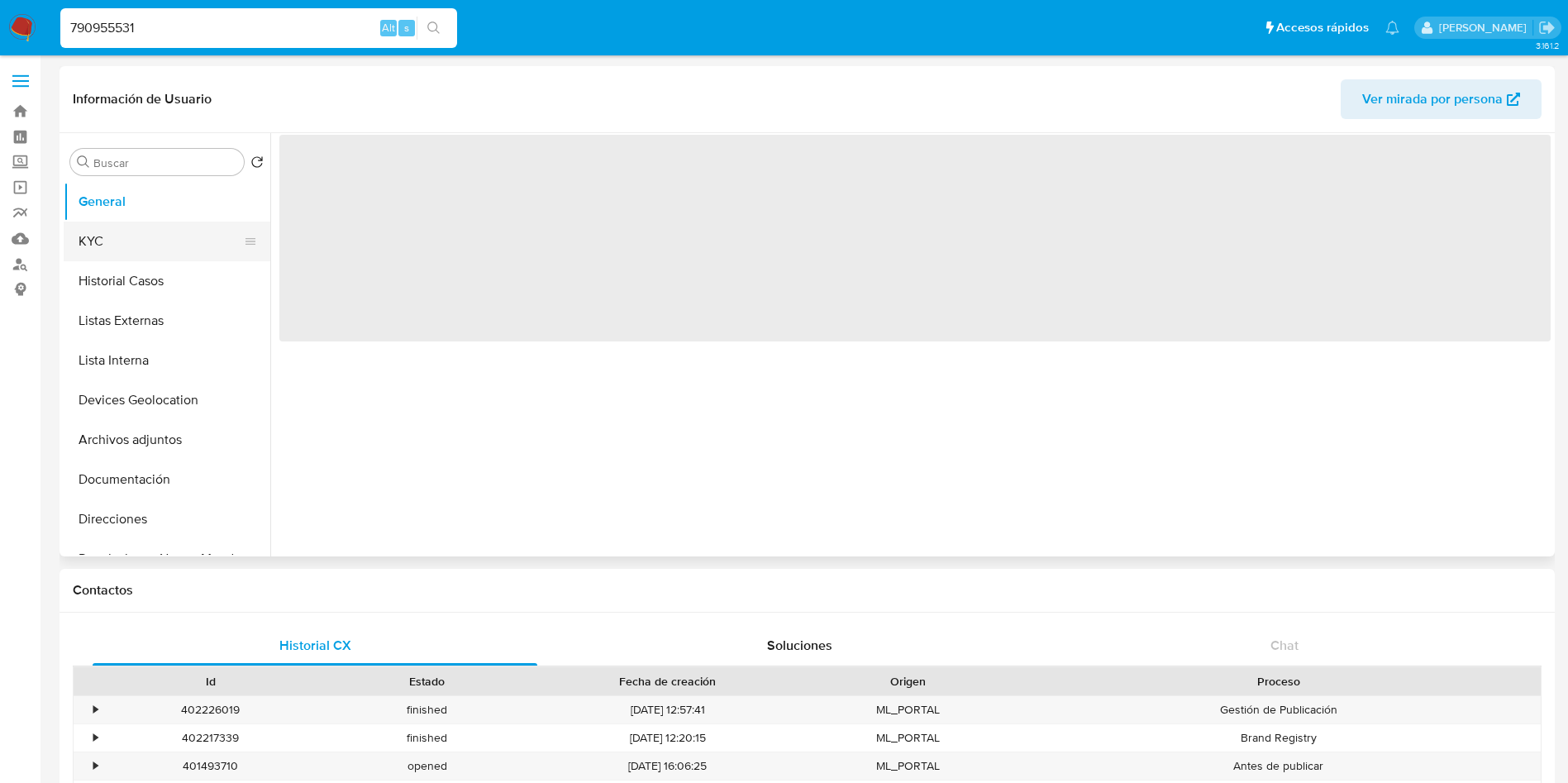
select select "10"
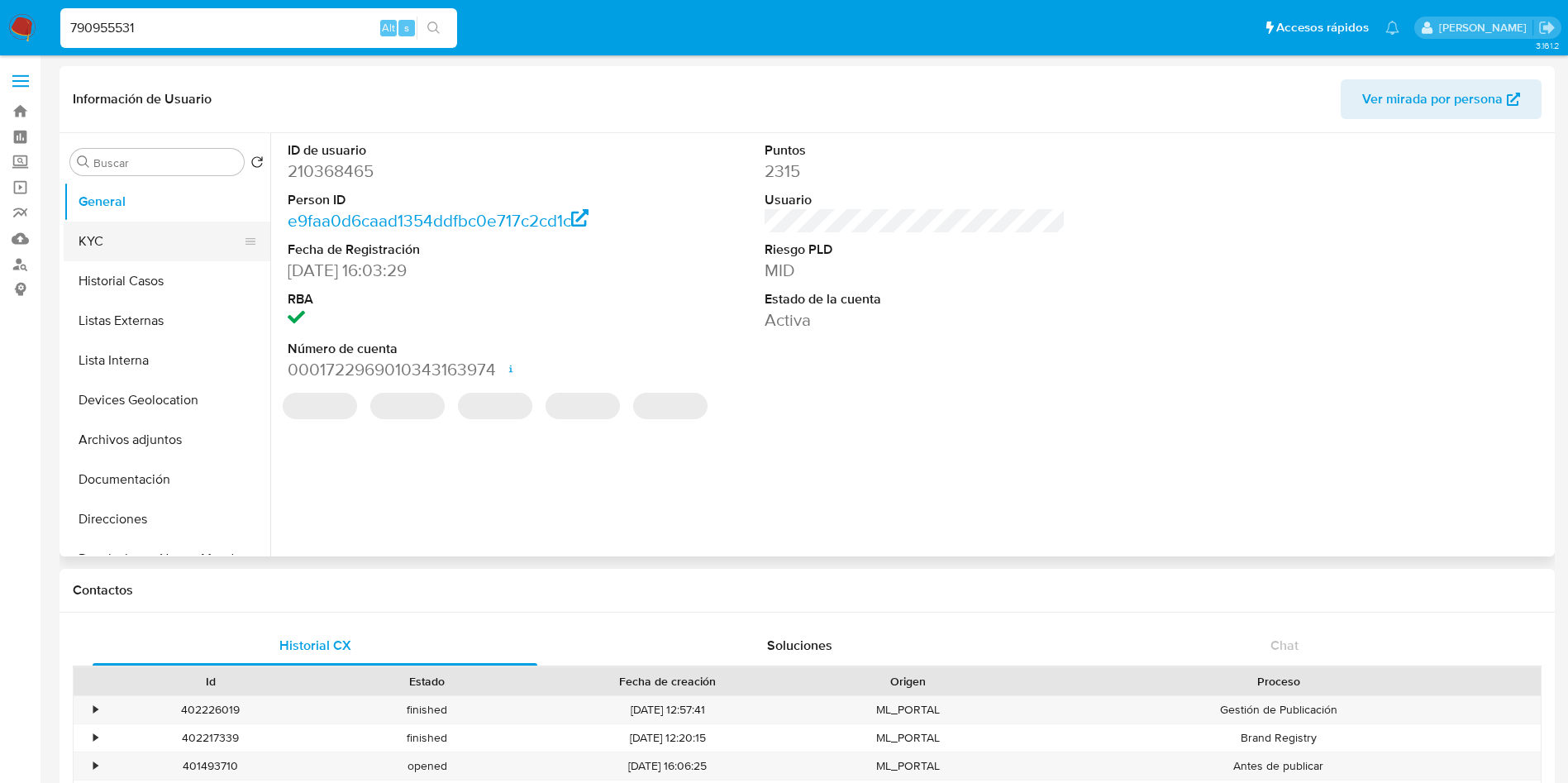
click at [121, 234] on button "KYC" at bounding box center [161, 241] width 194 height 40
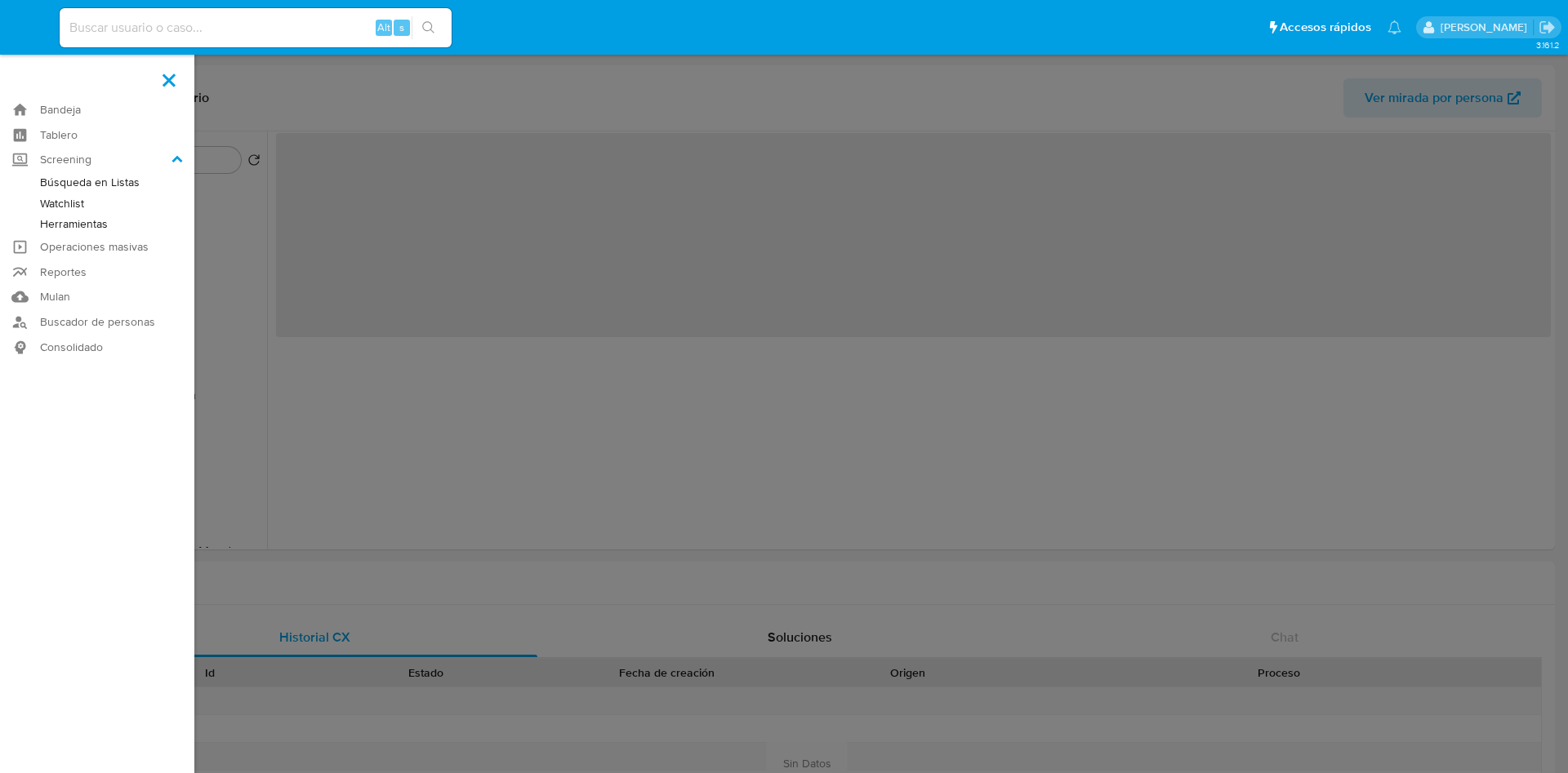
select select "10"
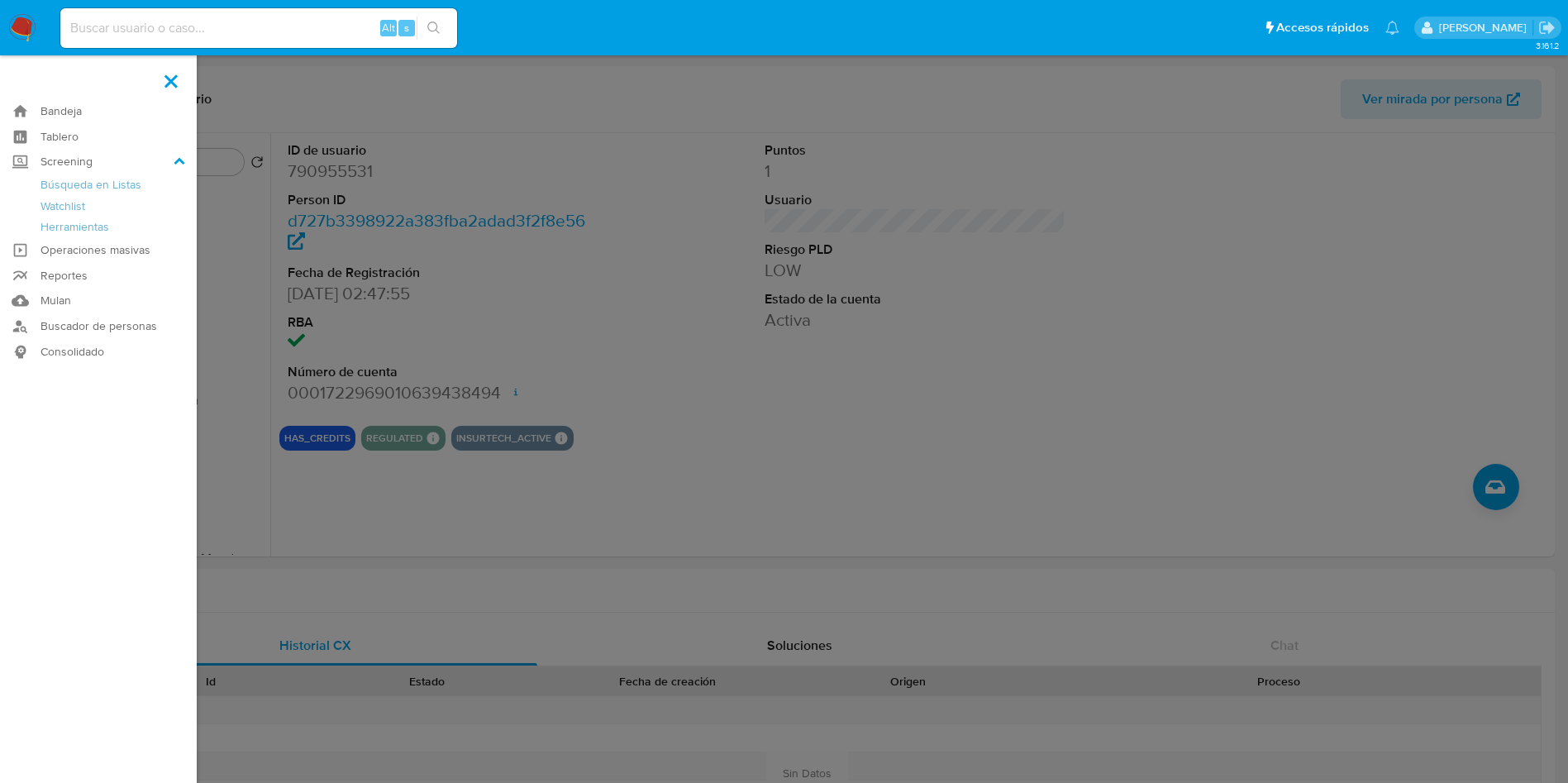
click at [1087, 255] on label at bounding box center [784, 391] width 1568 height 783
click at [0, 0] on input "checkbox" at bounding box center [0, 0] width 0 height 0
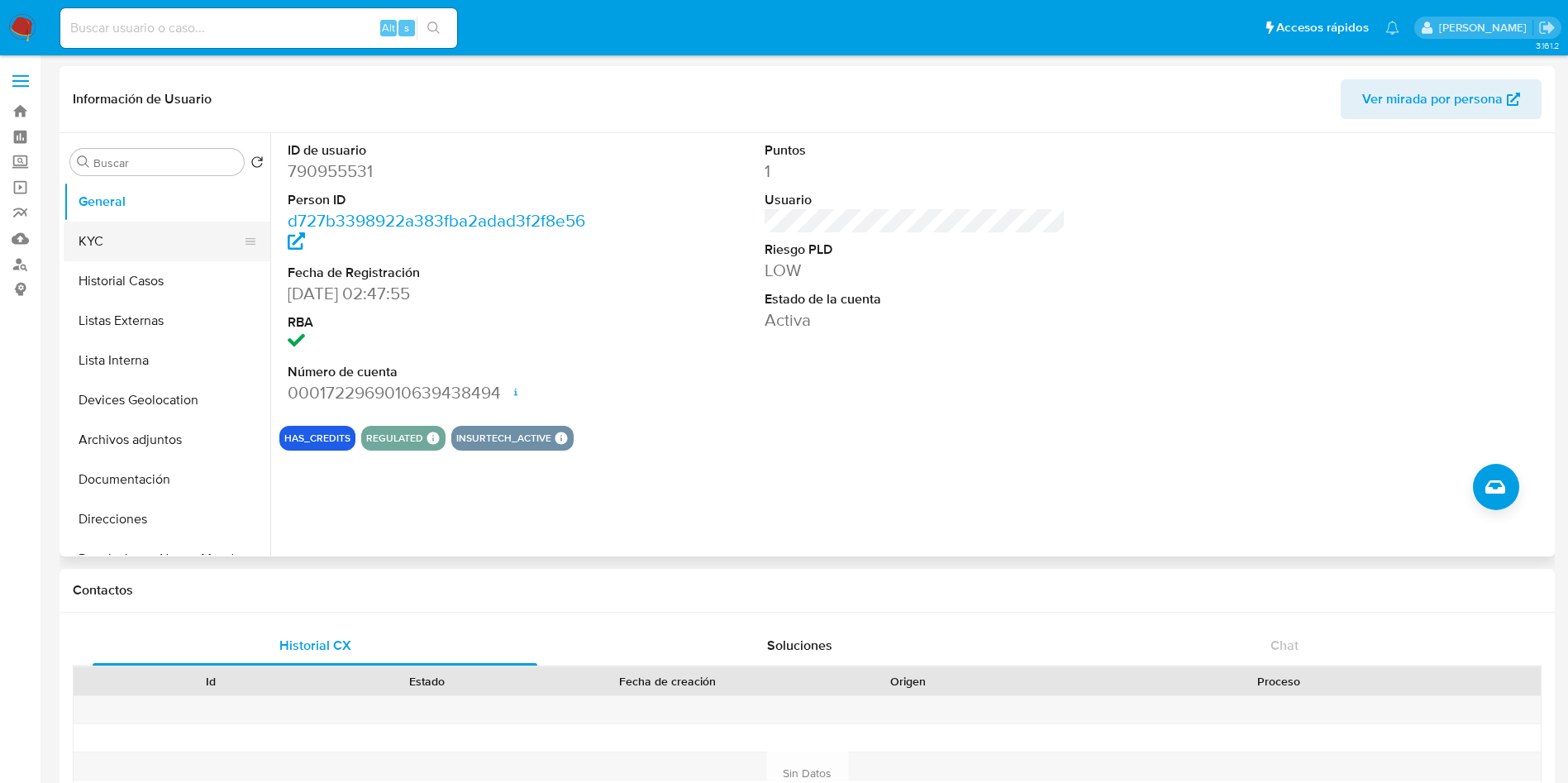
click at [125, 244] on button "KYC" at bounding box center [161, 241] width 194 height 40
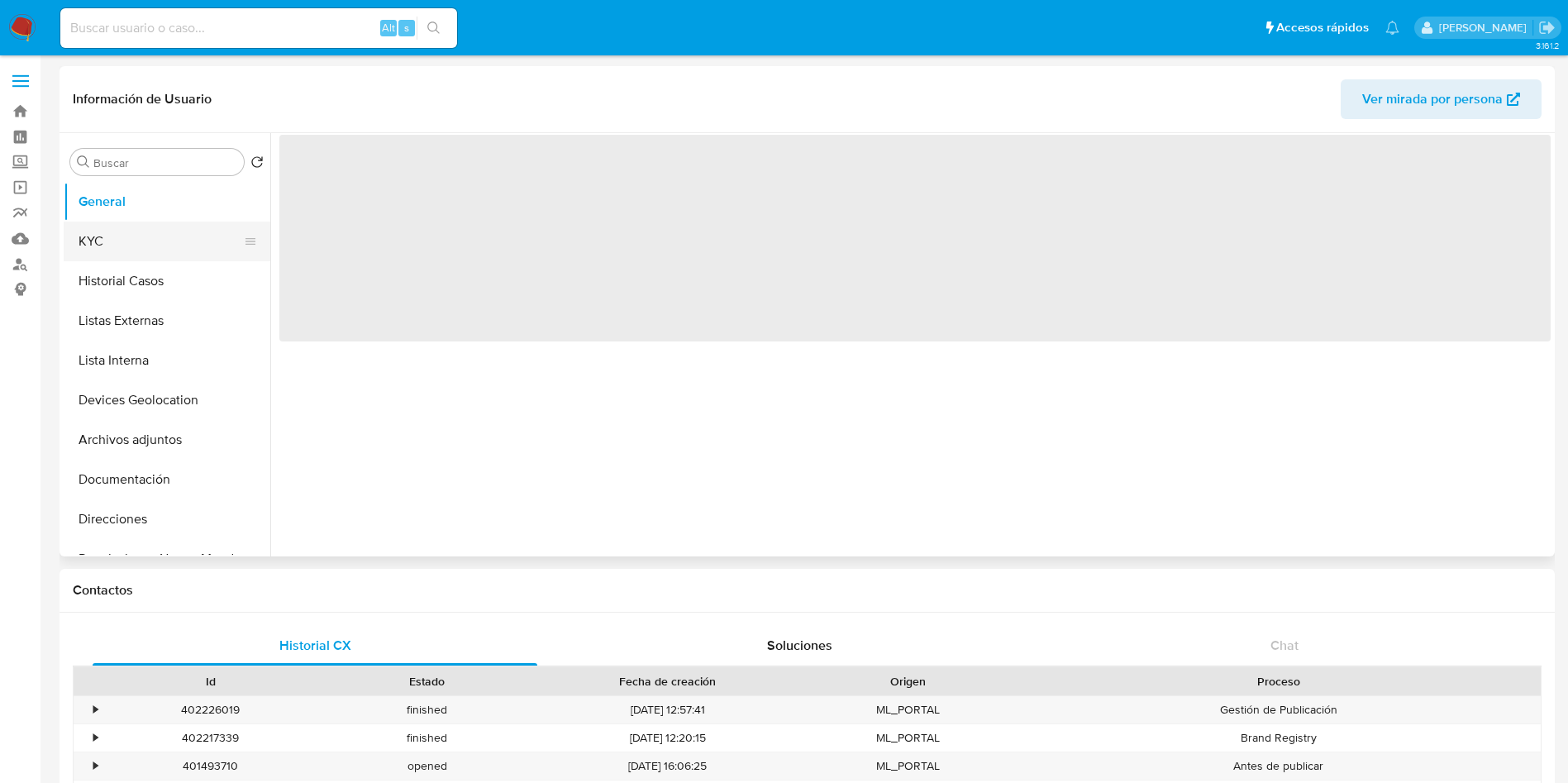
click at [166, 237] on button "KYC" at bounding box center [161, 241] width 194 height 40
select select "10"
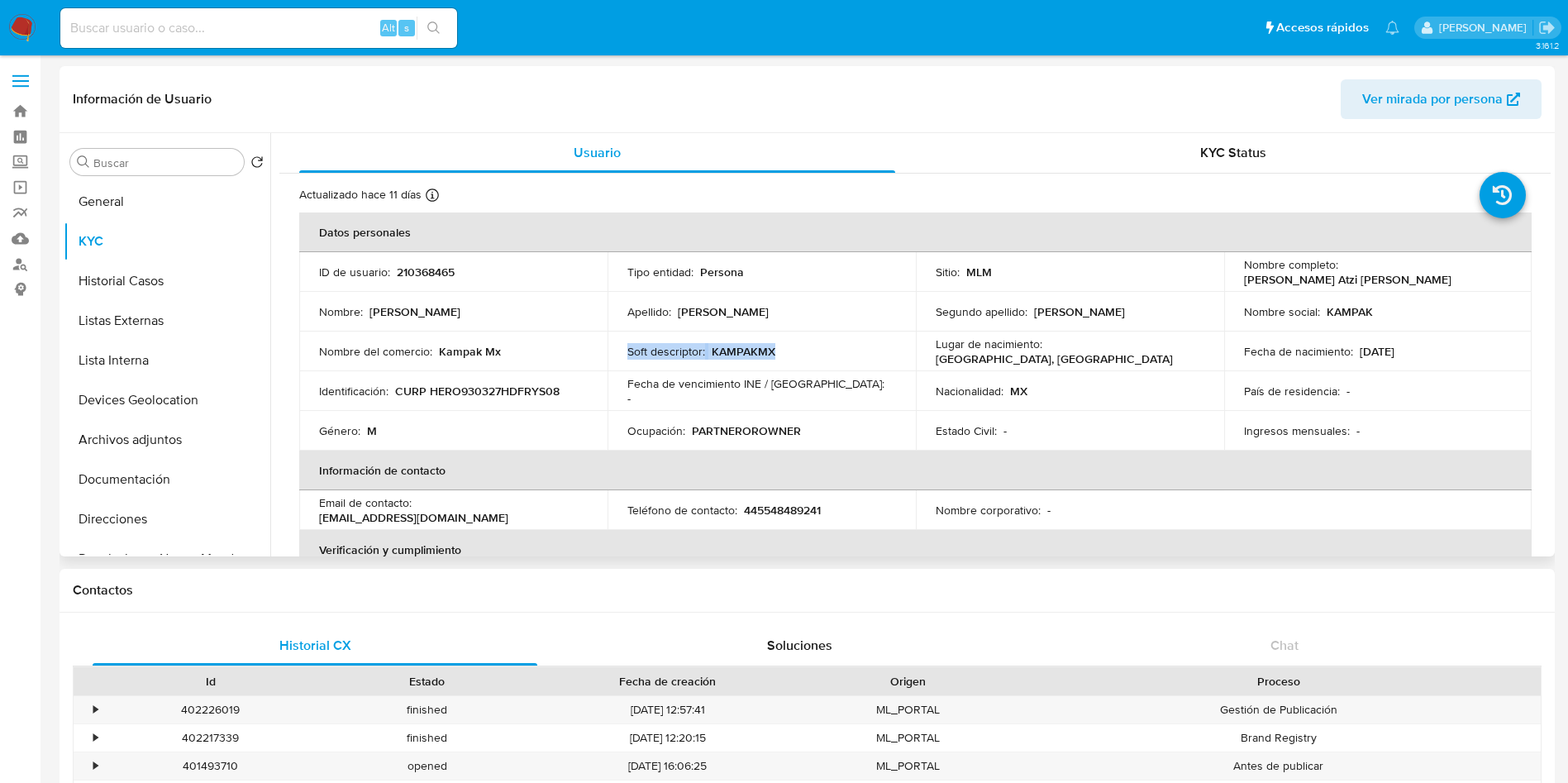
drag, startPoint x: 622, startPoint y: 352, endPoint x: 817, endPoint y: 357, distance: 195.1
click at [817, 357] on td "Soft descriptor : KAMPAKMX" at bounding box center [761, 351] width 309 height 40
copy div "Soft descriptor : KAMPAKMX"
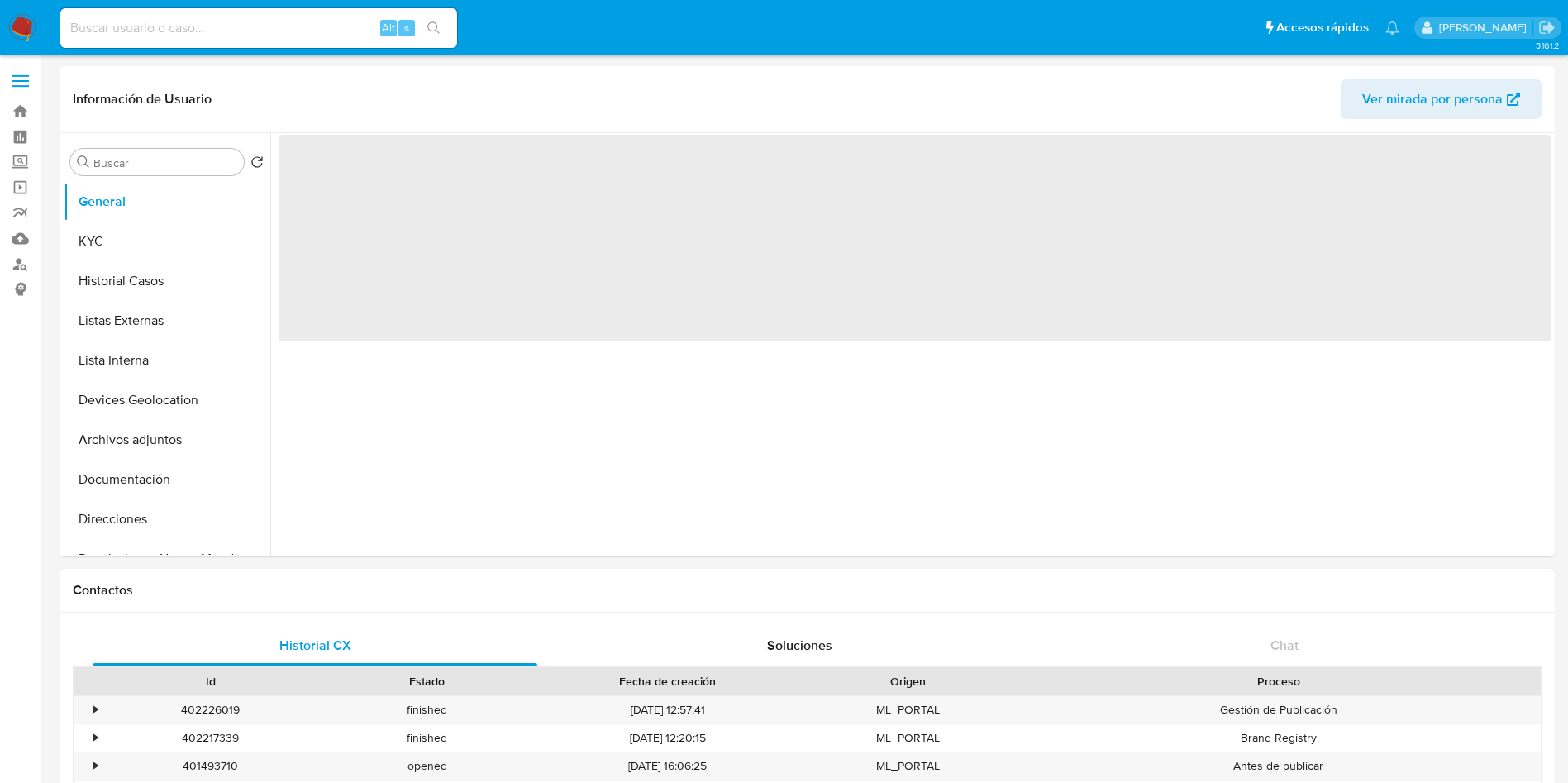
select select "10"
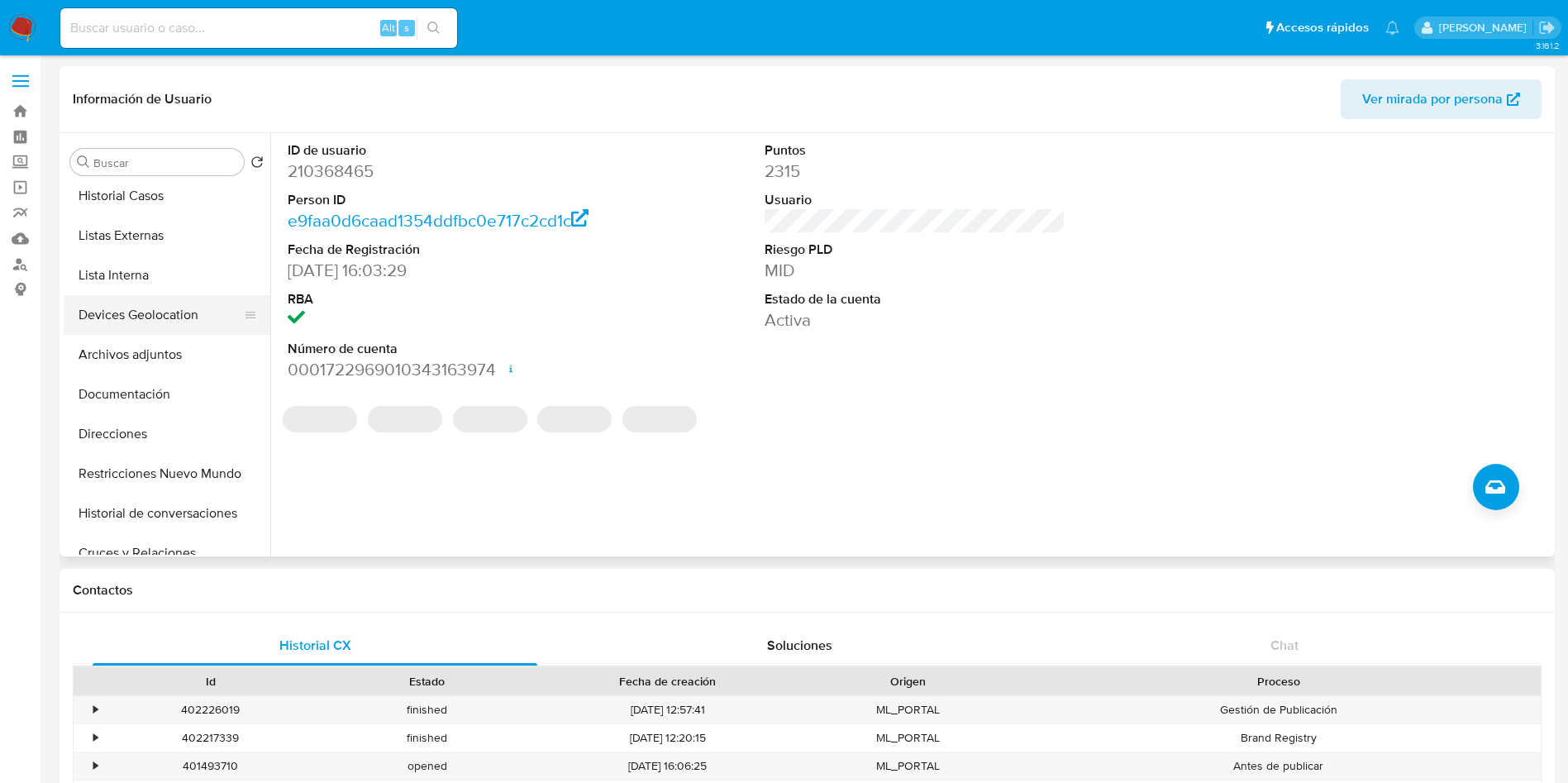
scroll to position [124, 0]
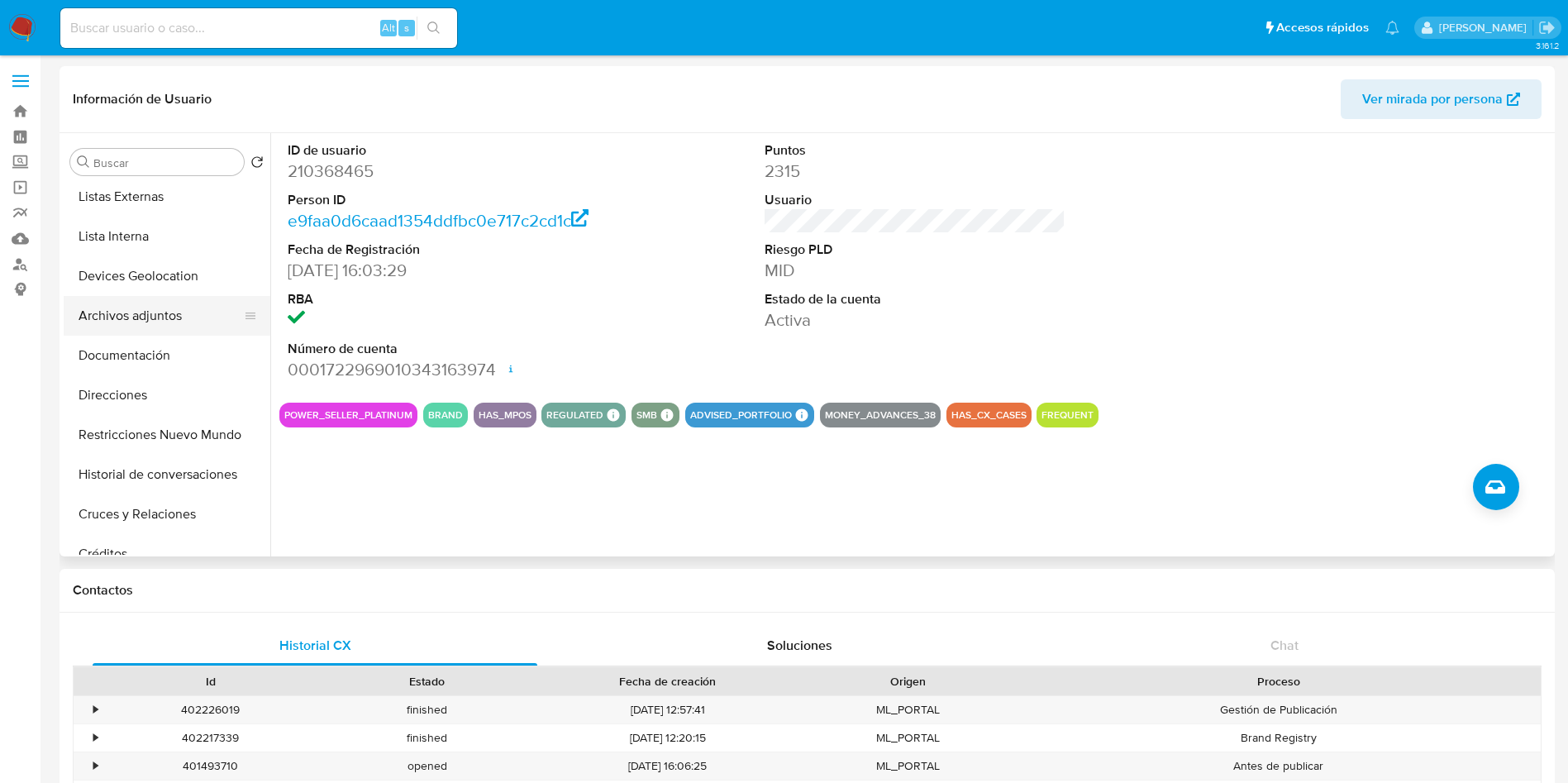
click at [155, 310] on button "Archivos adjuntos" at bounding box center [161, 316] width 194 height 40
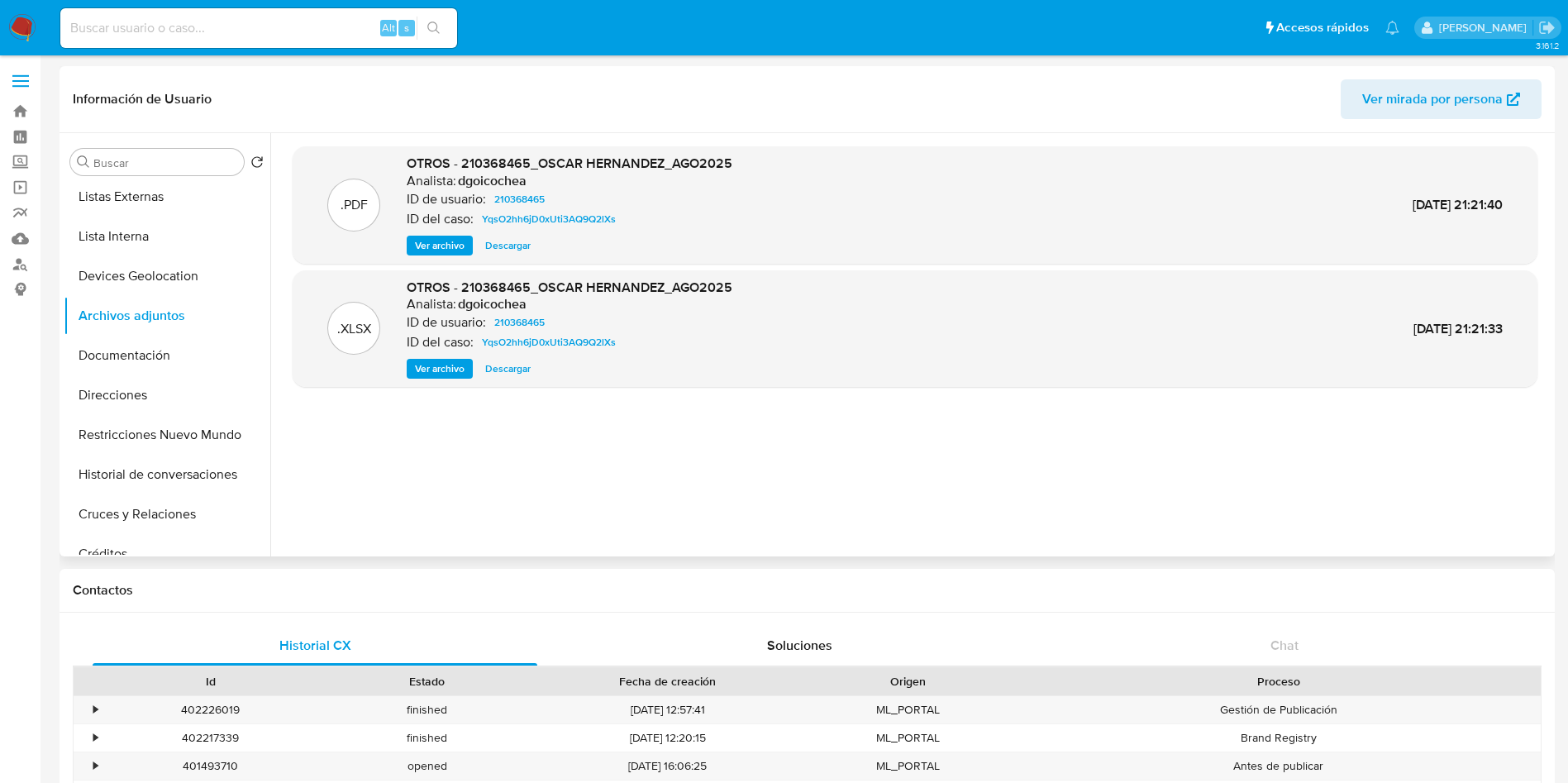
click at [428, 249] on span "Ver archivo" at bounding box center [440, 245] width 50 height 17
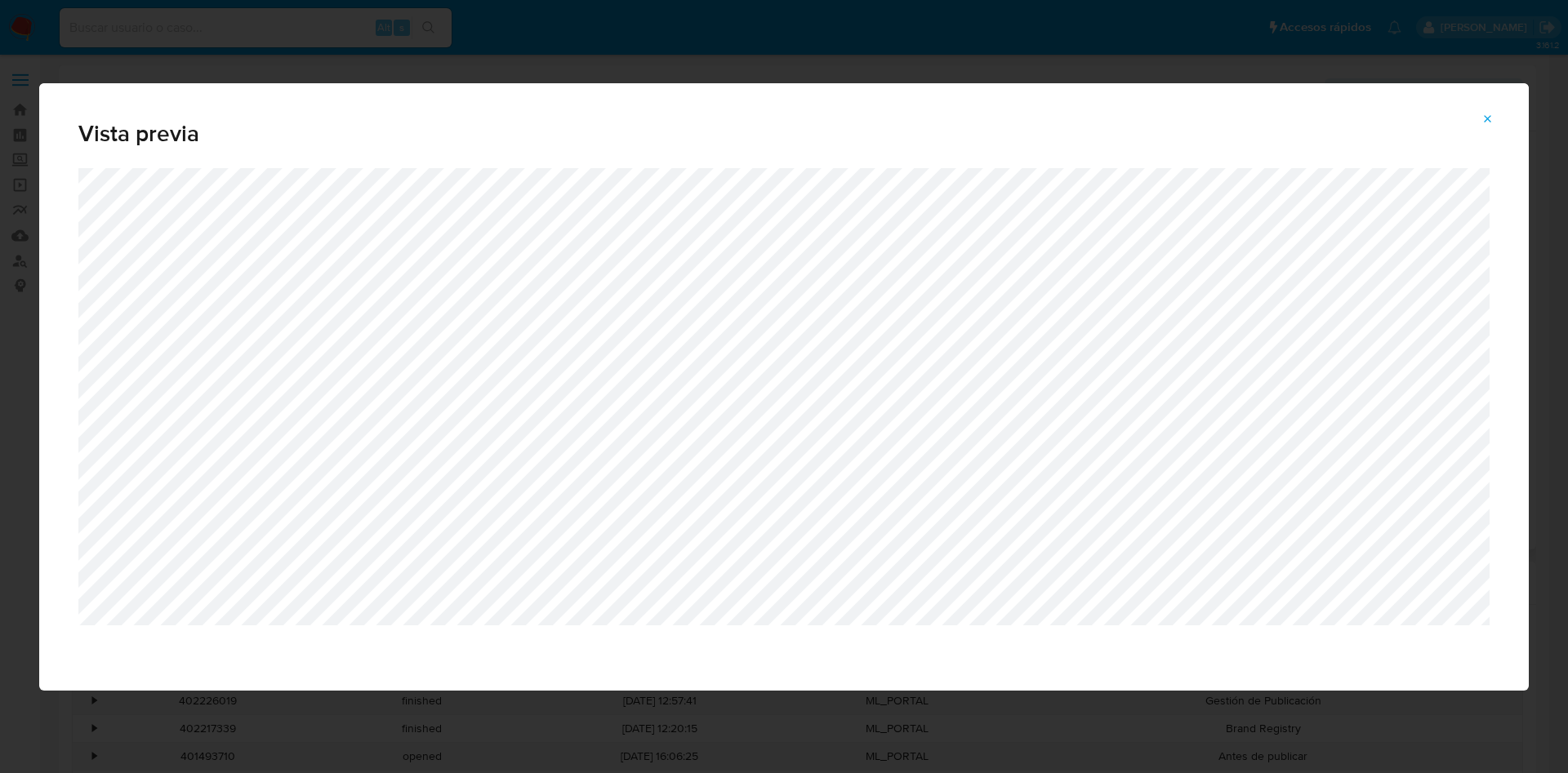
click at [1487, 113] on icon "Attachment preview" at bounding box center [1488, 119] width 13 height 13
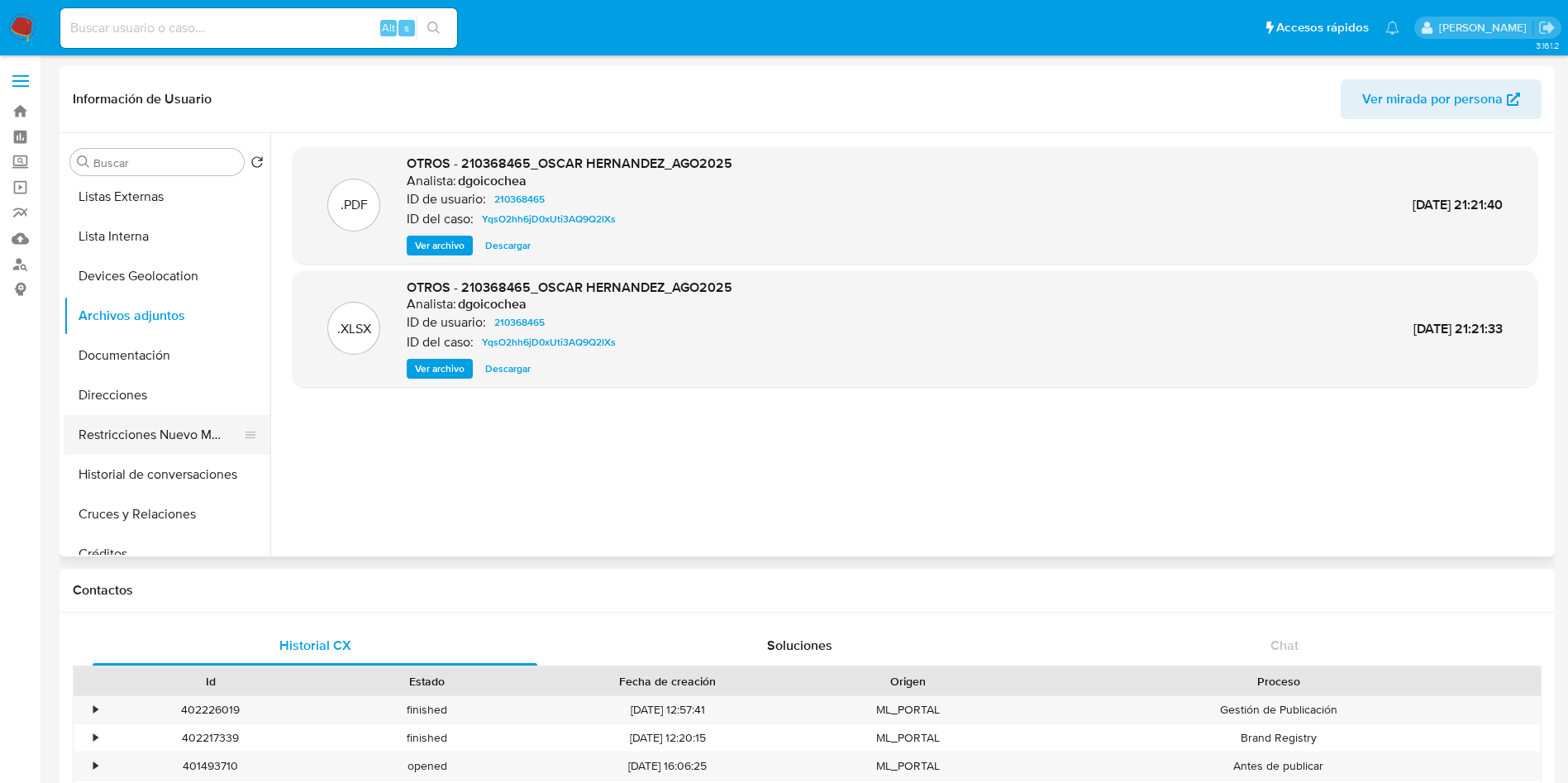
click at [170, 438] on button "Restricciones Nuevo Mundo" at bounding box center [161, 435] width 194 height 40
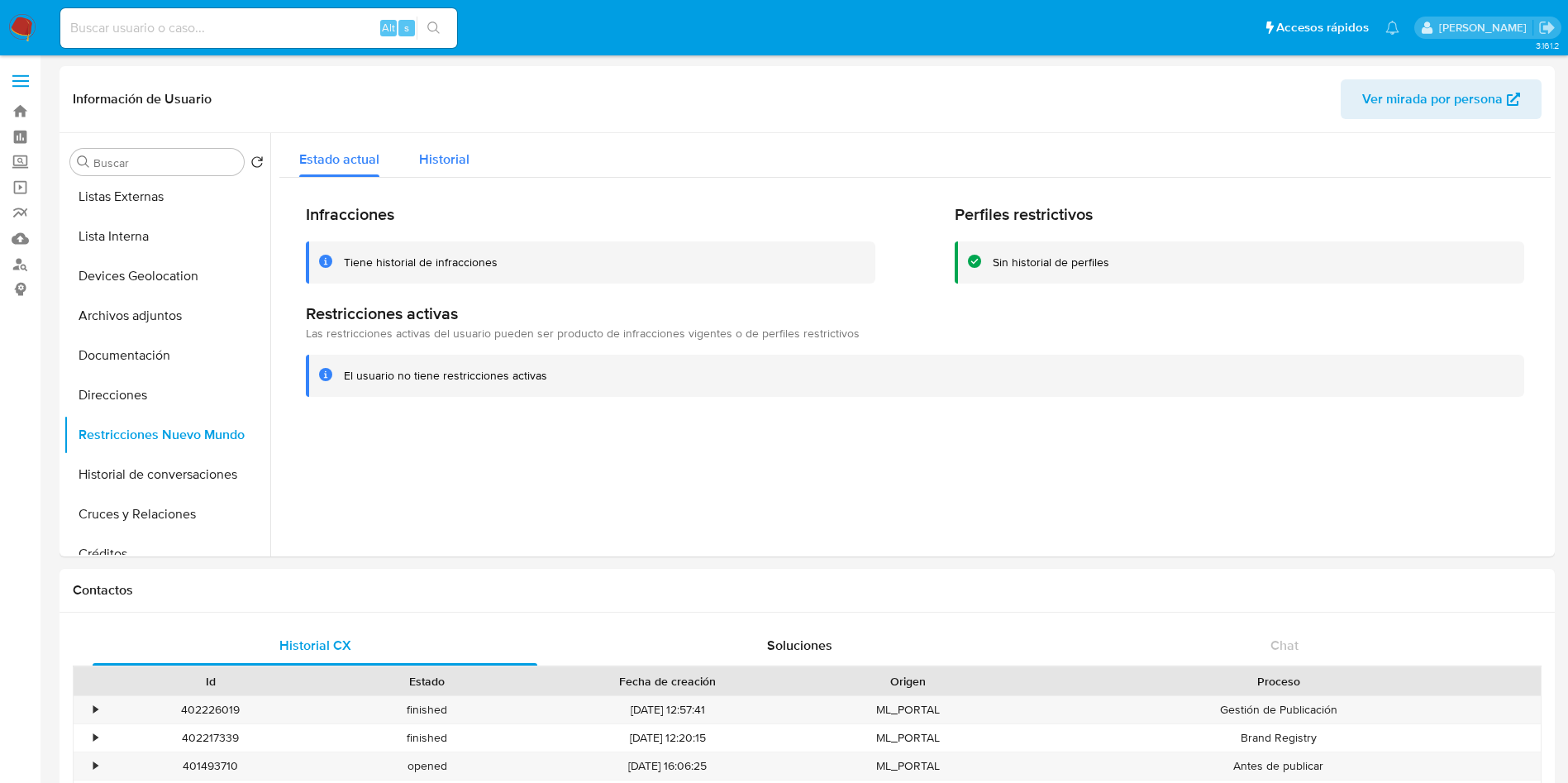
click at [439, 166] on span "Historial" at bounding box center [444, 159] width 51 height 19
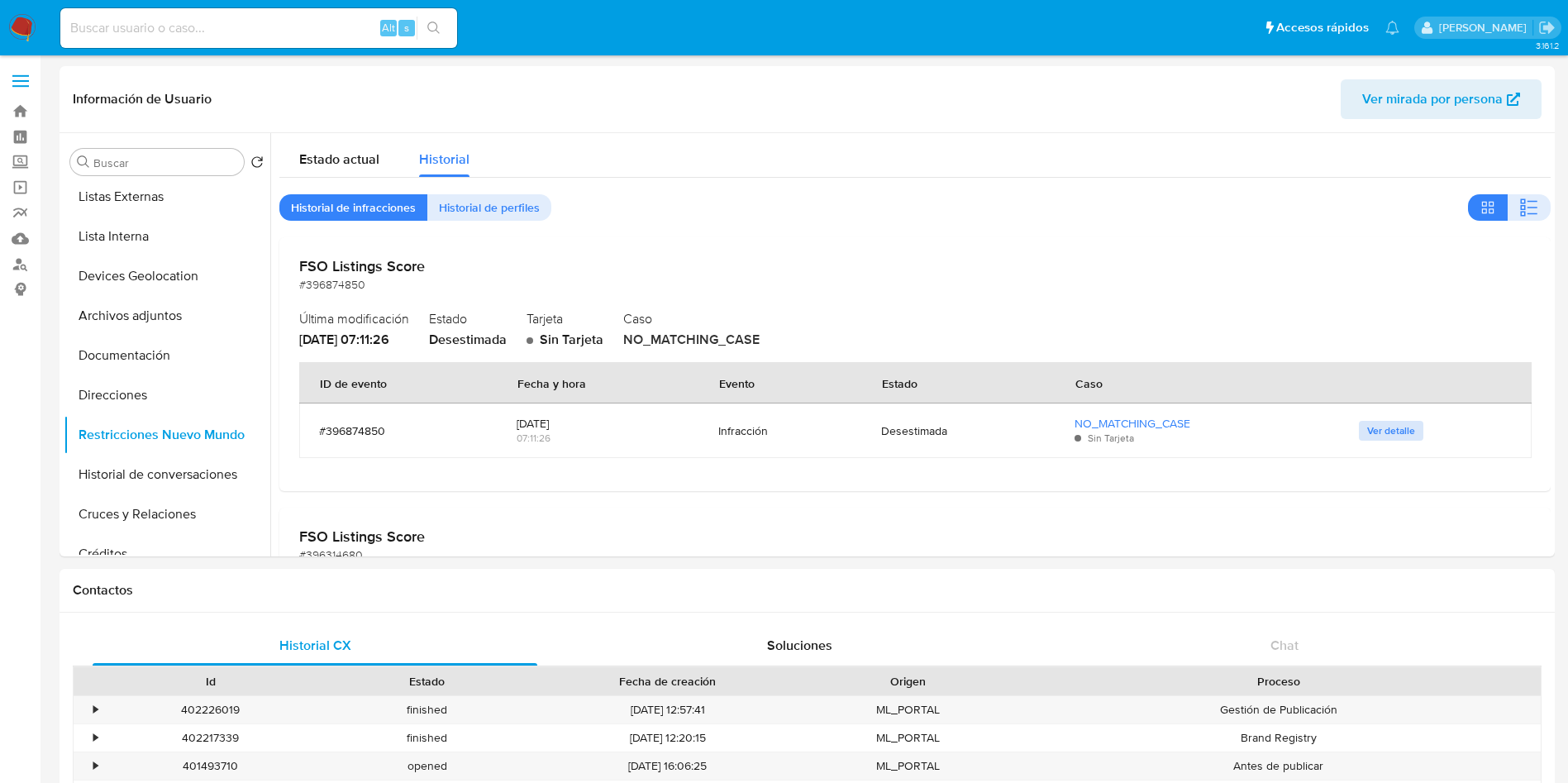
click at [1390, 438] on span "Ver detalle" at bounding box center [1392, 431] width 48 height 17
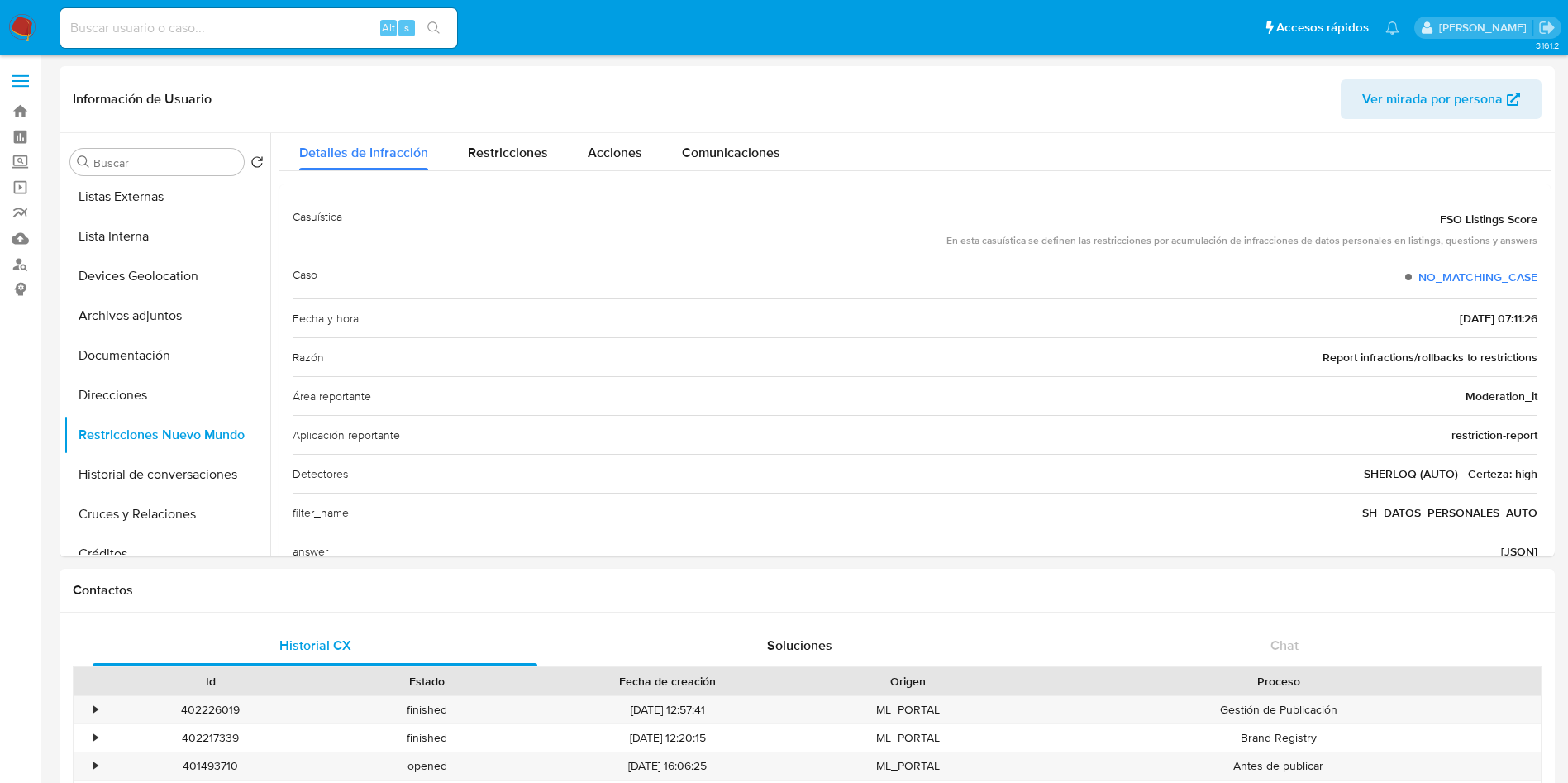
scroll to position [0, 0]
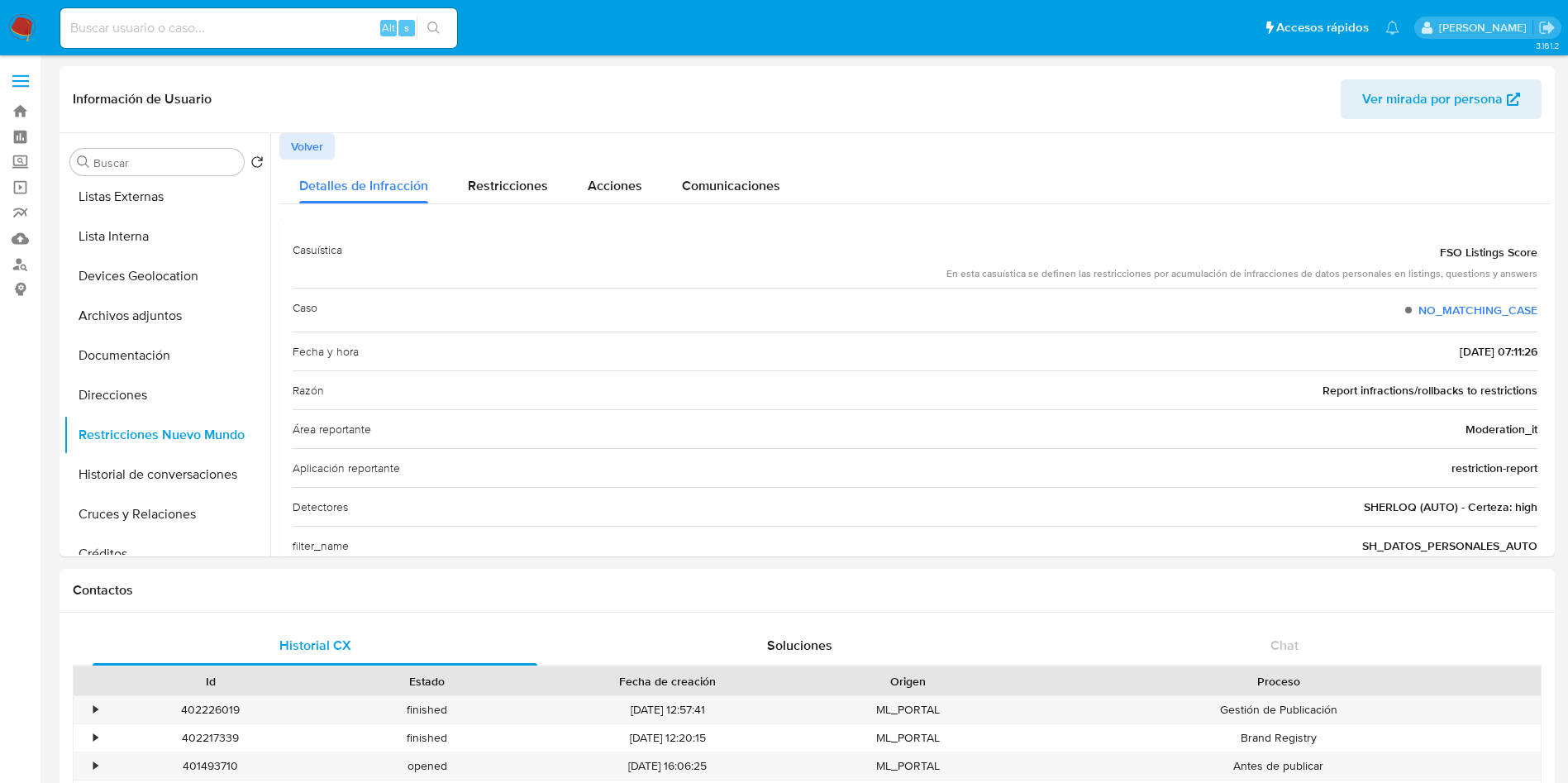
click at [325, 156] on button "Volver" at bounding box center [307, 146] width 56 height 27
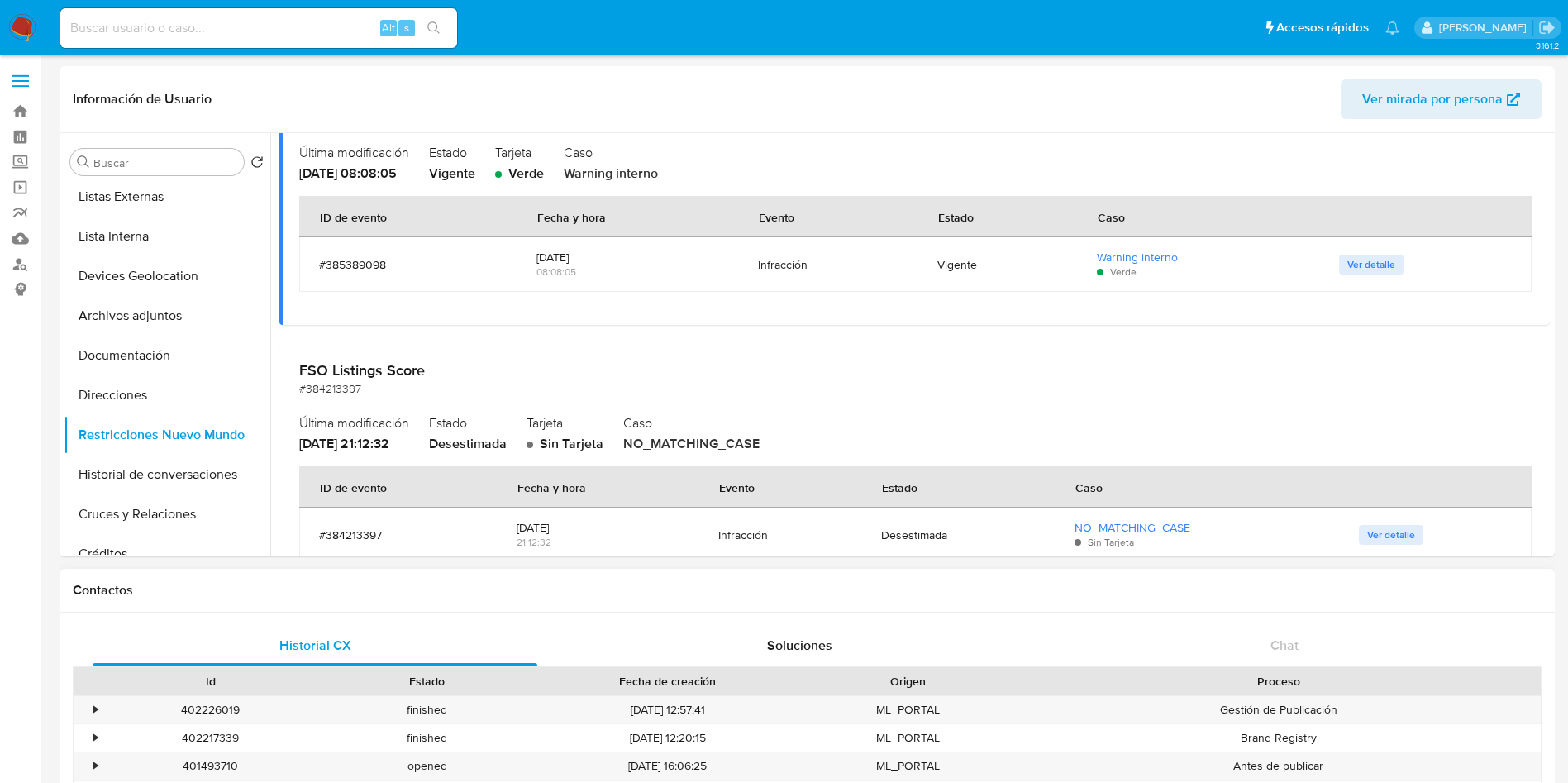
scroll to position [3100, 0]
